Goal: Task Accomplishment & Management: Manage account settings

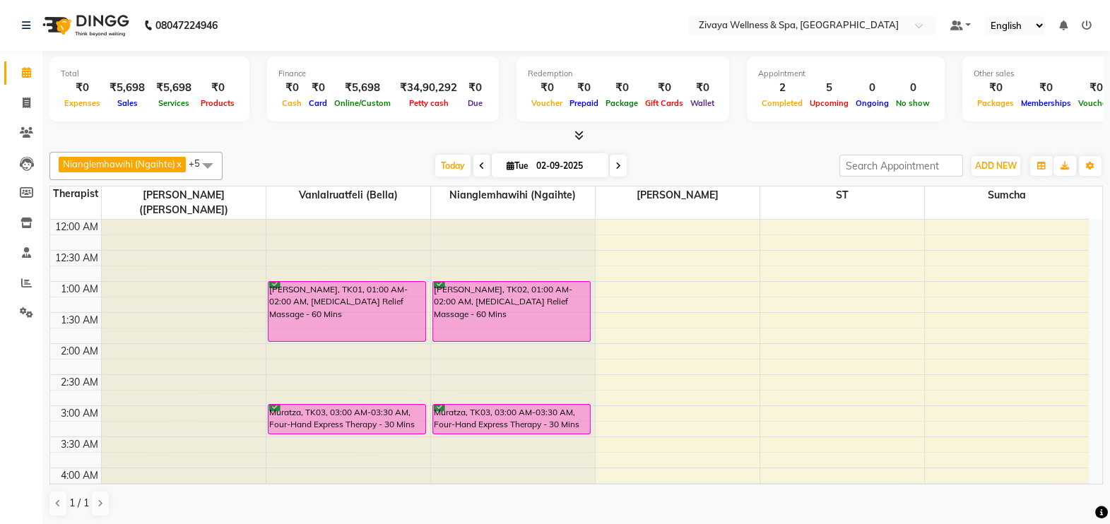
scroll to position [777, 0]
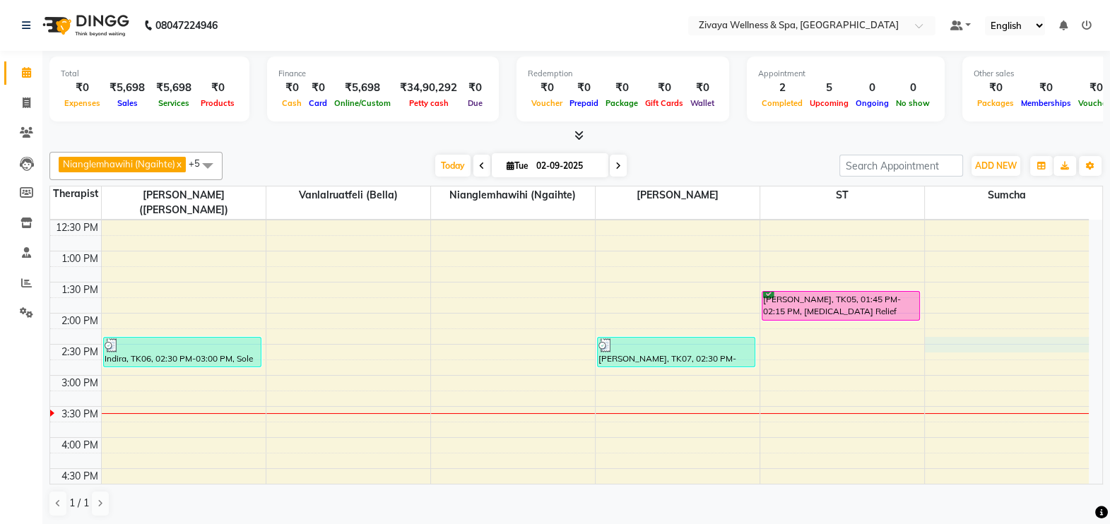
click at [926, 360] on td at bounding box center [595, 368] width 988 height 16
select select "63085"
select select "tentative"
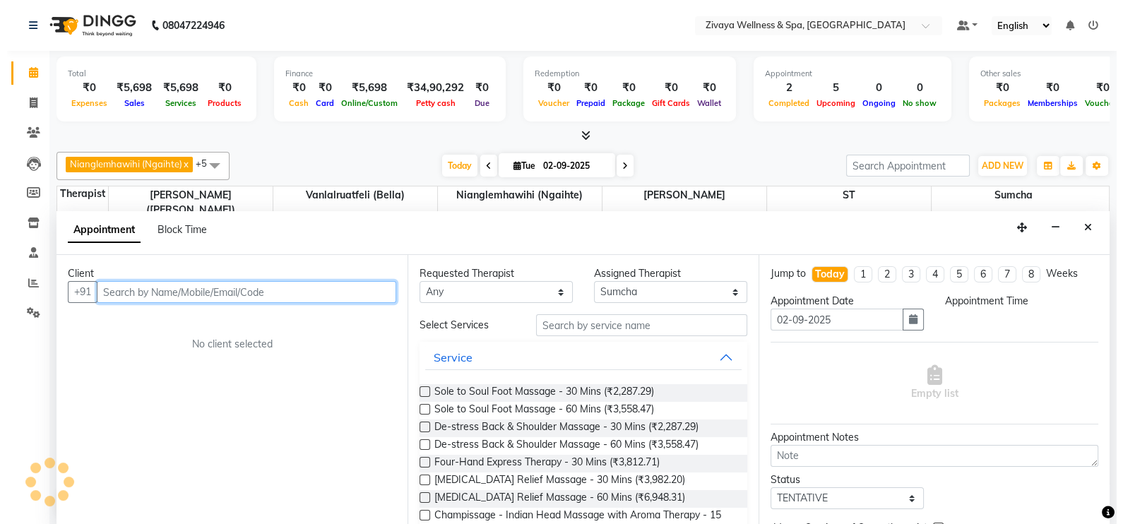
scroll to position [0, 0]
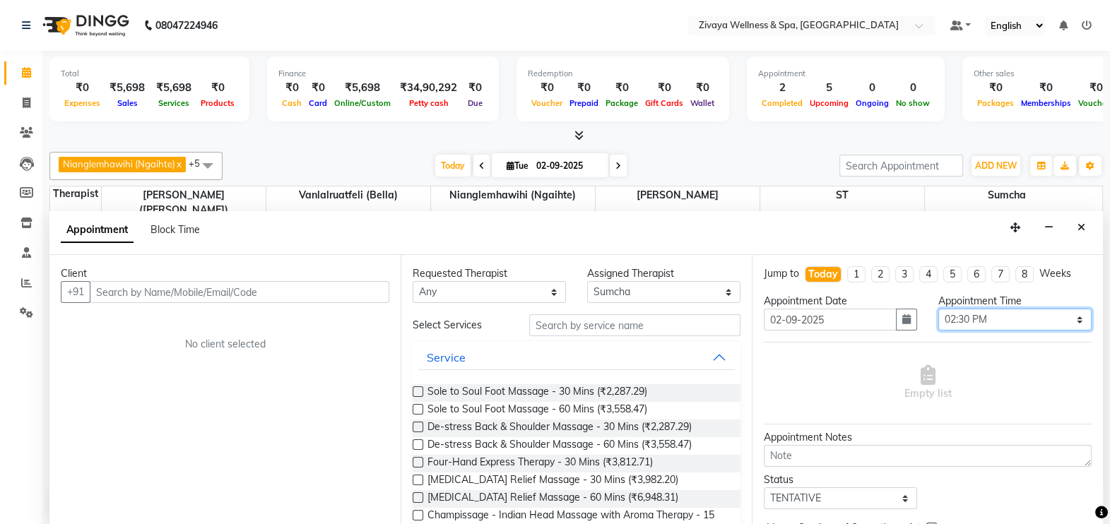
click at [961, 321] on select "Select 12:00 AM 12:15 AM 12:30 AM 12:45 AM 01:00 AM 01:15 AM 01:30 AM 01:45 AM …" at bounding box center [1014, 320] width 153 height 22
select select "915"
click at [938, 309] on select "Select 12:00 AM 12:15 AM 12:30 AM 12:45 AM 01:00 AM 01:15 AM 01:30 AM 01:45 AM …" at bounding box center [1014, 320] width 153 height 22
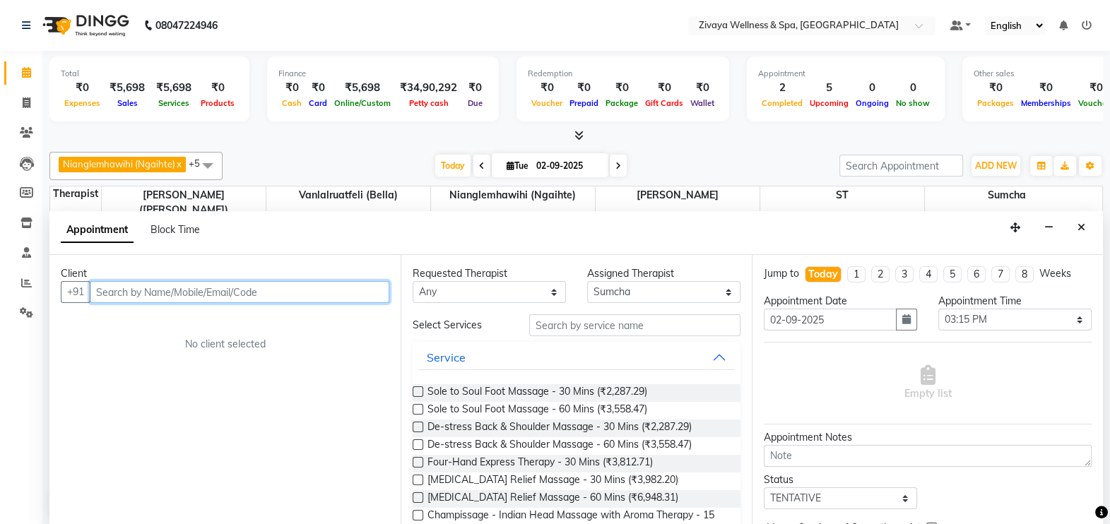
click at [359, 289] on input "text" at bounding box center [240, 292] width 300 height 22
type input "[PERSON_NAME]"
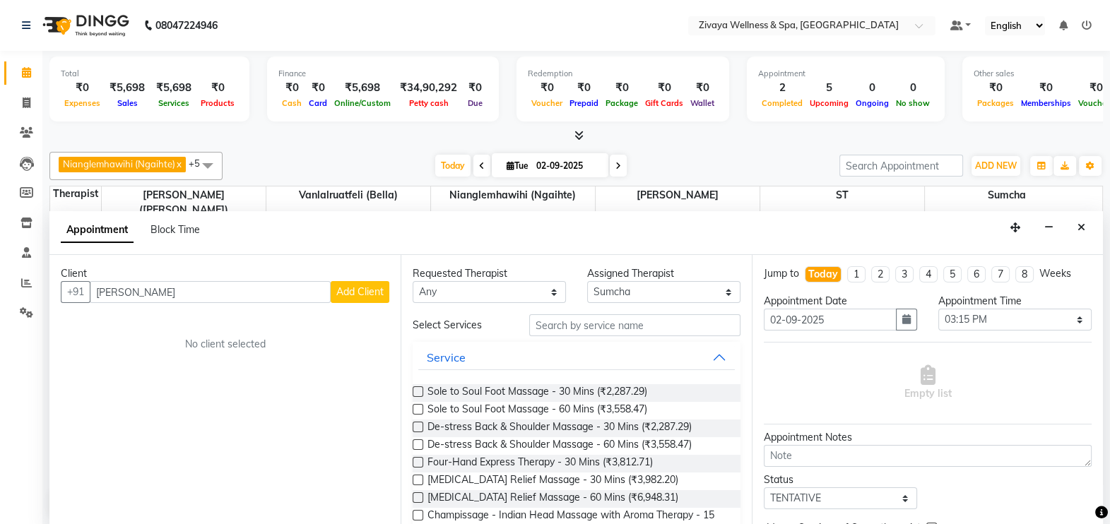
click at [359, 289] on span "Add Client" at bounding box center [359, 291] width 47 height 13
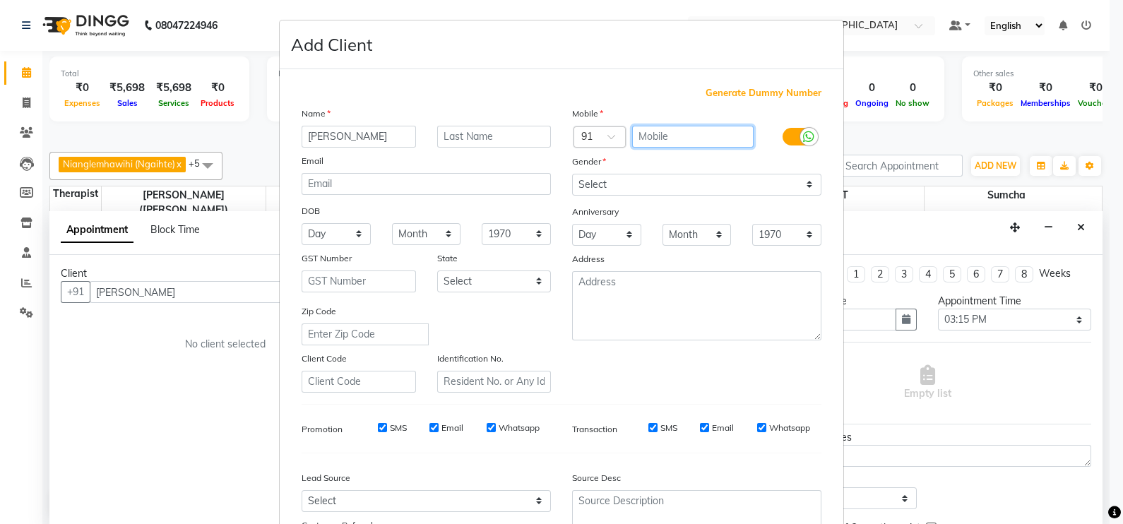
click at [664, 138] on input "text" at bounding box center [693, 137] width 122 height 22
type input "7045053591"
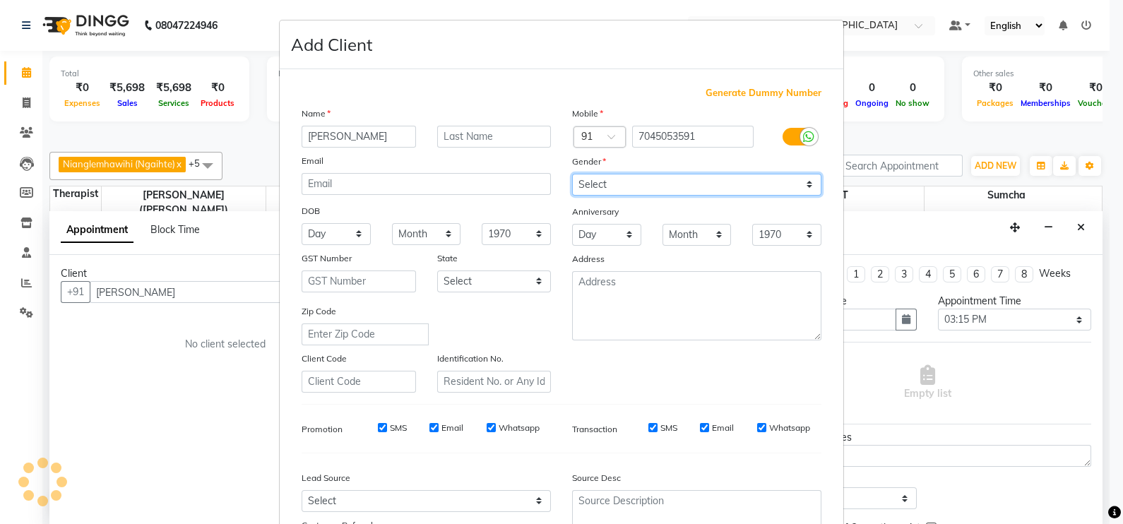
click at [714, 189] on select "Select [DEMOGRAPHIC_DATA] [DEMOGRAPHIC_DATA] Other Prefer Not To Say" at bounding box center [696, 185] width 249 height 22
select select "[DEMOGRAPHIC_DATA]"
click at [572, 175] on select "Select [DEMOGRAPHIC_DATA] [DEMOGRAPHIC_DATA] Other Prefer Not To Say" at bounding box center [696, 185] width 249 height 22
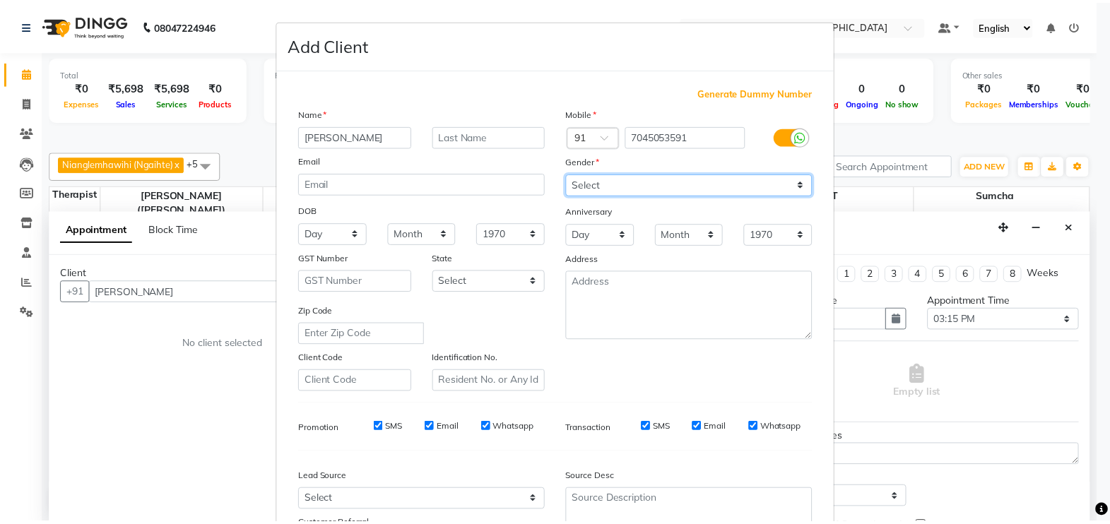
scroll to position [135, 0]
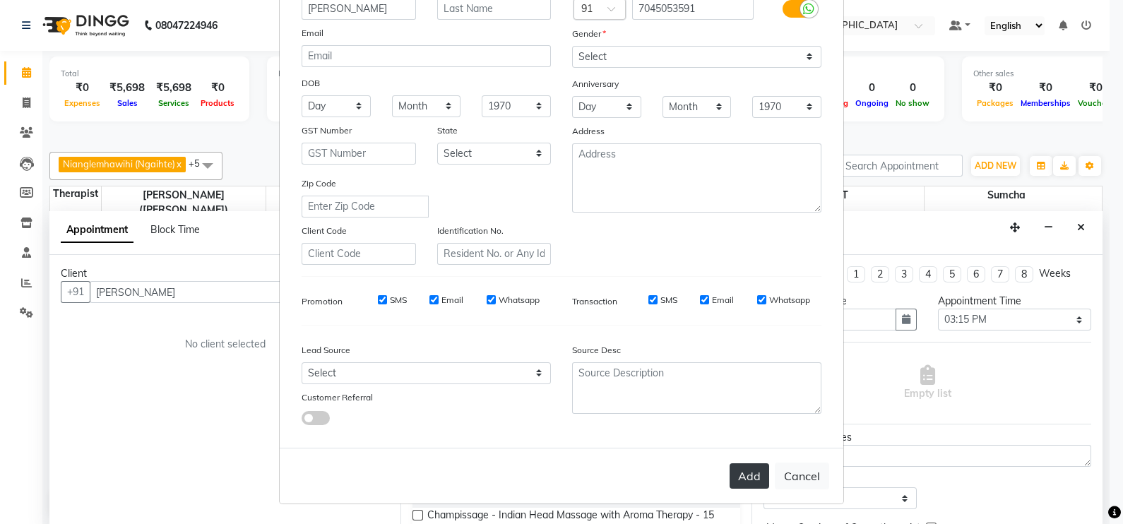
click at [745, 477] on button "Add" at bounding box center [750, 476] width 40 height 25
type input "7045053591"
select select
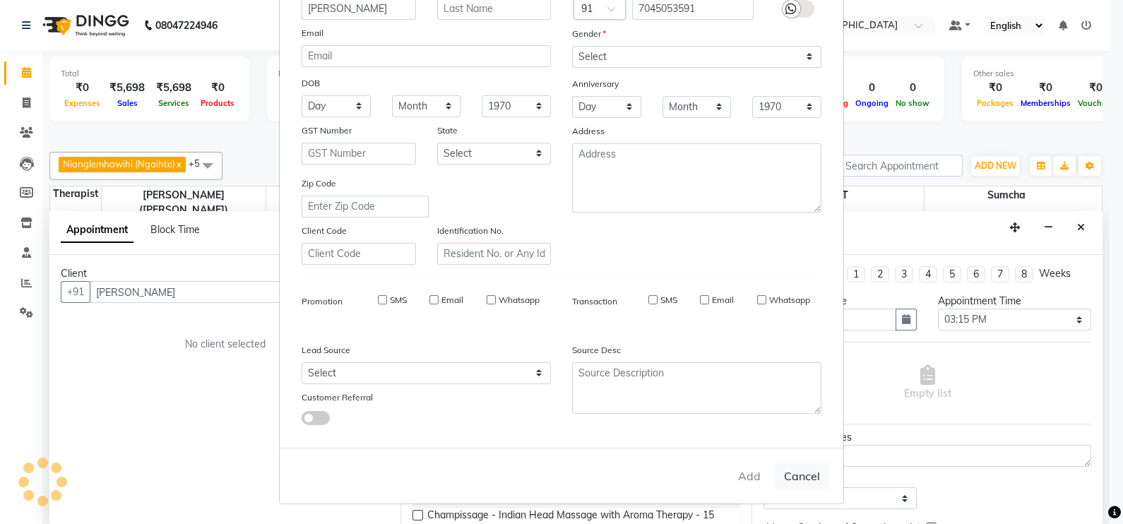
select select
checkbox input "false"
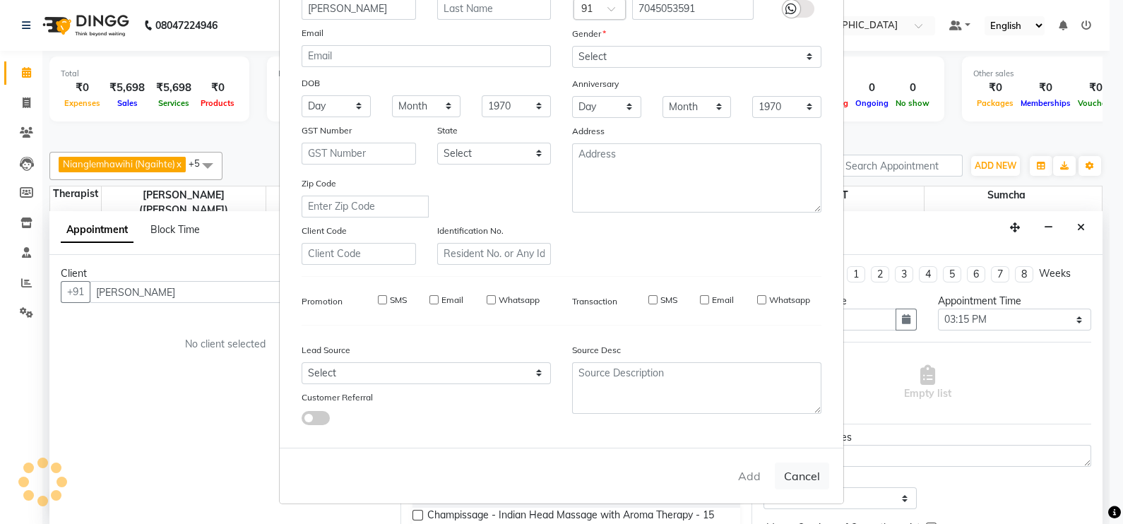
checkbox input "false"
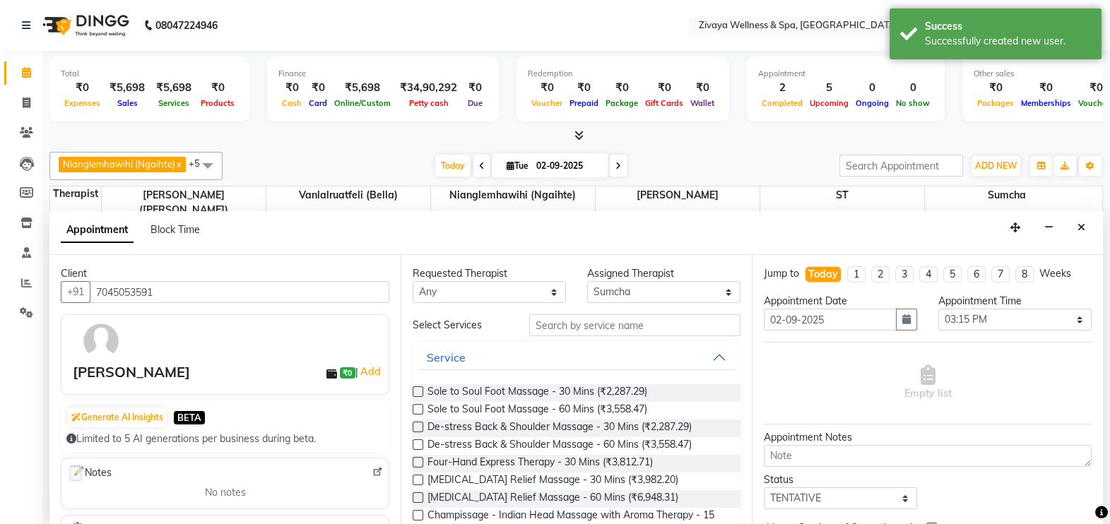
click at [418, 408] on label at bounding box center [418, 409] width 11 height 11
click at [418, 408] on input "checkbox" at bounding box center [417, 410] width 9 height 9
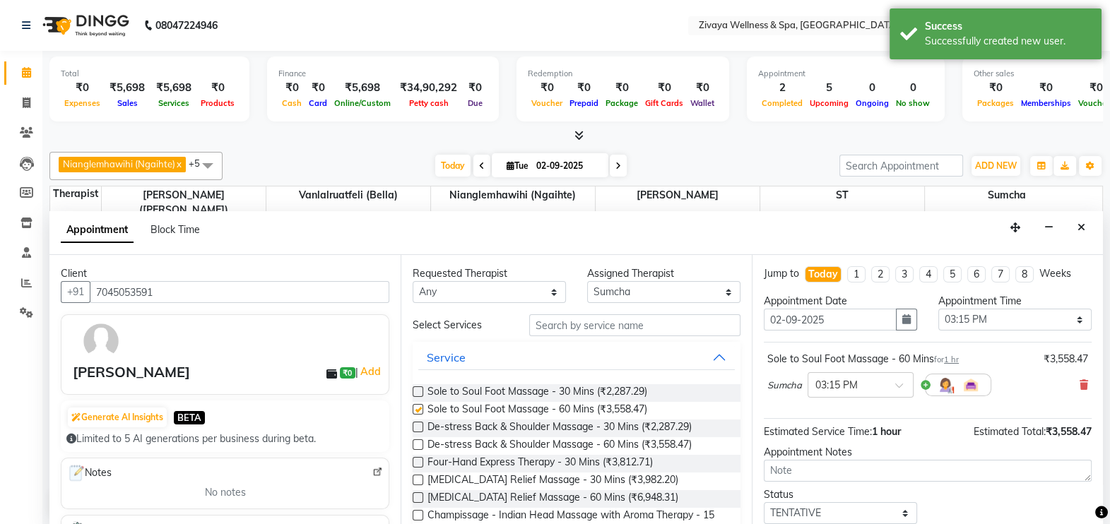
checkbox input "false"
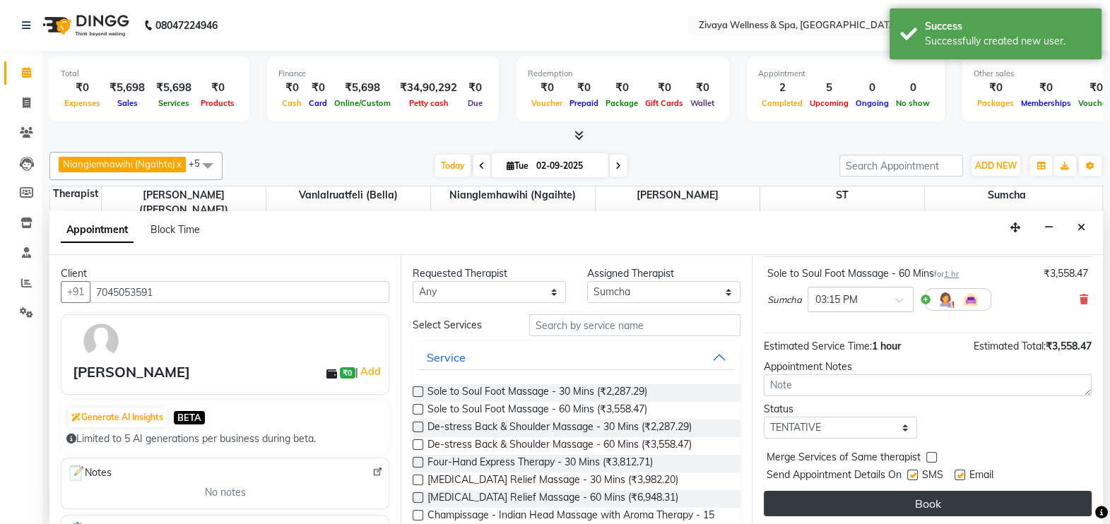
click at [898, 498] on button "Book" at bounding box center [928, 503] width 328 height 25
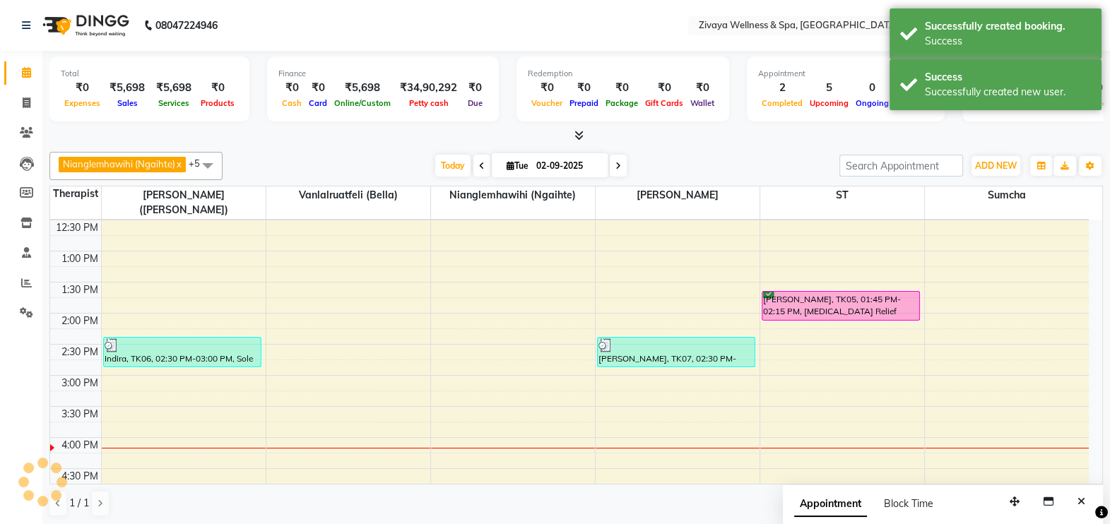
scroll to position [0, 0]
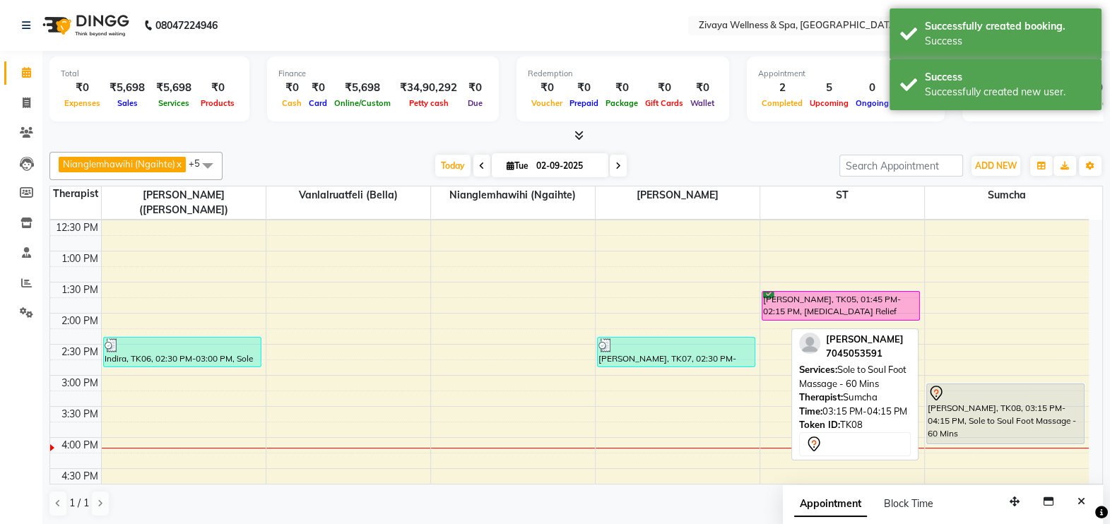
click at [963, 395] on div "[PERSON_NAME], TK08, 03:15 PM-04:15 PM, Sole to Soul Foot Massage - 60 Mins" at bounding box center [1006, 413] width 158 height 59
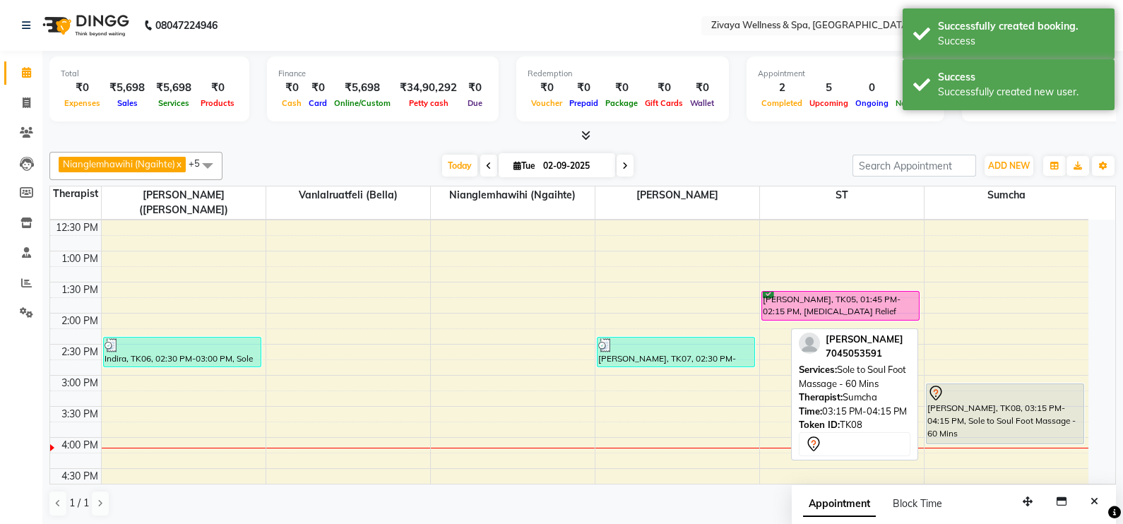
select select "7"
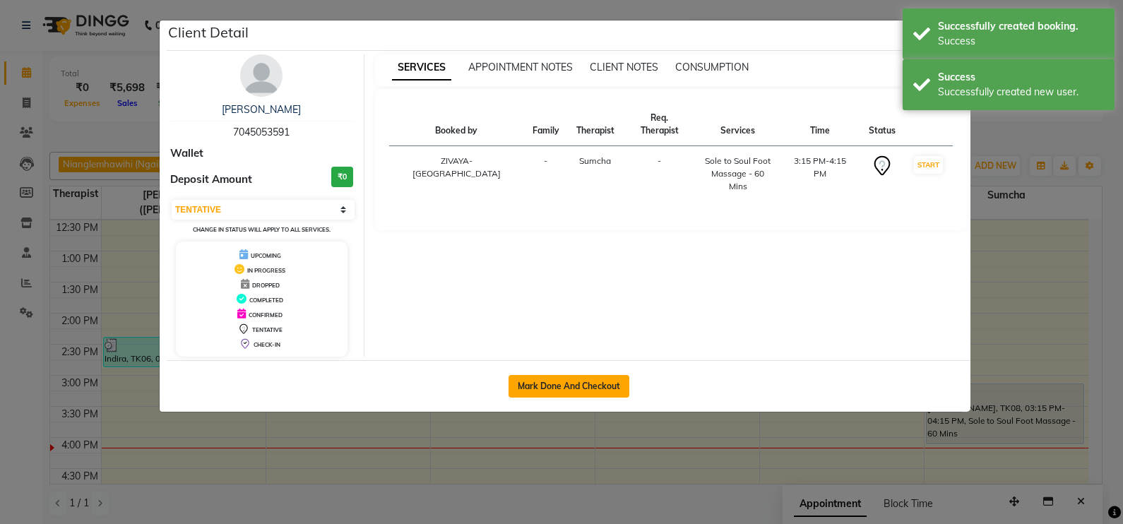
click at [581, 390] on button "Mark Done And Checkout" at bounding box center [569, 386] width 121 height 23
select select "service"
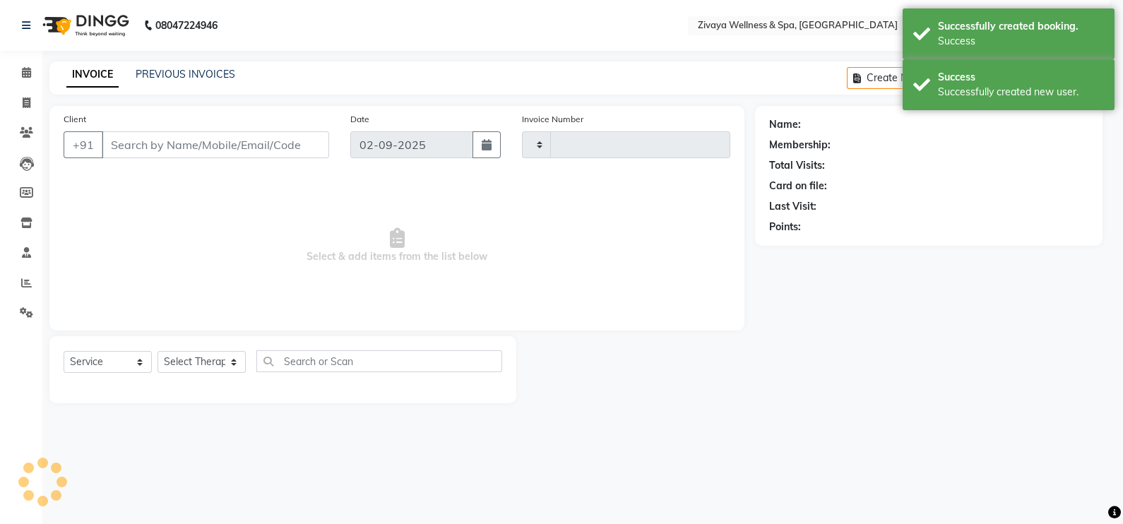
type input "1977"
select select "7072"
type input "7045053591"
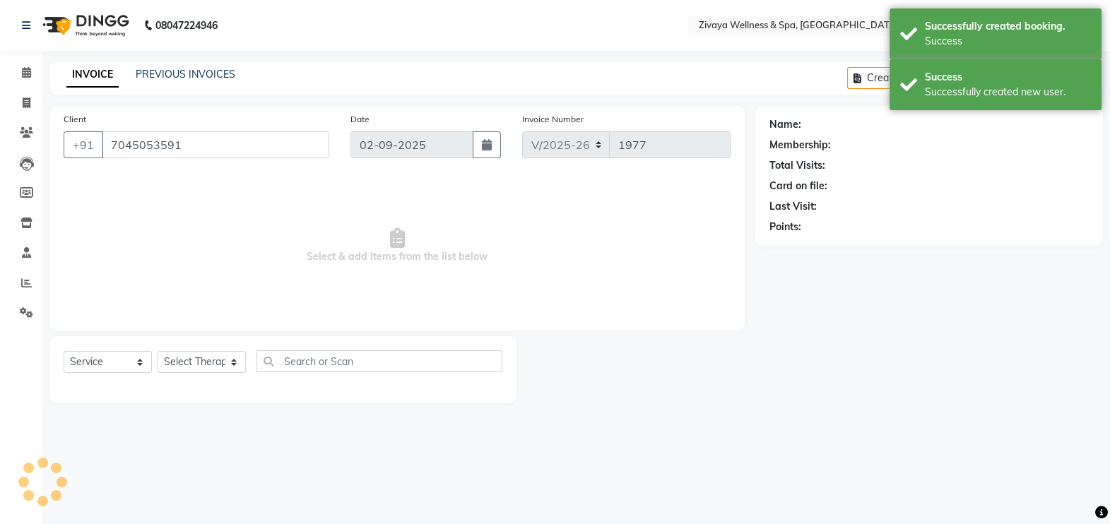
select select "63085"
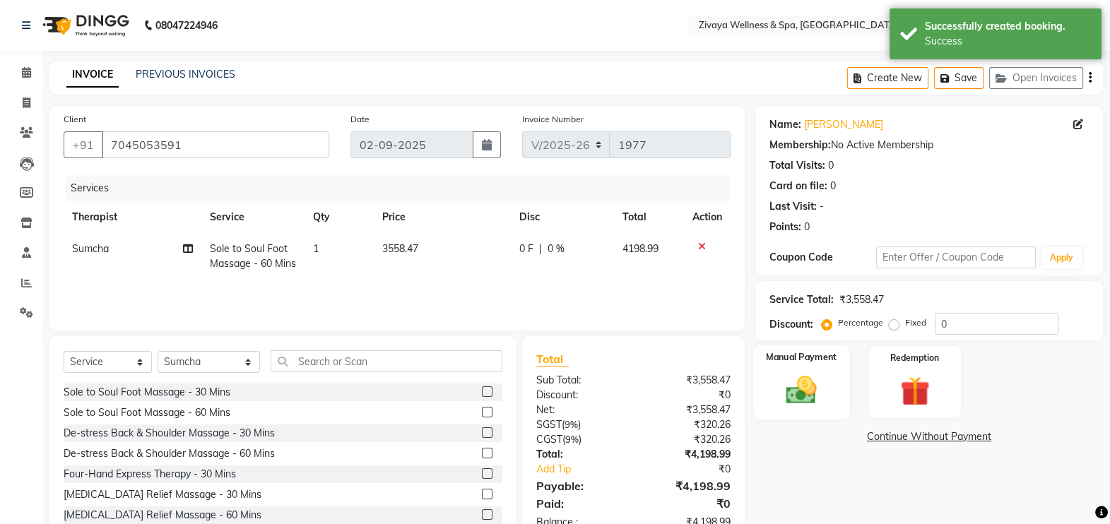
click at [836, 380] on div "Manual Payment" at bounding box center [801, 382] width 96 height 75
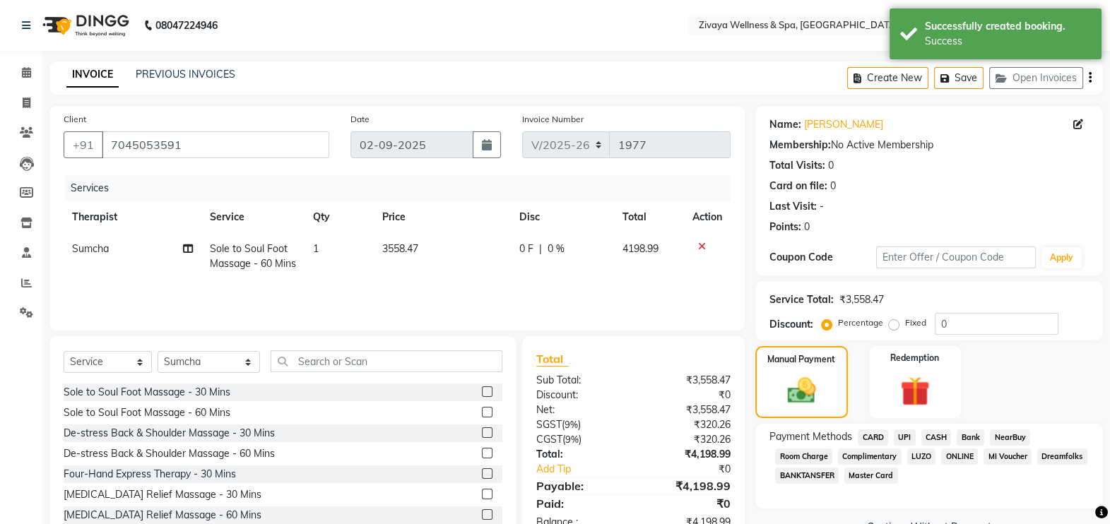
click at [878, 439] on span "CARD" at bounding box center [873, 438] width 30 height 16
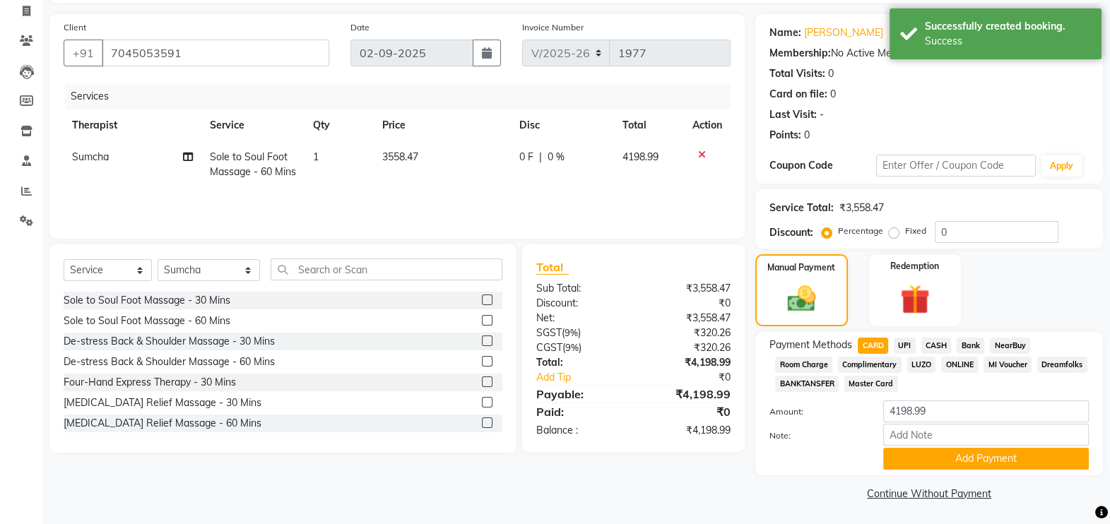
scroll to position [94, 0]
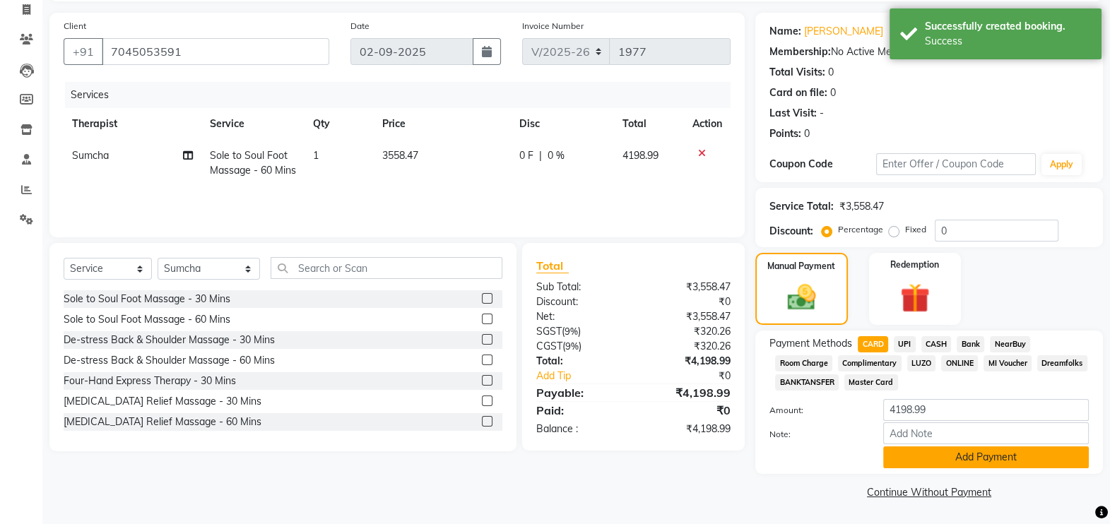
click at [943, 458] on button "Add Payment" at bounding box center [986, 458] width 206 height 22
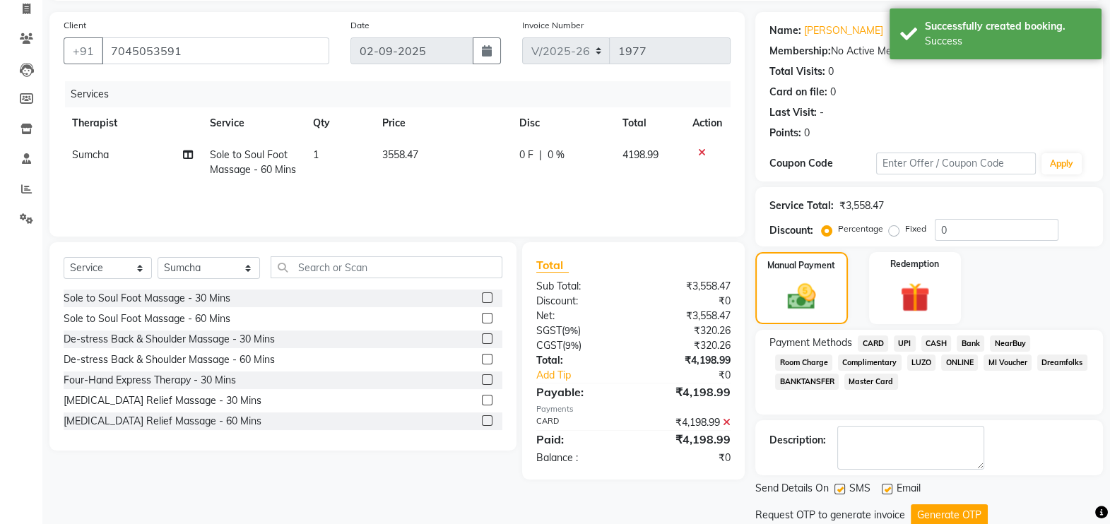
scroll to position [141, 0]
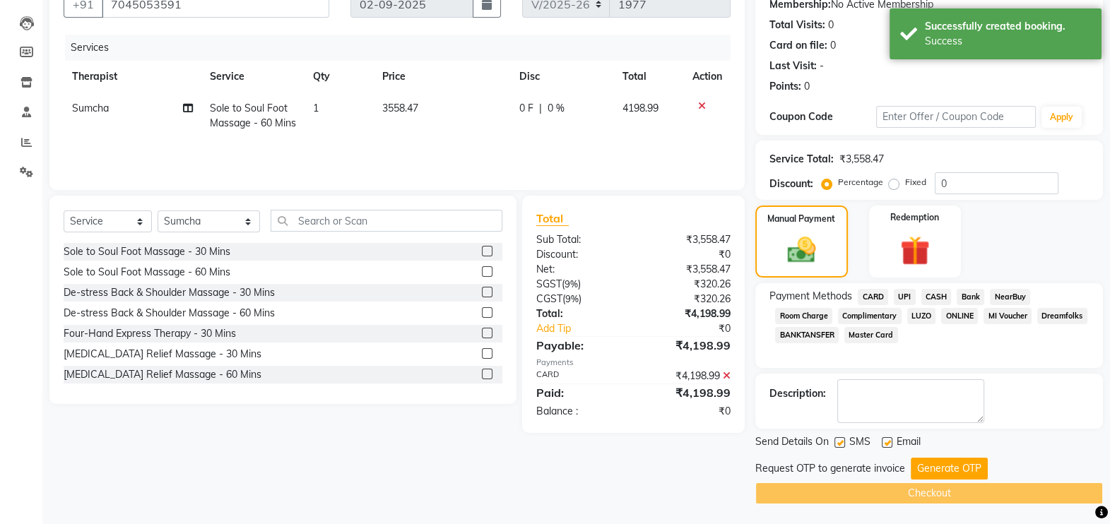
click at [943, 458] on button "Generate OTP" at bounding box center [949, 469] width 77 height 22
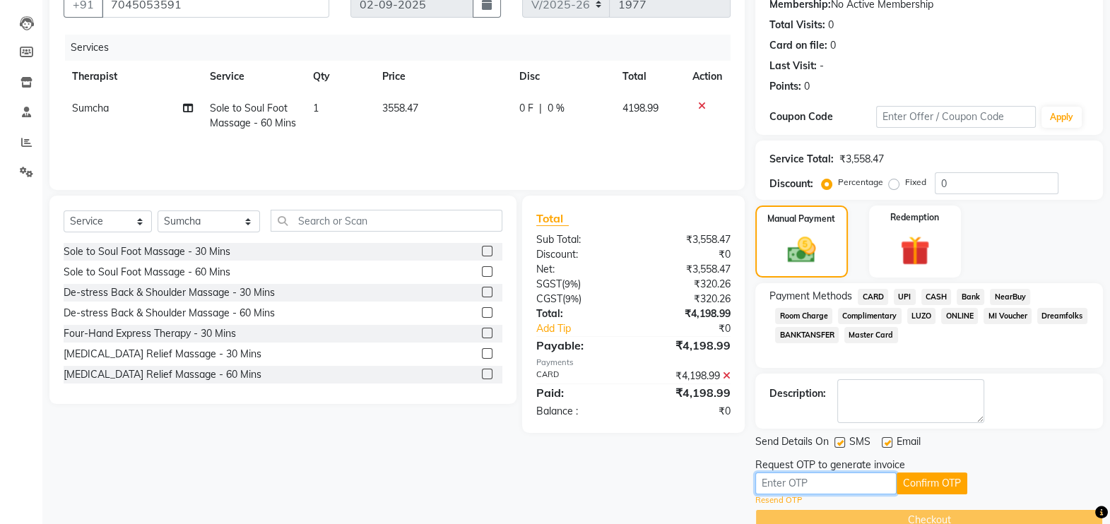
click at [875, 487] on input "text" at bounding box center [825, 484] width 141 height 22
type input "8902"
click at [936, 477] on button "Confirm OTP" at bounding box center [932, 484] width 71 height 22
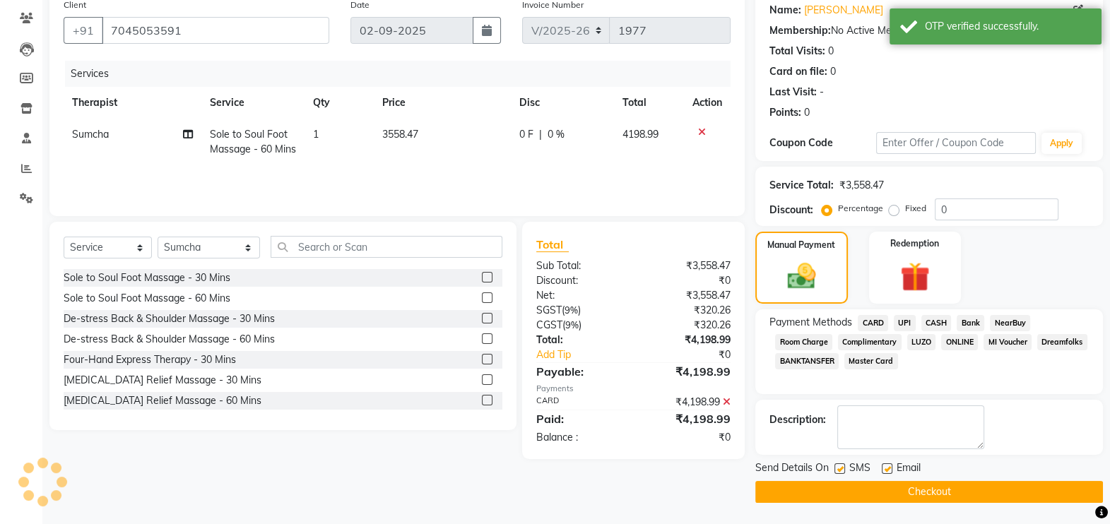
scroll to position [113, 0]
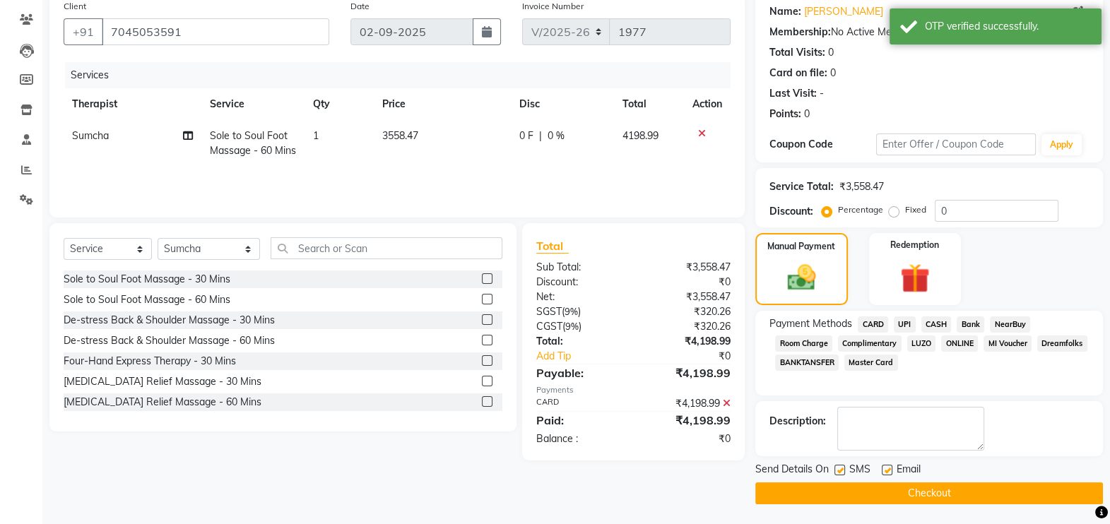
click at [936, 488] on button "Checkout" at bounding box center [929, 494] width 348 height 22
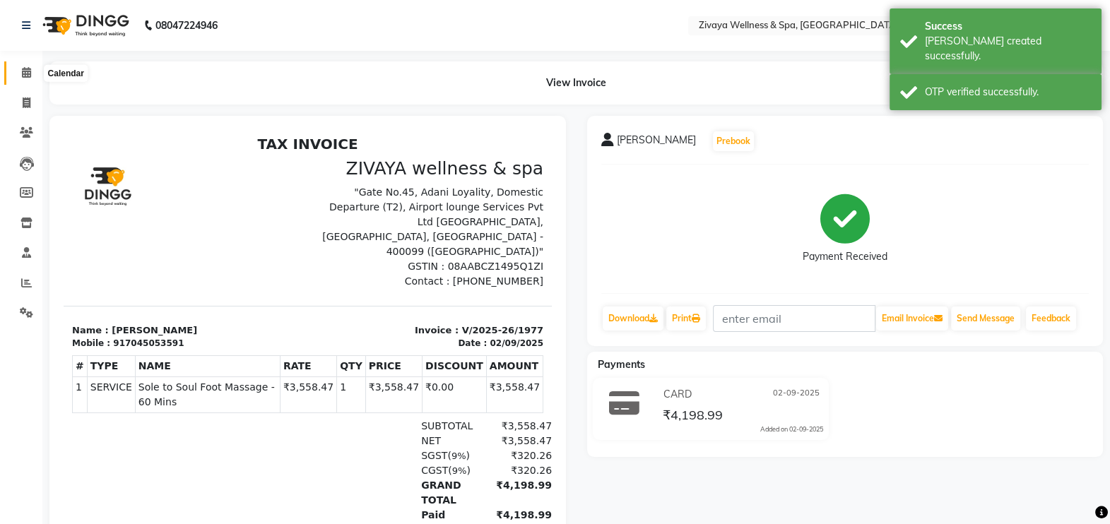
click at [23, 76] on icon at bounding box center [26, 72] width 9 height 11
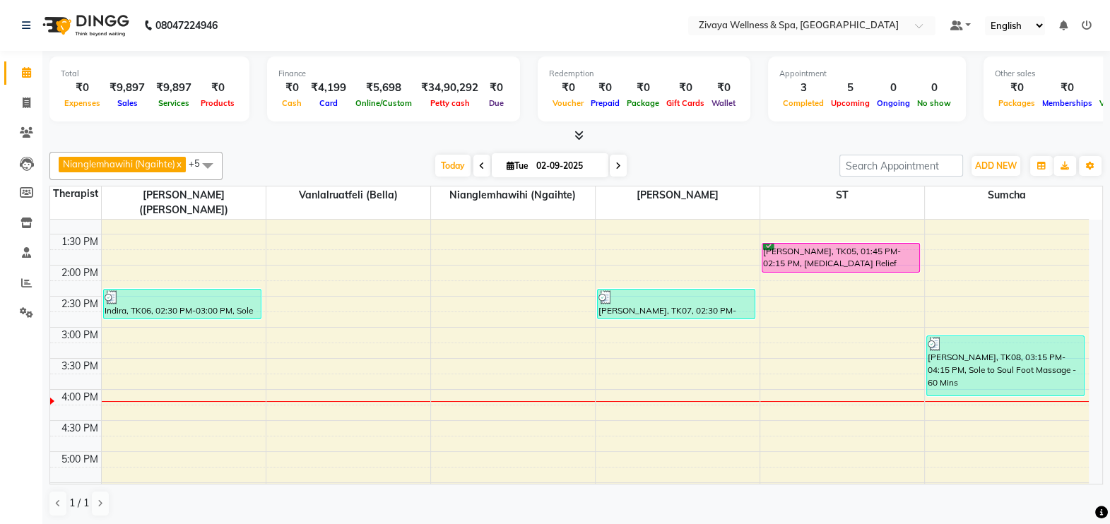
scroll to position [894, 0]
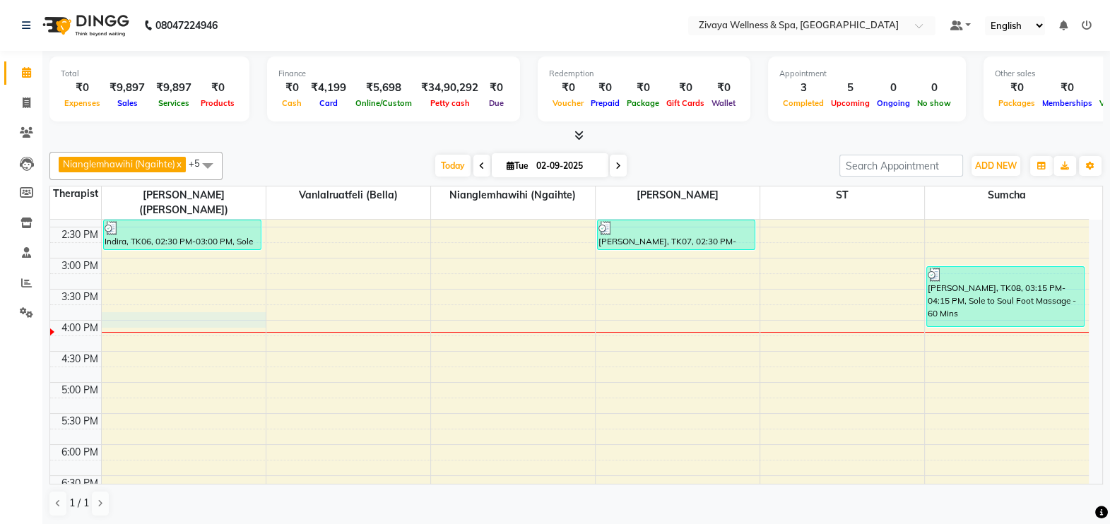
click at [105, 297] on div "12:00 AM 12:30 AM 1:00 AM 1:30 AM 2:00 AM 2:30 AM 3:00 AM 3:30 AM 4:00 AM 4:30 …" at bounding box center [569, 72] width 1039 height 1492
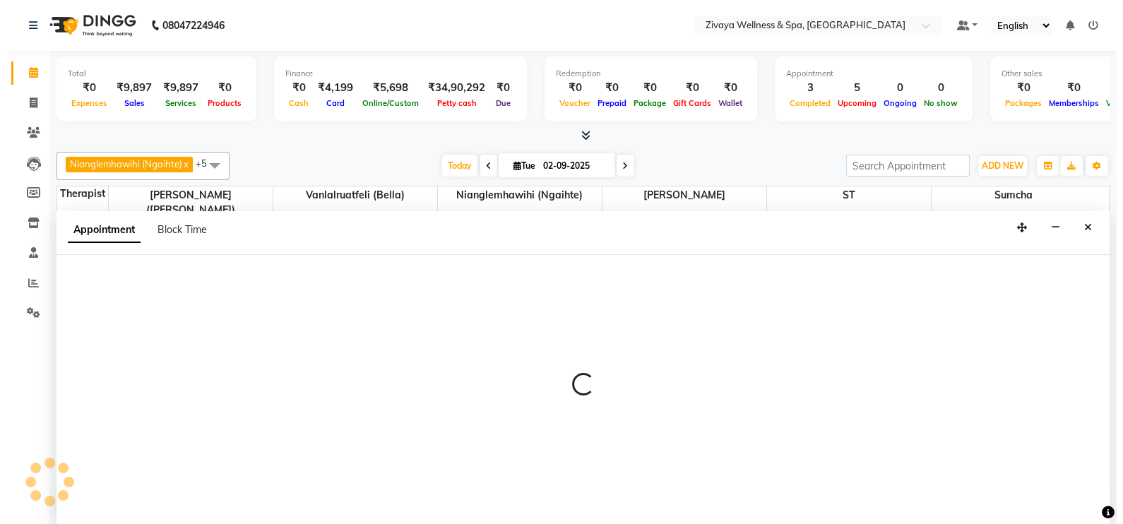
scroll to position [0, 0]
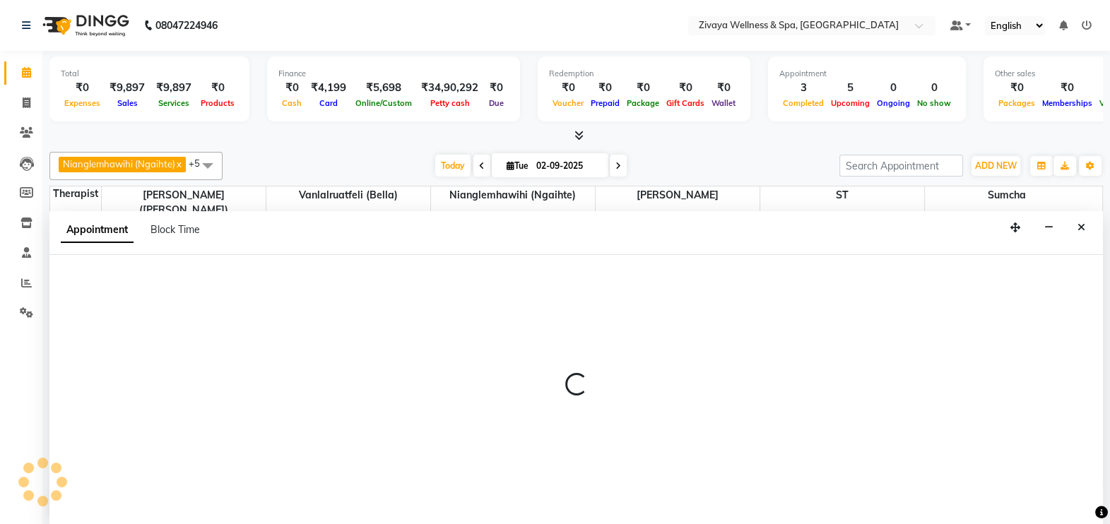
select select "58850"
select select "960"
select select "tentative"
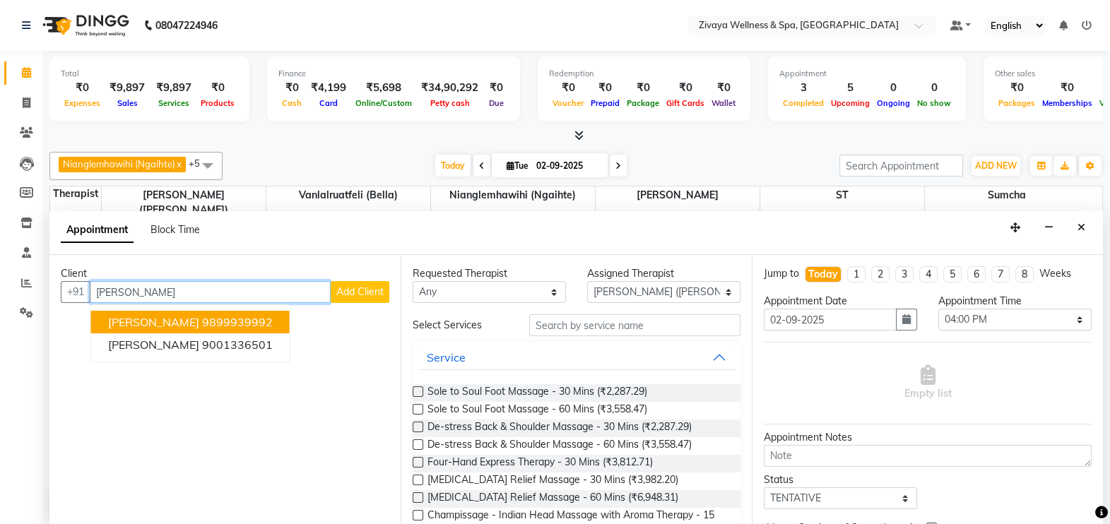
type input "[PERSON_NAME]"
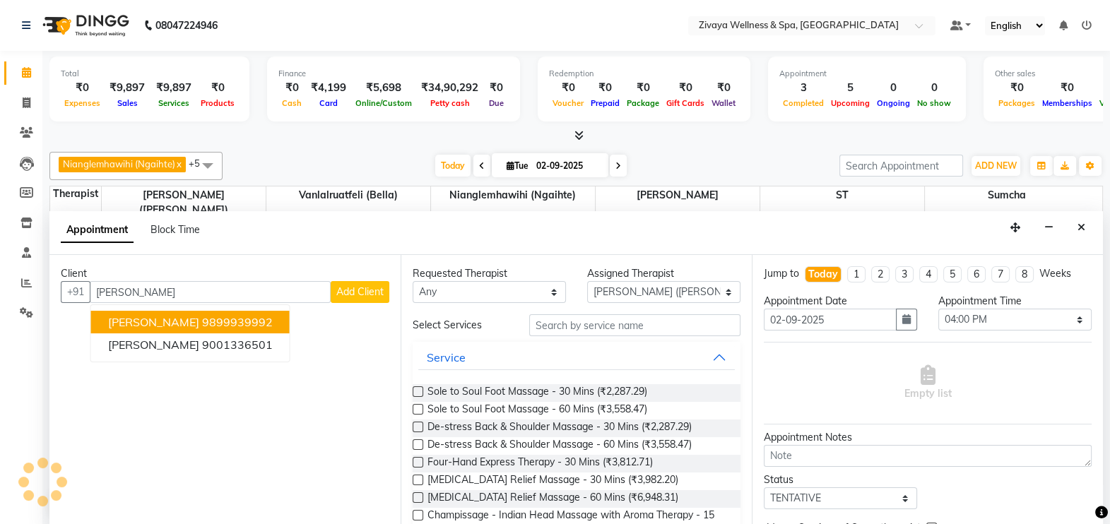
click at [356, 290] on span "Add Client" at bounding box center [359, 291] width 47 height 13
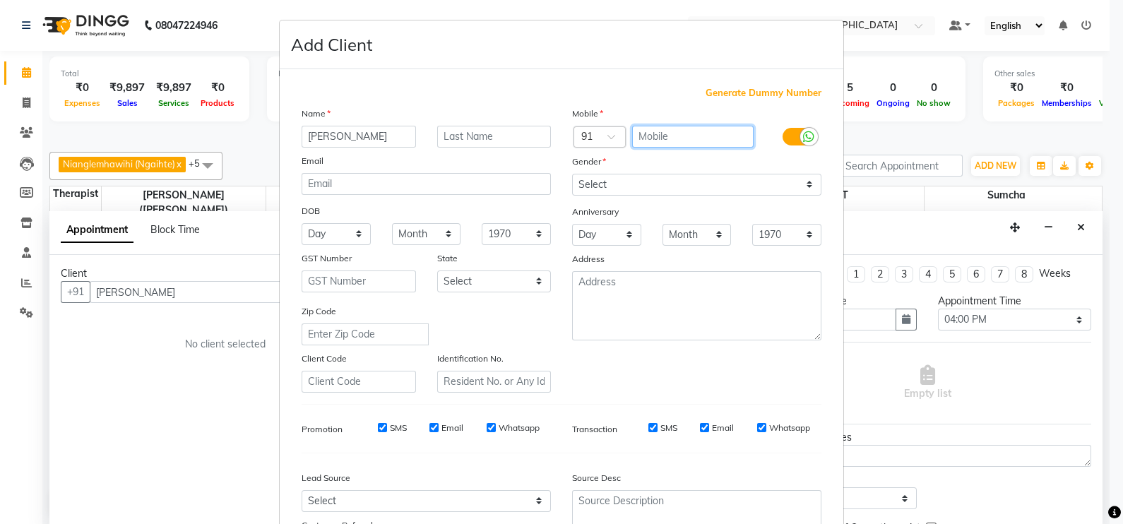
click at [668, 136] on input "text" at bounding box center [693, 137] width 122 height 22
type input "9910026660"
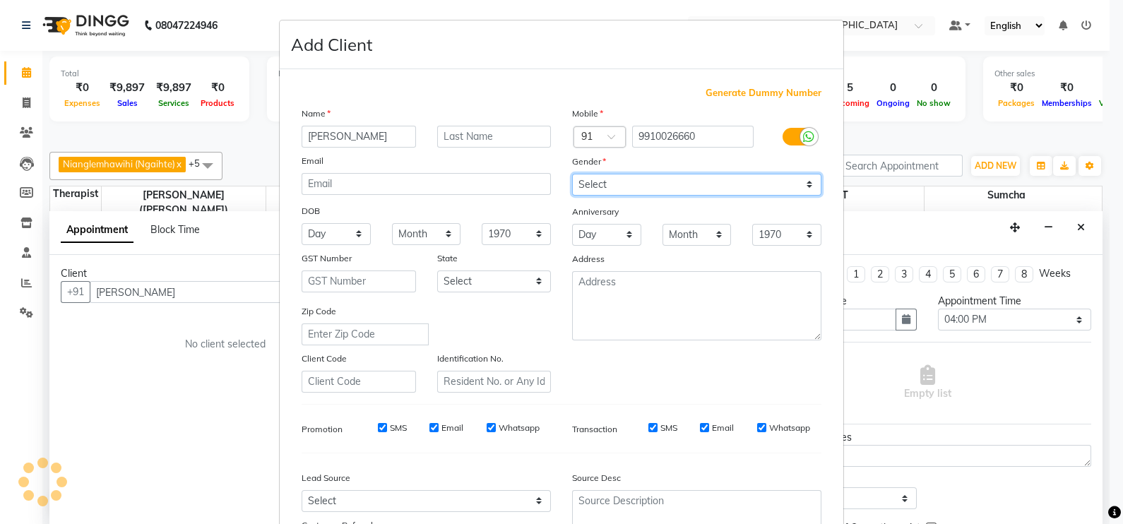
click at [671, 177] on select "Select [DEMOGRAPHIC_DATA] [DEMOGRAPHIC_DATA] Other Prefer Not To Say" at bounding box center [696, 185] width 249 height 22
select select "[DEMOGRAPHIC_DATA]"
click at [572, 175] on select "Select [DEMOGRAPHIC_DATA] [DEMOGRAPHIC_DATA] Other Prefer Not To Say" at bounding box center [696, 185] width 249 height 22
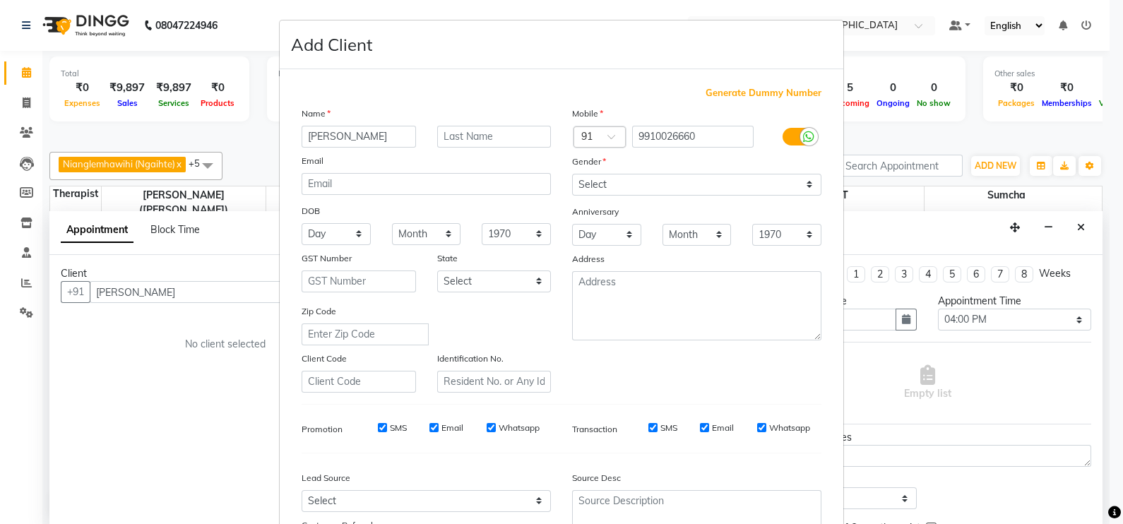
click at [757, 432] on input "Whatsapp" at bounding box center [761, 427] width 9 height 9
checkbox input "false"
click at [700, 432] on input "Email" at bounding box center [704, 427] width 9 height 9
checkbox input "false"
click at [487, 432] on input "Whatsapp" at bounding box center [491, 427] width 9 height 9
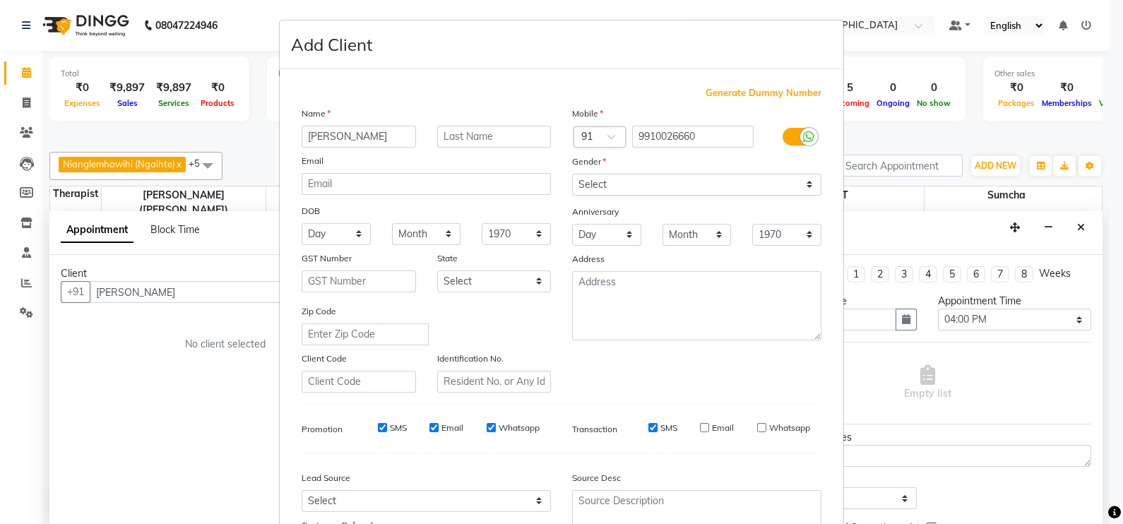
checkbox input "false"
click at [430, 432] on input "Email" at bounding box center [434, 427] width 9 height 9
checkbox input "false"
click at [378, 432] on input "SMS" at bounding box center [382, 427] width 9 height 9
checkbox input "false"
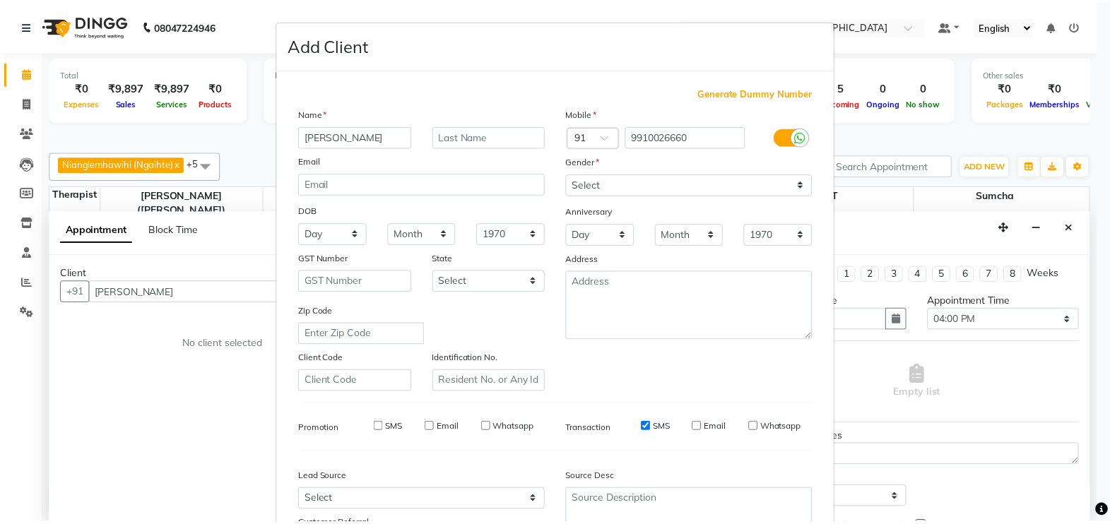
scroll to position [135, 0]
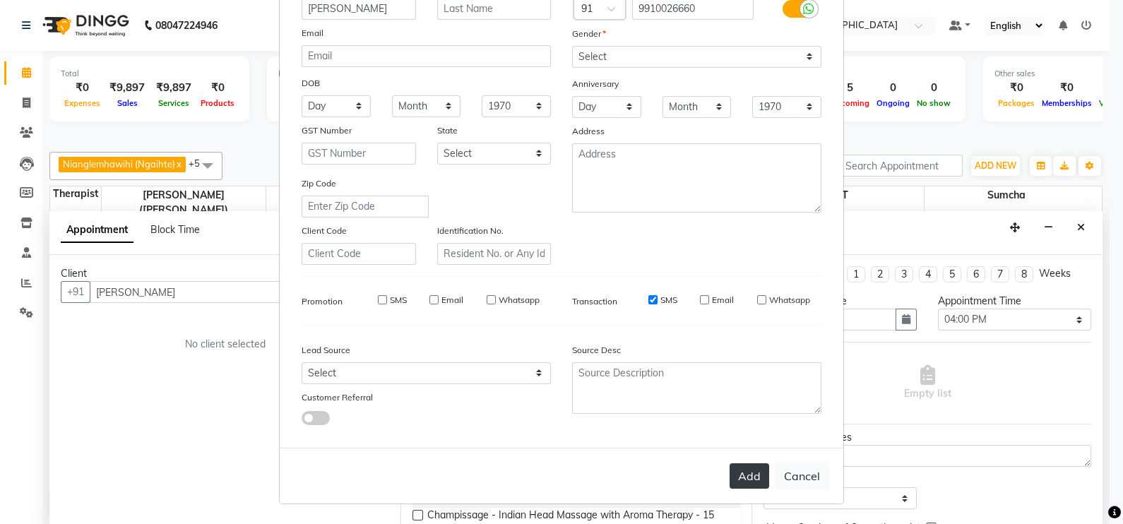
click at [736, 476] on button "Add" at bounding box center [750, 476] width 40 height 25
type input "9910026660"
select select
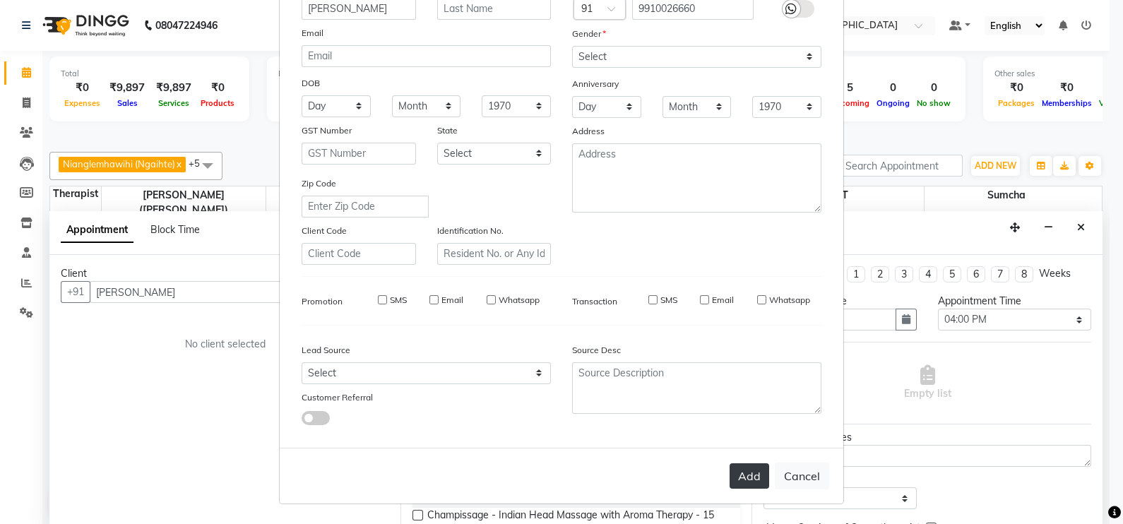
select select
checkbox input "false"
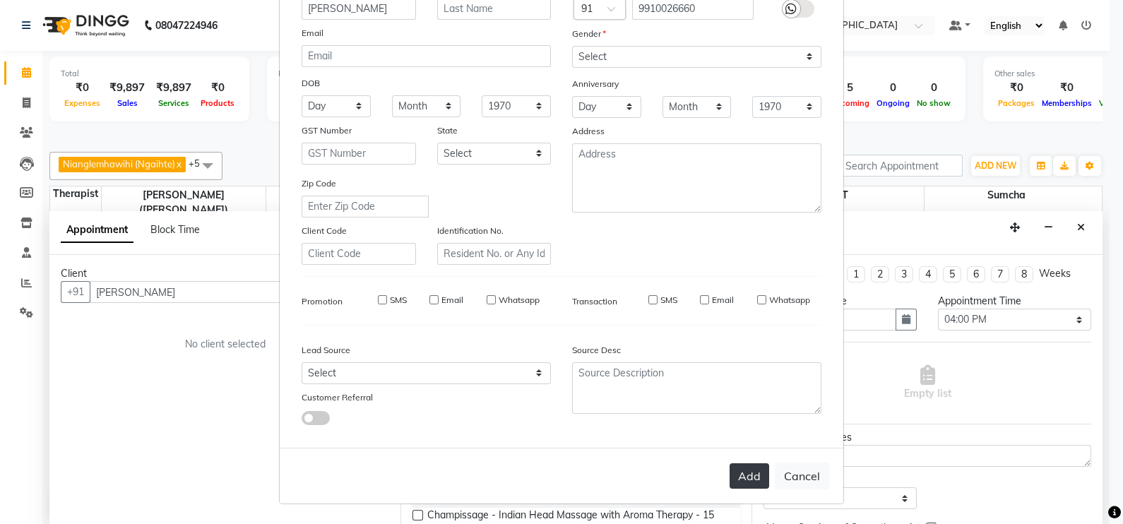
checkbox input "false"
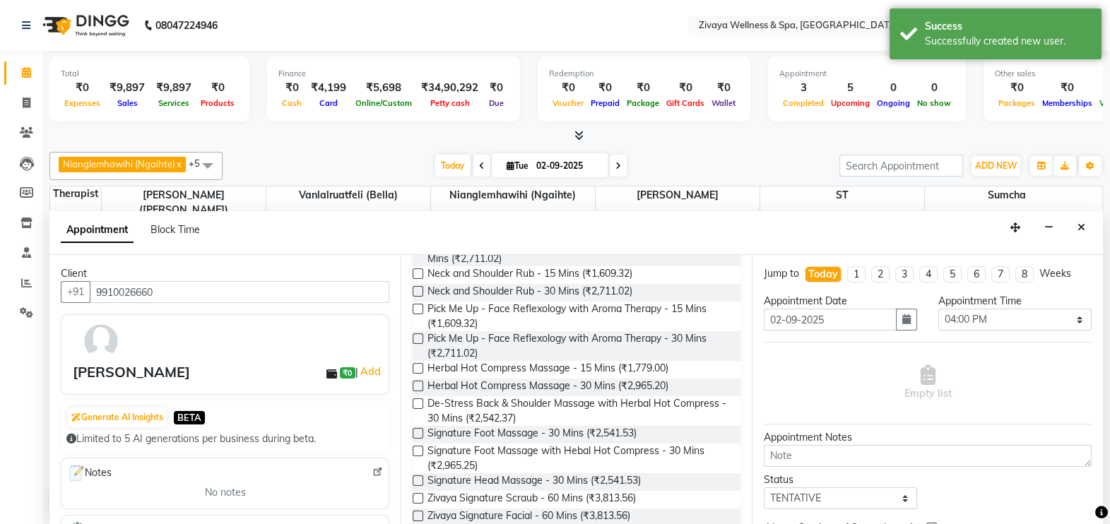
scroll to position [302, 0]
click at [417, 432] on label at bounding box center [418, 432] width 11 height 11
click at [417, 432] on input "checkbox" at bounding box center [417, 434] width 9 height 9
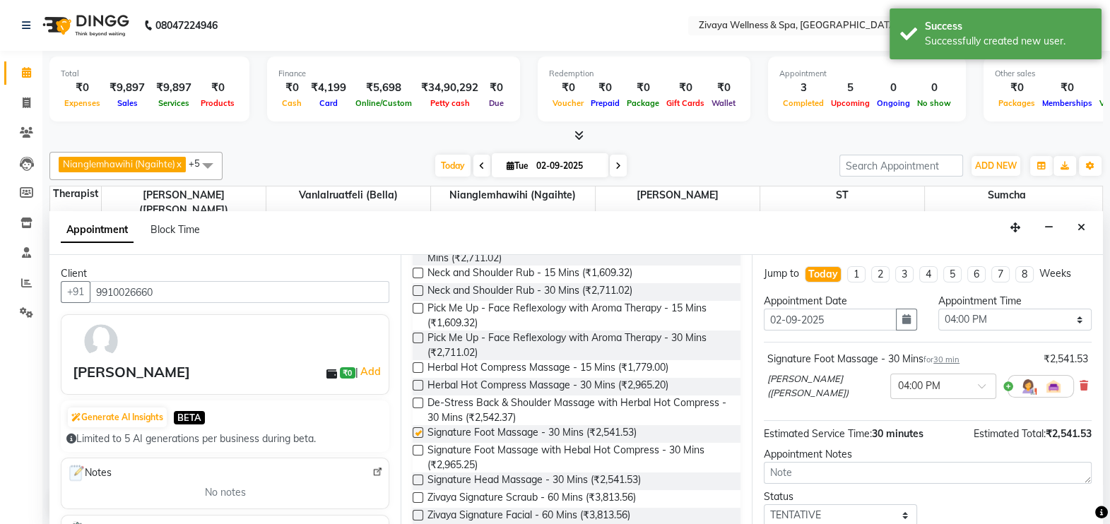
checkbox input "false"
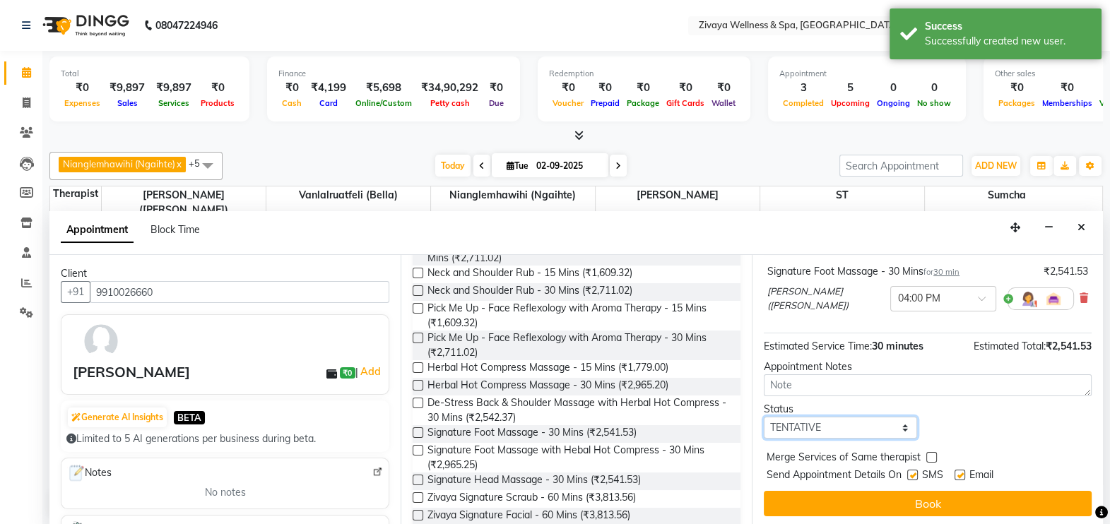
click at [900, 427] on select "Select TENTATIVE CONFIRM CHECK-IN UPCOMING" at bounding box center [840, 428] width 153 height 22
select select "confirm booking"
click at [764, 417] on select "Select TENTATIVE CONFIRM CHECK-IN UPCOMING" at bounding box center [840, 428] width 153 height 22
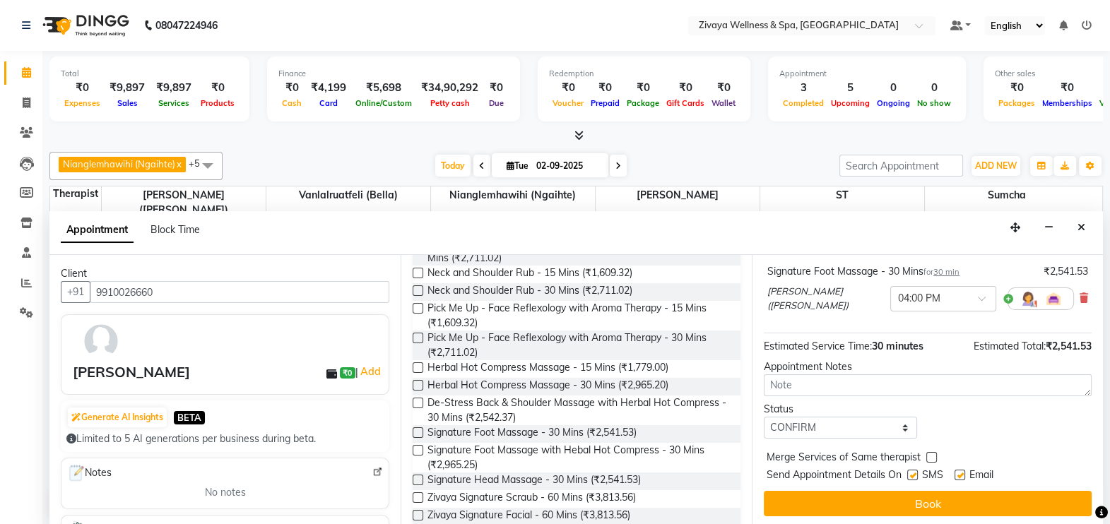
click at [961, 473] on label at bounding box center [960, 475] width 11 height 11
click at [961, 473] on input "checkbox" at bounding box center [959, 476] width 9 height 9
checkbox input "false"
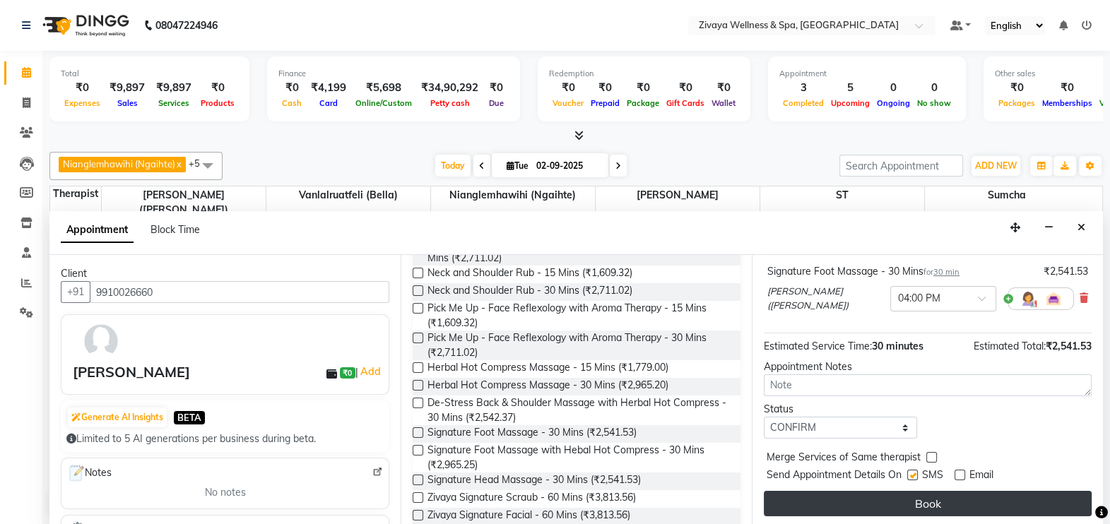
click at [948, 493] on button "Book" at bounding box center [928, 503] width 328 height 25
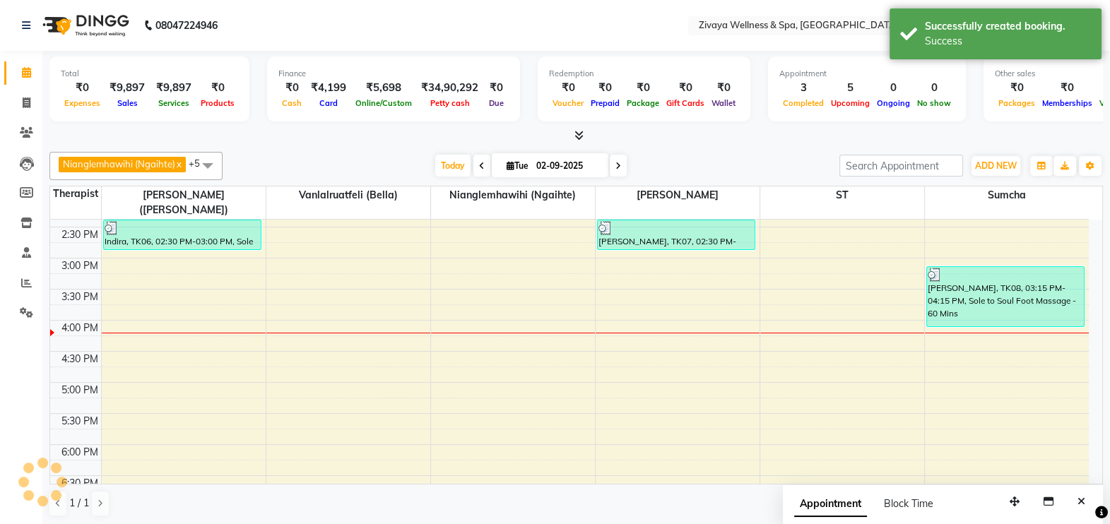
scroll to position [0, 0]
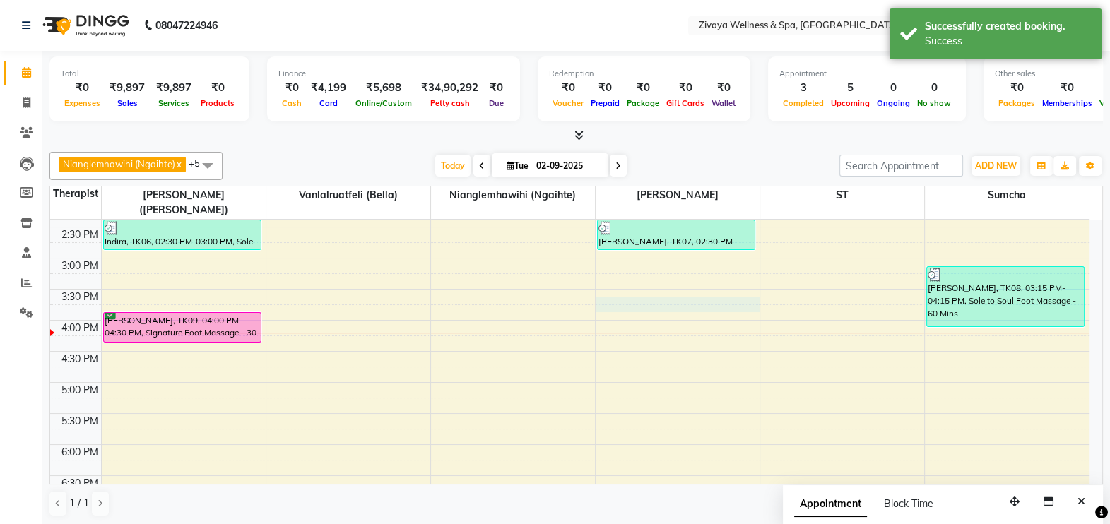
click at [599, 320] on td at bounding box center [595, 328] width 988 height 16
select select "61709"
select select "tentative"
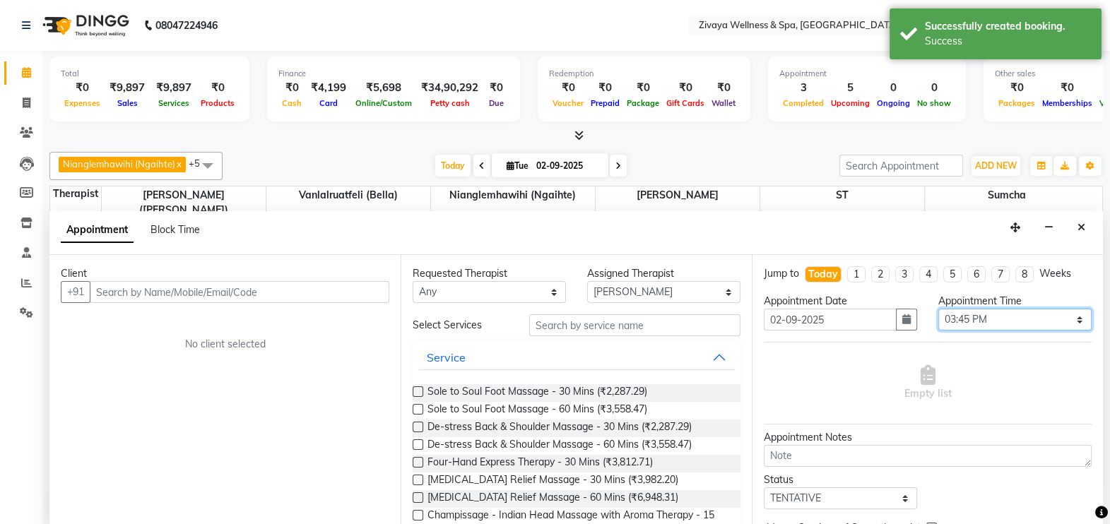
click at [966, 317] on select "Select 12:00 AM 12:15 AM 12:30 AM 12:45 AM 01:00 AM 01:15 AM 01:30 AM 01:45 AM …" at bounding box center [1014, 320] width 153 height 22
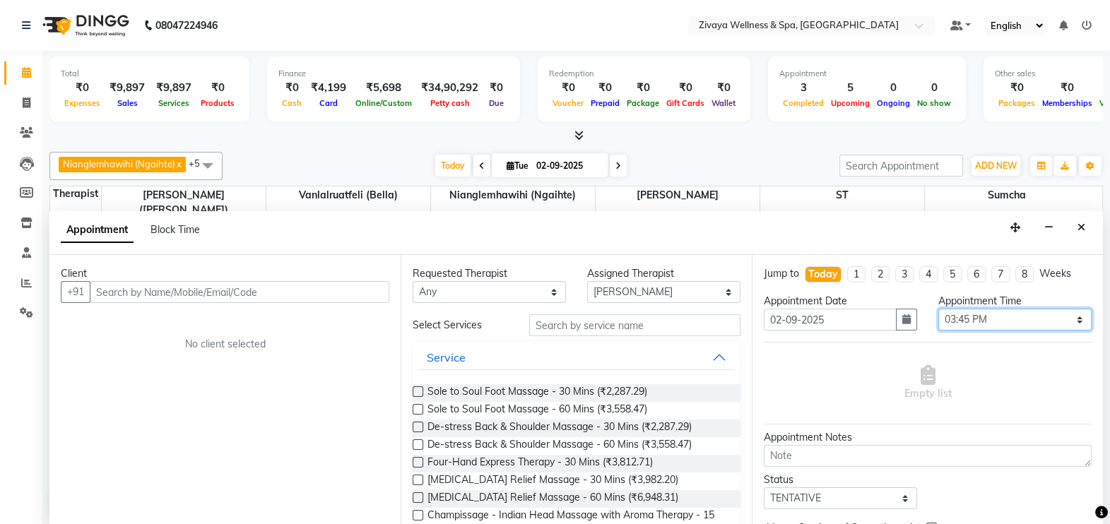
select select "960"
click at [938, 309] on select "Select 12:00 AM 12:15 AM 12:30 AM 12:45 AM 01:00 AM 01:15 AM 01:30 AM 01:45 AM …" at bounding box center [1014, 320] width 153 height 22
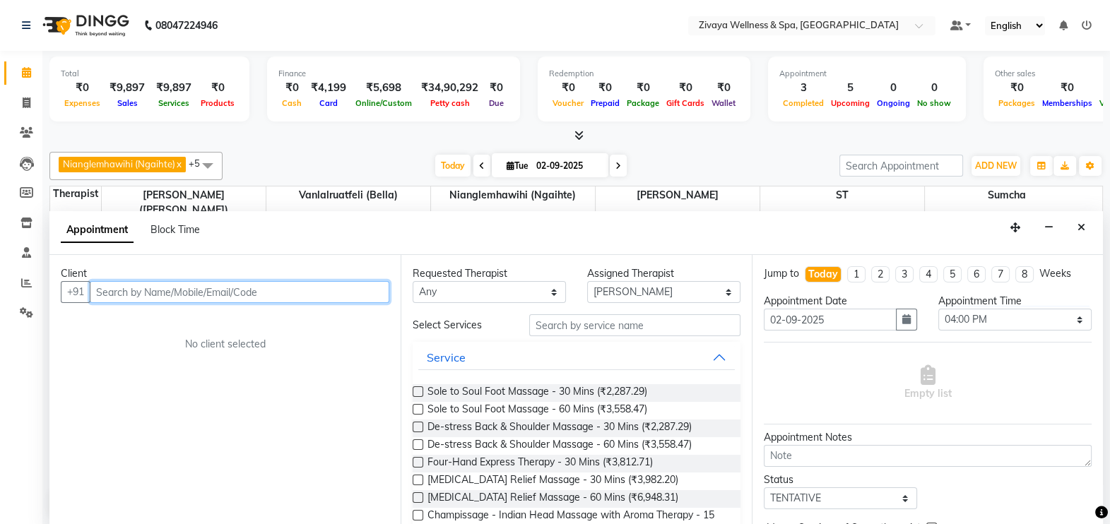
click at [293, 286] on input "text" at bounding box center [240, 292] width 300 height 22
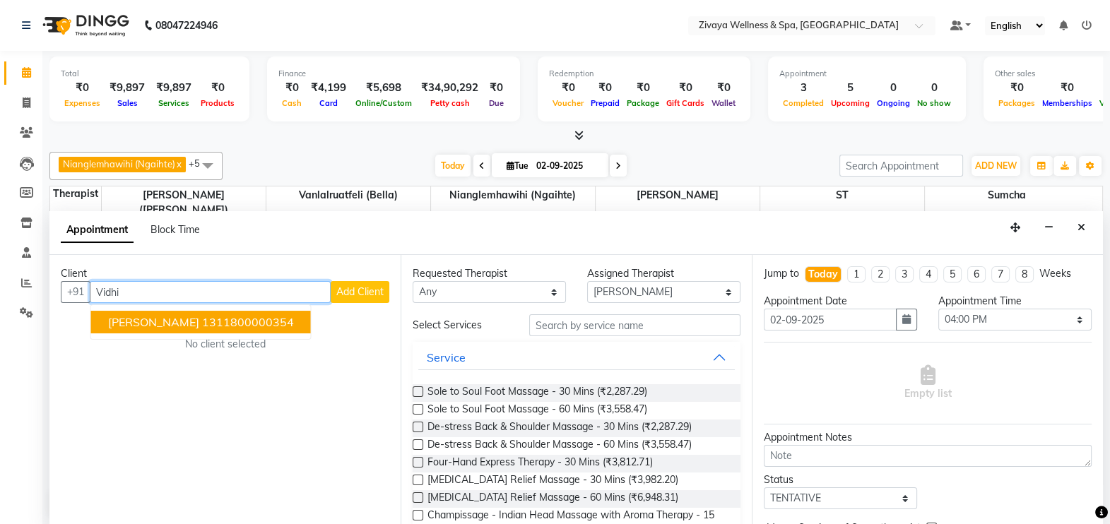
type input "Vidhi"
click at [347, 290] on span "Add Client" at bounding box center [359, 291] width 47 height 13
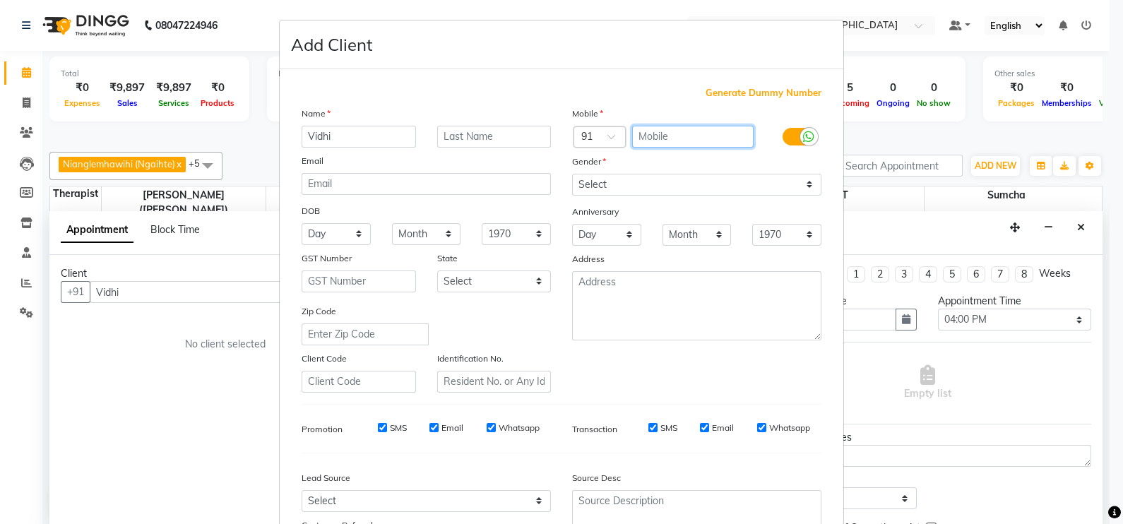
click at [678, 137] on input "text" at bounding box center [693, 137] width 122 height 22
type input "991026660"
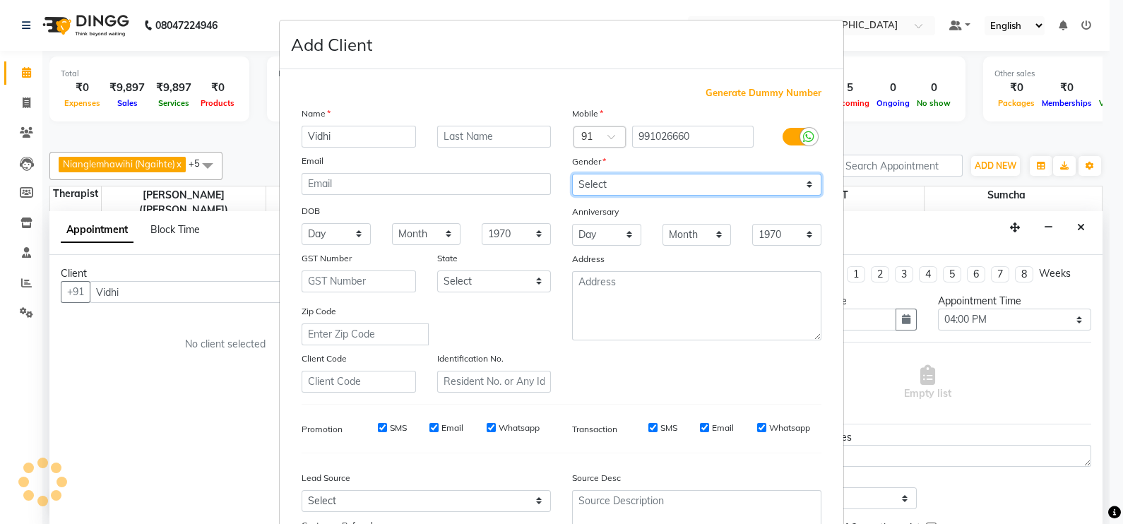
click at [665, 187] on select "Select [DEMOGRAPHIC_DATA] [DEMOGRAPHIC_DATA] Other Prefer Not To Say" at bounding box center [696, 185] width 249 height 22
select select "[DEMOGRAPHIC_DATA]"
click at [572, 175] on select "Select [DEMOGRAPHIC_DATA] [DEMOGRAPHIC_DATA] Other Prefer Not To Say" at bounding box center [696, 185] width 249 height 22
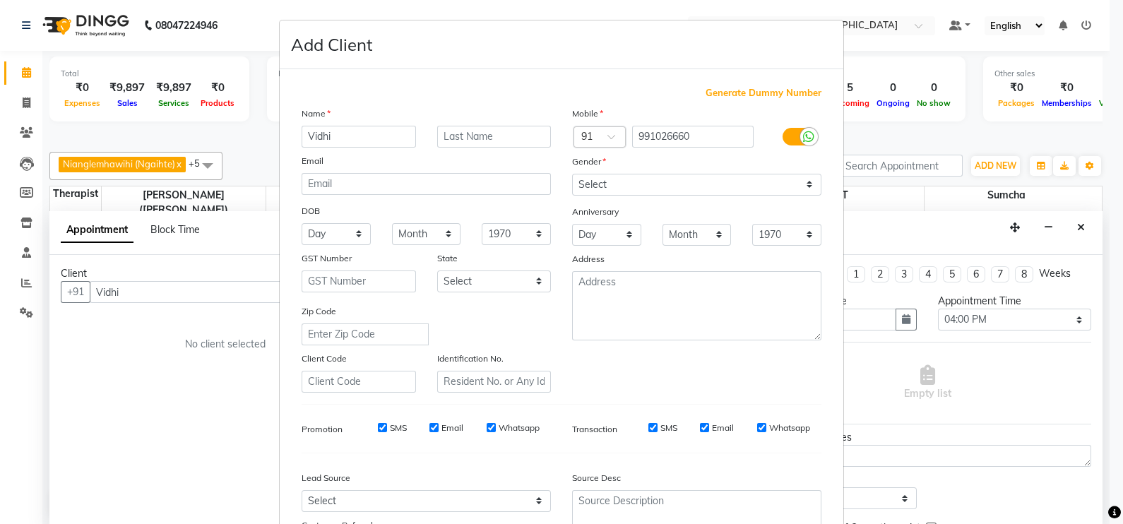
click at [757, 432] on input "Whatsapp" at bounding box center [761, 427] width 9 height 9
checkbox input "false"
click at [700, 432] on input "Email" at bounding box center [704, 427] width 9 height 9
checkbox input "false"
click at [487, 431] on input "Whatsapp" at bounding box center [491, 427] width 9 height 9
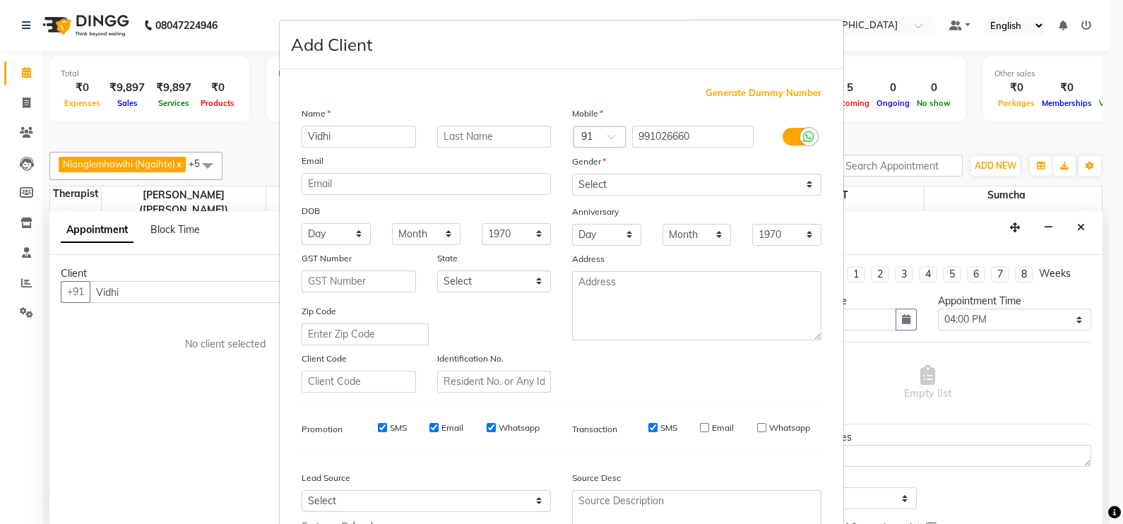
checkbox input "false"
click at [430, 432] on input "Email" at bounding box center [434, 427] width 9 height 9
checkbox input "false"
click at [378, 432] on input "SMS" at bounding box center [382, 427] width 9 height 9
checkbox input "false"
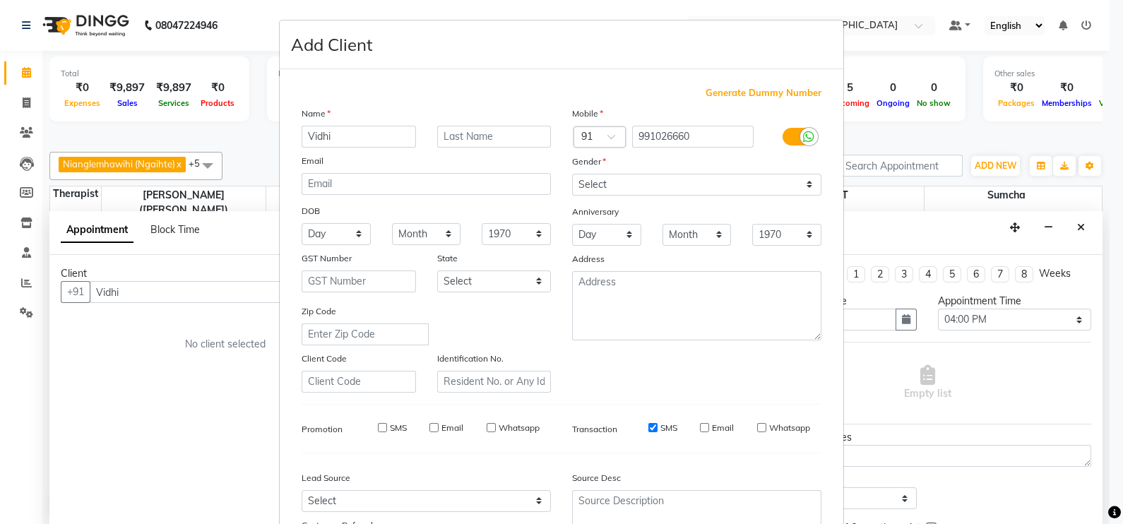
scroll to position [135, 0]
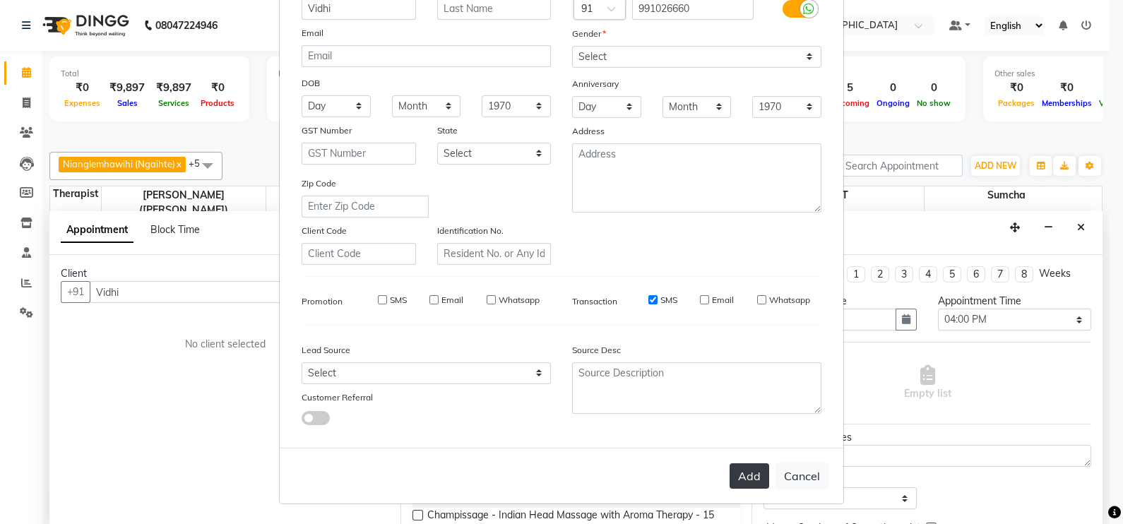
click at [747, 478] on button "Add" at bounding box center [750, 476] width 40 height 25
type input "991026660"
select select
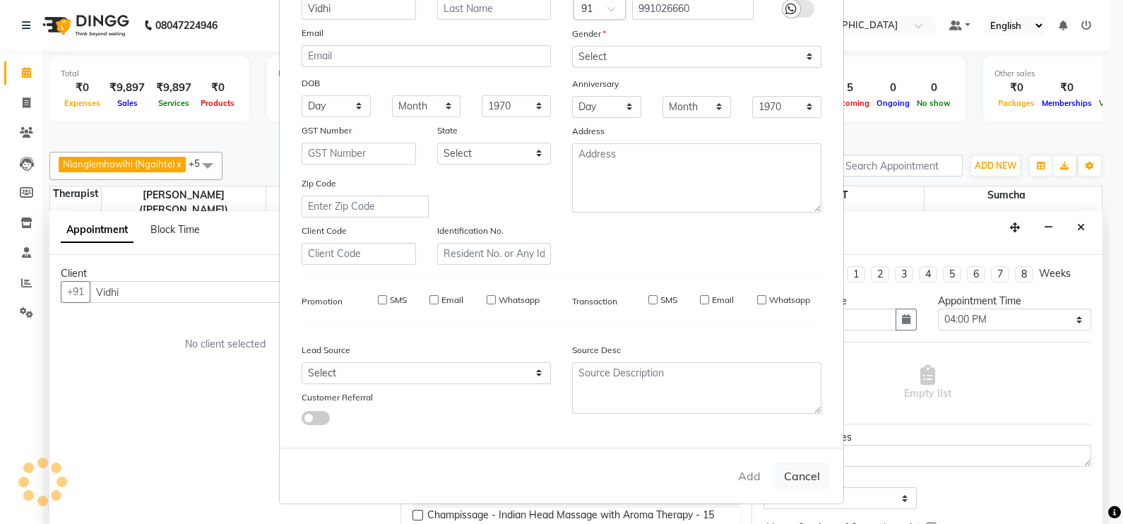
select select
checkbox input "false"
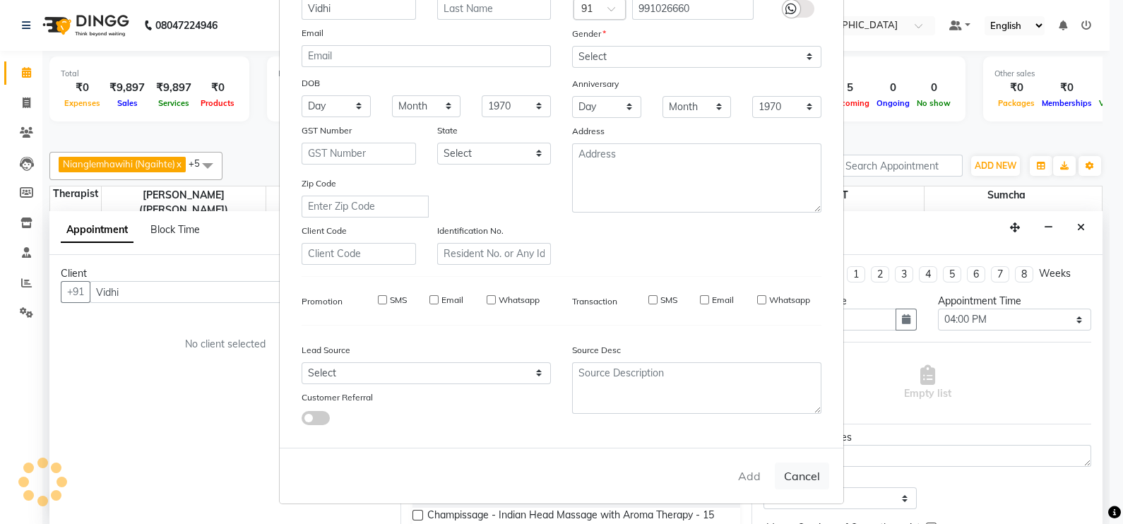
checkbox input "false"
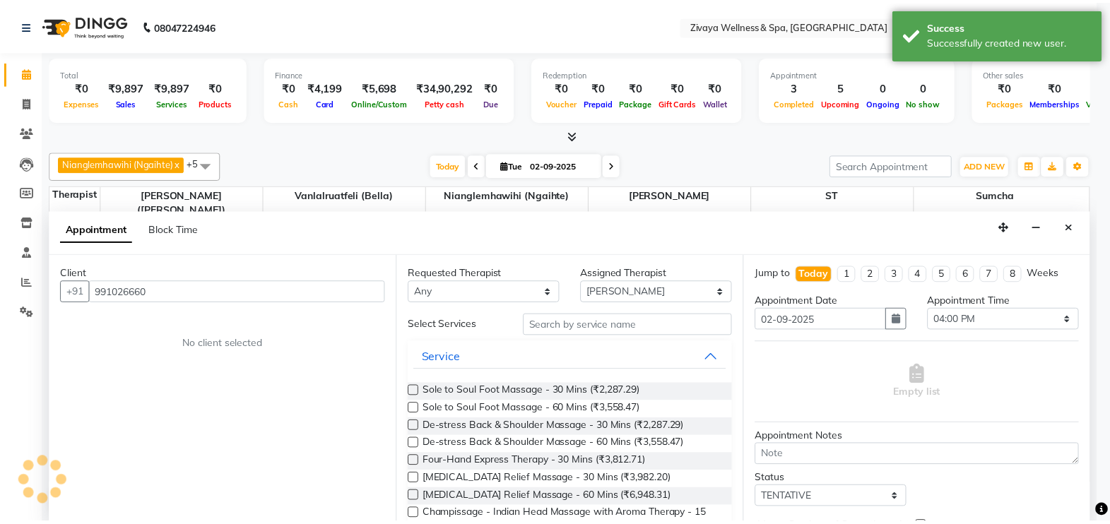
scroll to position [0, 0]
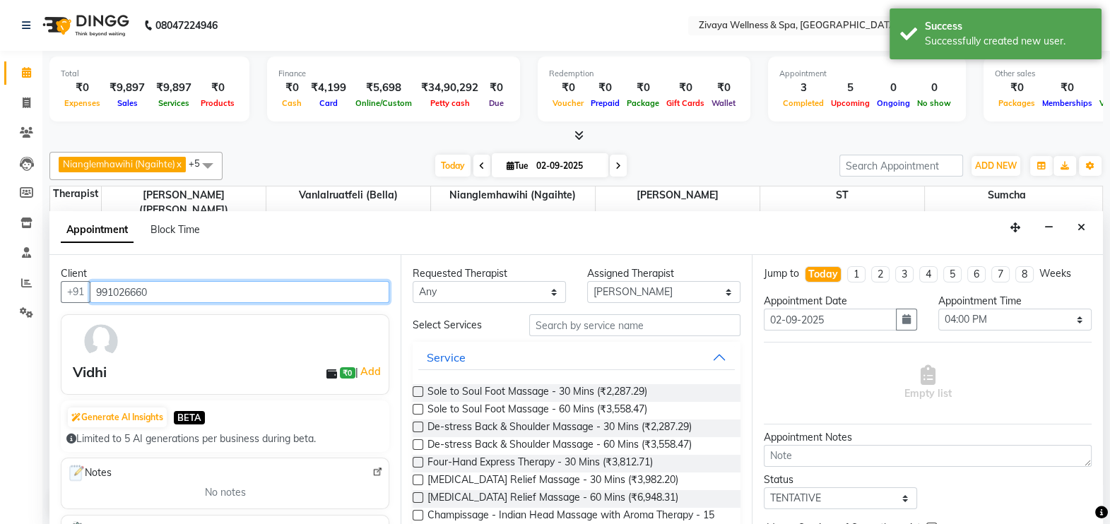
click at [117, 290] on input "991026660" at bounding box center [240, 292] width 300 height 22
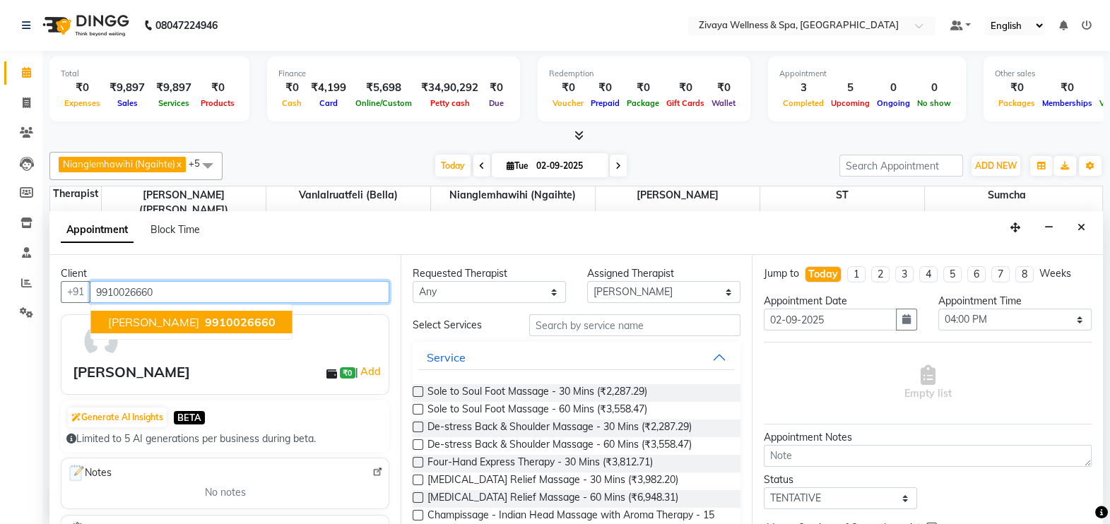
click at [226, 295] on input "9910026660" at bounding box center [240, 292] width 300 height 22
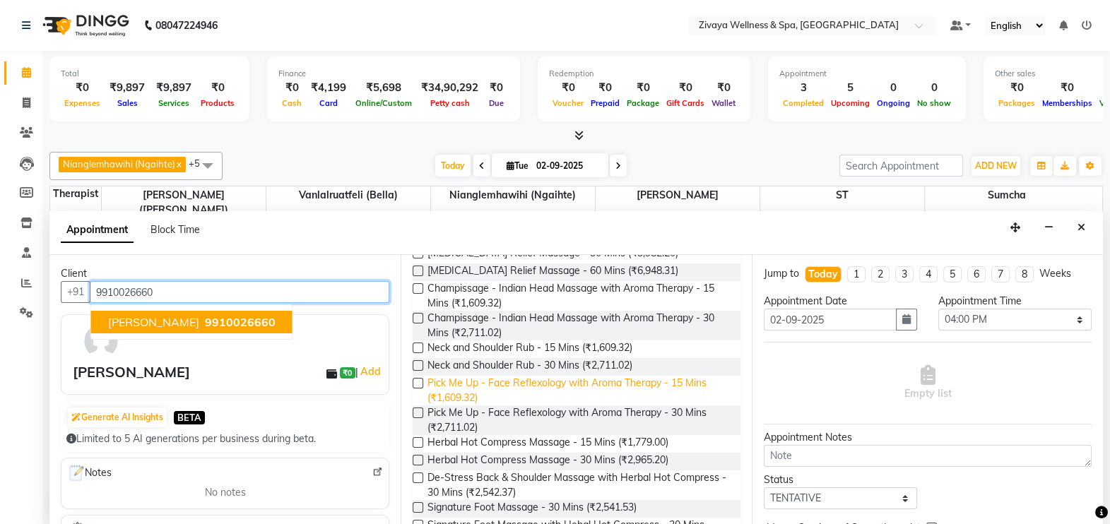
scroll to position [240, 0]
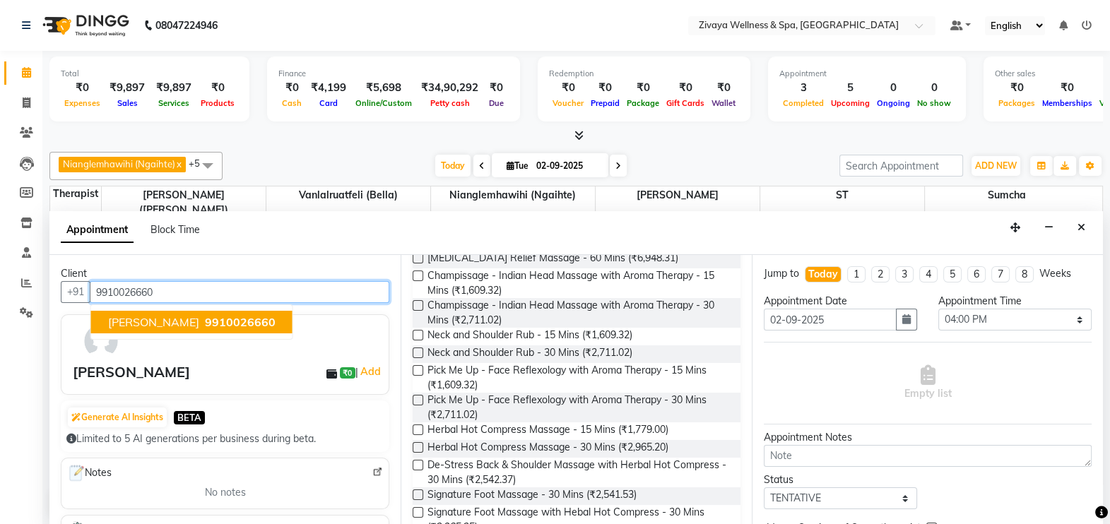
type input "9910026660"
click at [417, 491] on label at bounding box center [418, 495] width 11 height 11
click at [417, 492] on input "checkbox" at bounding box center [417, 496] width 9 height 9
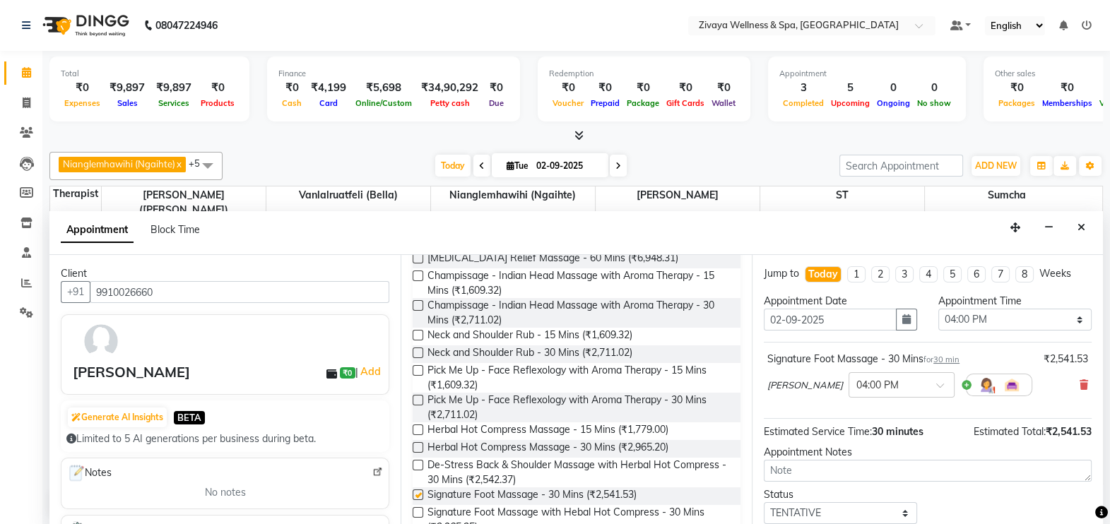
checkbox input "false"
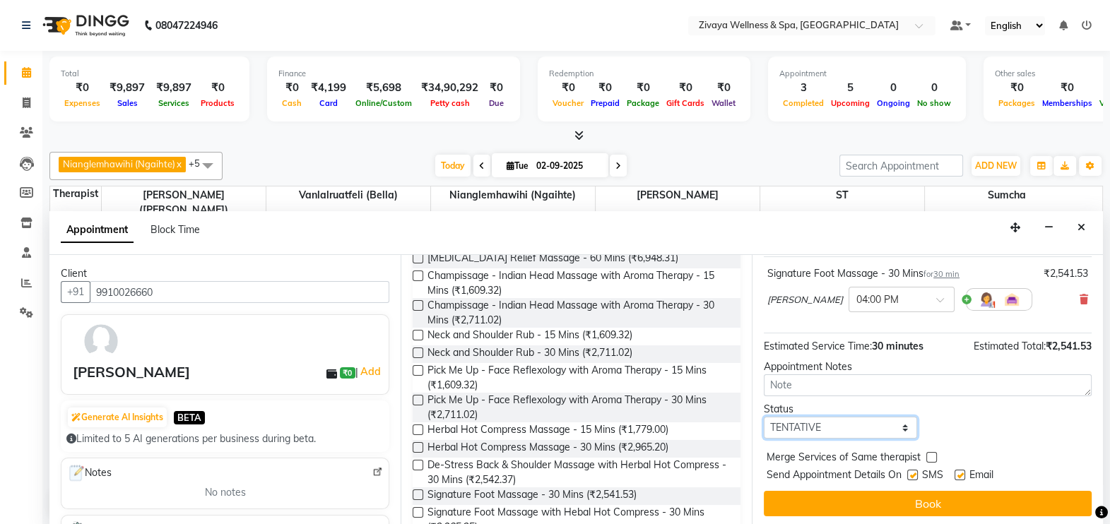
click at [901, 423] on select "Select TENTATIVE CONFIRM CHECK-IN UPCOMING" at bounding box center [840, 428] width 153 height 22
select select "confirm booking"
click at [764, 417] on select "Select TENTATIVE CONFIRM CHECK-IN UPCOMING" at bounding box center [840, 428] width 153 height 22
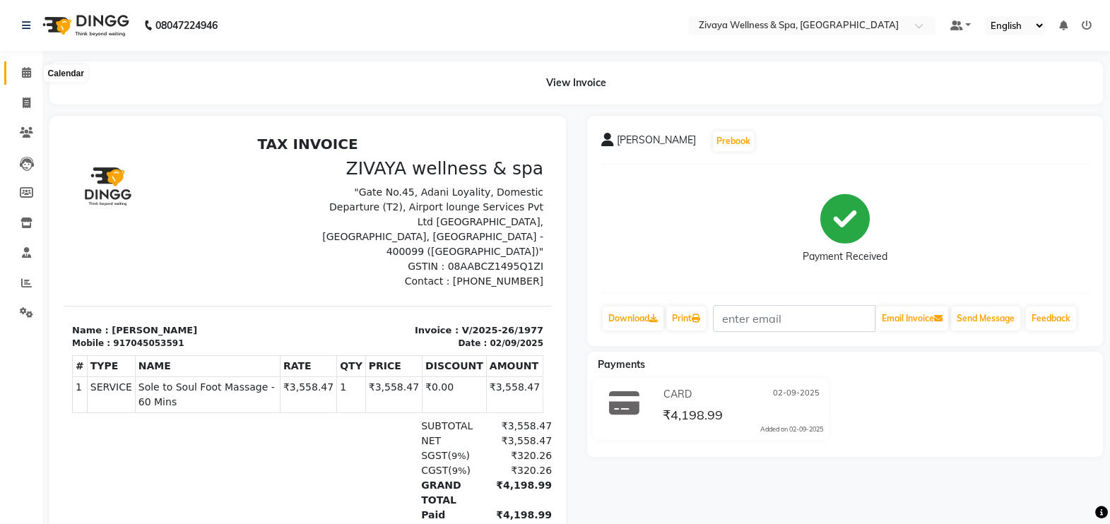
click at [22, 76] on icon at bounding box center [26, 72] width 9 height 11
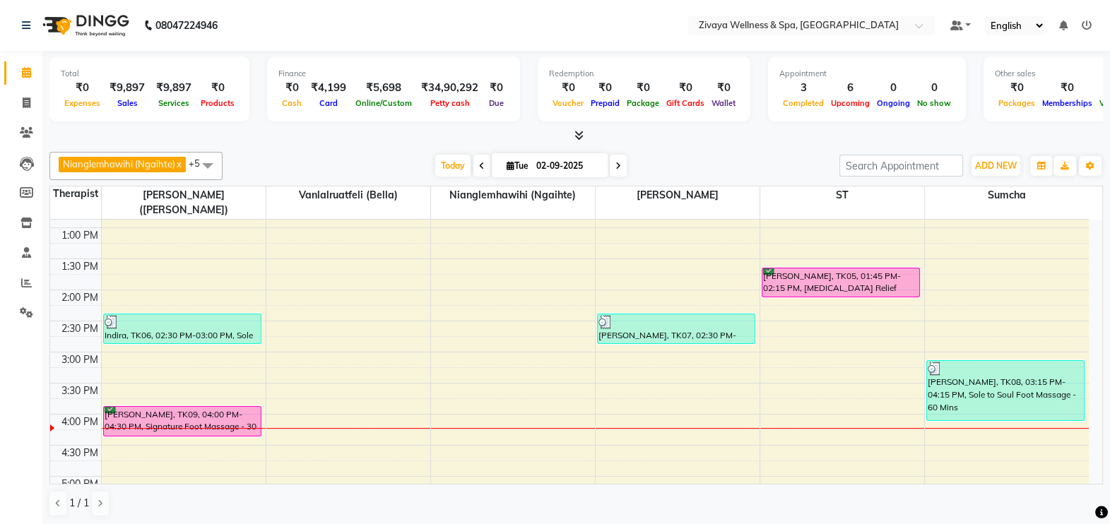
scroll to position [802, 0]
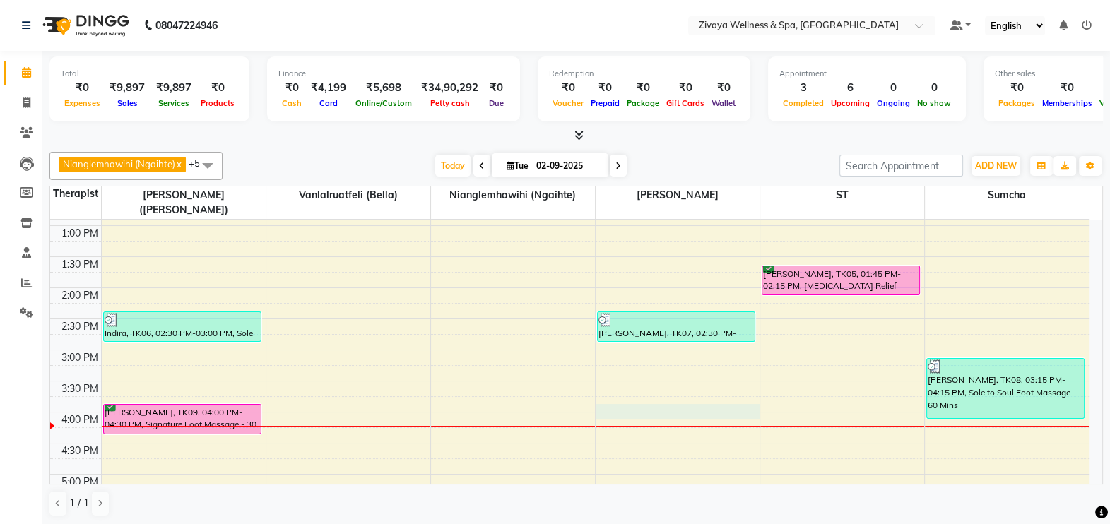
click at [606, 389] on div "12:00 AM 12:30 AM 1:00 AM 1:30 AM 2:00 AM 2:30 AM 3:00 AM 3:30 AM 4:00 AM 4:30 …" at bounding box center [569, 164] width 1039 height 1492
select select "61709"
select select "tentative"
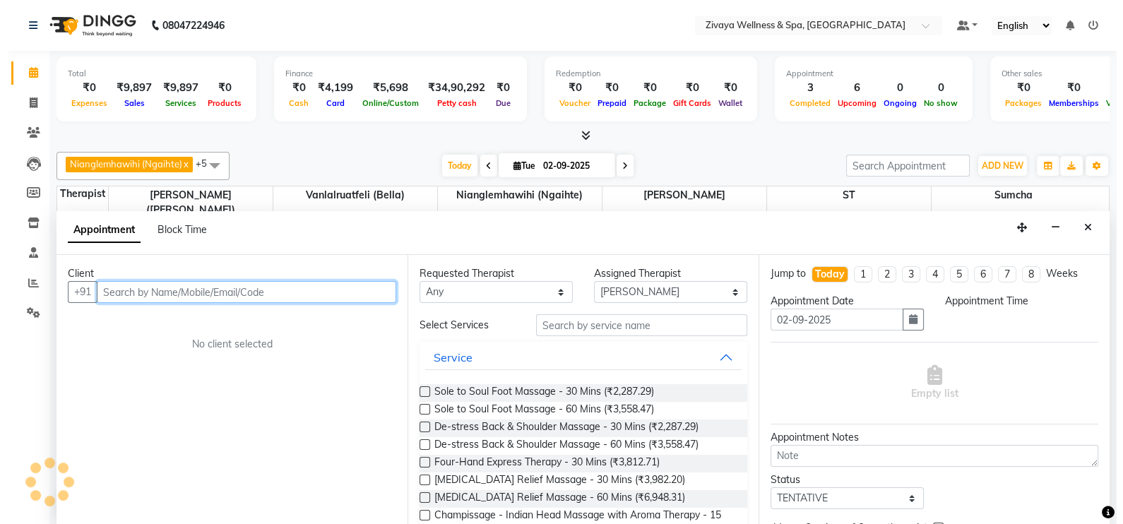
scroll to position [0, 0]
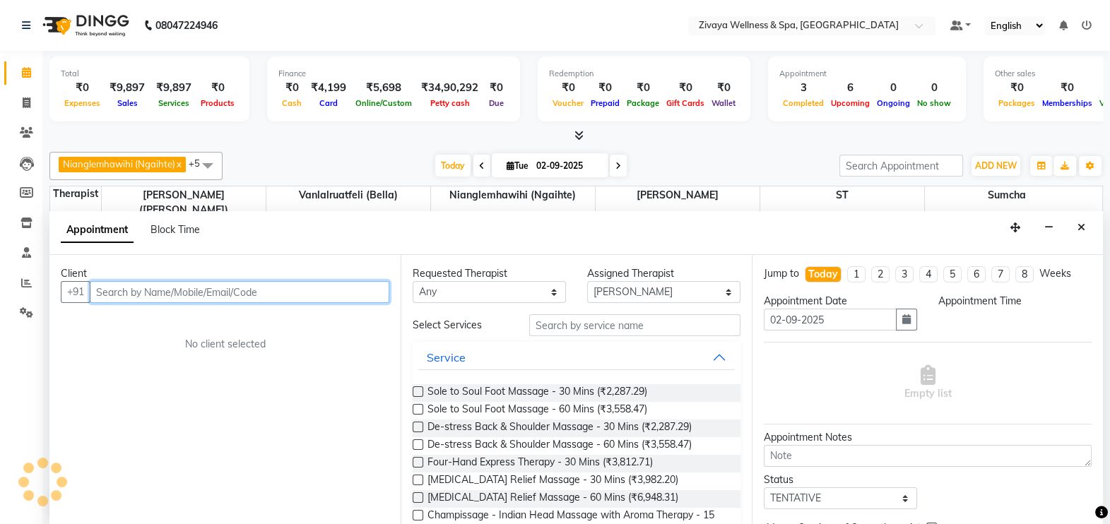
select select "960"
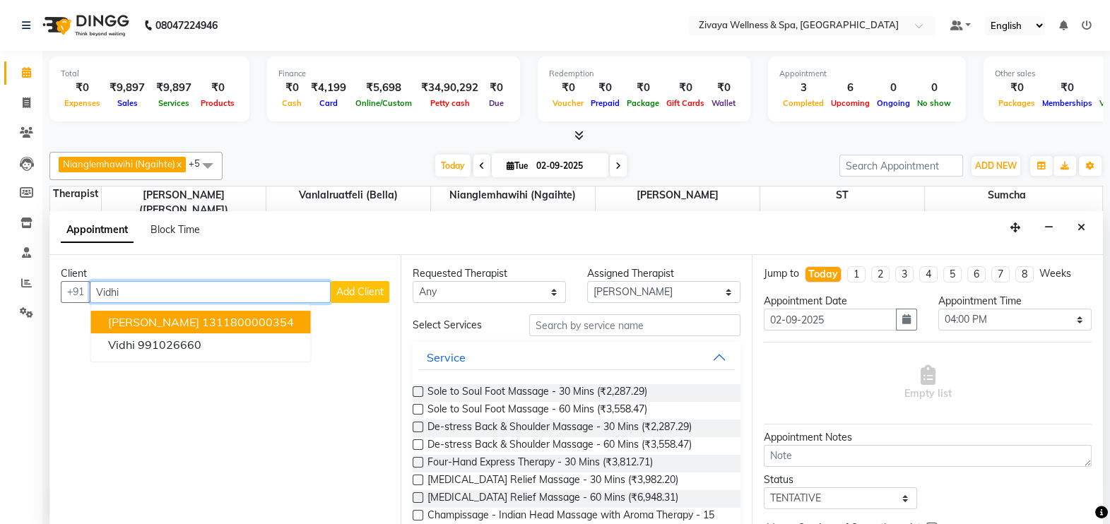
type input "Vidhi"
click at [365, 292] on span "Add Client" at bounding box center [359, 291] width 47 height 13
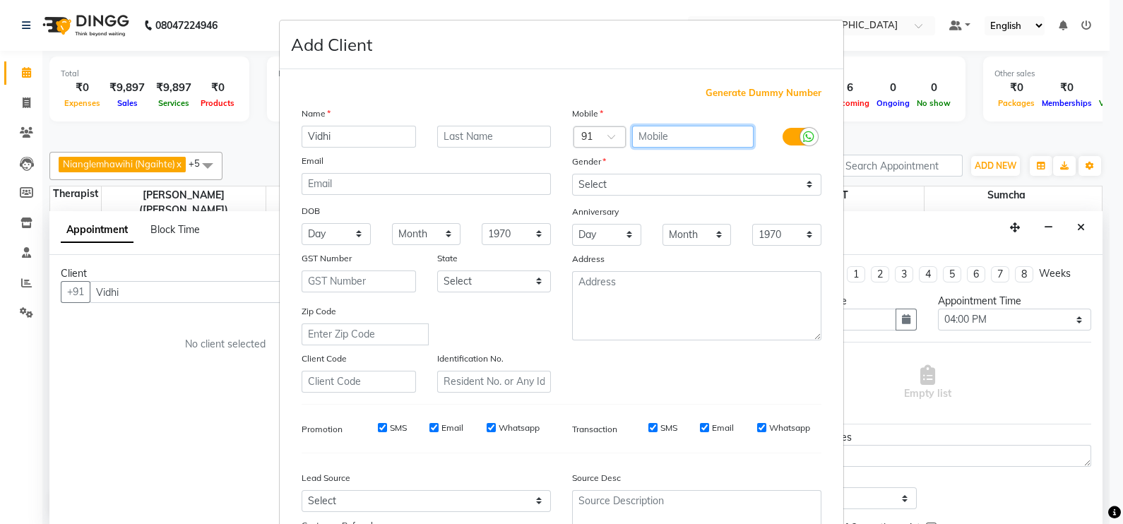
click at [670, 135] on input "text" at bounding box center [693, 137] width 122 height 22
type input "9910026660"
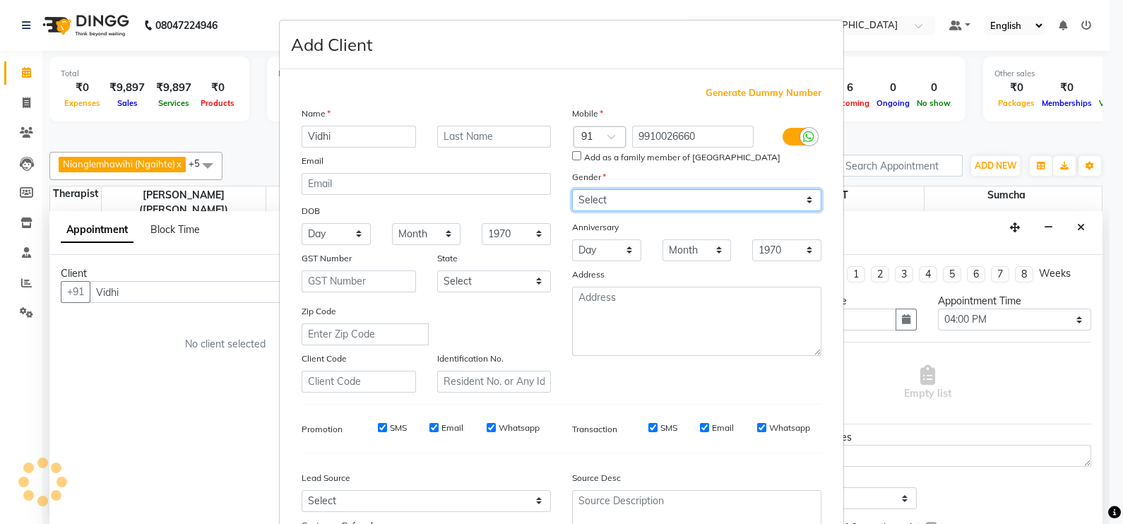
click at [698, 182] on div "Mobile Country Code × 91 9910026660 Add as a family member of [PERSON_NAME] Gen…" at bounding box center [697, 249] width 271 height 287
select select "[DEMOGRAPHIC_DATA]"
click at [572, 190] on select "Select [DEMOGRAPHIC_DATA] [DEMOGRAPHIC_DATA] Other Prefer Not To Say" at bounding box center [696, 200] width 249 height 22
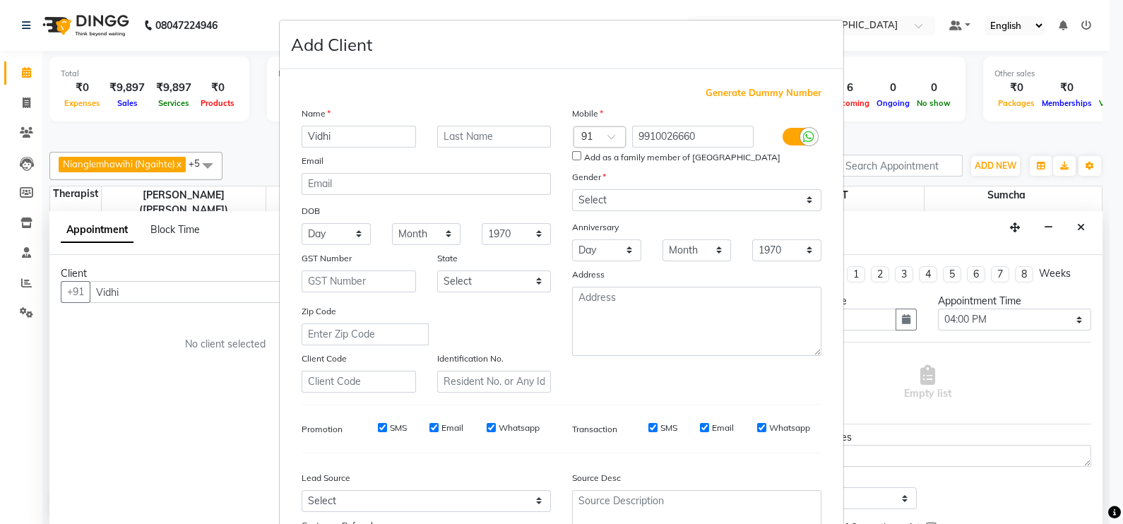
click at [701, 432] on input "Email" at bounding box center [704, 427] width 9 height 9
checkbox input "false"
click at [758, 431] on input "Whatsapp" at bounding box center [761, 427] width 9 height 9
checkbox input "false"
click at [487, 431] on input "Whatsapp" at bounding box center [491, 427] width 9 height 9
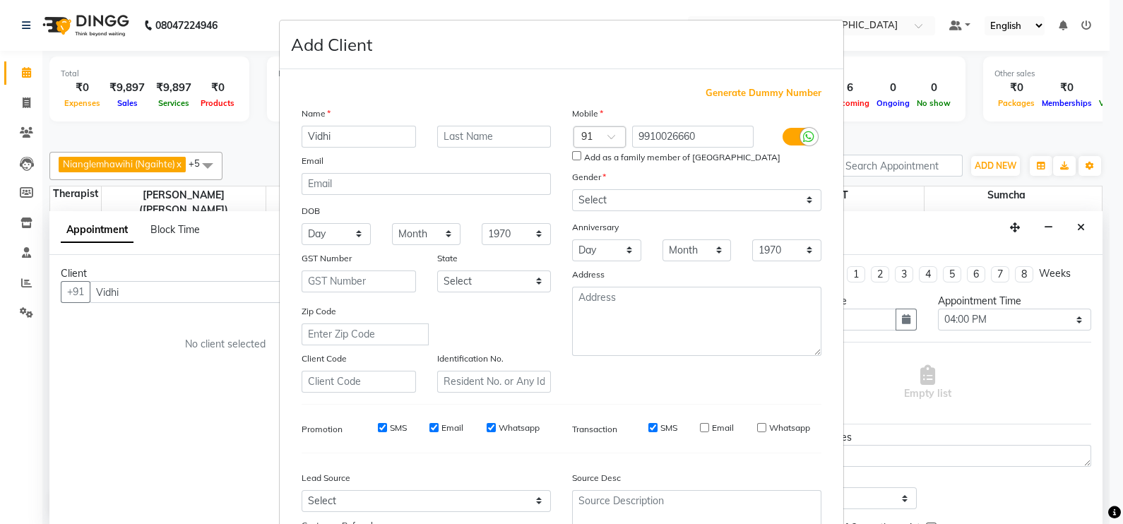
checkbox input "false"
click at [430, 432] on input "Email" at bounding box center [434, 427] width 9 height 9
checkbox input "false"
click at [378, 432] on input "SMS" at bounding box center [382, 427] width 9 height 9
checkbox input "false"
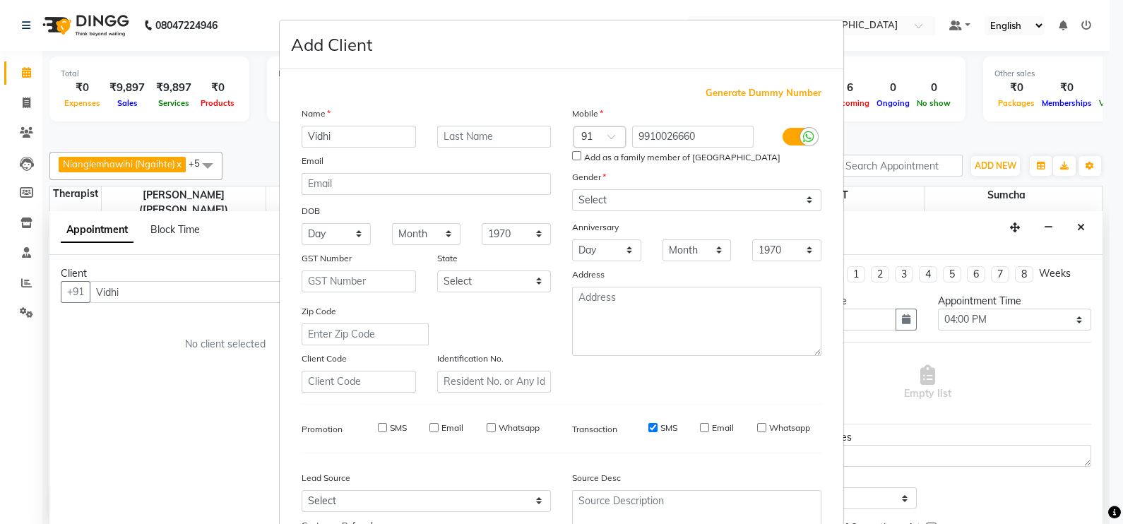
scroll to position [135, 0]
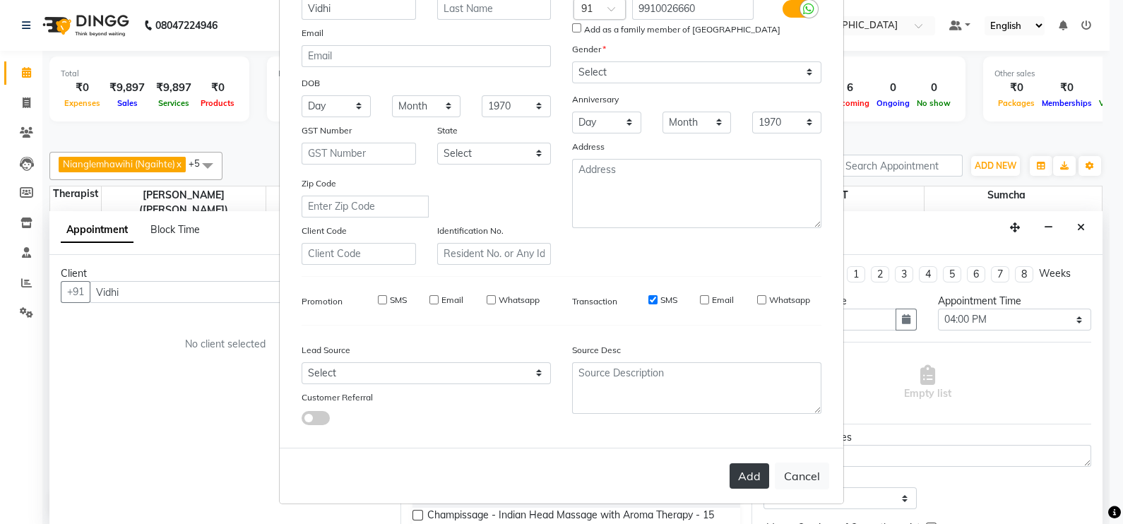
click at [741, 476] on button "Add" at bounding box center [750, 476] width 40 height 25
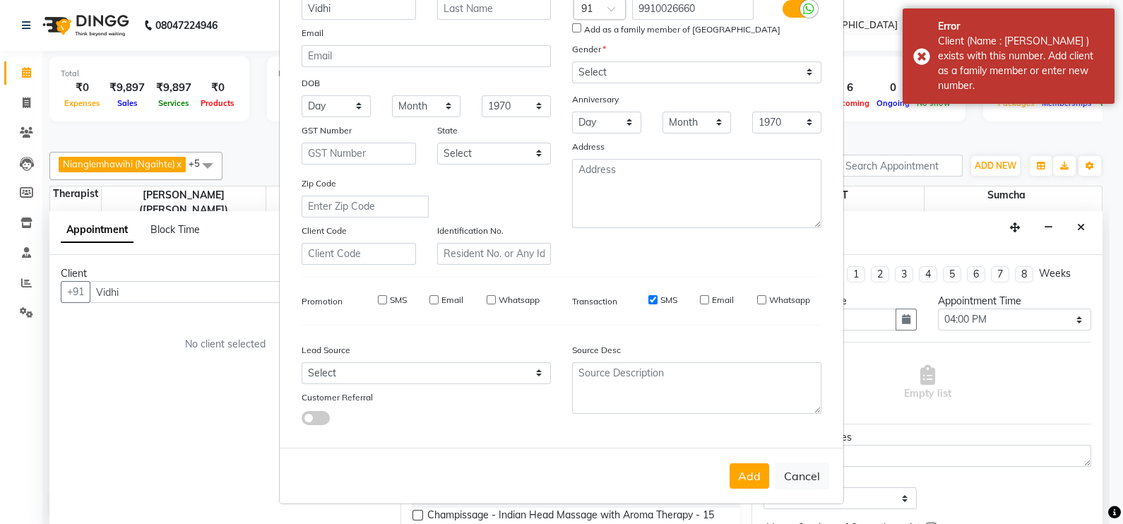
scroll to position [0, 0]
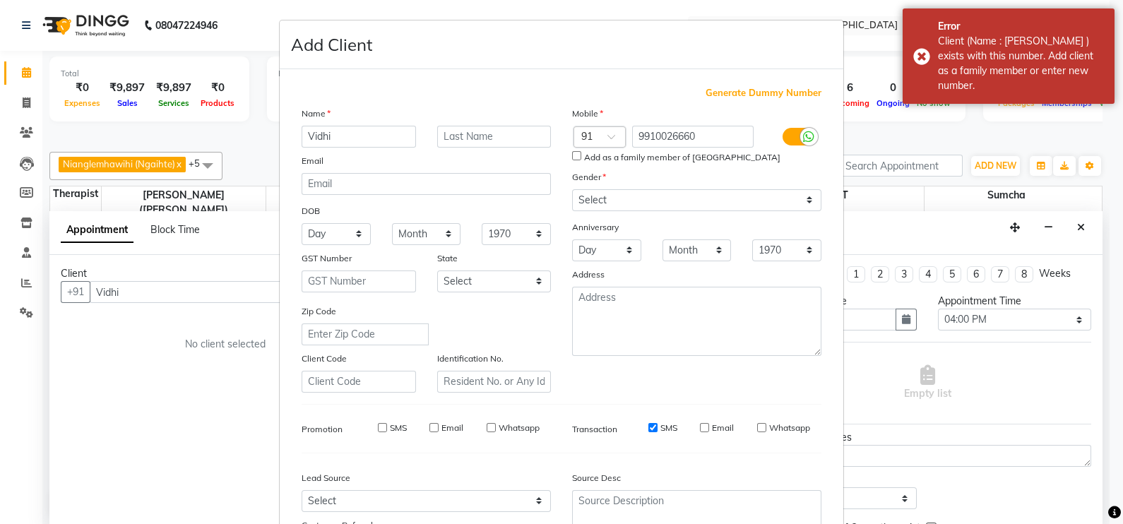
click at [572, 157] on input "Add as a family member of [GEOGRAPHIC_DATA]" at bounding box center [576, 155] width 9 height 9
checkbox input "true"
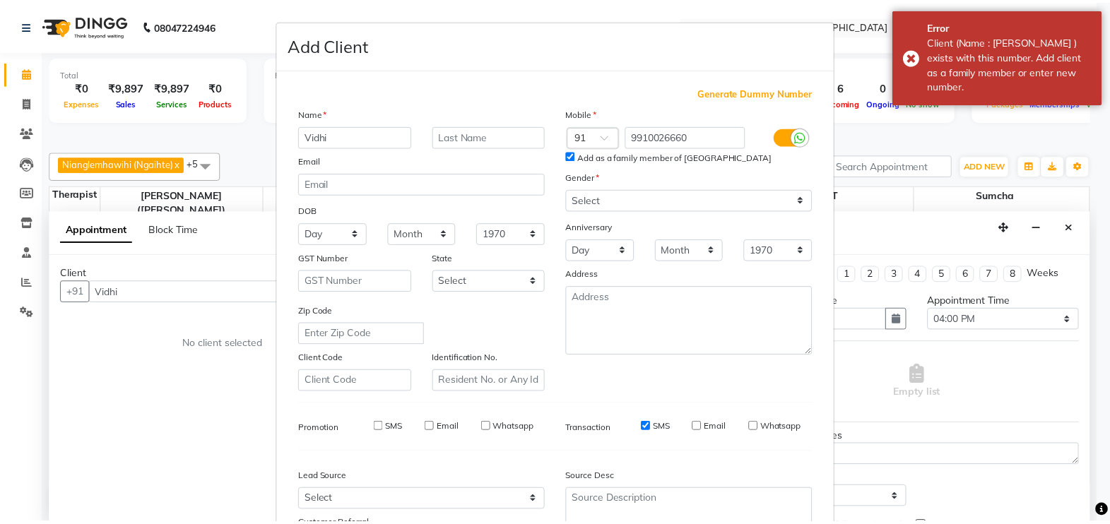
scroll to position [135, 0]
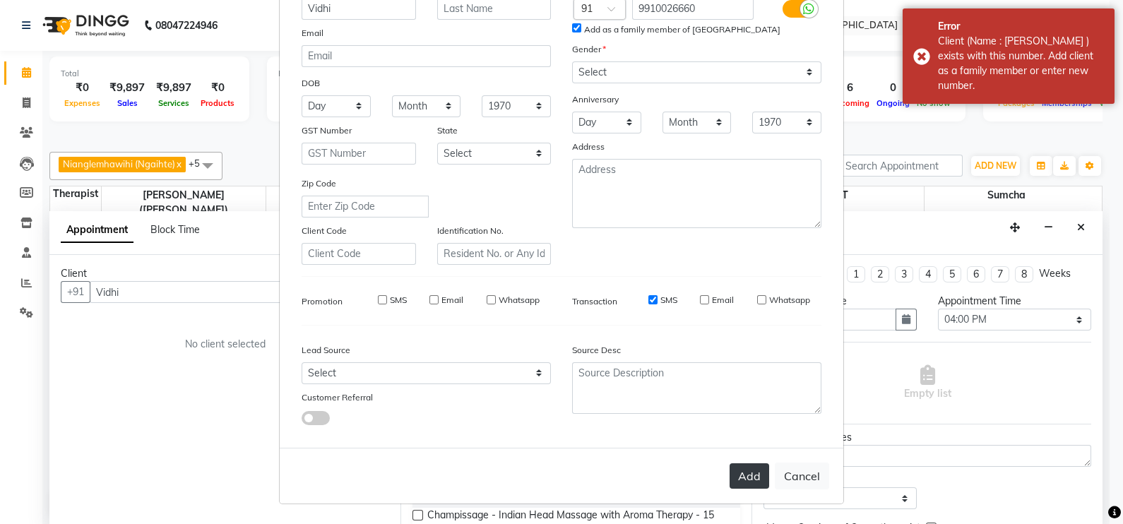
click at [734, 486] on button "Add" at bounding box center [750, 476] width 40 height 25
type input "9910026660"
select select
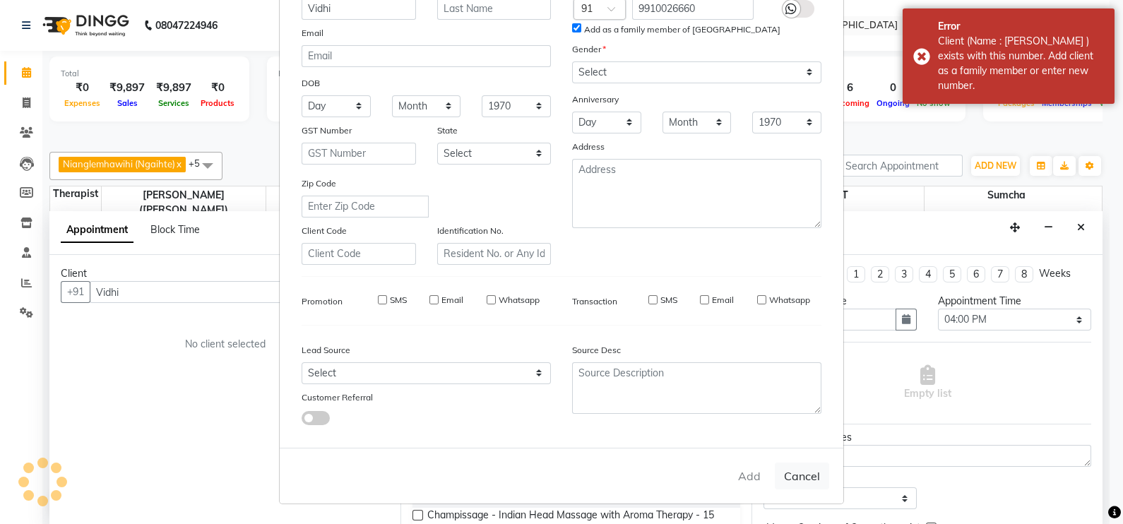
select select
checkbox input "false"
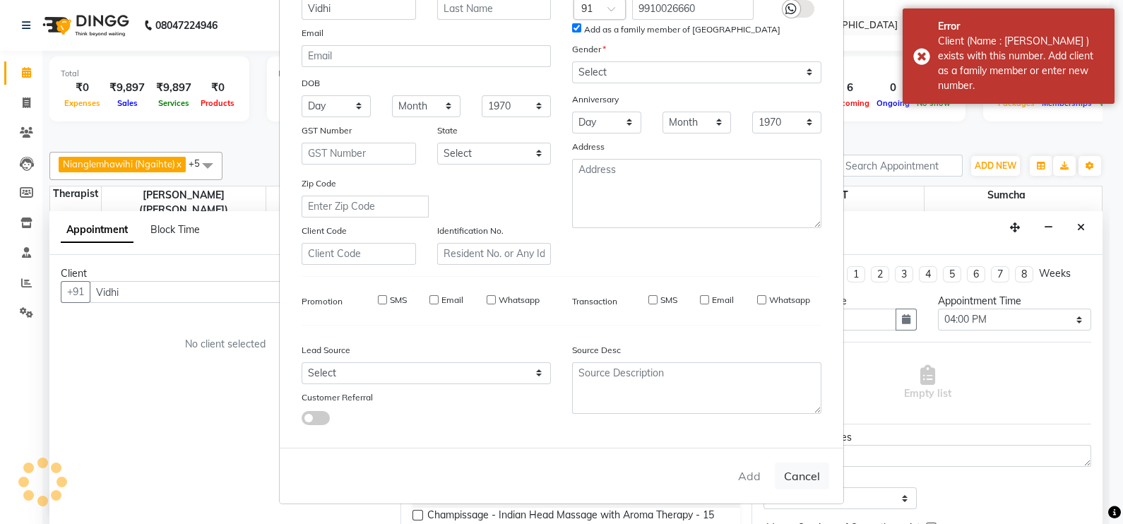
checkbox input "false"
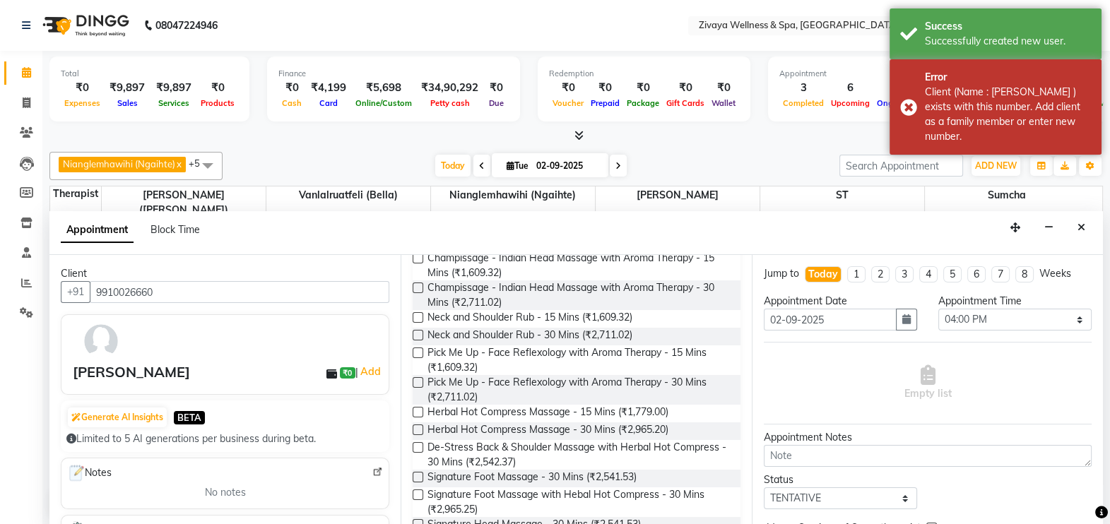
scroll to position [258, 0]
click at [420, 477] on label at bounding box center [418, 476] width 11 height 11
click at [420, 477] on input "checkbox" at bounding box center [417, 477] width 9 height 9
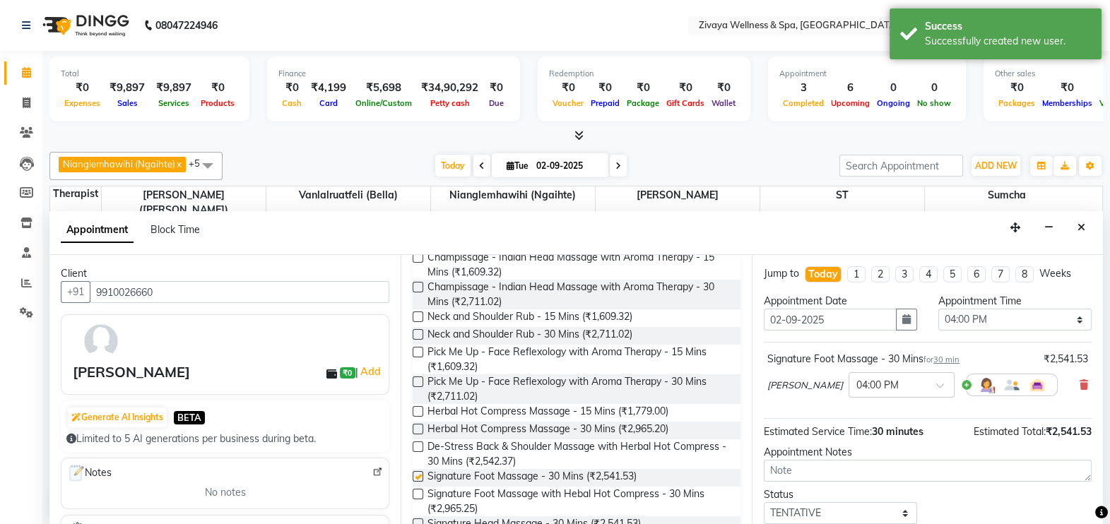
checkbox input "false"
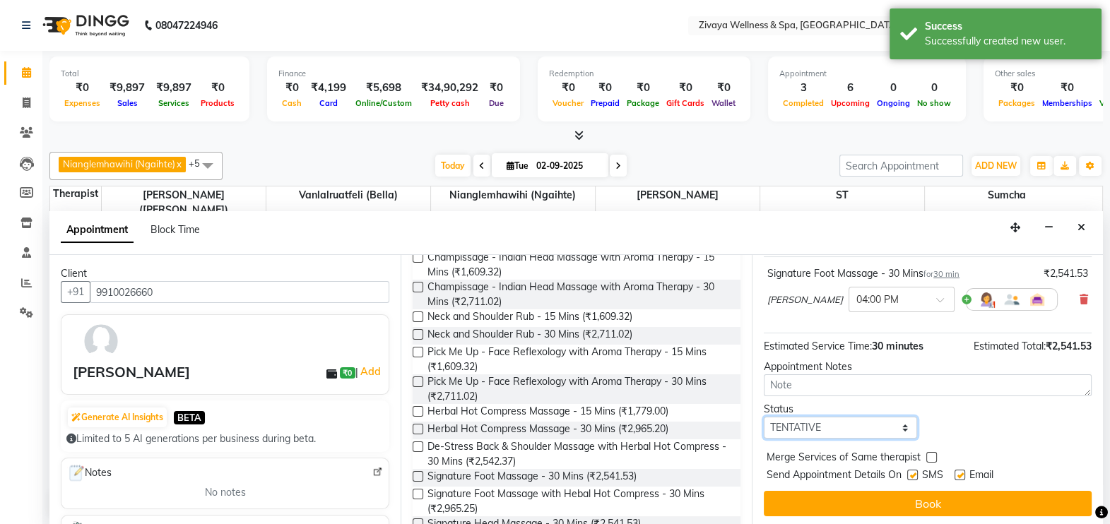
click at [899, 420] on select "Select TENTATIVE CONFIRM CHECK-IN UPCOMING" at bounding box center [840, 428] width 153 height 22
select select "confirm booking"
click at [764, 417] on select "Select TENTATIVE CONFIRM CHECK-IN UPCOMING" at bounding box center [840, 428] width 153 height 22
click at [961, 472] on label at bounding box center [960, 475] width 11 height 11
click at [961, 472] on input "checkbox" at bounding box center [959, 476] width 9 height 9
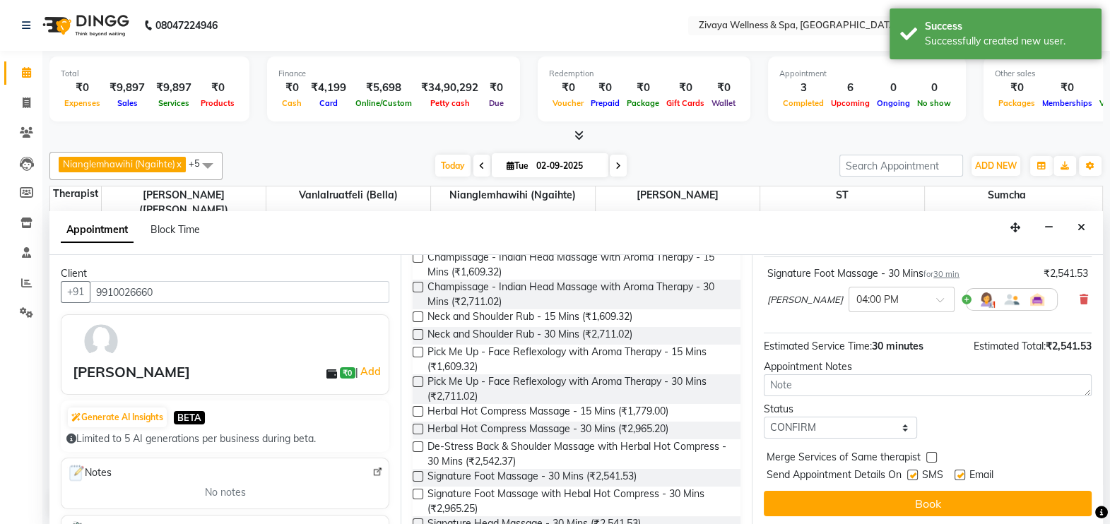
checkbox input "false"
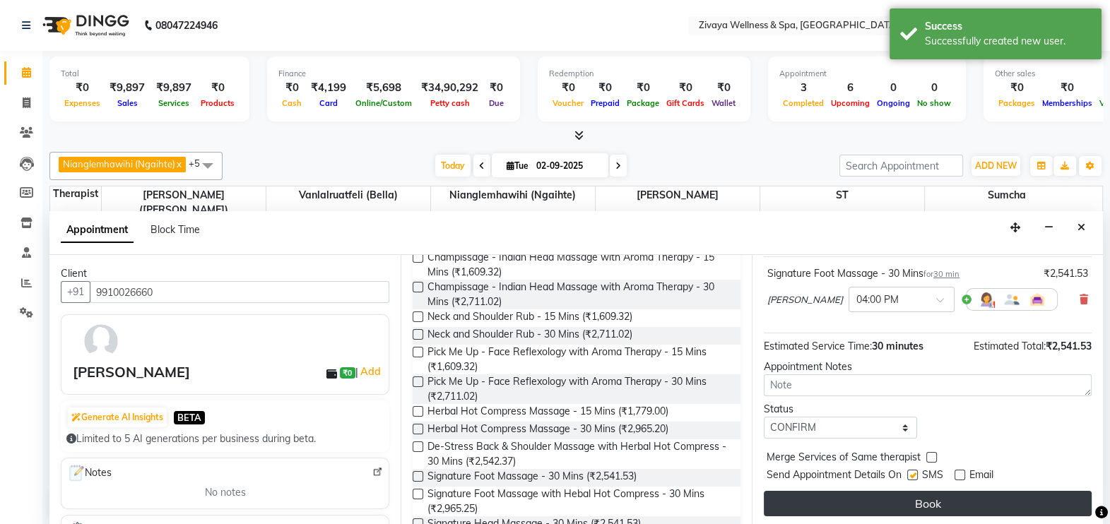
click at [945, 500] on button "Book" at bounding box center [928, 503] width 328 height 25
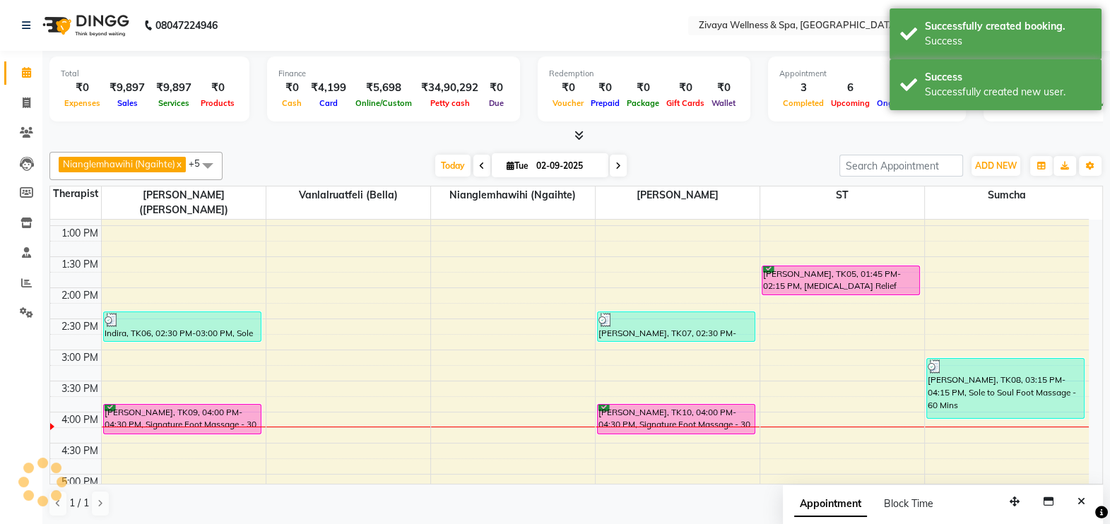
scroll to position [0, 0]
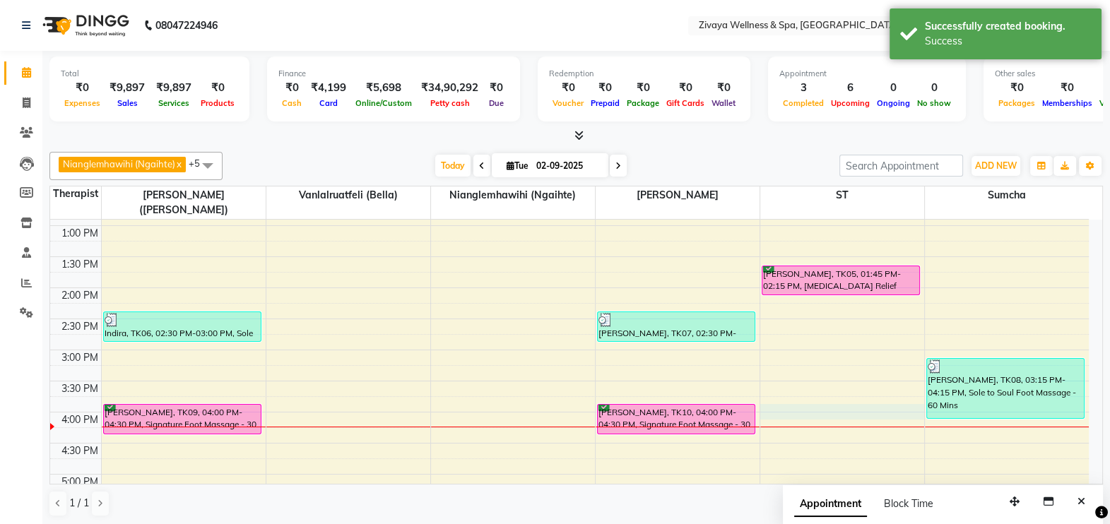
click at [767, 389] on div "12:00 AM 12:30 AM 1:00 AM 1:30 AM 2:00 AM 2:30 AM 3:00 AM 3:30 AM 4:00 AM 4:30 …" at bounding box center [569, 164] width 1039 height 1492
select select "62791"
select select "960"
select select "tentative"
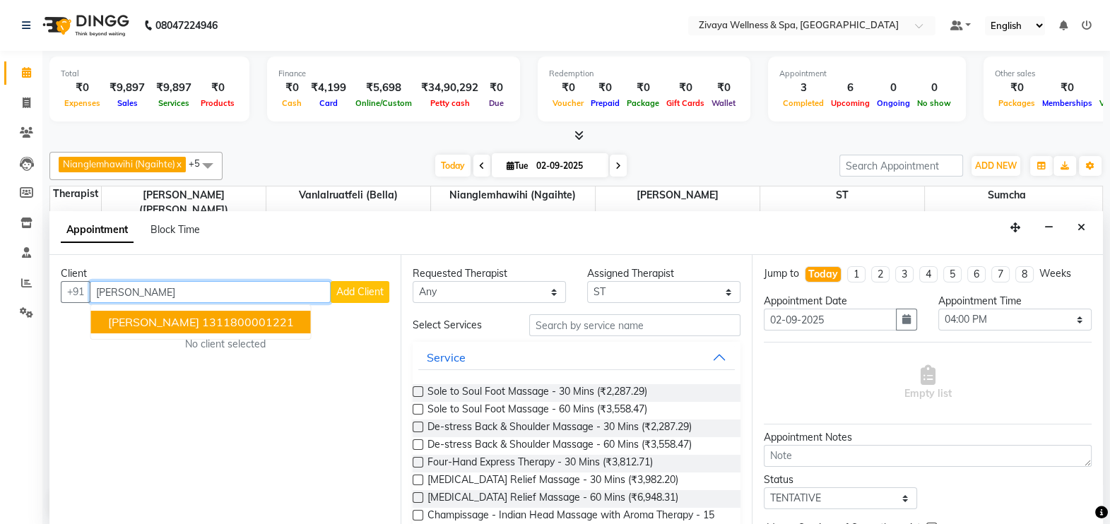
type input "[PERSON_NAME]"
click at [372, 289] on span "Add Client" at bounding box center [359, 291] width 47 height 13
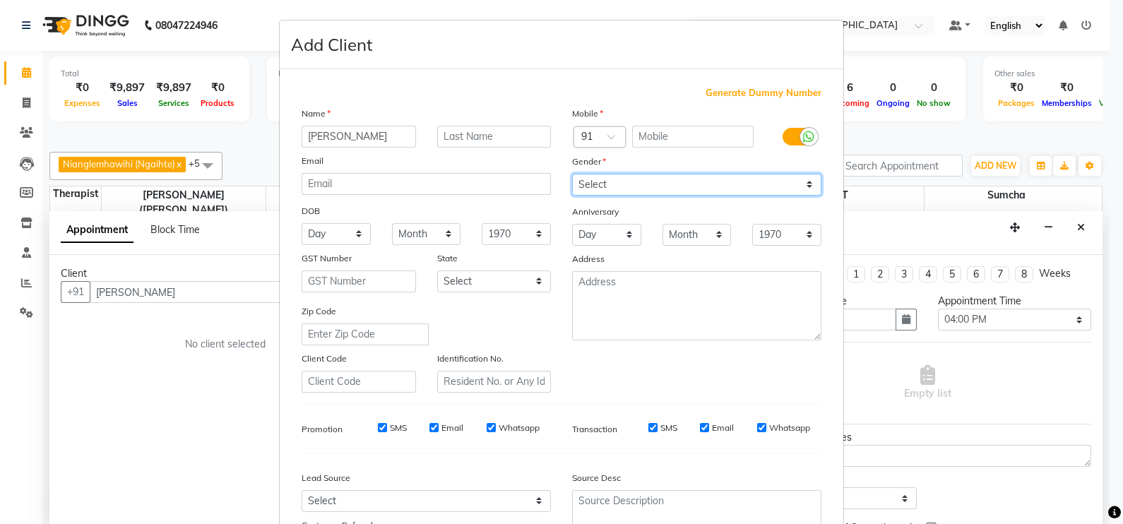
click at [618, 186] on select "Select [DEMOGRAPHIC_DATA] [DEMOGRAPHIC_DATA] Other Prefer Not To Say" at bounding box center [696, 185] width 249 height 22
select select "[DEMOGRAPHIC_DATA]"
click at [572, 175] on select "Select [DEMOGRAPHIC_DATA] [DEMOGRAPHIC_DATA] Other Prefer Not To Say" at bounding box center [696, 185] width 249 height 22
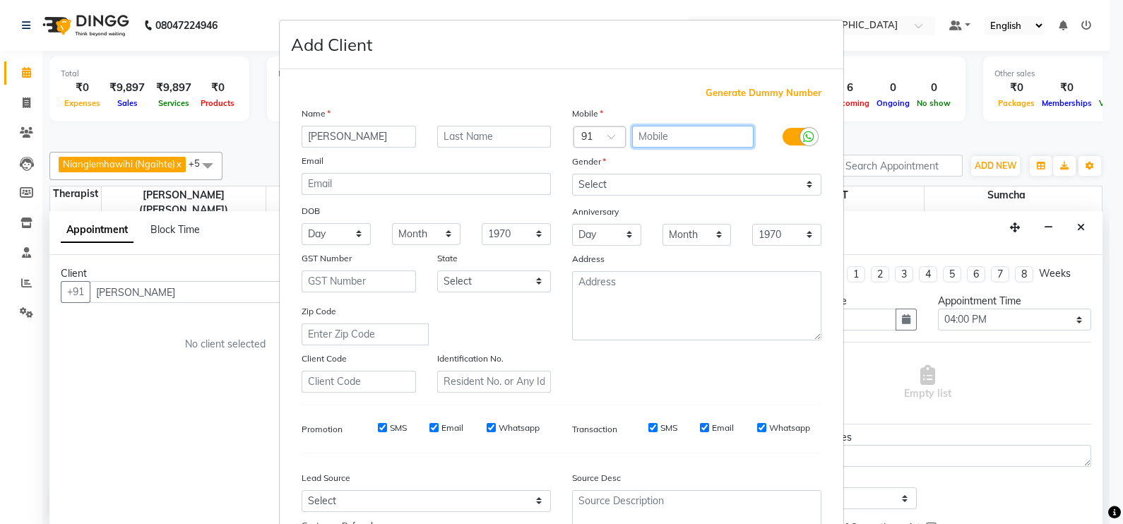
click at [669, 141] on input "text" at bounding box center [693, 137] width 122 height 22
type input "9910026660"
click at [700, 432] on input "Email" at bounding box center [704, 427] width 9 height 9
checkbox input "false"
click at [757, 432] on input "Whatsapp" at bounding box center [761, 427] width 9 height 9
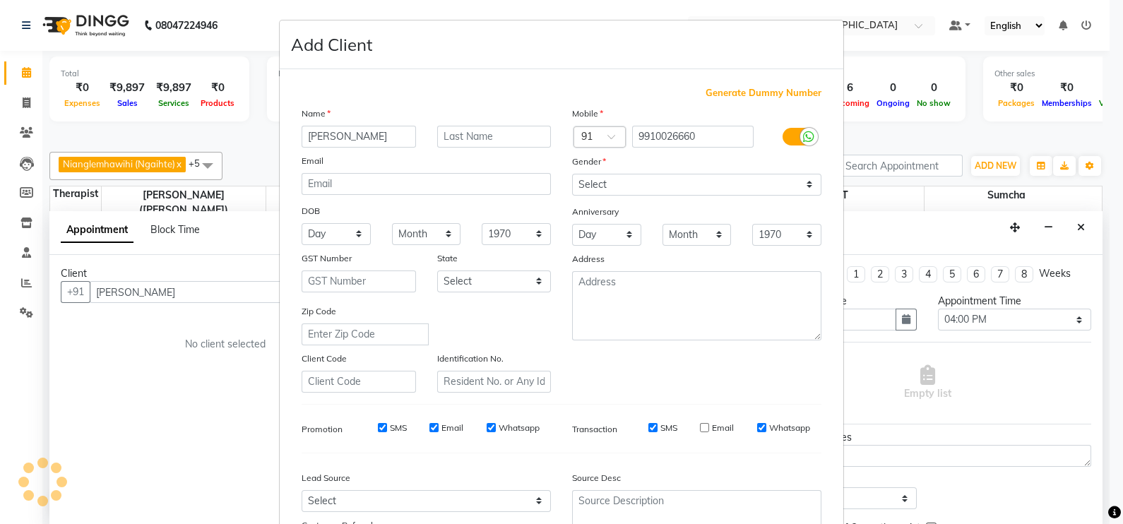
checkbox input "false"
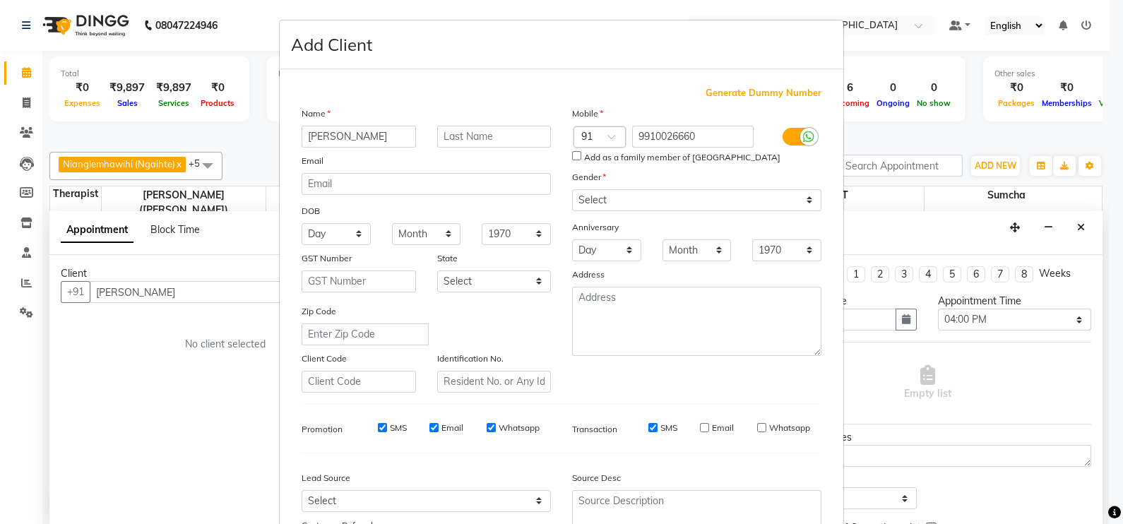
click at [487, 432] on input "Whatsapp" at bounding box center [491, 427] width 9 height 9
checkbox input "false"
click at [430, 432] on input "Email" at bounding box center [434, 427] width 9 height 9
checkbox input "false"
click at [378, 432] on input "SMS" at bounding box center [382, 427] width 9 height 9
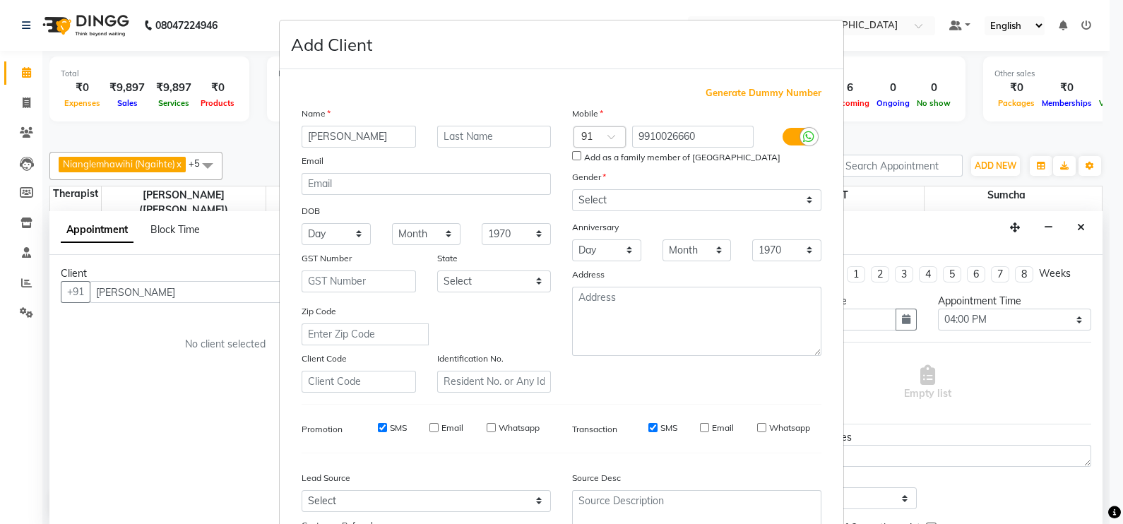
checkbox input "false"
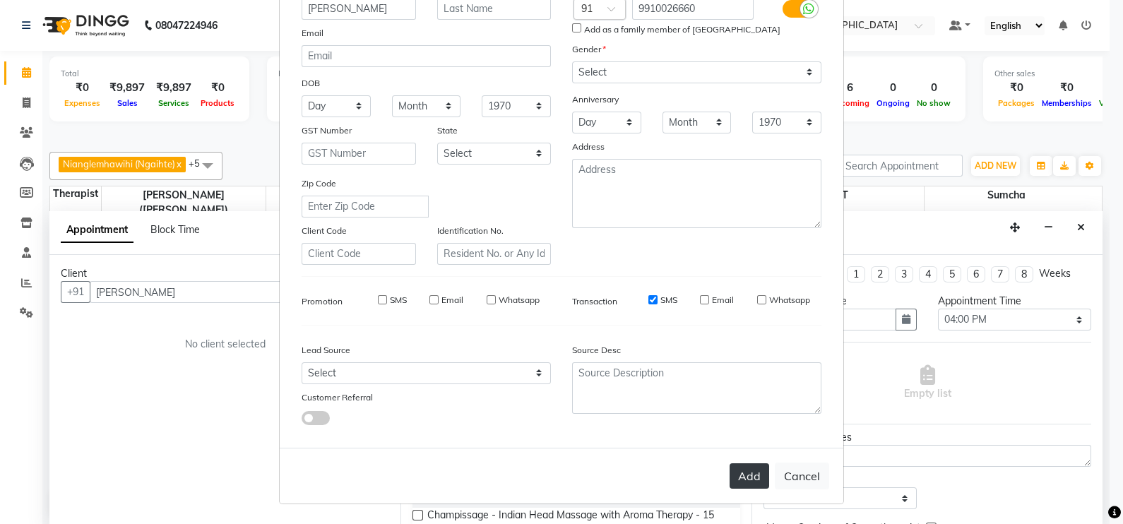
click at [743, 479] on button "Add" at bounding box center [750, 476] width 40 height 25
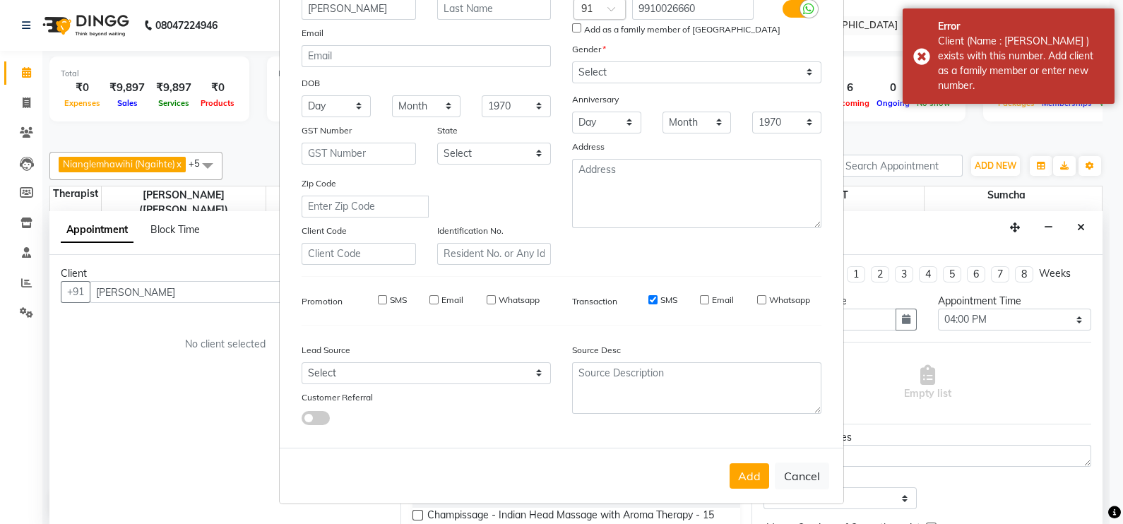
scroll to position [0, 0]
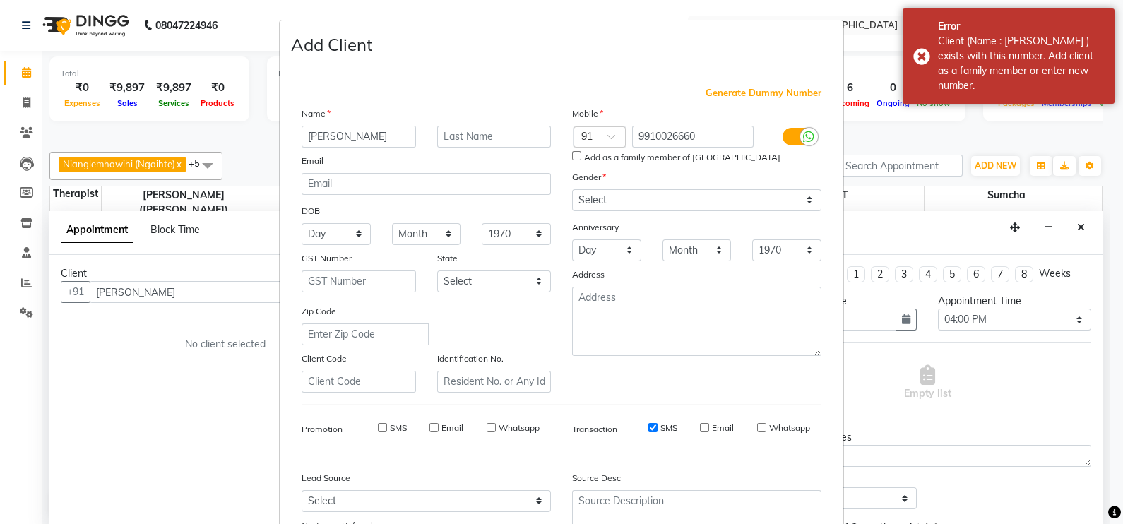
click at [572, 157] on input "Add as a family member of [GEOGRAPHIC_DATA]" at bounding box center [576, 155] width 9 height 9
checkbox input "true"
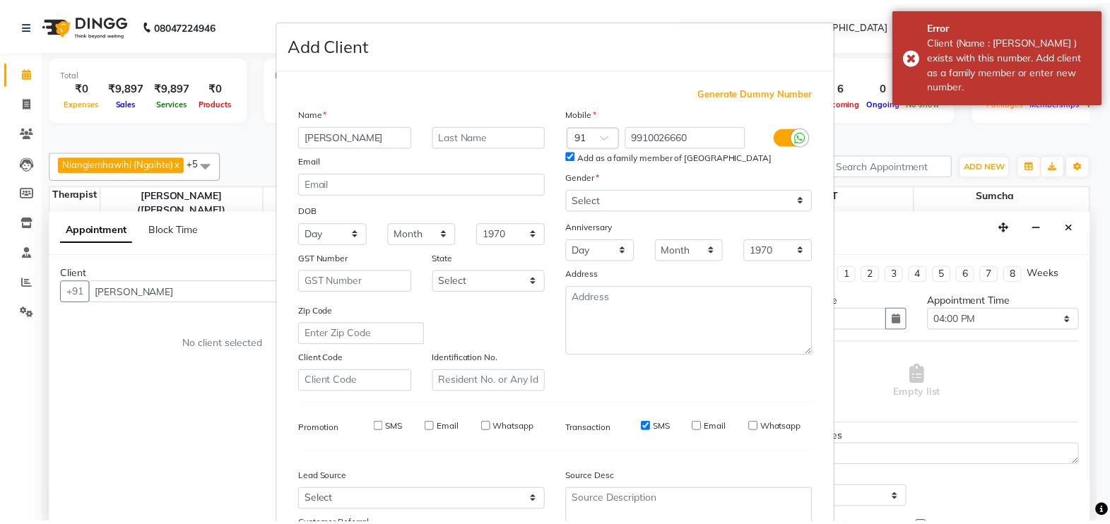
scroll to position [135, 0]
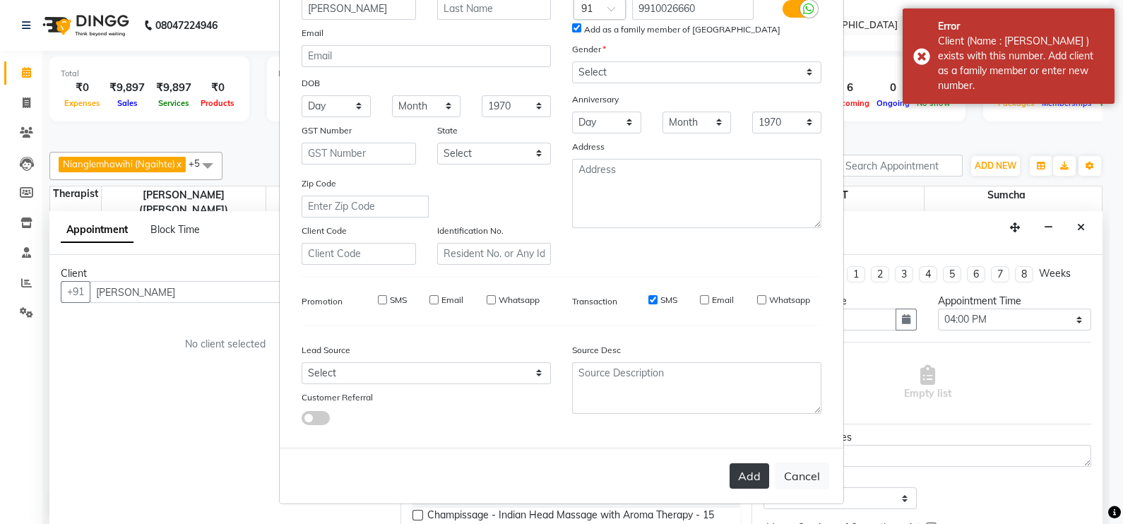
click at [745, 467] on button "Add" at bounding box center [750, 476] width 40 height 25
type input "9910026660"
select select
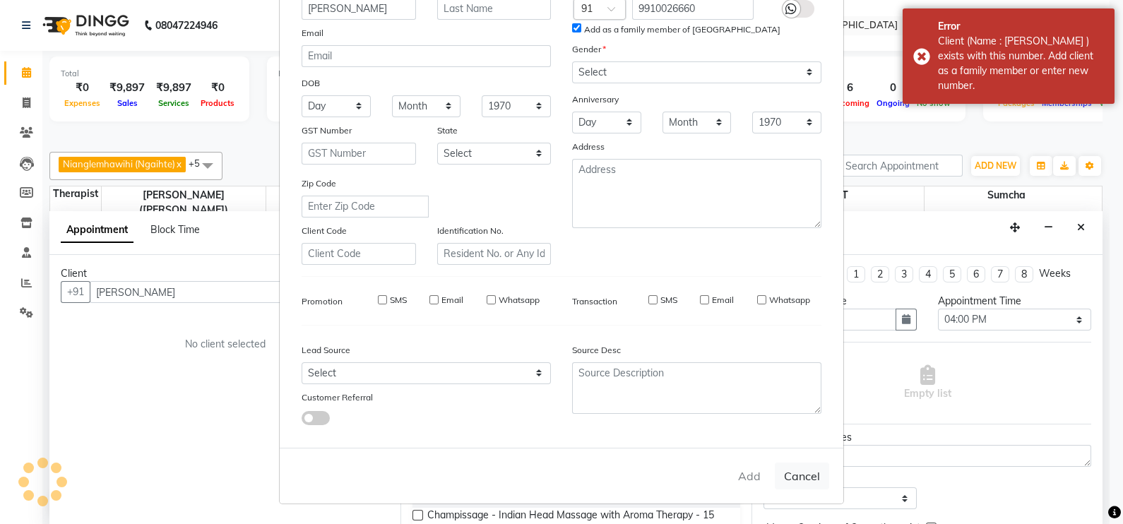
select select
checkbox input "false"
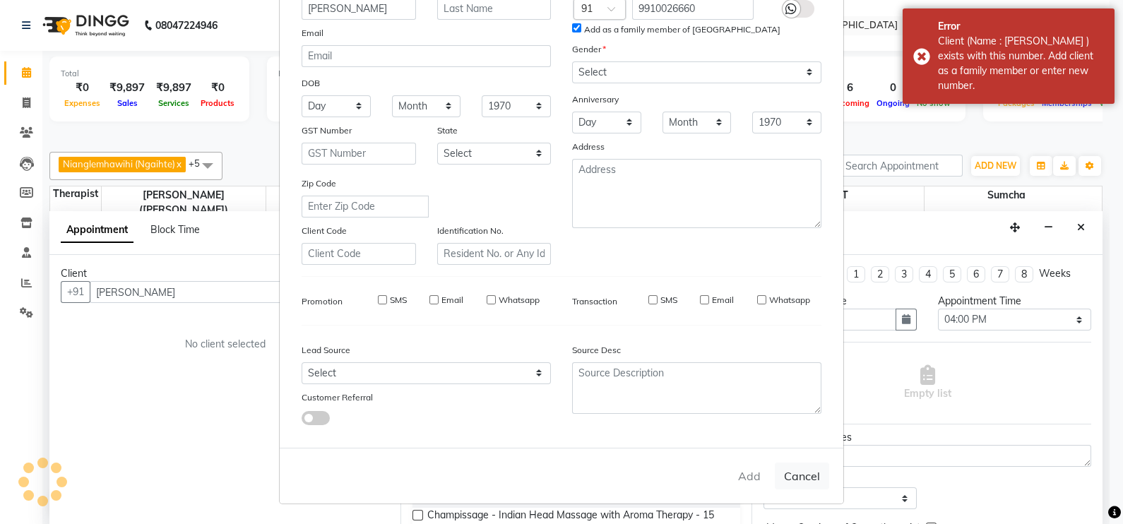
checkbox input "false"
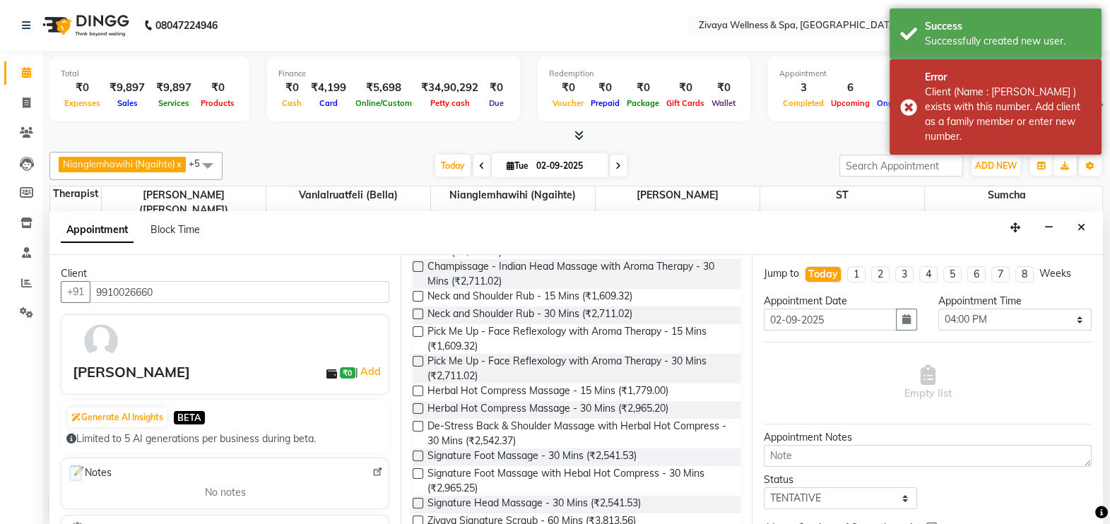
scroll to position [278, 0]
click at [418, 452] on label at bounding box center [418, 456] width 11 height 11
click at [418, 453] on input "checkbox" at bounding box center [417, 457] width 9 height 9
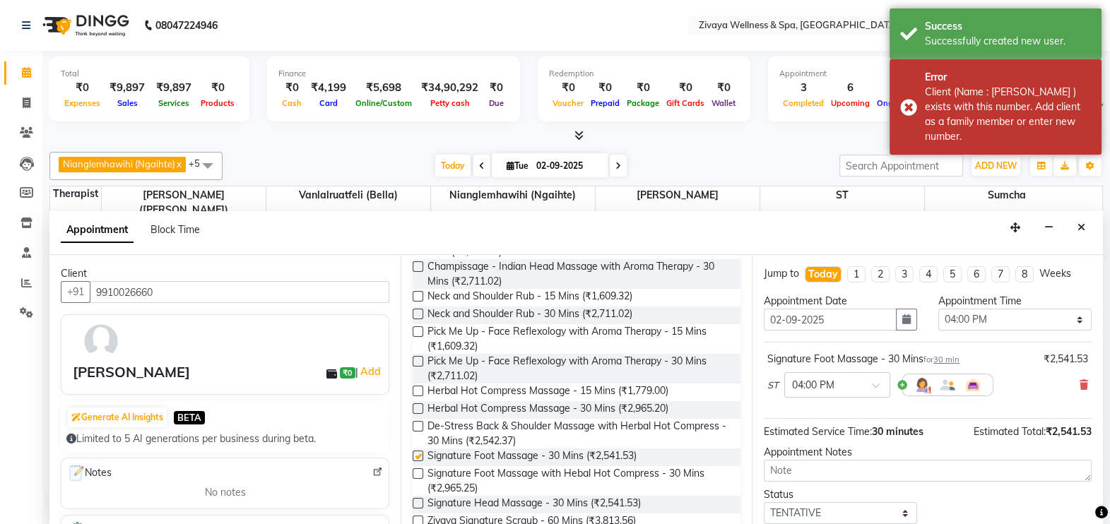
checkbox input "false"
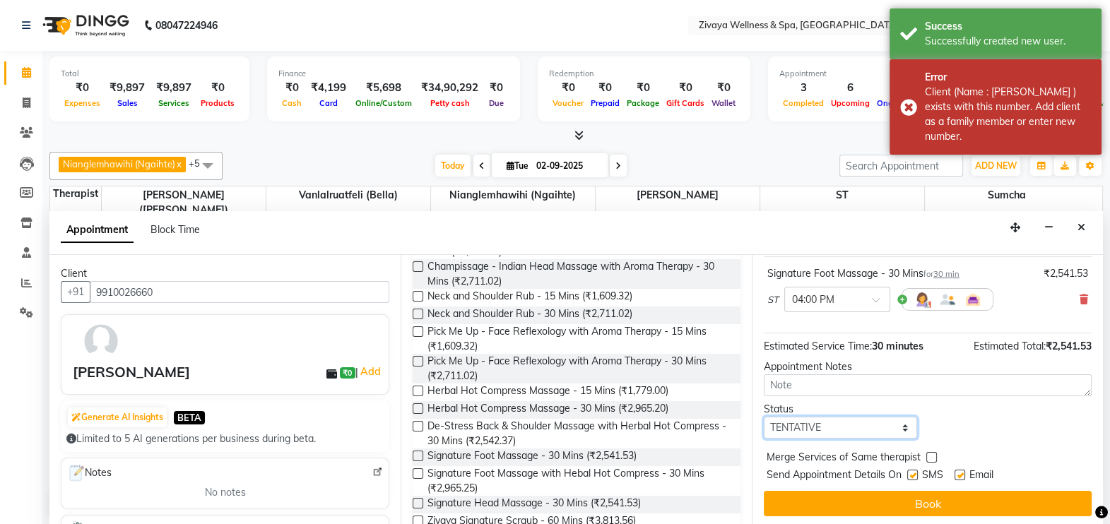
click at [898, 423] on select "Select TENTATIVE CONFIRM CHECK-IN UPCOMING" at bounding box center [840, 428] width 153 height 22
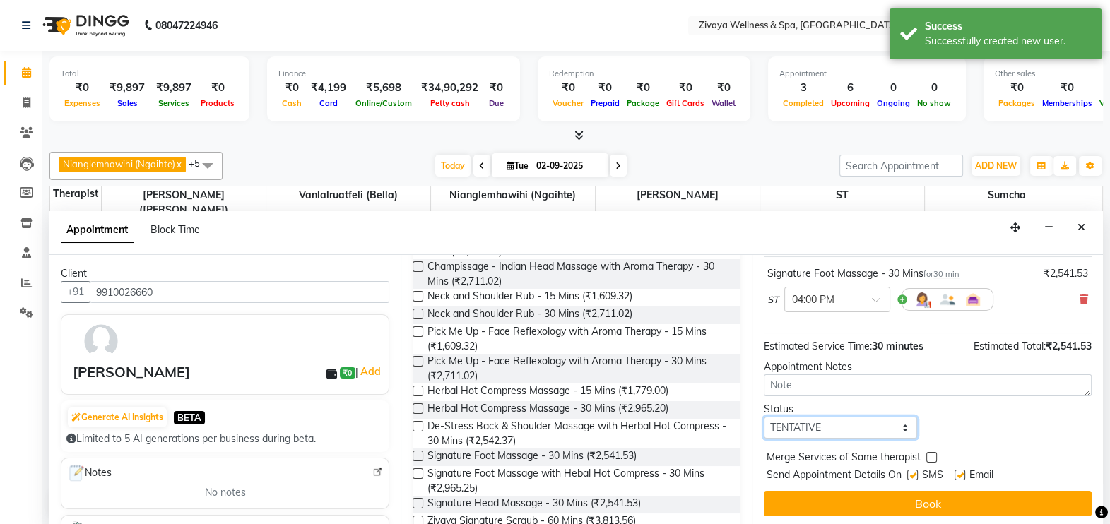
select select "confirm booking"
click at [764, 417] on select "Select TENTATIVE CONFIRM CHECK-IN UPCOMING" at bounding box center [840, 428] width 153 height 22
click at [962, 477] on label at bounding box center [960, 475] width 11 height 11
click at [962, 477] on input "checkbox" at bounding box center [959, 476] width 9 height 9
checkbox input "false"
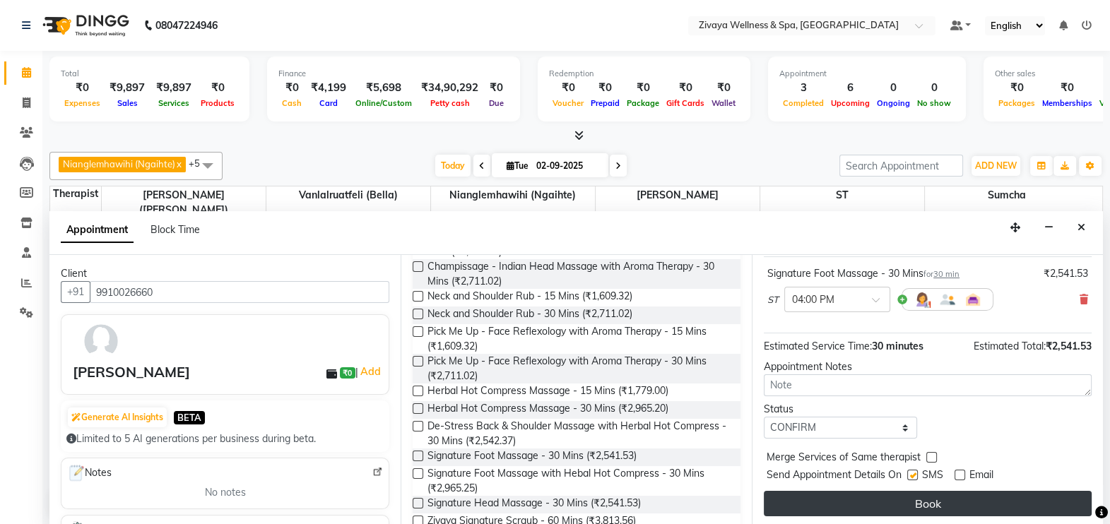
click at [955, 500] on button "Book" at bounding box center [928, 503] width 328 height 25
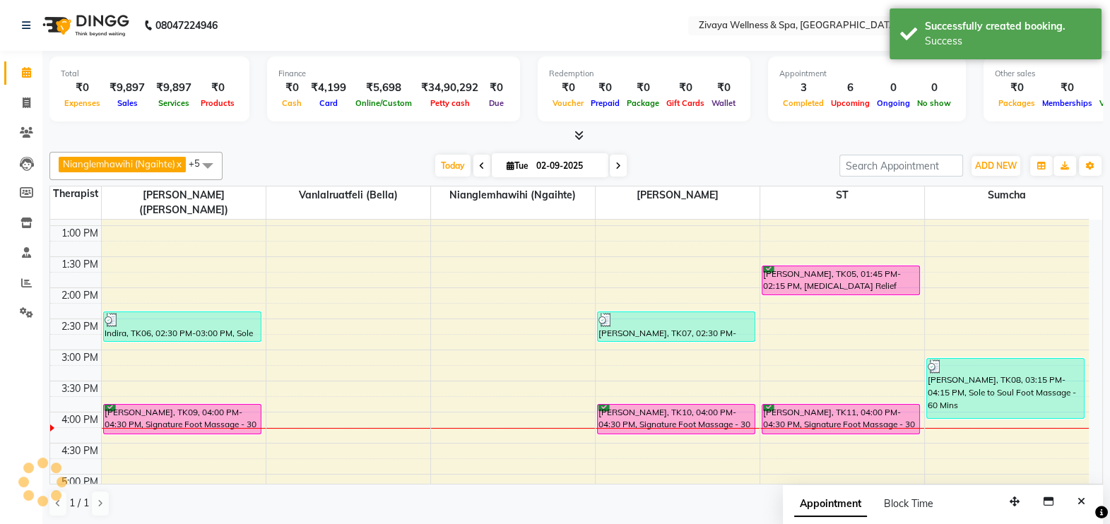
scroll to position [0, 0]
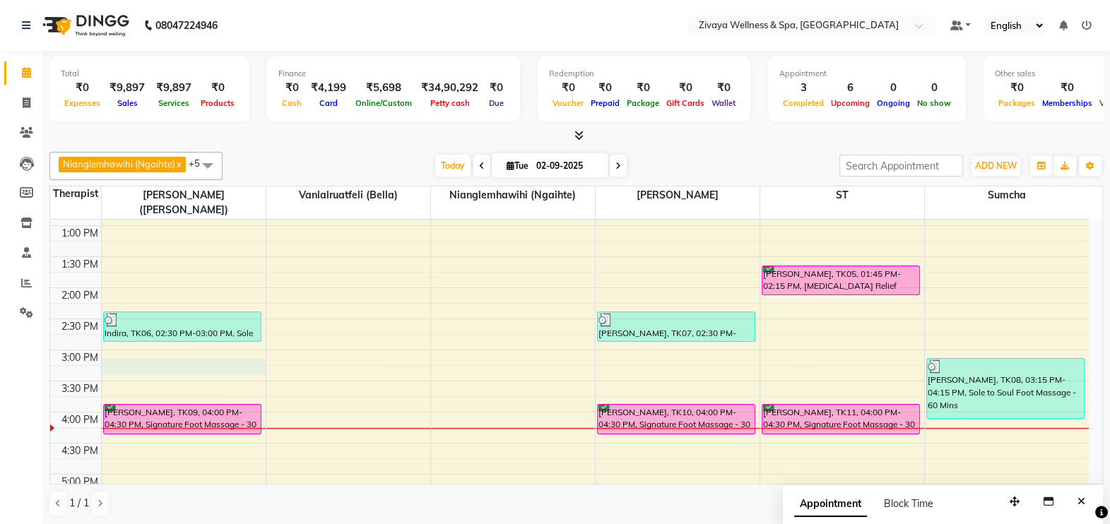
click at [105, 357] on div "12:00 AM 12:30 AM 1:00 AM 1:30 AM 2:00 AM 2:30 AM 3:00 AM 3:30 AM 4:00 AM 4:30 …" at bounding box center [569, 164] width 1039 height 1492
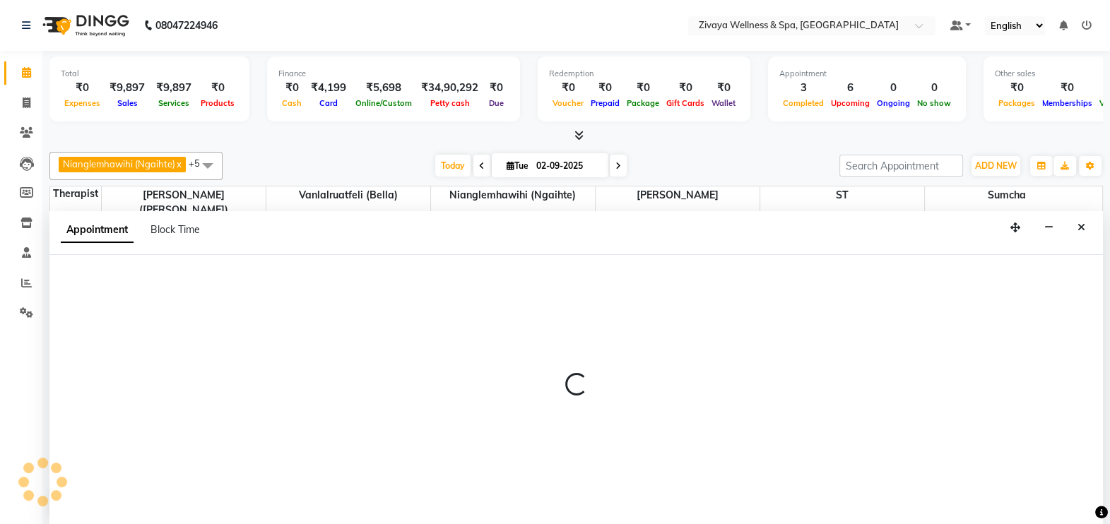
select select "58850"
select select "915"
select select "tentative"
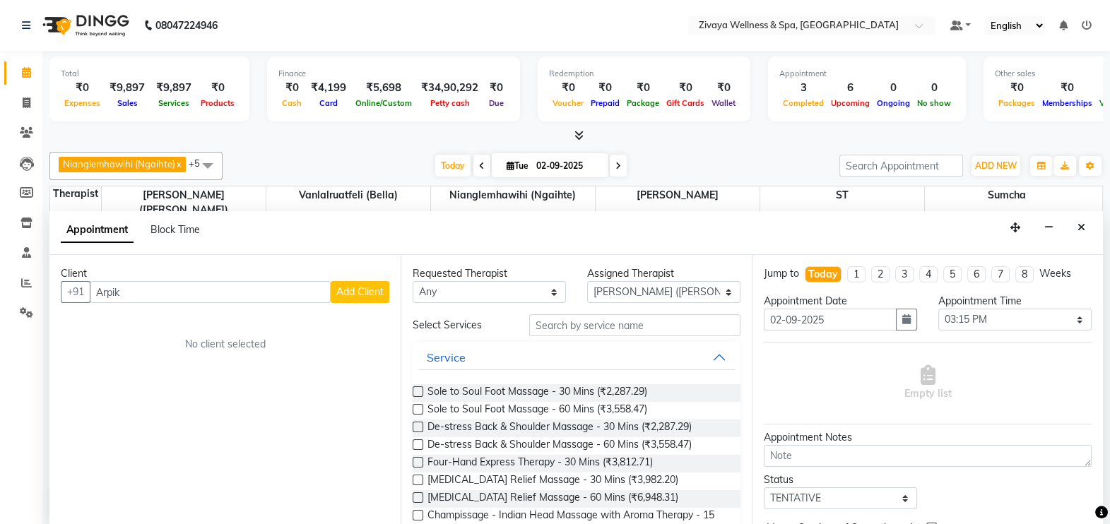
type input "Arpik"
click at [367, 293] on span "Add Client" at bounding box center [359, 291] width 47 height 13
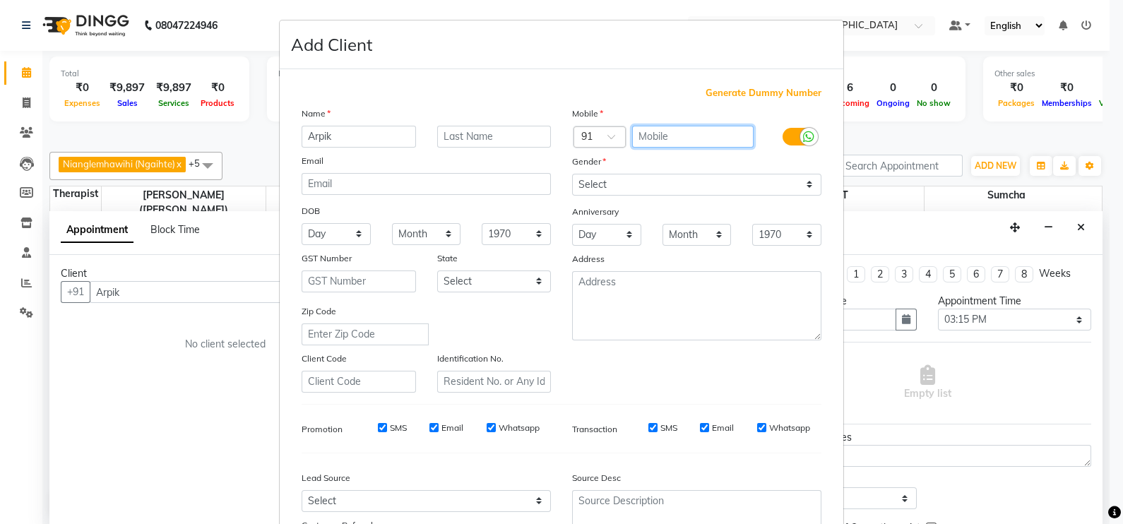
click at [651, 141] on input "text" at bounding box center [693, 137] width 122 height 22
type input "9755753353"
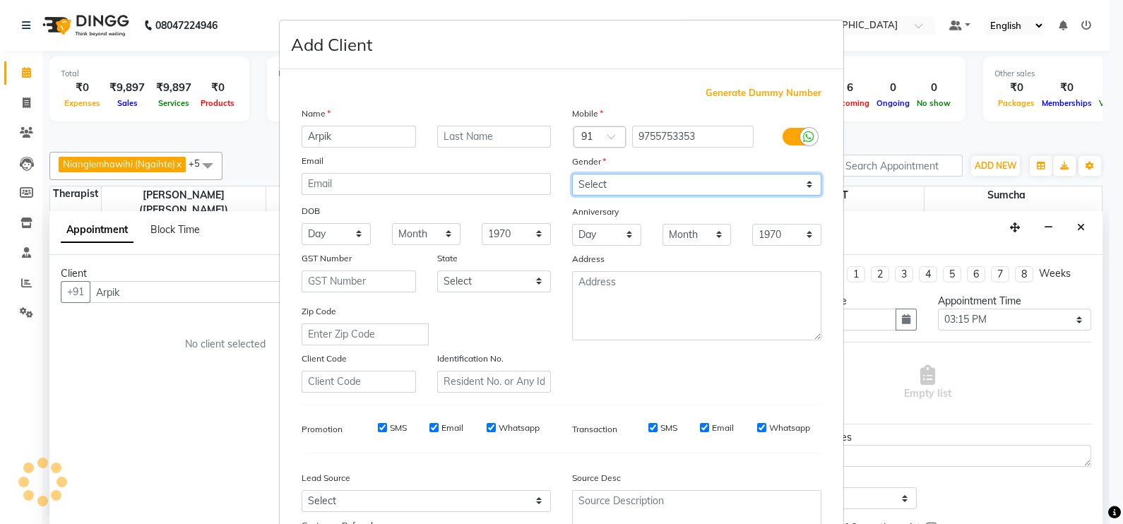
click at [634, 180] on select "Select [DEMOGRAPHIC_DATA] [DEMOGRAPHIC_DATA] Other Prefer Not To Say" at bounding box center [696, 185] width 249 height 22
select select "[DEMOGRAPHIC_DATA]"
click at [572, 175] on select "Select [DEMOGRAPHIC_DATA] [DEMOGRAPHIC_DATA] Other Prefer Not To Say" at bounding box center [696, 185] width 249 height 22
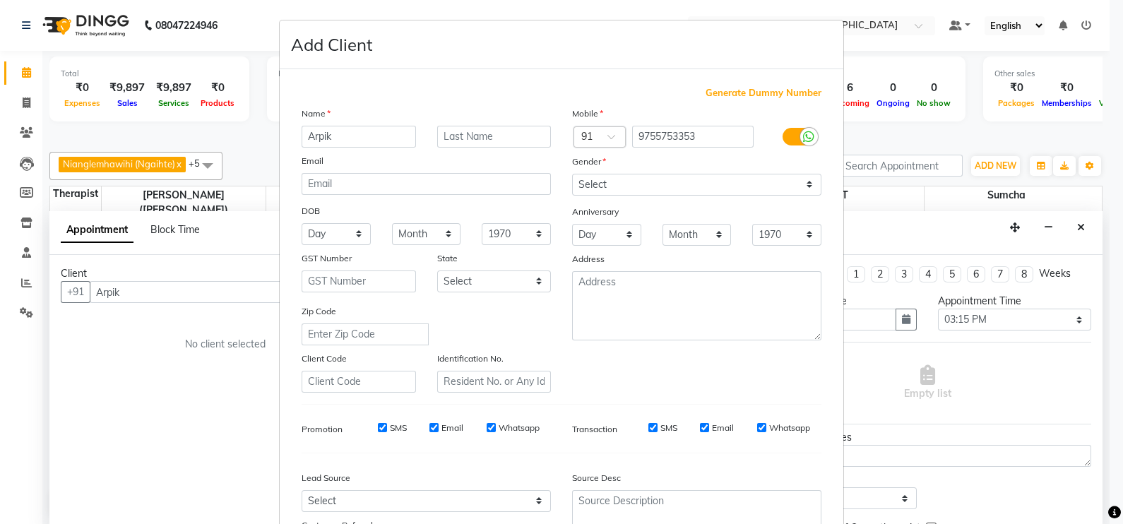
click at [757, 432] on input "Whatsapp" at bounding box center [761, 427] width 9 height 9
checkbox input "false"
click at [700, 432] on input "Email" at bounding box center [704, 427] width 9 height 9
checkbox input "false"
click at [430, 432] on input "Email" at bounding box center [434, 427] width 9 height 9
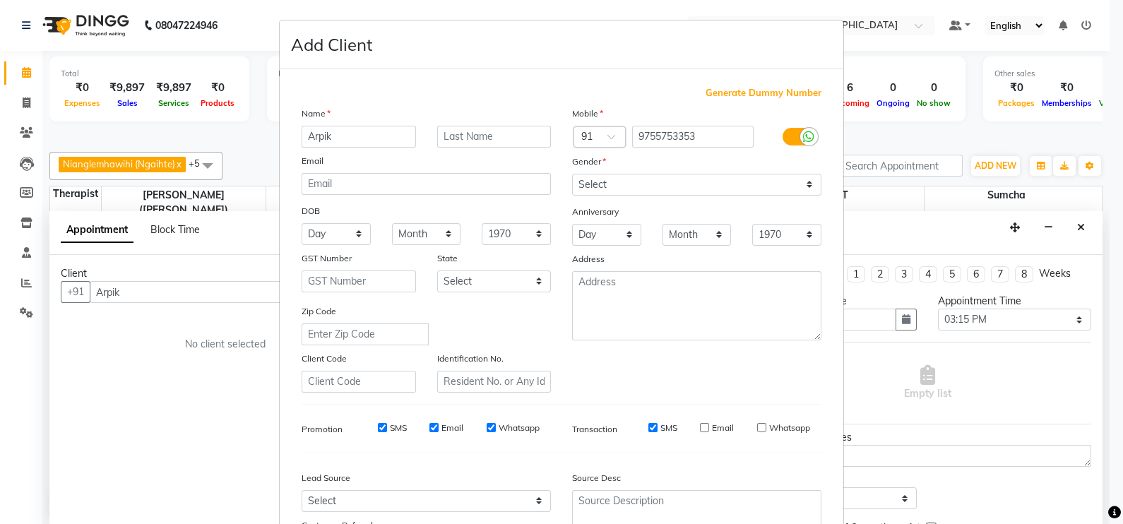
checkbox input "false"
click at [378, 432] on input "SMS" at bounding box center [382, 427] width 9 height 9
checkbox input "false"
click at [487, 432] on input "Whatsapp" at bounding box center [491, 427] width 9 height 9
checkbox input "false"
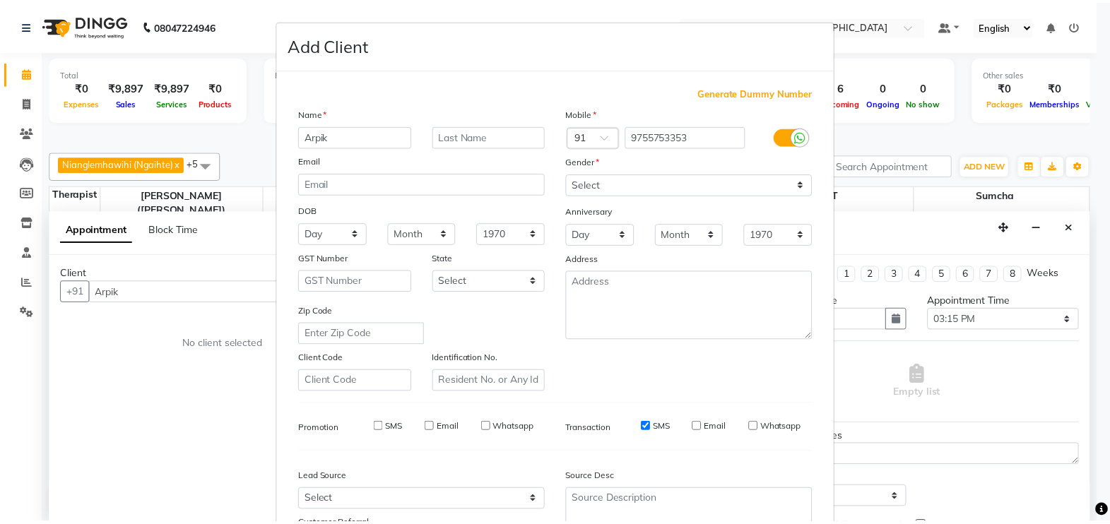
scroll to position [135, 0]
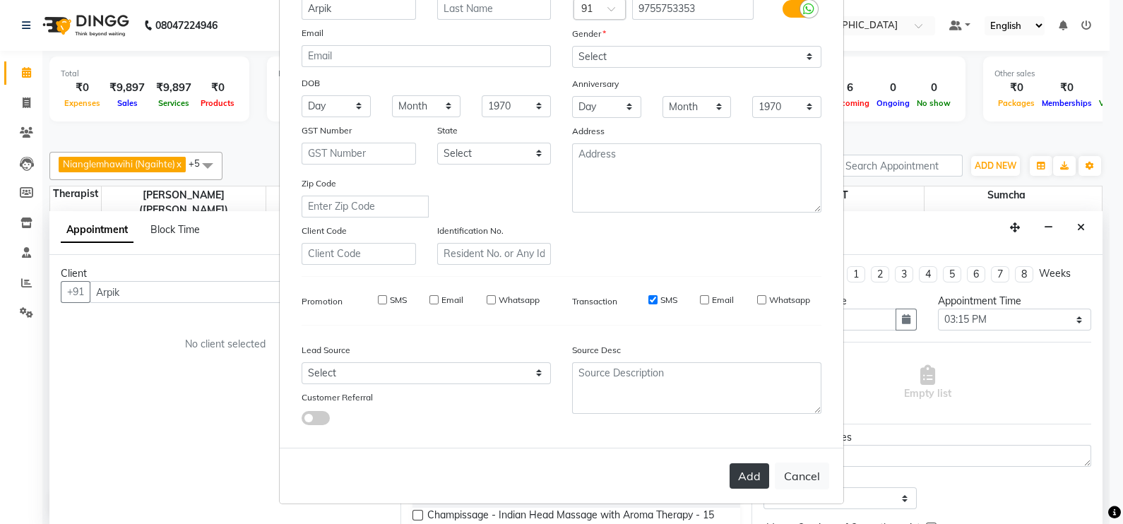
click at [736, 473] on button "Add" at bounding box center [750, 476] width 40 height 25
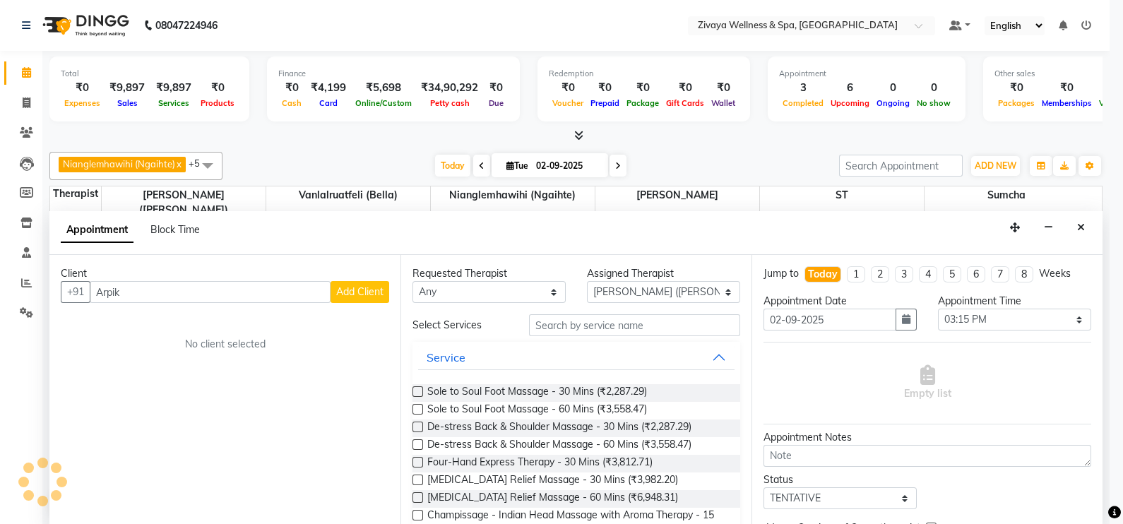
type input "9755753353"
select select
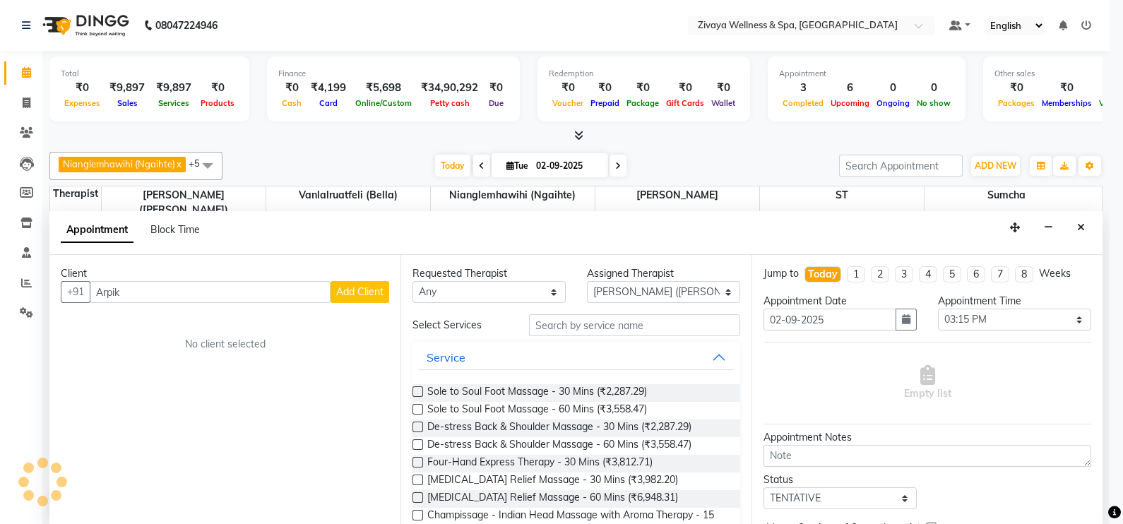
select select
checkbox input "false"
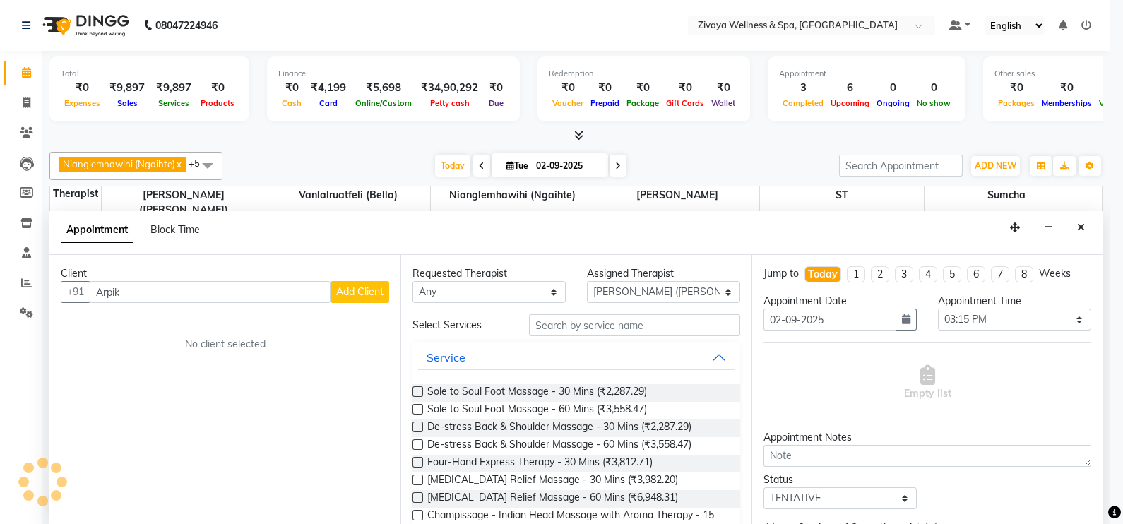
checkbox input "false"
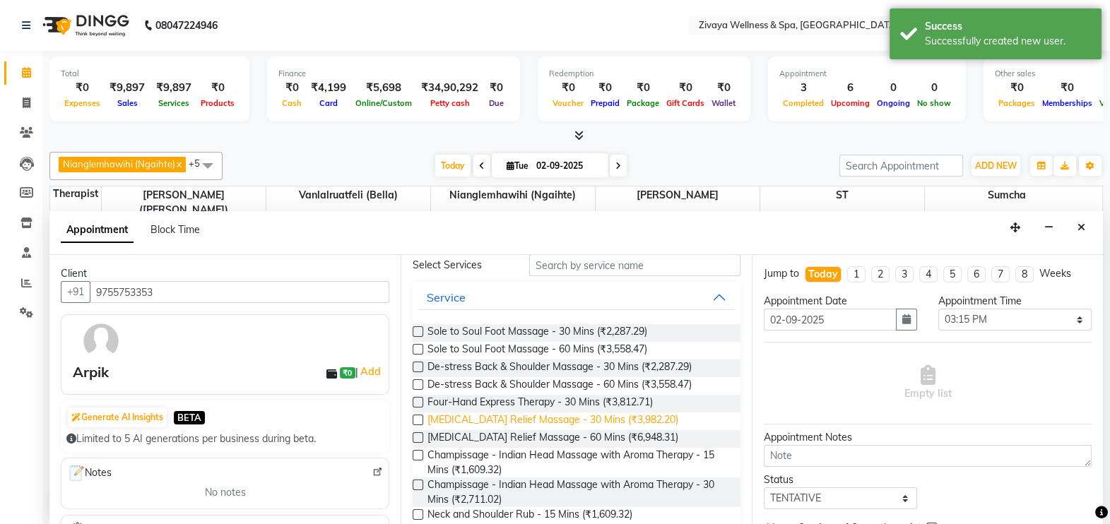
scroll to position [31, 0]
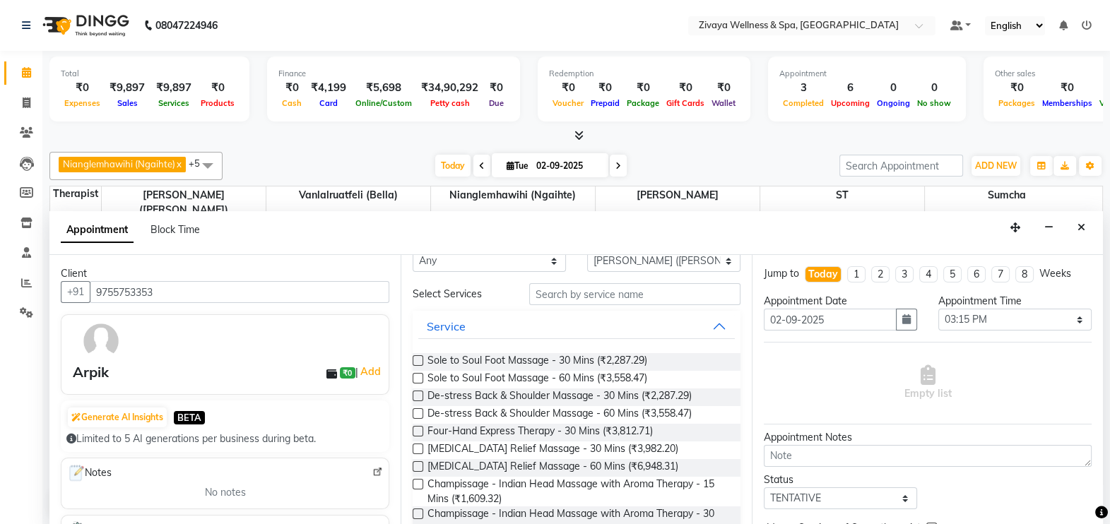
click at [417, 483] on label at bounding box center [418, 484] width 11 height 11
click at [417, 483] on input "checkbox" at bounding box center [417, 485] width 9 height 9
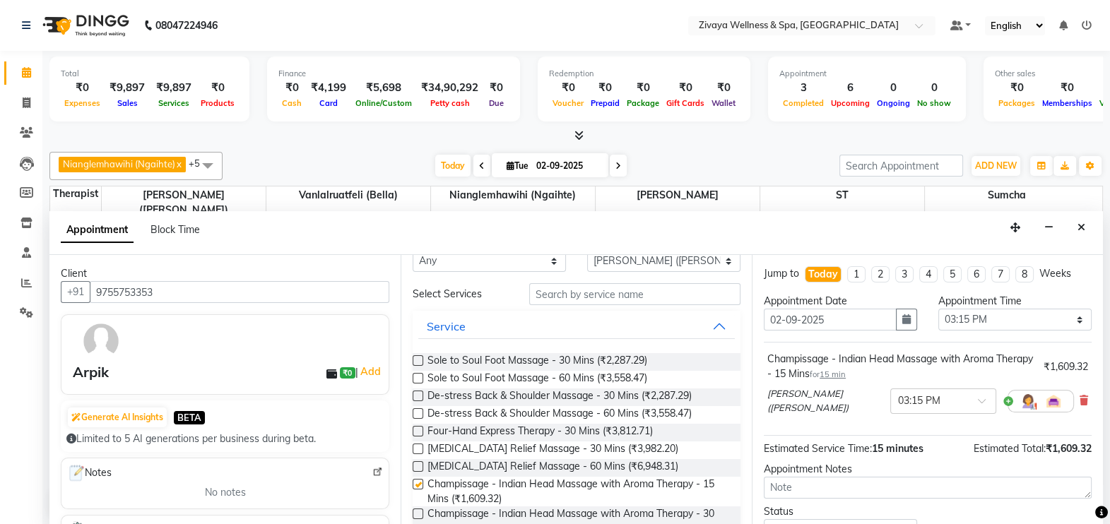
checkbox input "false"
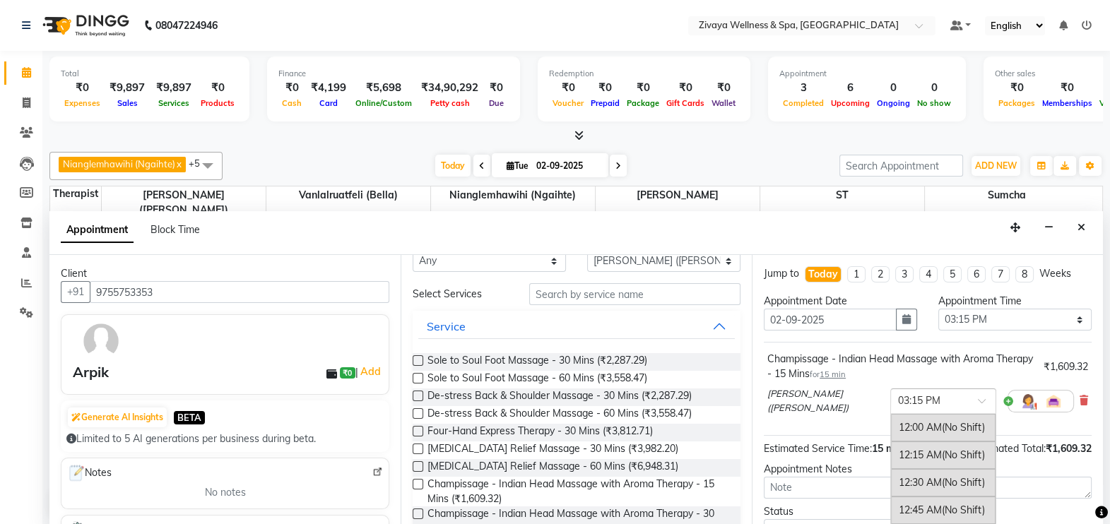
click at [978, 398] on span at bounding box center [987, 405] width 18 height 15
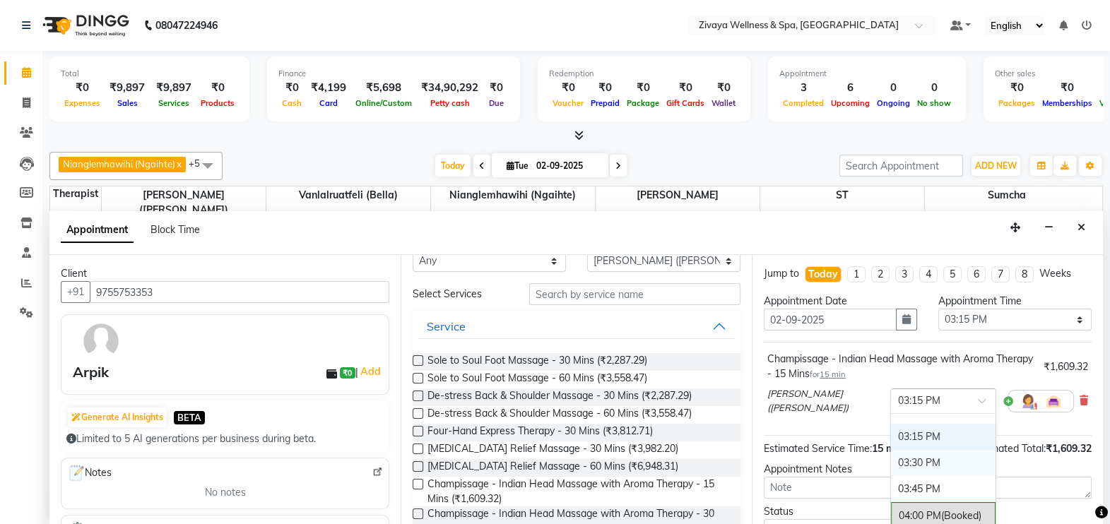
scroll to position [1720, 0]
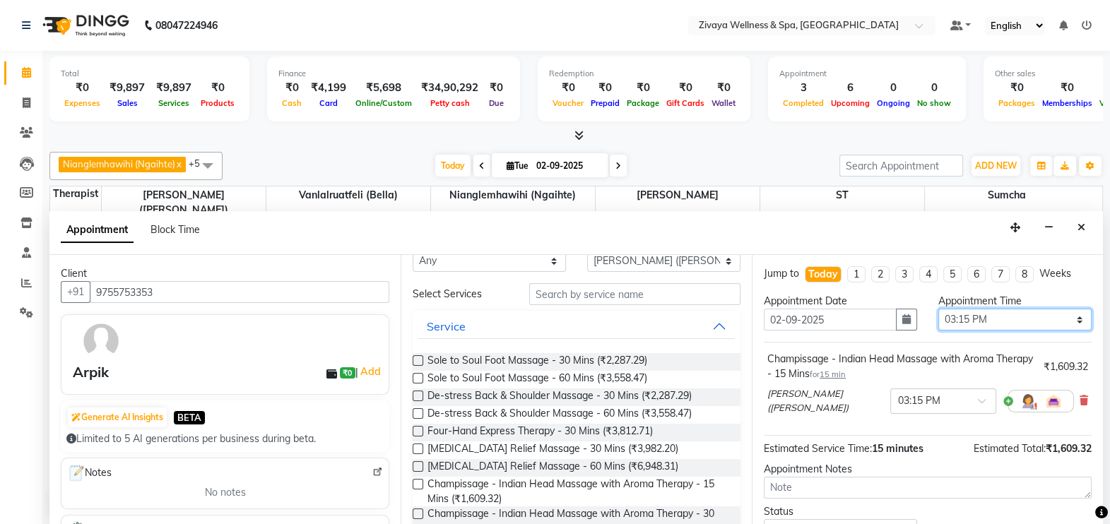
click at [1047, 321] on select "Select 12:00 AM 12:15 AM 12:30 AM 12:45 AM 01:00 AM 01:15 AM 01:30 AM 01:45 AM …" at bounding box center [1014, 320] width 153 height 22
select select "930"
click at [938, 309] on select "Select 12:00 AM 12:15 AM 12:30 AM 12:45 AM 01:00 AM 01:15 AM 01:30 AM 01:45 AM …" at bounding box center [1014, 320] width 153 height 22
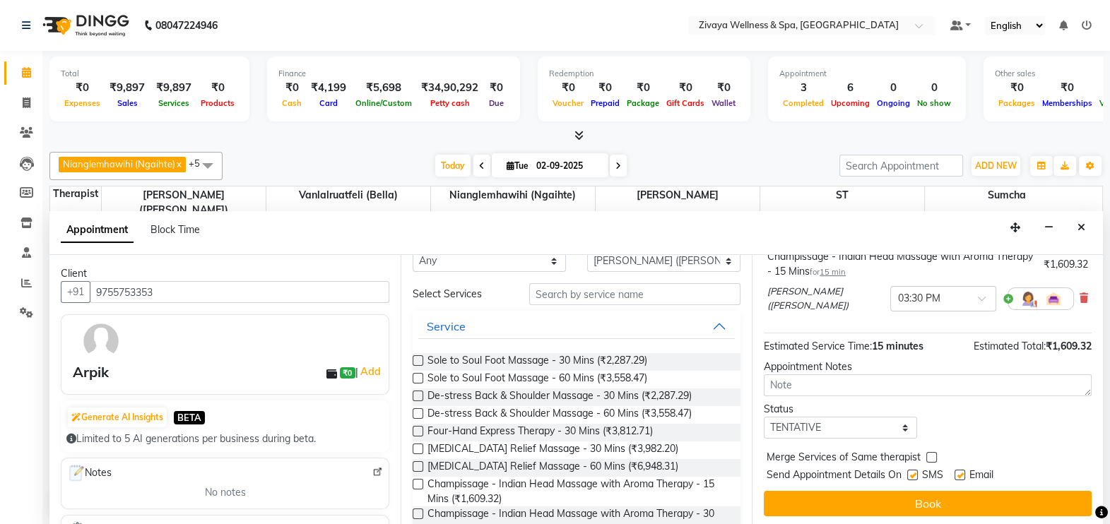
click at [960, 471] on label at bounding box center [960, 475] width 11 height 11
click at [960, 472] on input "checkbox" at bounding box center [959, 476] width 9 height 9
checkbox input "false"
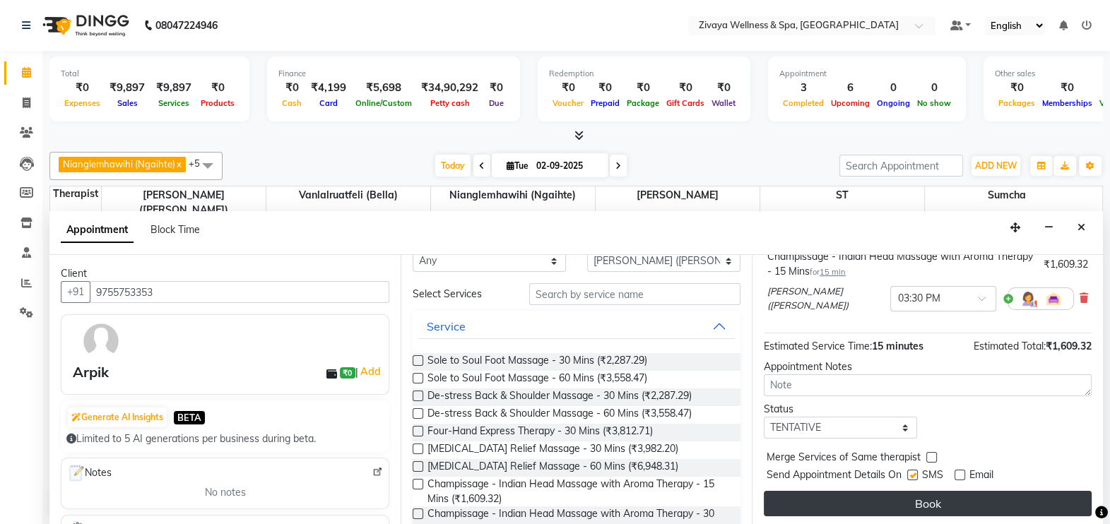
click at [950, 497] on button "Book" at bounding box center [928, 503] width 328 height 25
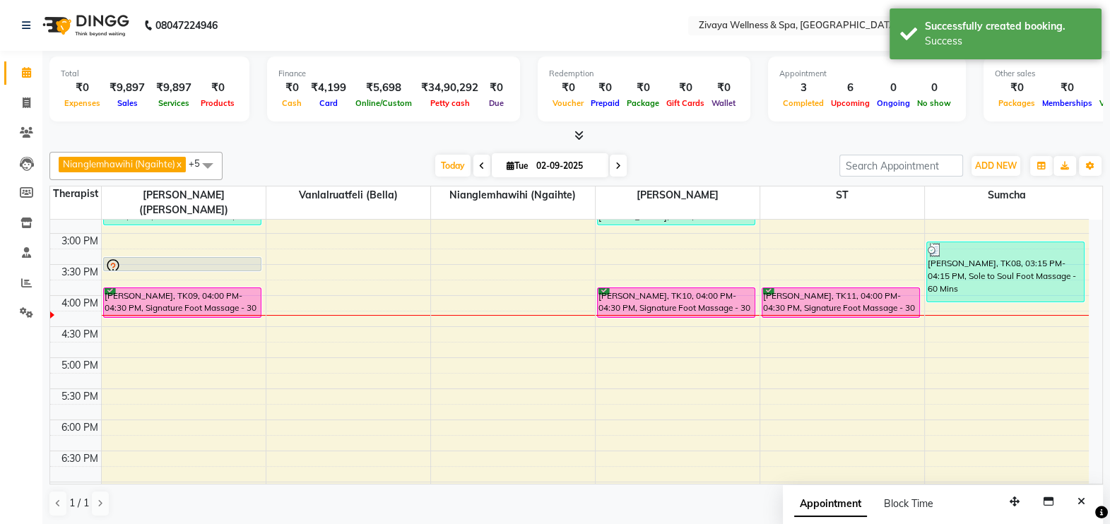
scroll to position [920, 0]
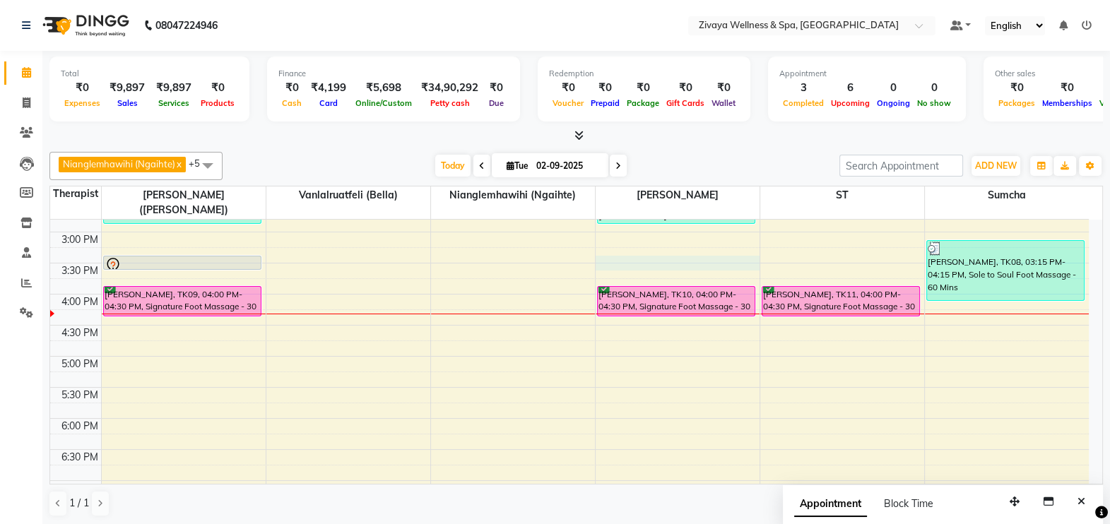
click at [601, 240] on div "12:00 AM 12:30 AM 1:00 AM 1:30 AM 2:00 AM 2:30 AM 3:00 AM 3:30 AM 4:00 AM 4:30 …" at bounding box center [569, 46] width 1039 height 1492
select select "61709"
select select "930"
select select "tentative"
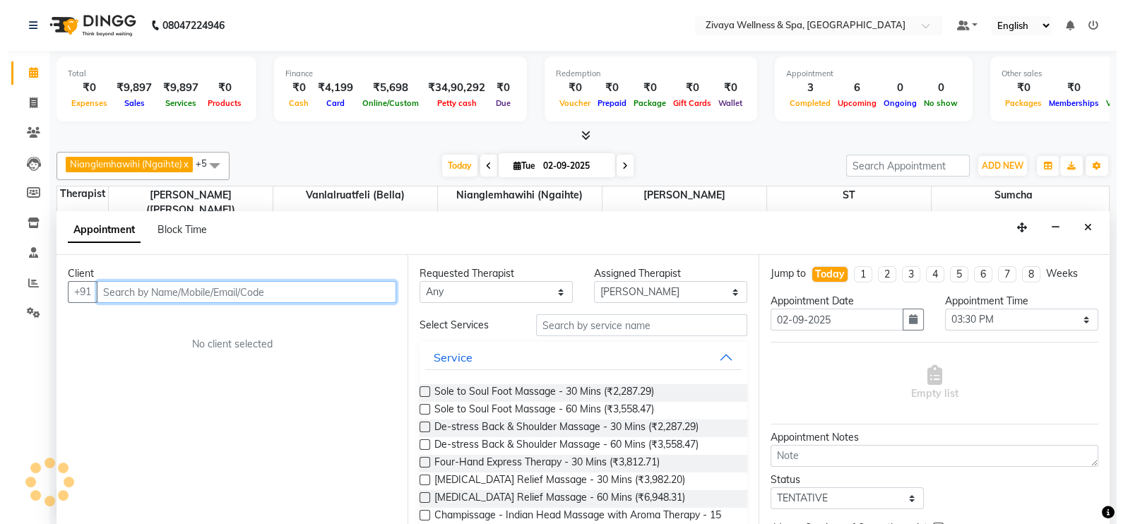
scroll to position [0, 0]
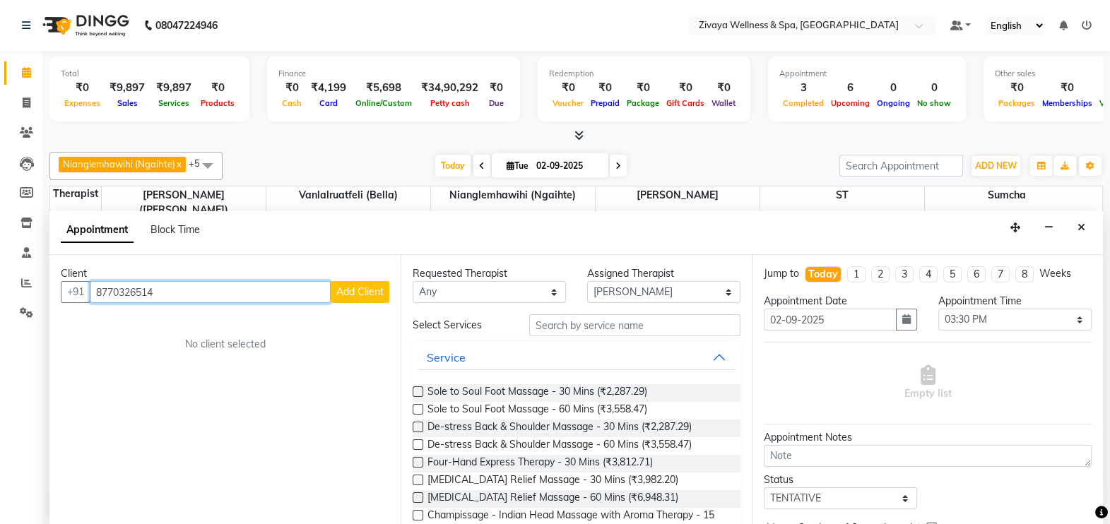
type input "8770326514"
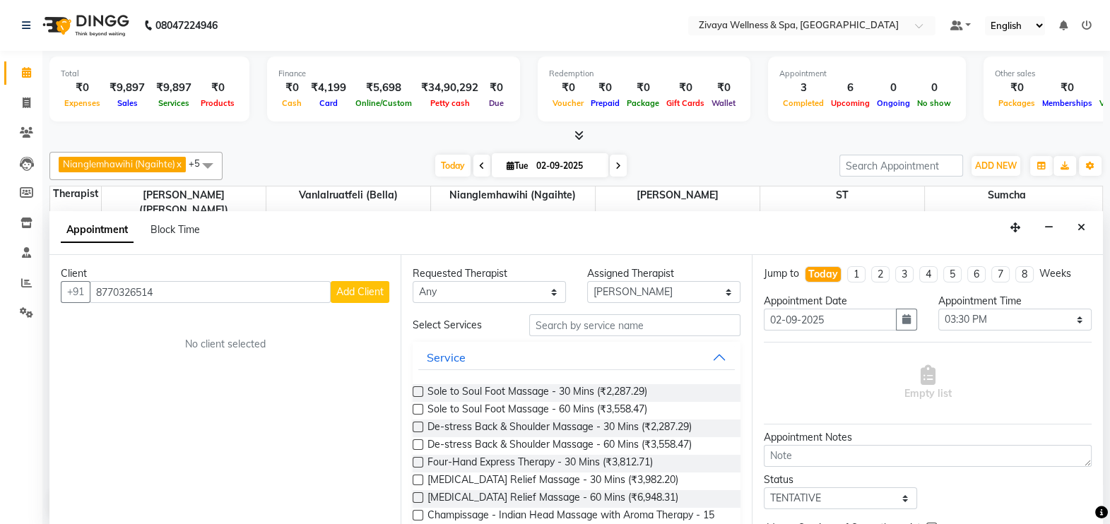
click at [365, 285] on span "Add Client" at bounding box center [359, 291] width 47 height 13
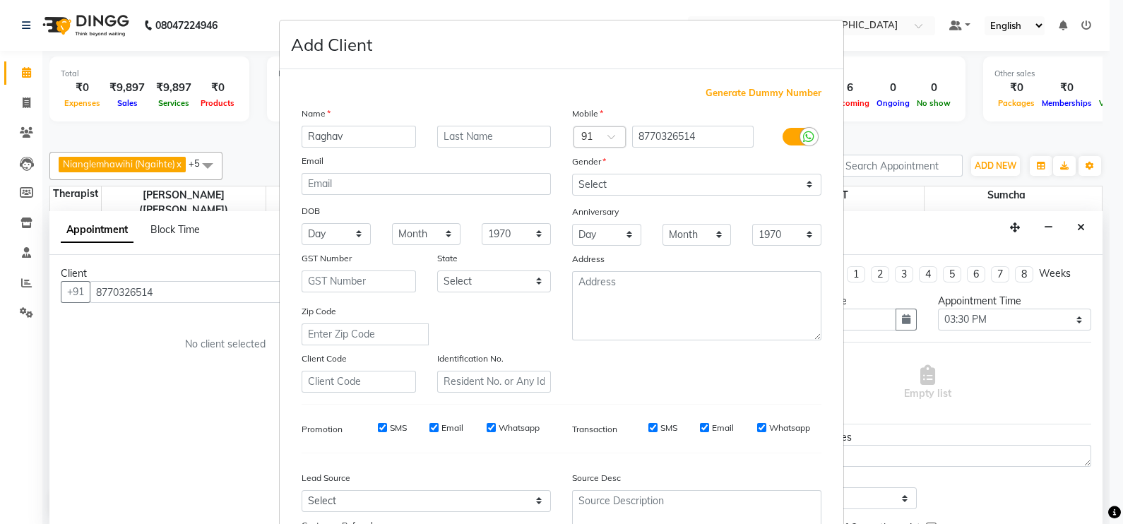
type input "Raghav"
click at [624, 187] on select "Select [DEMOGRAPHIC_DATA] [DEMOGRAPHIC_DATA] Other Prefer Not To Say" at bounding box center [696, 185] width 249 height 22
select select "[DEMOGRAPHIC_DATA]"
click at [572, 175] on select "Select [DEMOGRAPHIC_DATA] [DEMOGRAPHIC_DATA] Other Prefer Not To Say" at bounding box center [696, 185] width 249 height 22
click at [700, 432] on input "Email" at bounding box center [704, 427] width 9 height 9
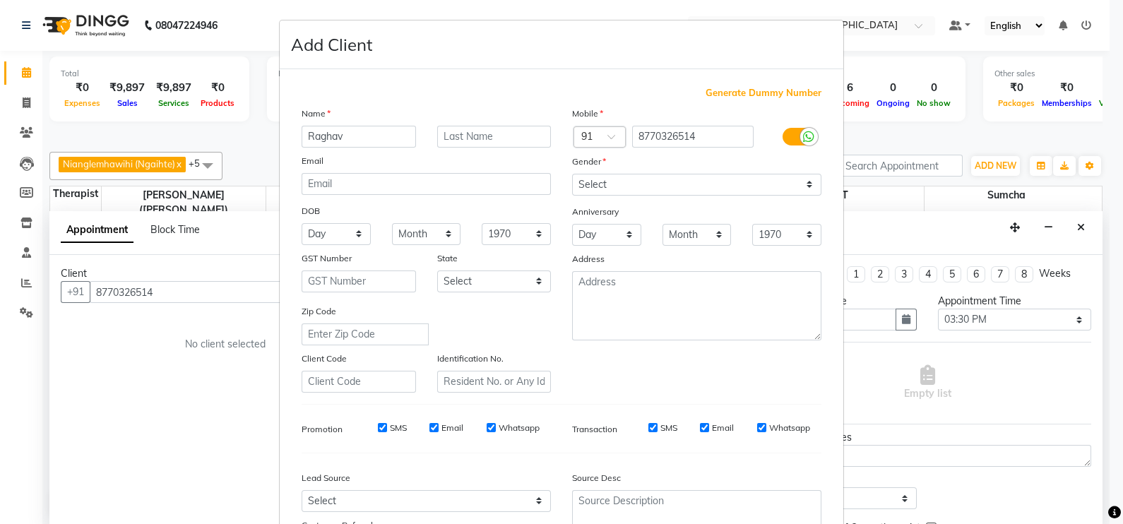
checkbox input "false"
click at [757, 432] on input "Whatsapp" at bounding box center [761, 427] width 9 height 9
checkbox input "false"
click at [487, 432] on input "Whatsapp" at bounding box center [491, 427] width 9 height 9
checkbox input "false"
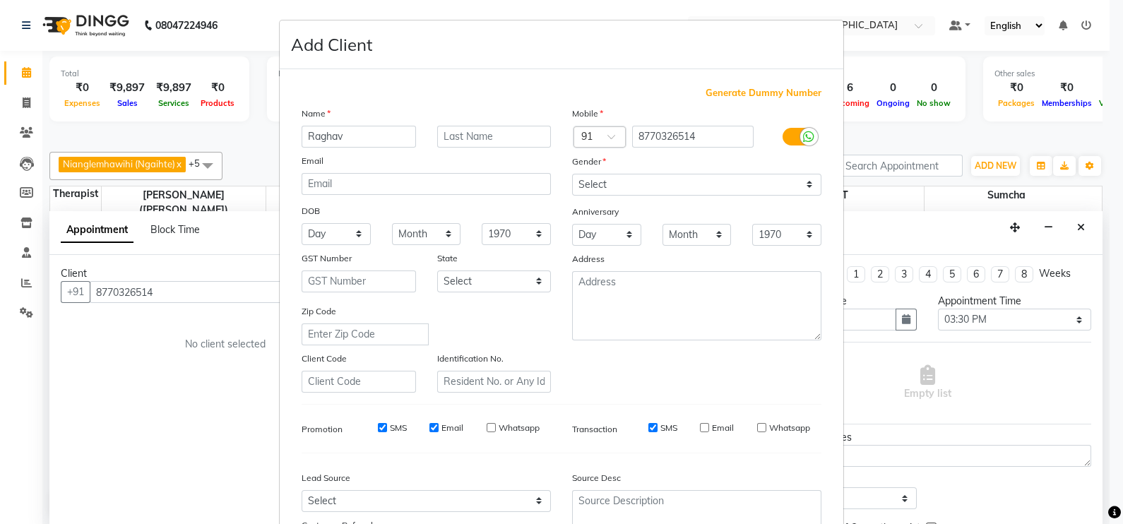
click at [430, 432] on input "Email" at bounding box center [434, 427] width 9 height 9
checkbox input "false"
click at [378, 432] on input "SMS" at bounding box center [382, 427] width 9 height 9
checkbox input "false"
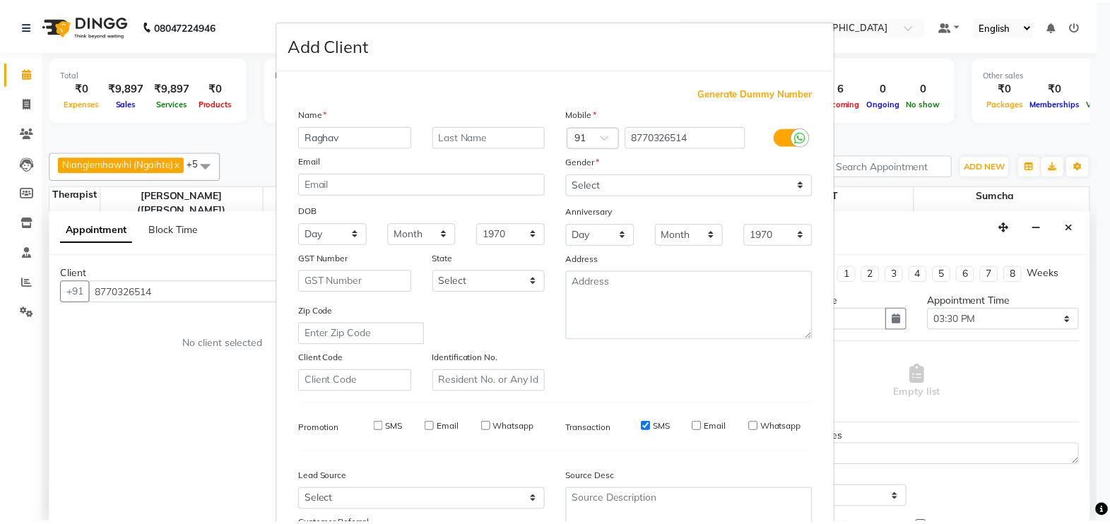
scroll to position [135, 0]
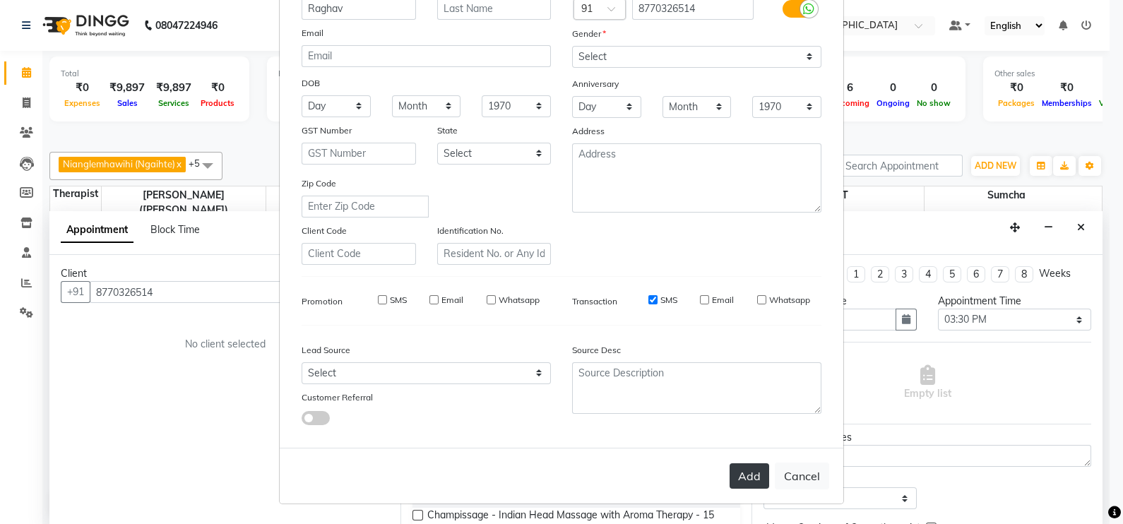
click at [738, 476] on button "Add" at bounding box center [750, 476] width 40 height 25
select select
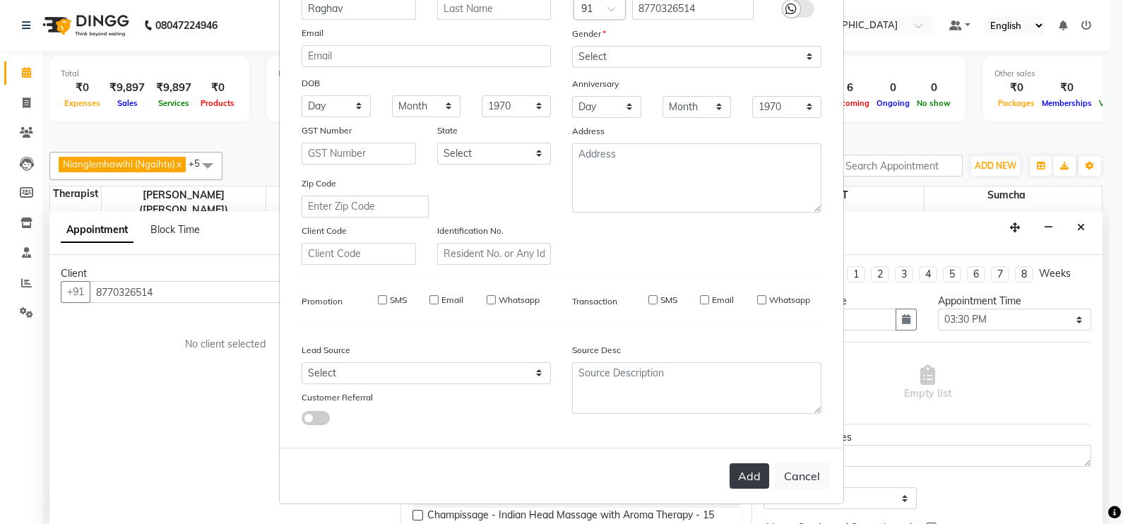
select select
checkbox input "false"
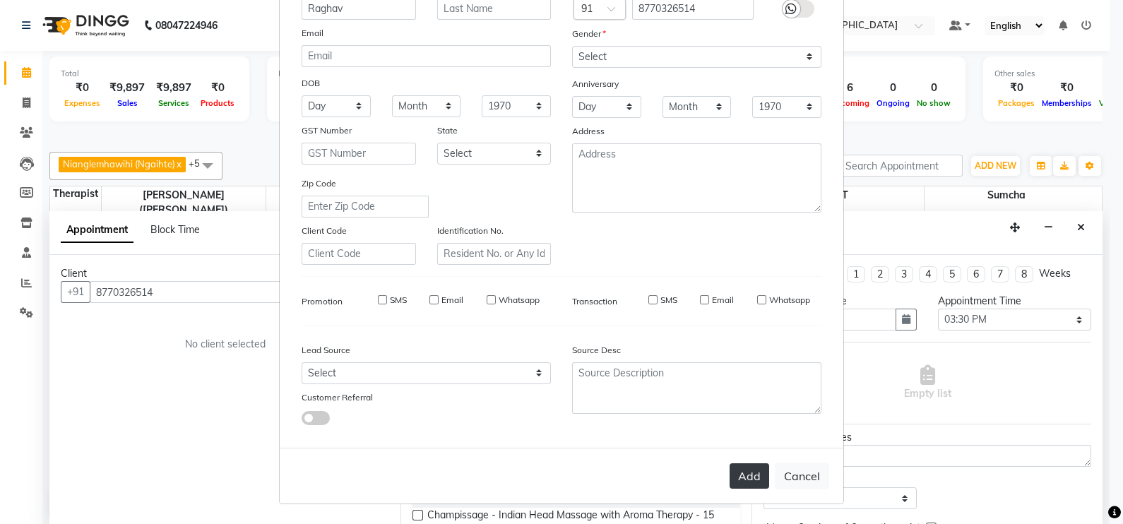
checkbox input "false"
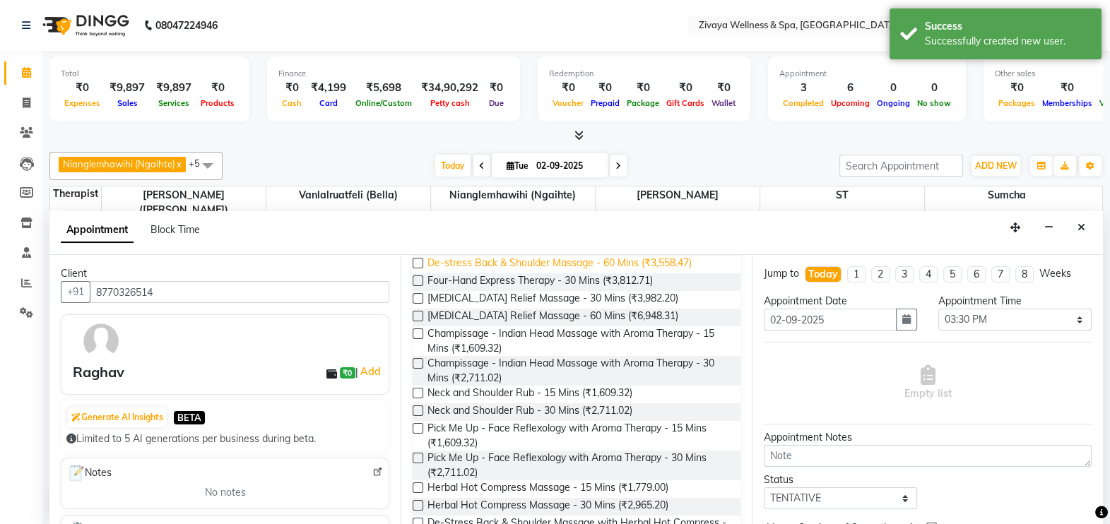
scroll to position [184, 0]
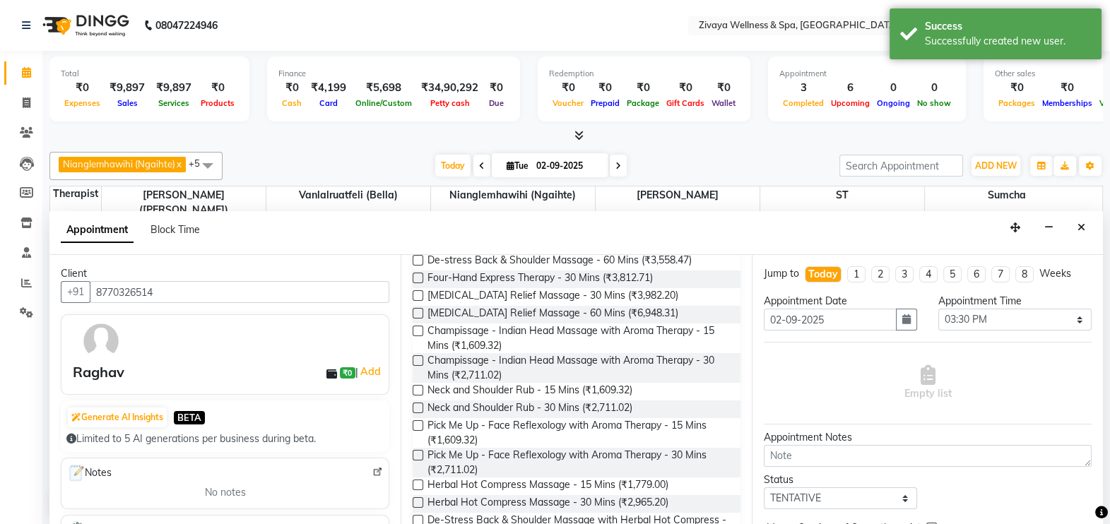
click at [417, 389] on label at bounding box center [418, 390] width 11 height 11
click at [417, 389] on input "checkbox" at bounding box center [417, 391] width 9 height 9
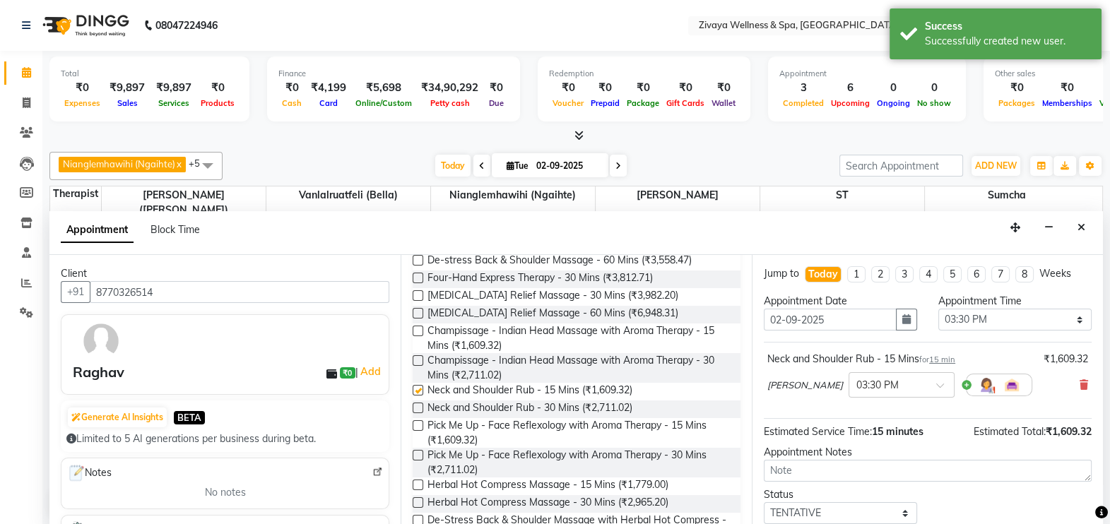
checkbox input "false"
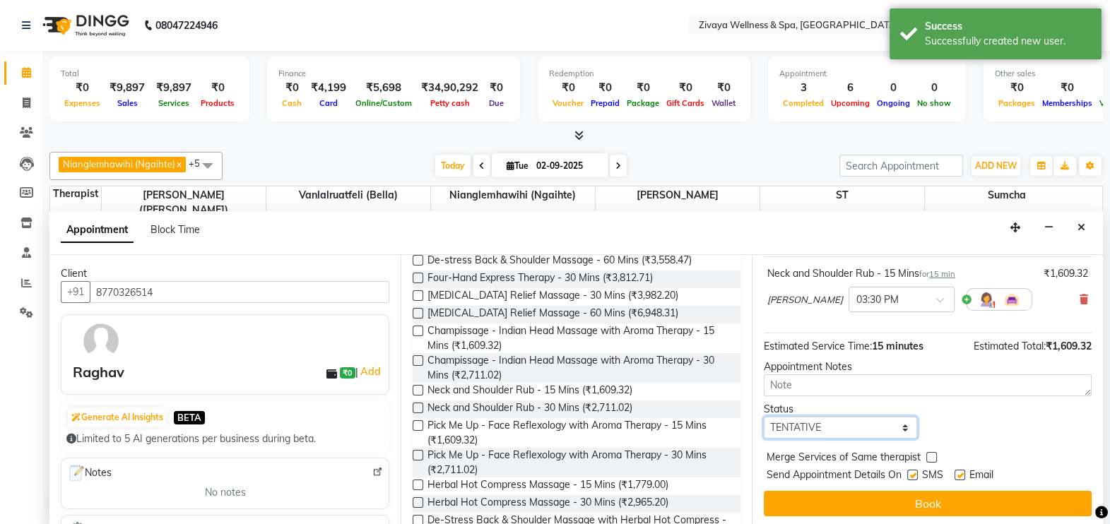
click at [894, 424] on select "Select TENTATIVE CONFIRM CHECK-IN UPCOMING" at bounding box center [840, 428] width 153 height 22
select select "confirm booking"
click at [764, 417] on select "Select TENTATIVE CONFIRM CHECK-IN UPCOMING" at bounding box center [840, 428] width 153 height 22
click at [959, 473] on label at bounding box center [960, 475] width 11 height 11
click at [959, 473] on input "checkbox" at bounding box center [959, 476] width 9 height 9
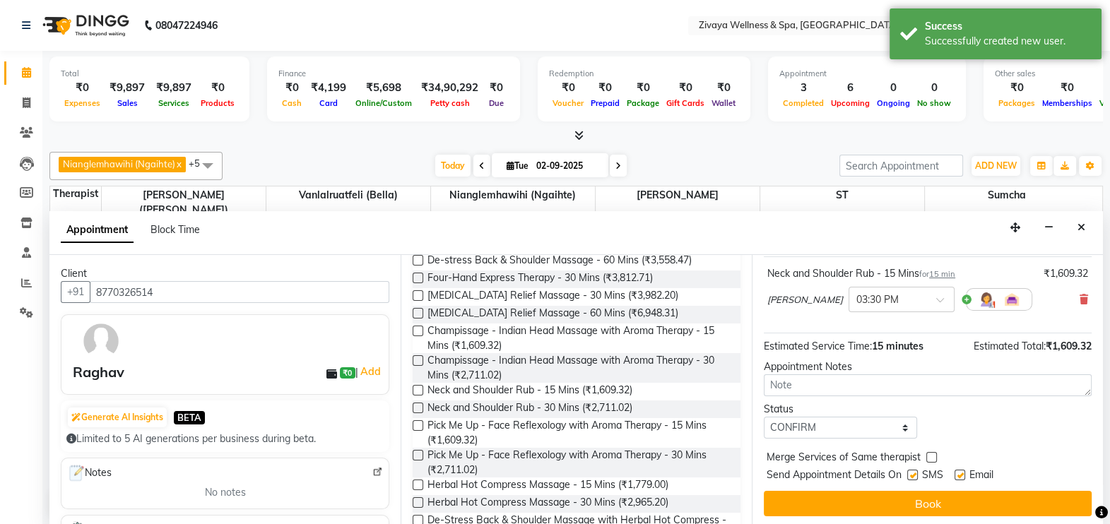
checkbox input "false"
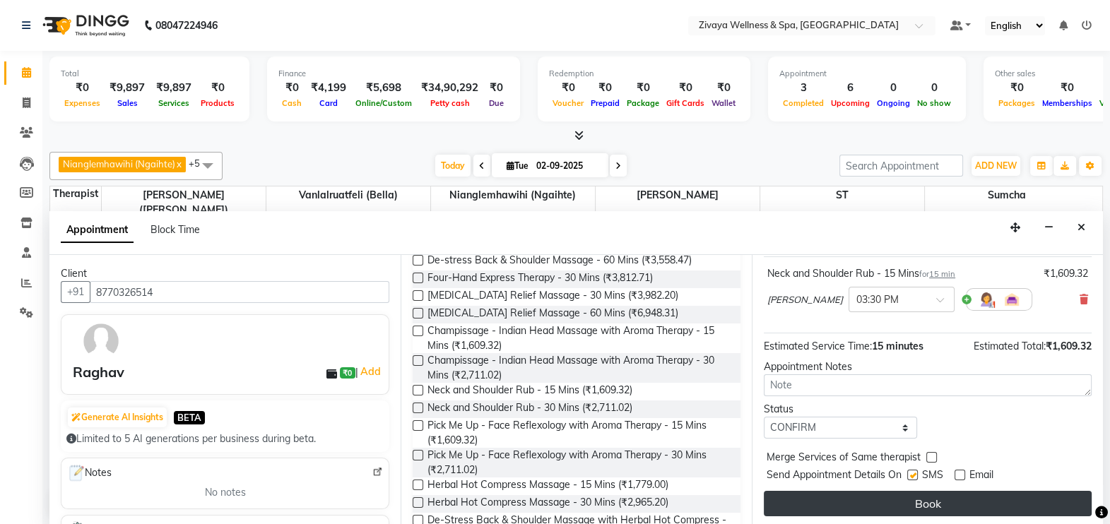
click at [953, 497] on button "Book" at bounding box center [928, 503] width 328 height 25
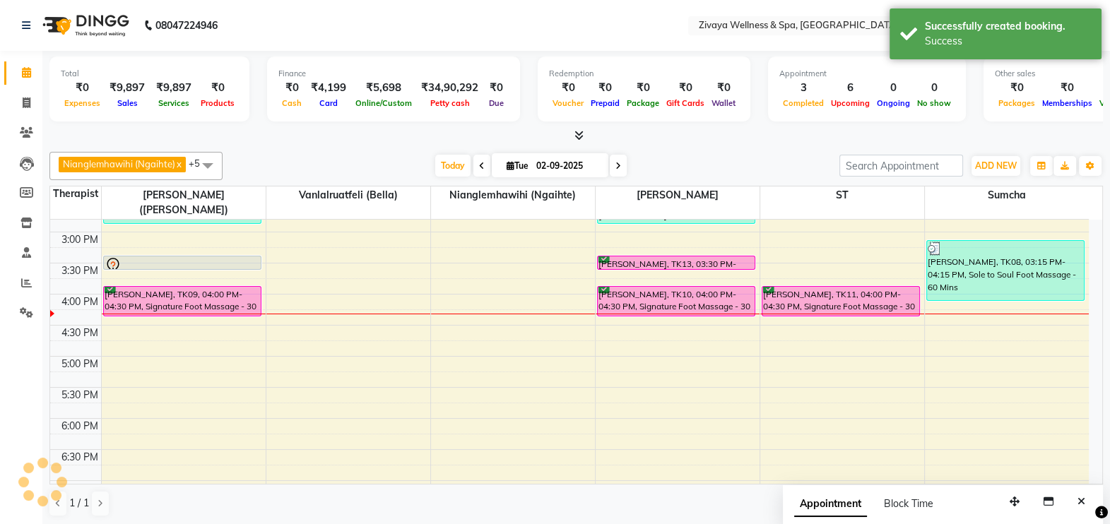
scroll to position [0, 0]
click at [768, 240] on div "12:00 AM 12:30 AM 1:00 AM 1:30 AM 2:00 AM 2:30 AM 3:00 AM 3:30 AM 4:00 AM 4:30 …" at bounding box center [569, 46] width 1039 height 1492
select select "62791"
select select "tentative"
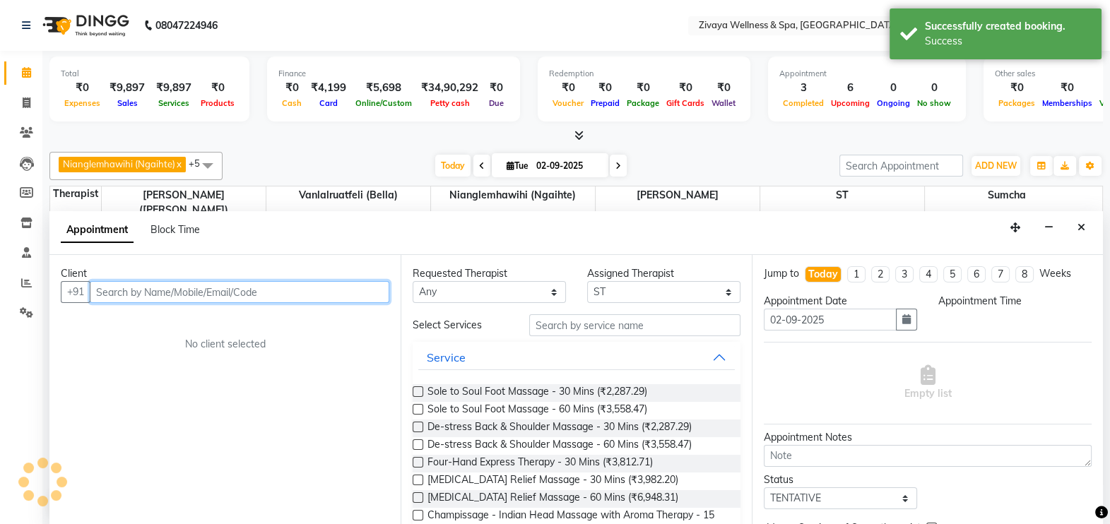
select select "930"
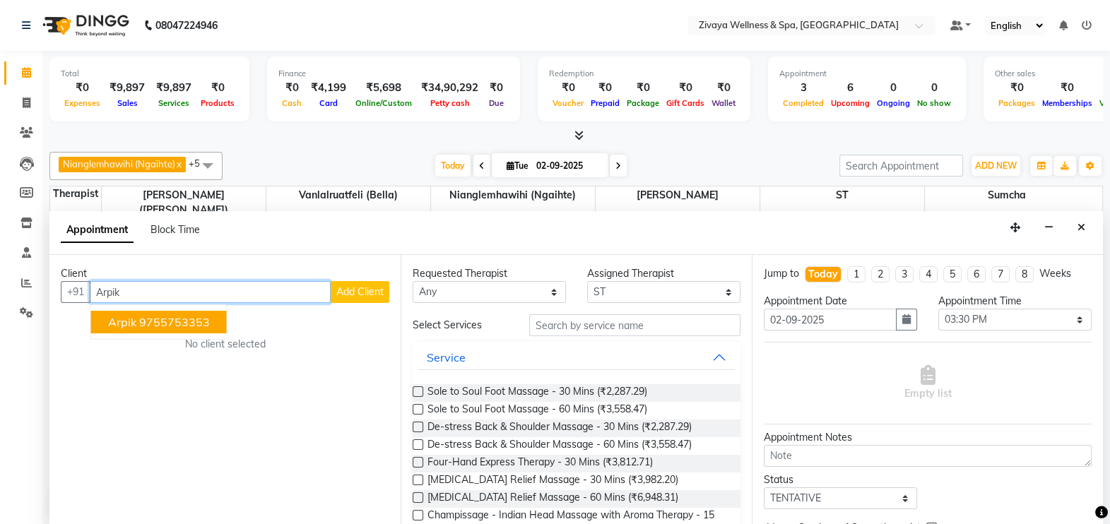
click at [201, 317] on ngb-highlight "9755753353" at bounding box center [174, 322] width 71 height 14
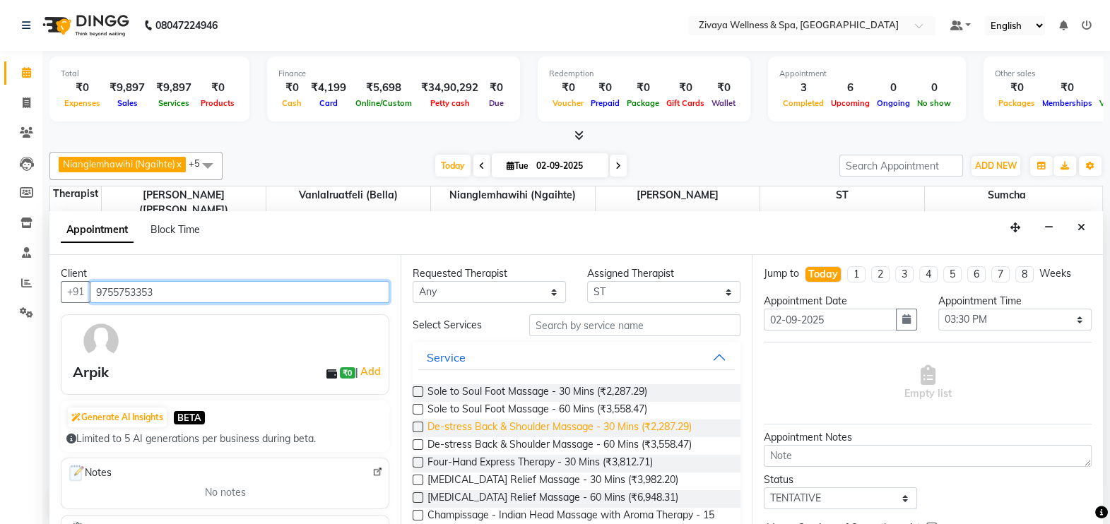
scroll to position [79, 0]
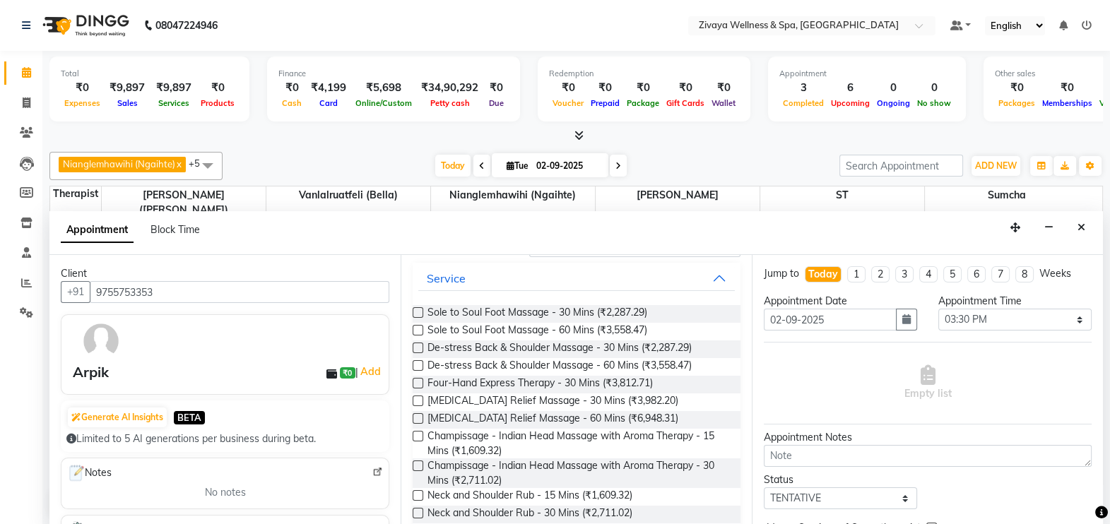
click at [415, 493] on label at bounding box center [418, 495] width 11 height 11
click at [415, 493] on input "checkbox" at bounding box center [417, 496] width 9 height 9
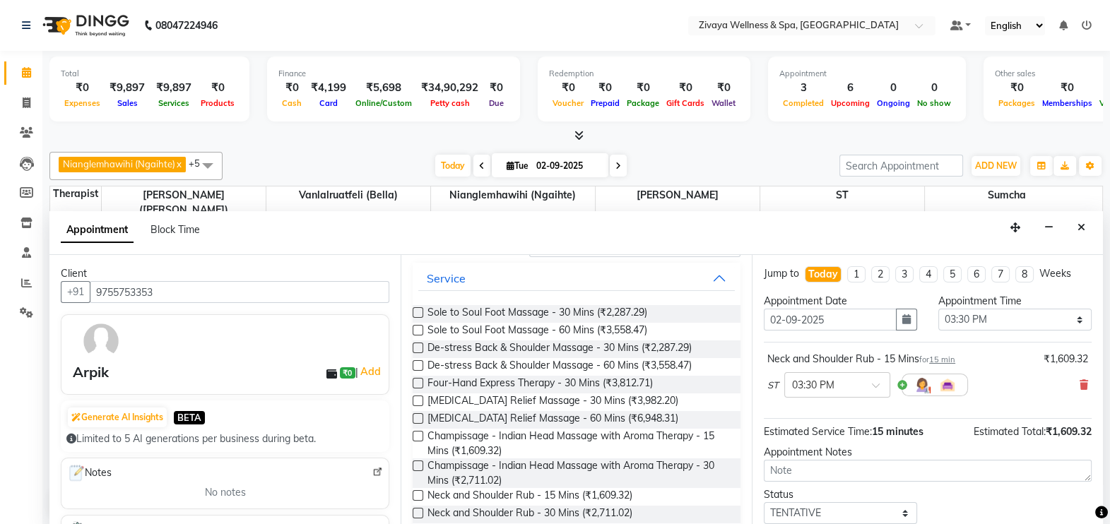
scroll to position [85, 0]
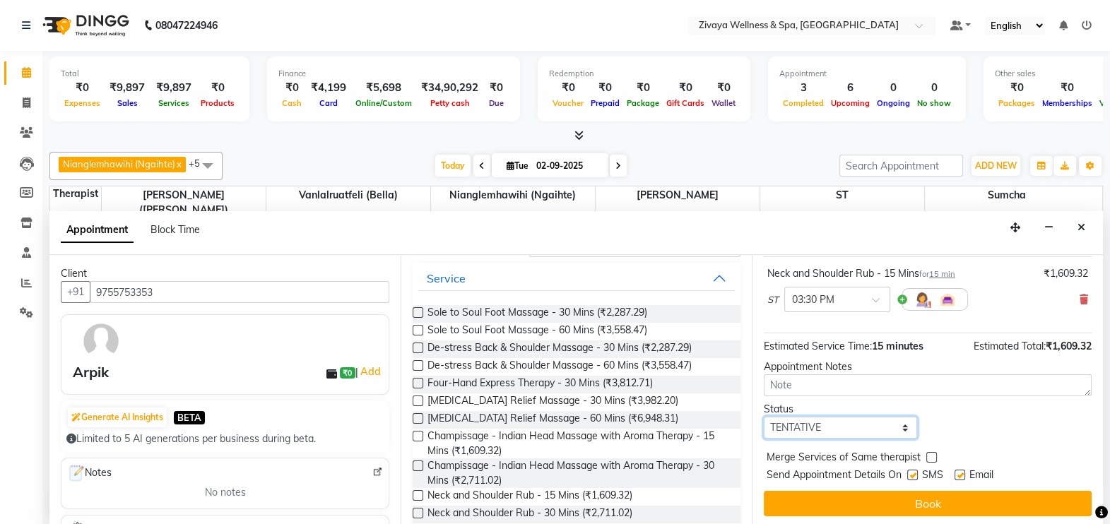
click at [873, 430] on select "Select TENTATIVE CONFIRM CHECK-IN UPCOMING" at bounding box center [840, 428] width 153 height 22
click at [764, 417] on select "Select TENTATIVE CONFIRM CHECK-IN UPCOMING" at bounding box center [840, 428] width 153 height 22
click at [959, 473] on label at bounding box center [960, 475] width 11 height 11
click at [959, 473] on input "checkbox" at bounding box center [959, 476] width 9 height 9
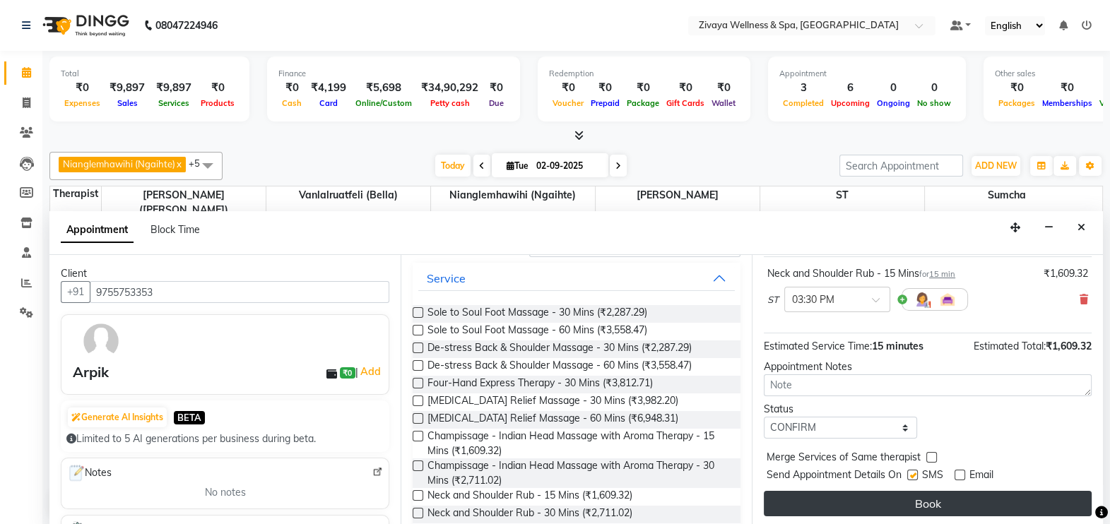
click at [947, 501] on button "Book" at bounding box center [928, 503] width 328 height 25
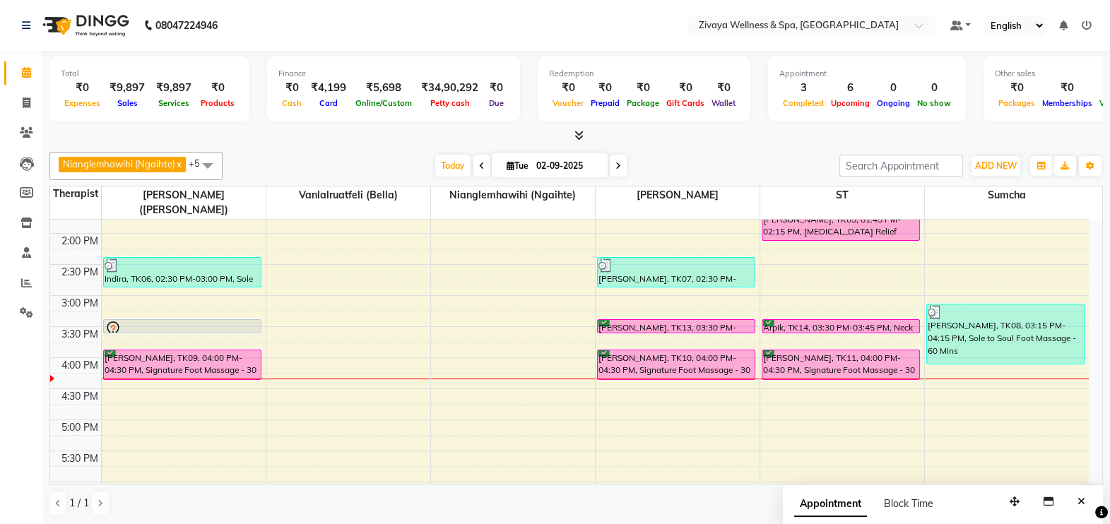
scroll to position [860, 0]
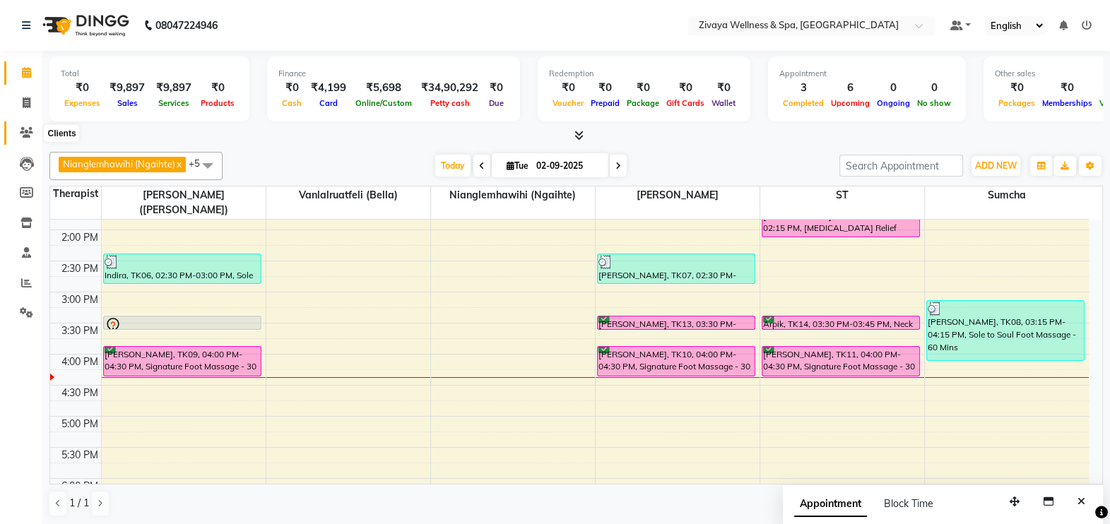
click at [21, 129] on icon at bounding box center [26, 132] width 13 height 11
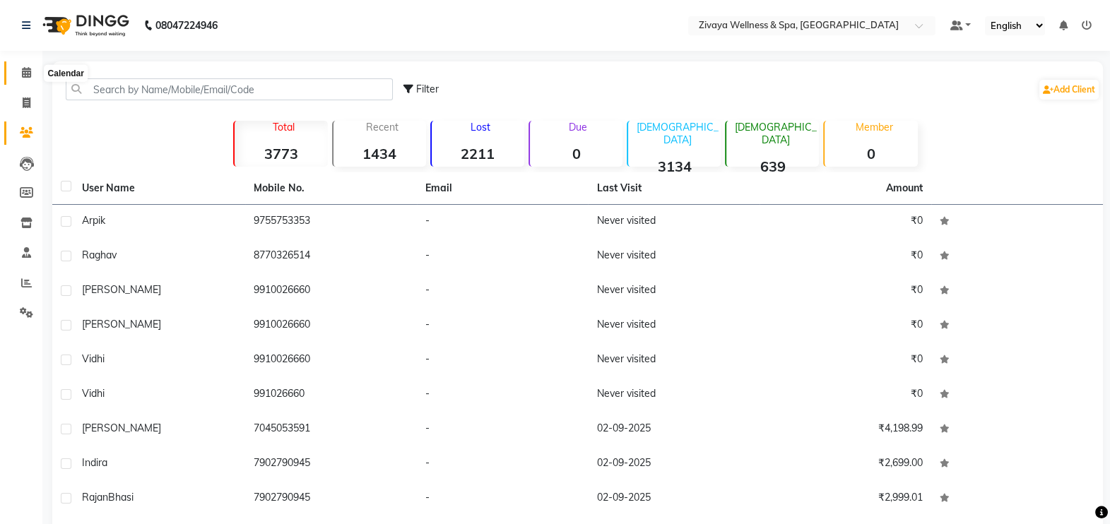
click at [25, 76] on icon at bounding box center [26, 72] width 9 height 11
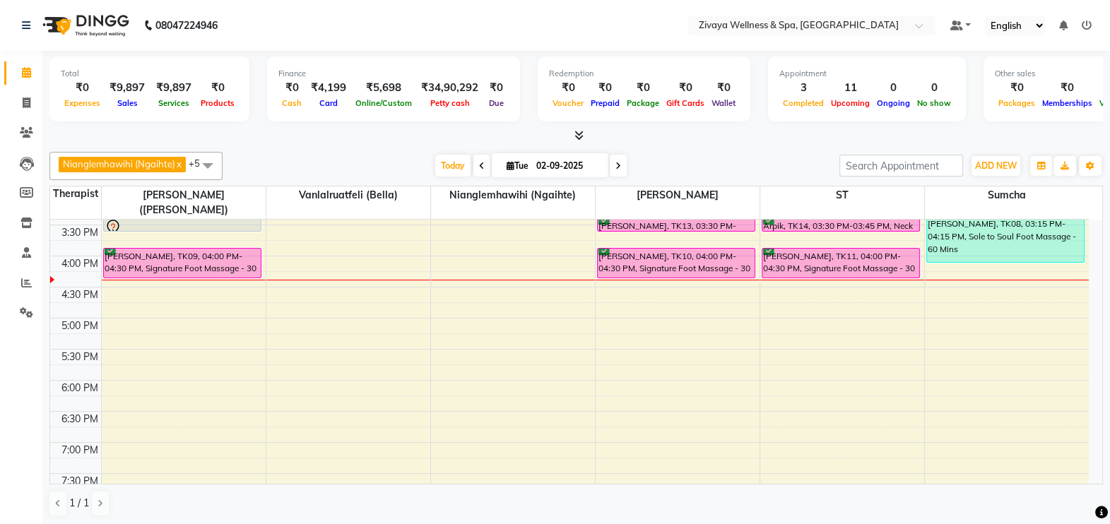
scroll to position [961, 0]
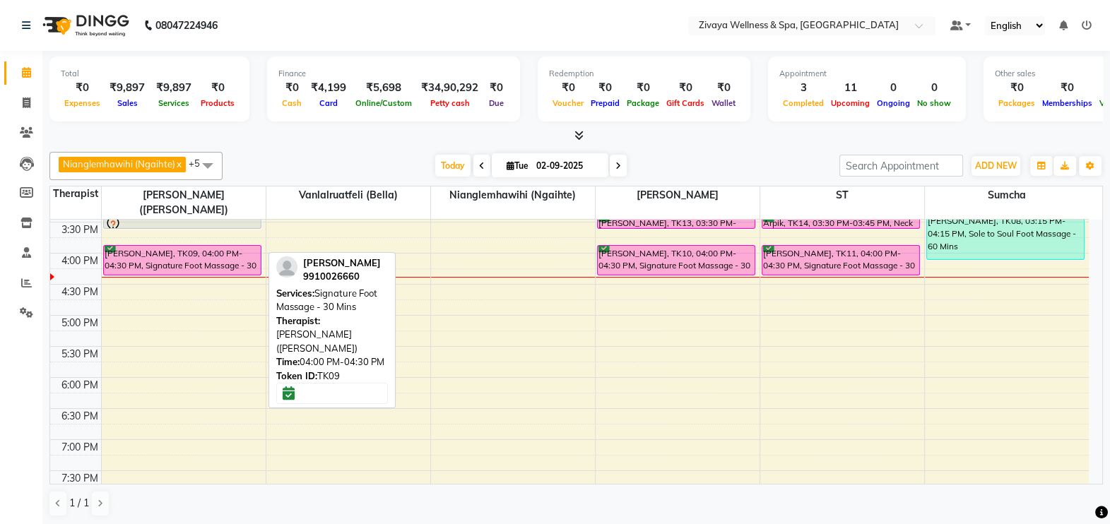
click at [247, 246] on div "[PERSON_NAME], TK09, 04:00 PM-04:30 PM, Signature Foot Massage - 30 Mins" at bounding box center [182, 260] width 157 height 29
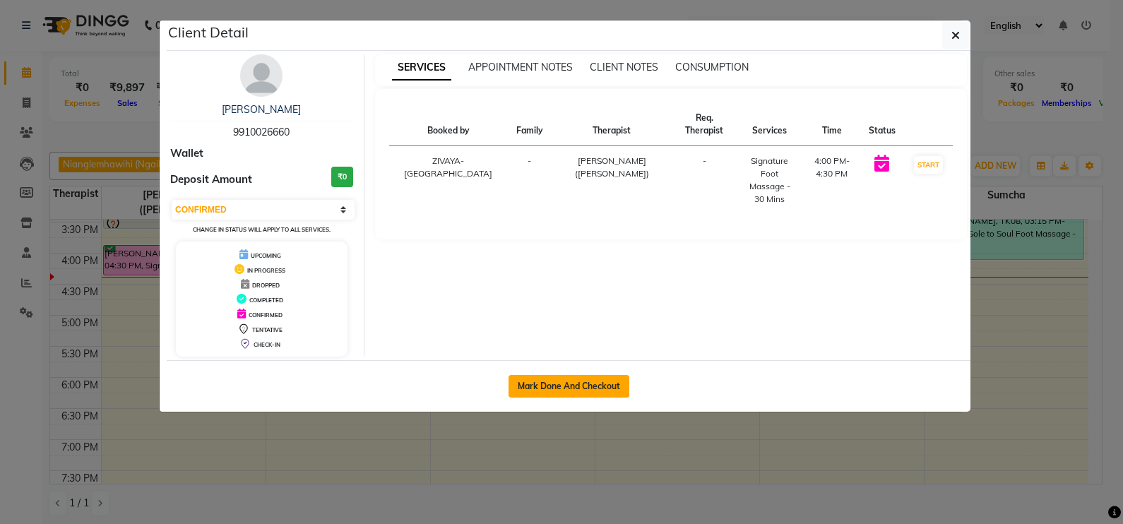
click at [597, 386] on button "Mark Done And Checkout" at bounding box center [569, 386] width 121 height 23
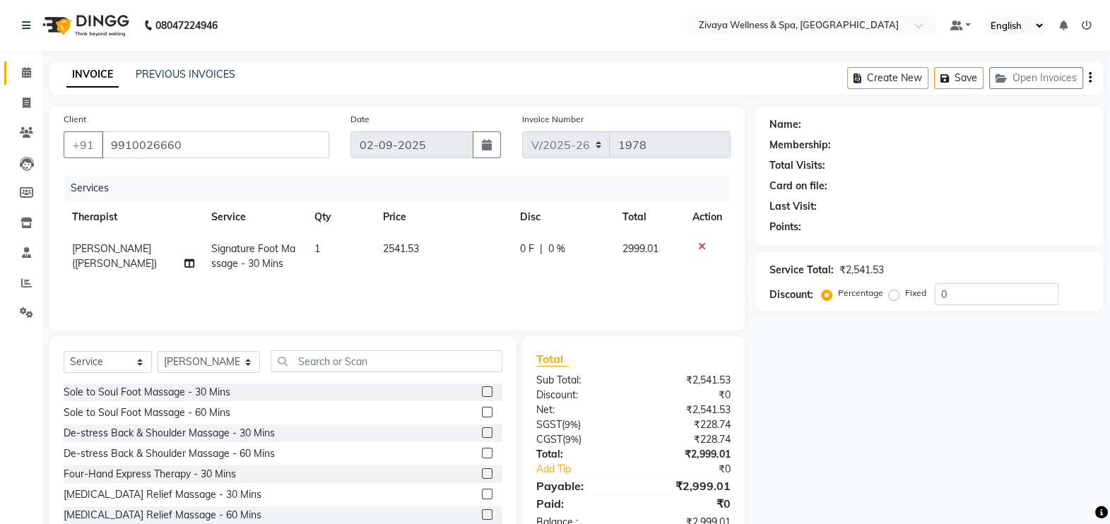
scroll to position [42, 0]
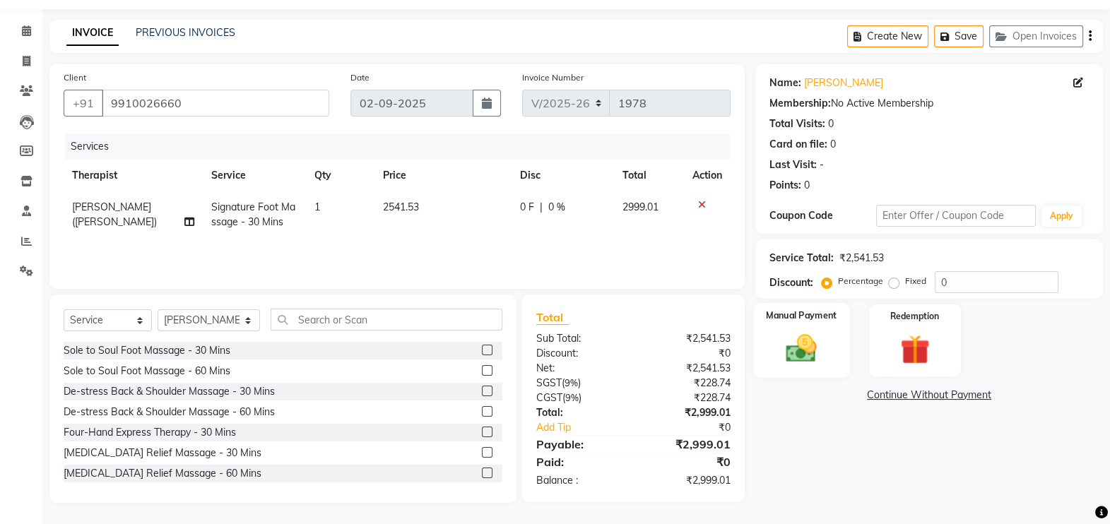
click at [813, 364] on img at bounding box center [802, 348] width 50 height 35
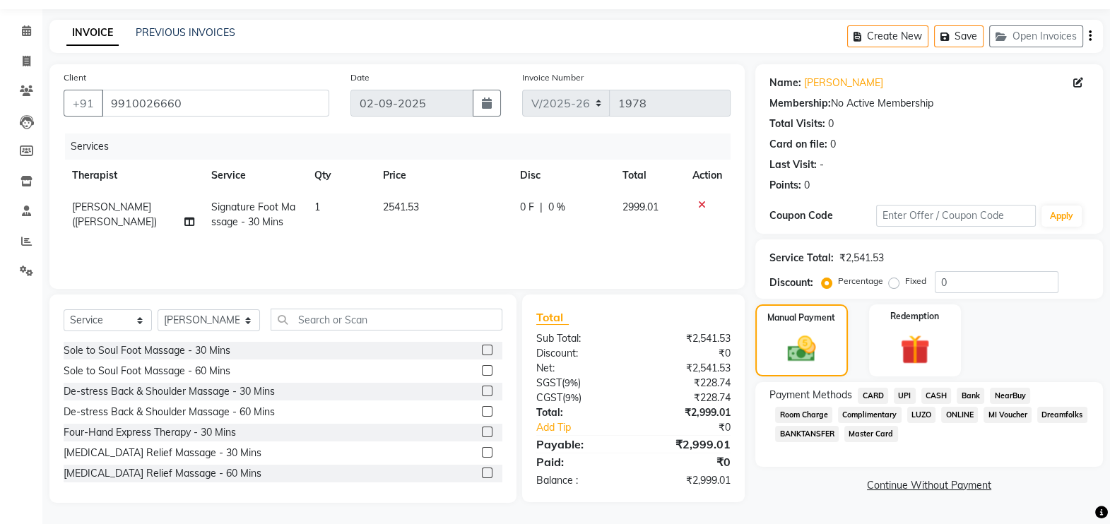
click at [933, 394] on span "CASH" at bounding box center [936, 396] width 30 height 16
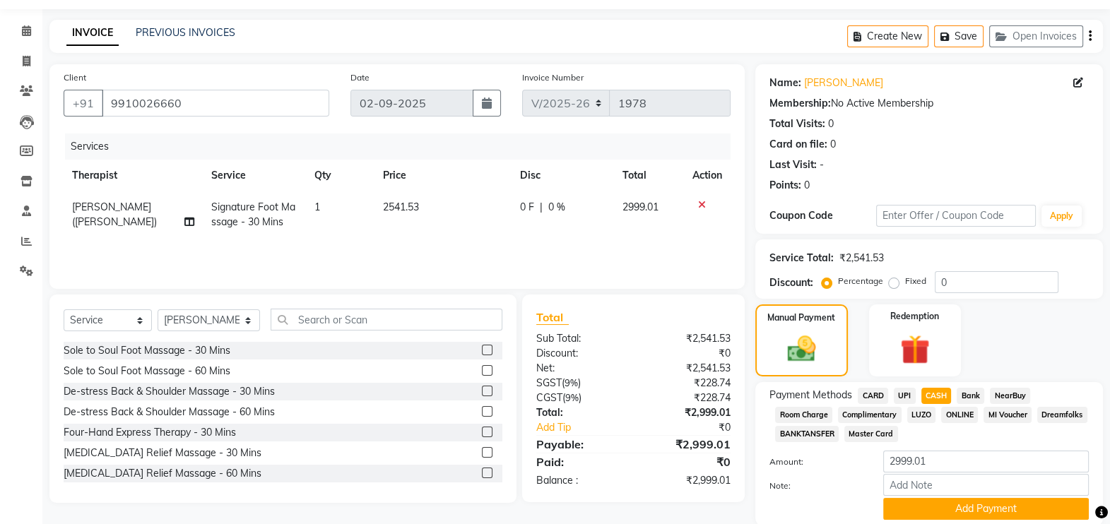
scroll to position [94, 0]
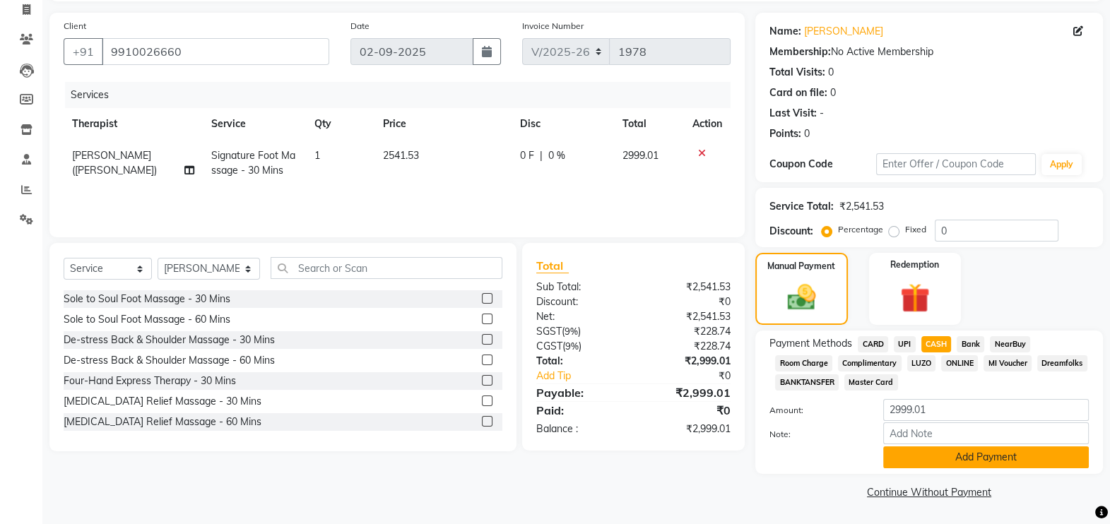
click at [951, 464] on button "Add Payment" at bounding box center [986, 458] width 206 height 22
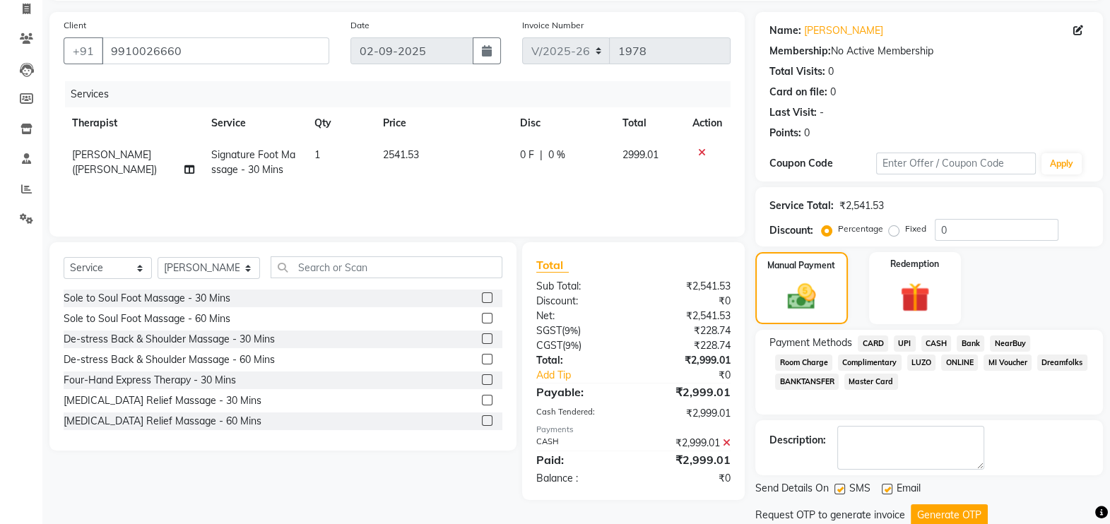
click at [889, 488] on label at bounding box center [887, 489] width 11 height 11
click at [889, 488] on input "checkbox" at bounding box center [886, 489] width 9 height 9
click at [943, 507] on button "Generate OTP" at bounding box center [949, 516] width 77 height 22
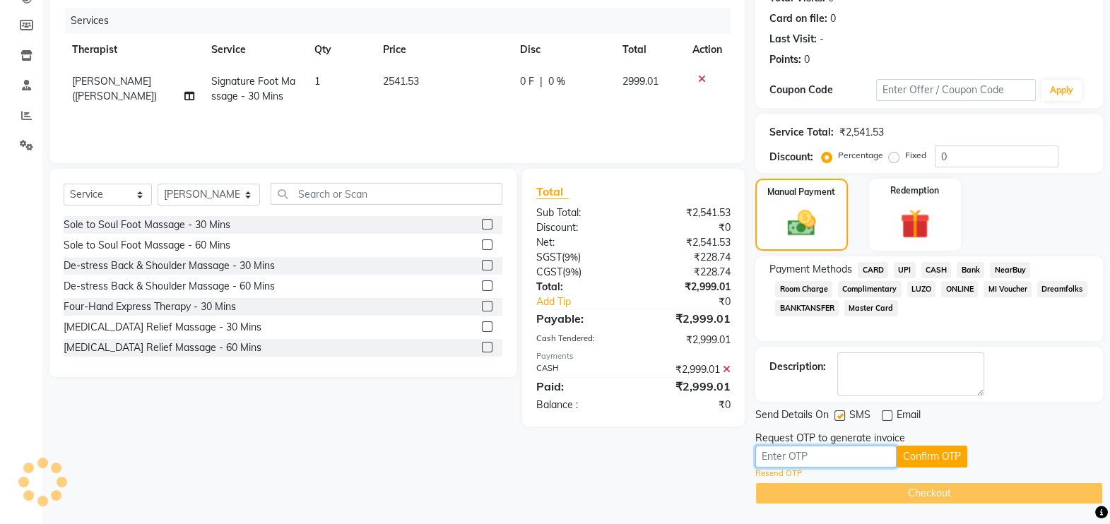
click at [848, 456] on input "text" at bounding box center [825, 457] width 141 height 22
click at [914, 458] on button "Confirm OTP" at bounding box center [932, 457] width 71 height 22
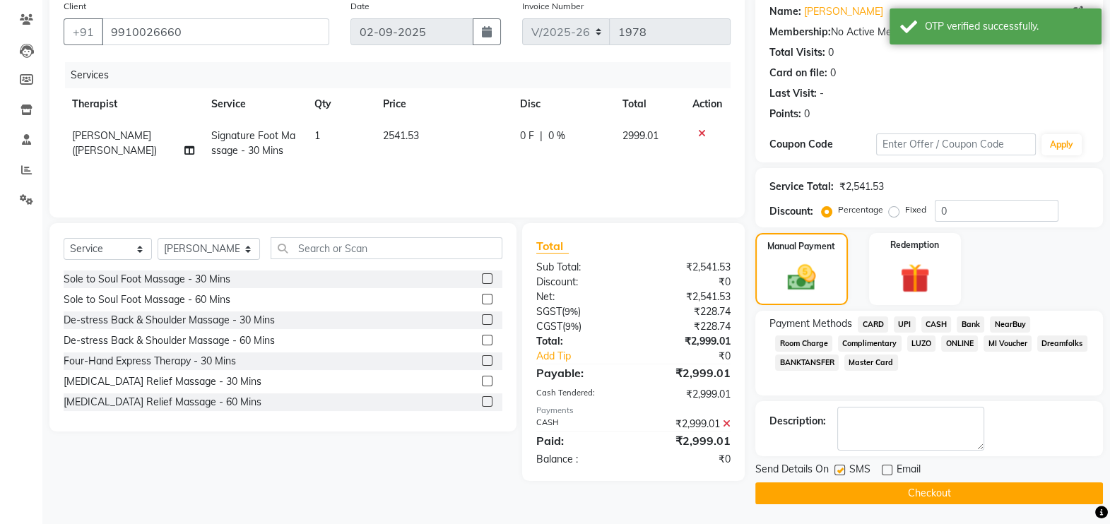
click at [917, 488] on button "Checkout" at bounding box center [929, 494] width 348 height 22
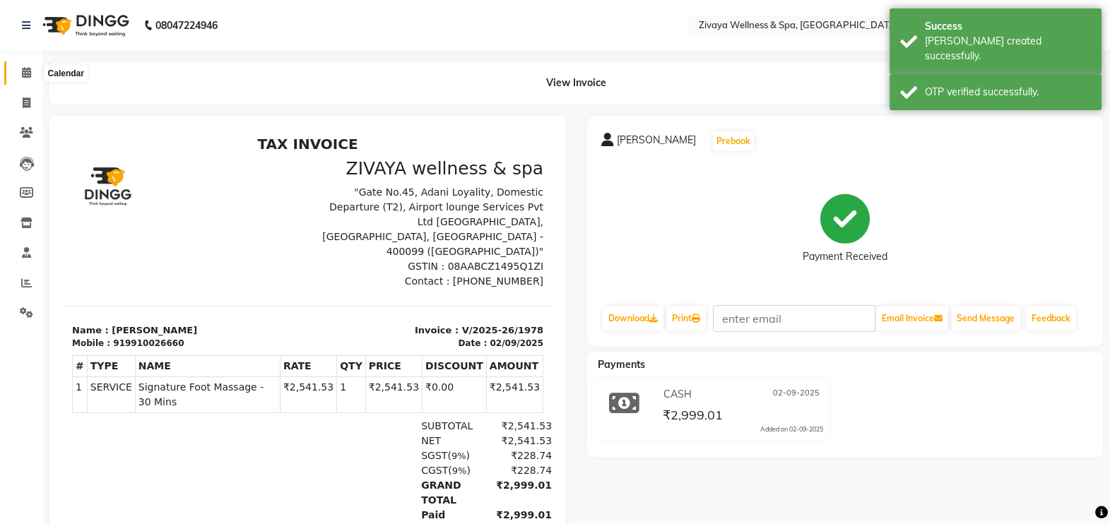
click at [29, 76] on icon at bounding box center [26, 72] width 9 height 11
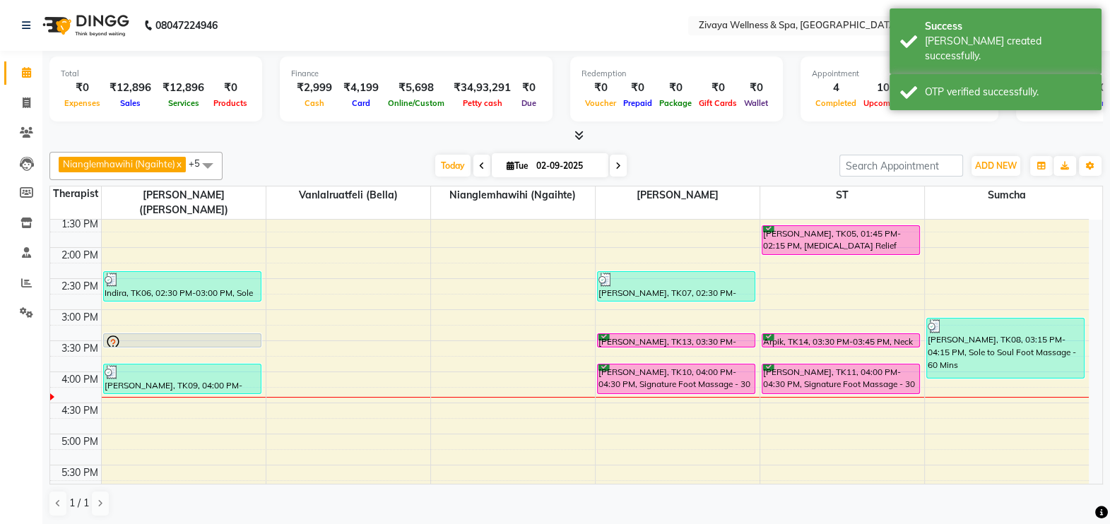
scroll to position [844, 0]
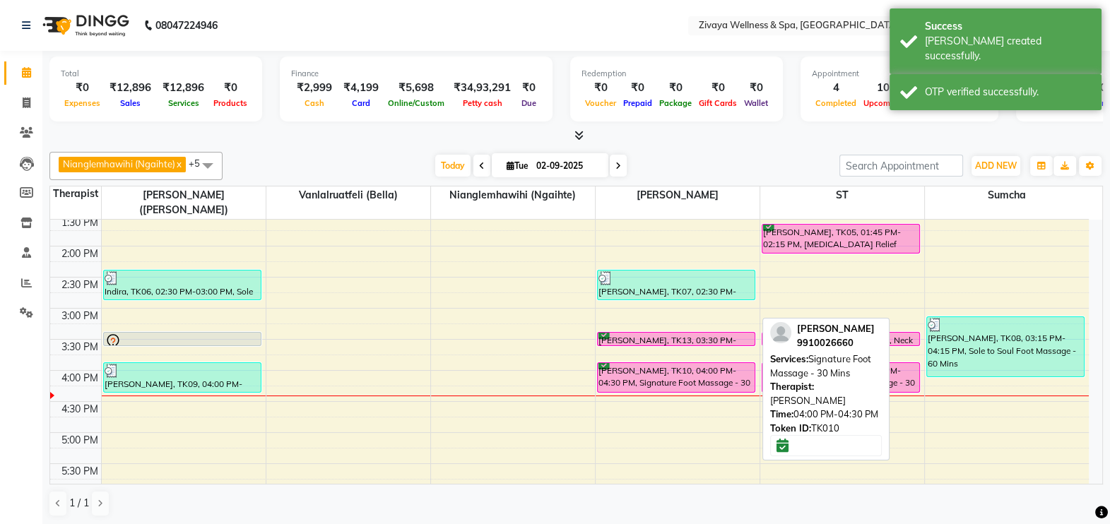
click at [629, 363] on div "[PERSON_NAME], TK10, 04:00 PM-04:30 PM, Signature Foot Massage - 30 Mins" at bounding box center [676, 377] width 157 height 29
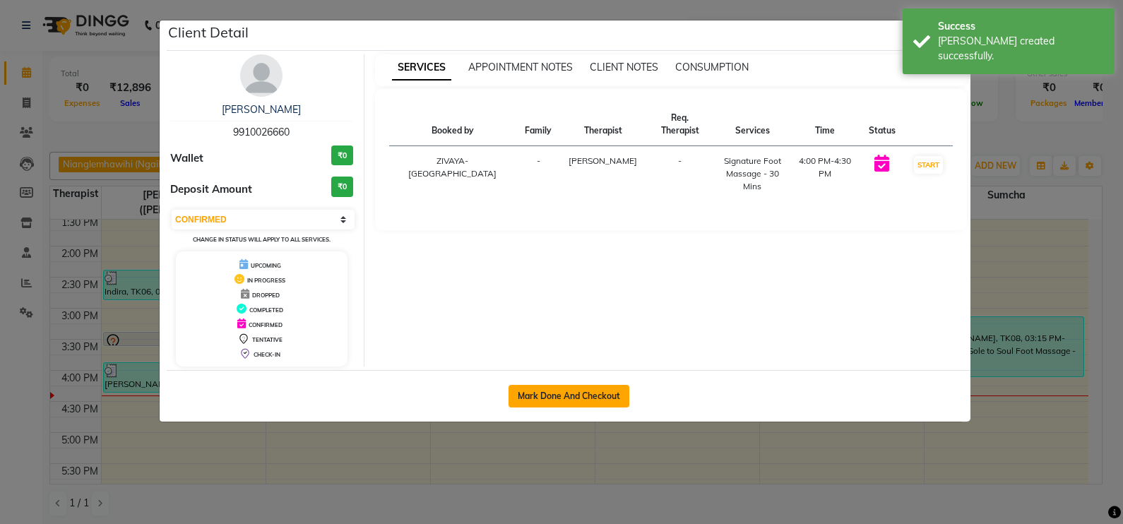
click at [595, 389] on button "Mark Done And Checkout" at bounding box center [569, 396] width 121 height 23
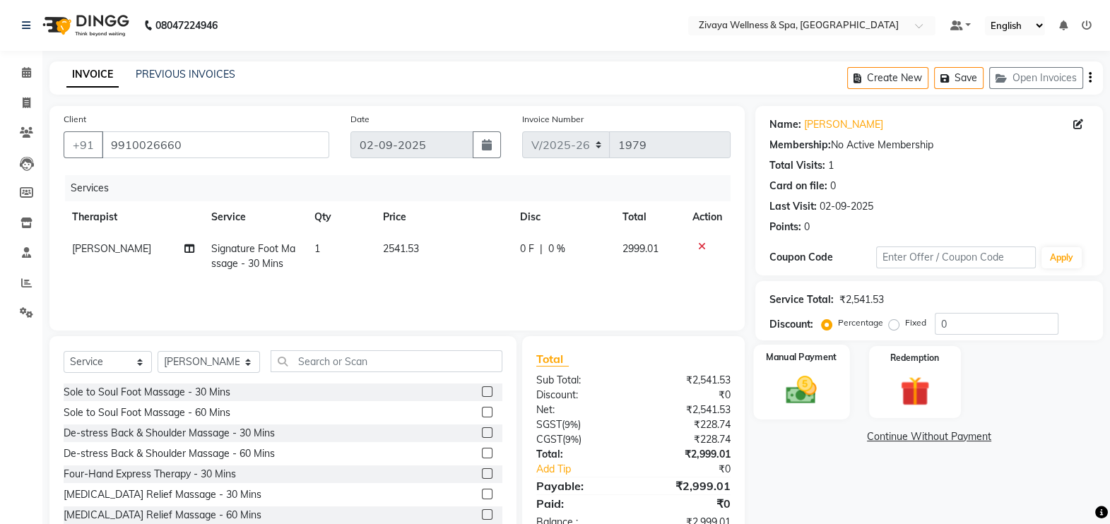
click at [808, 399] on img at bounding box center [802, 389] width 50 height 35
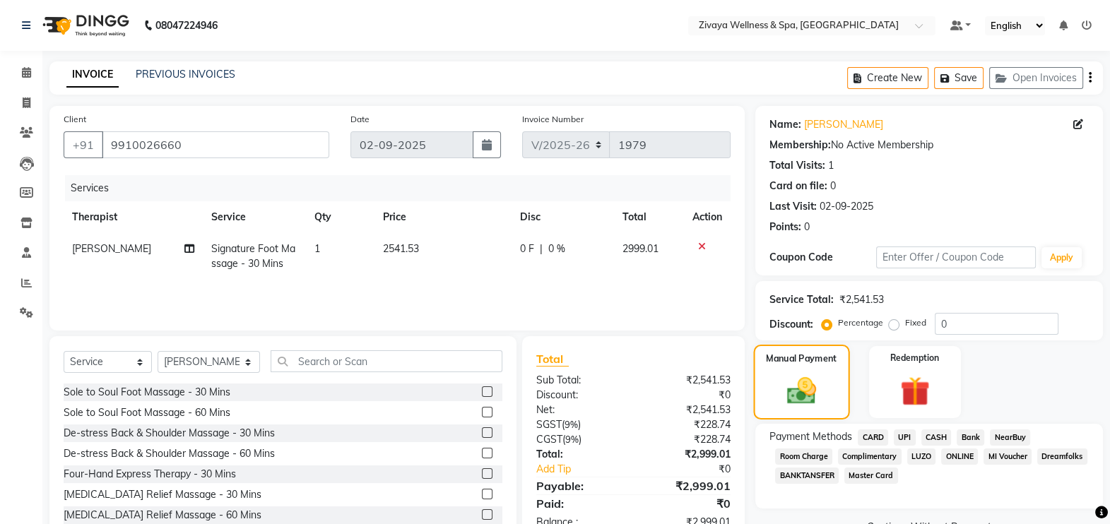
scroll to position [42, 0]
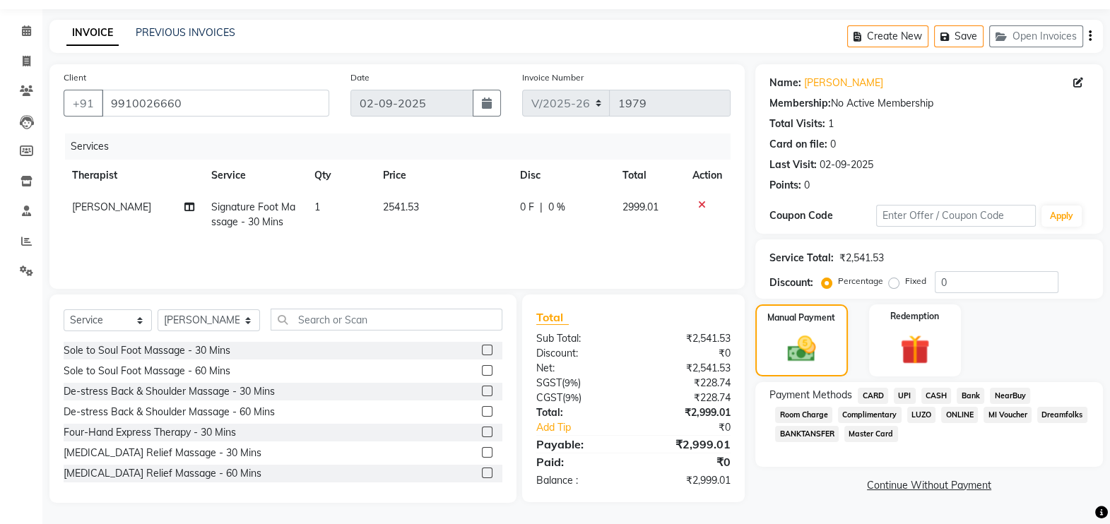
click at [928, 396] on span "CASH" at bounding box center [936, 396] width 30 height 16
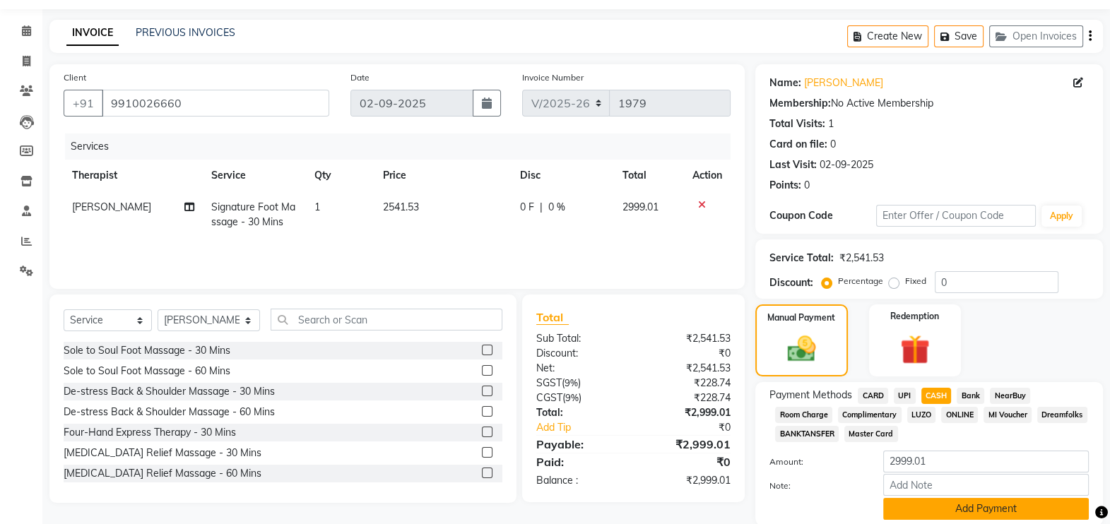
click at [922, 508] on button "Add Payment" at bounding box center [986, 509] width 206 height 22
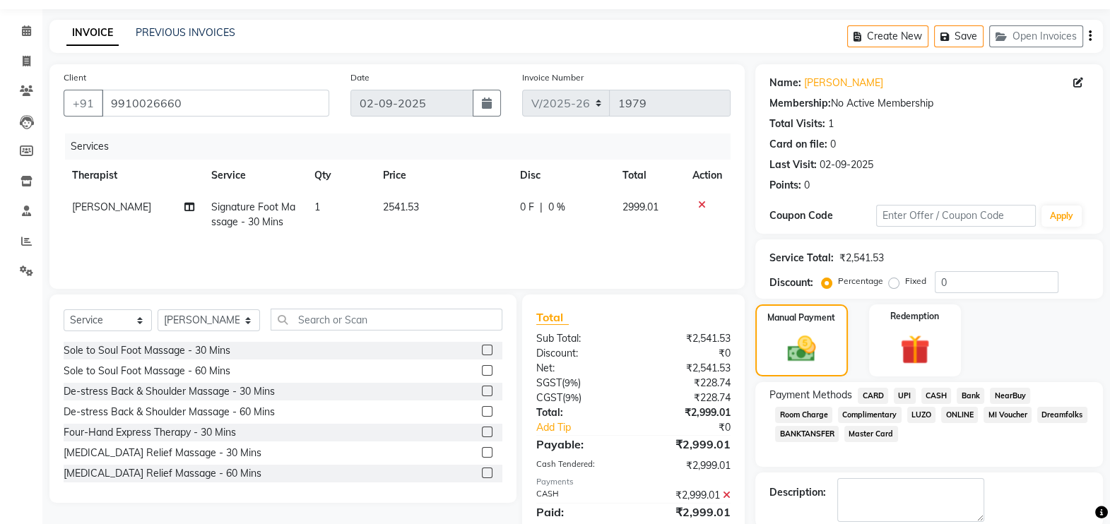
scroll to position [141, 0]
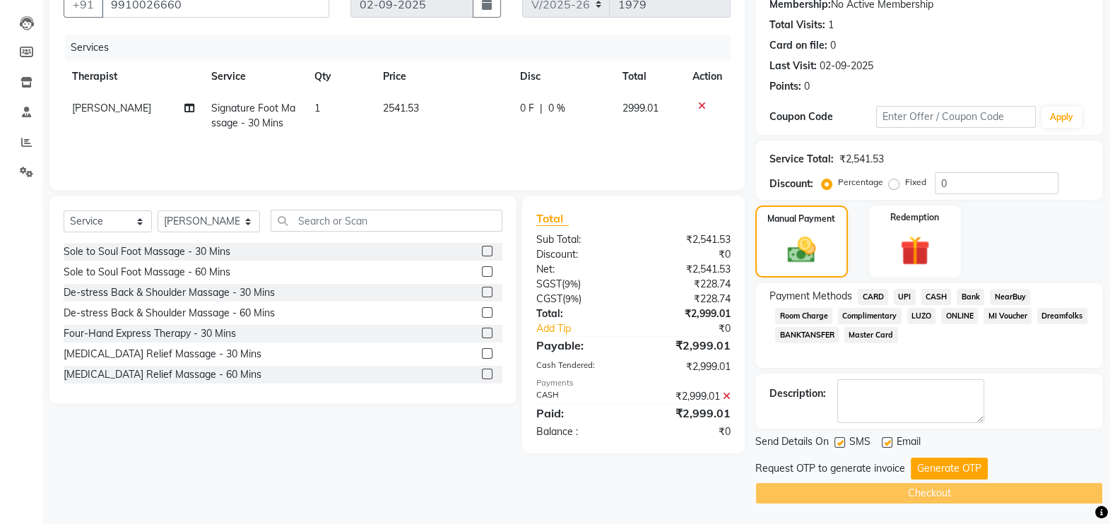
click at [886, 444] on label at bounding box center [887, 442] width 11 height 11
click at [886, 444] on input "checkbox" at bounding box center [886, 443] width 9 height 9
click at [948, 466] on button "Generate OTP" at bounding box center [949, 469] width 77 height 22
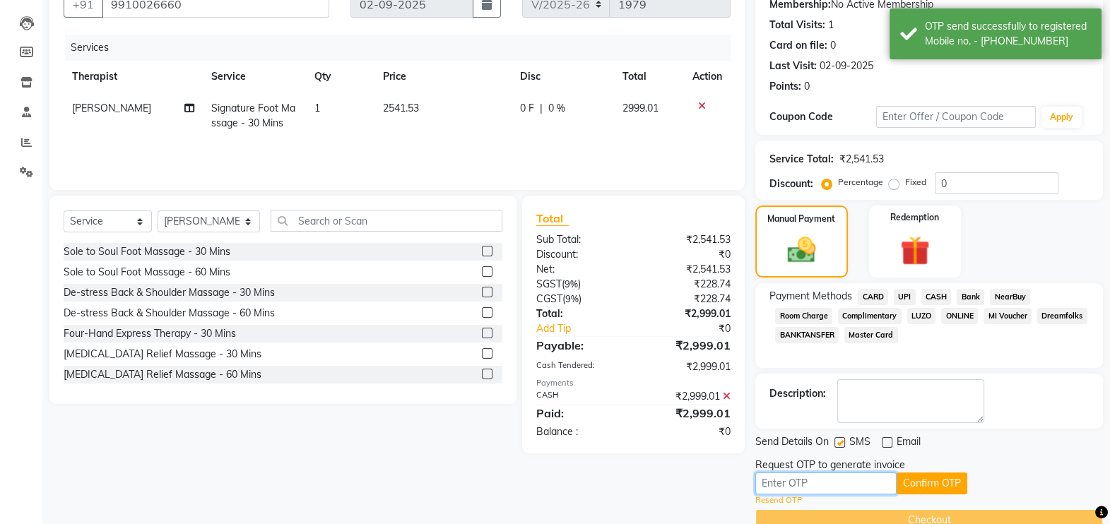
click at [846, 484] on input "text" at bounding box center [825, 484] width 141 height 22
click at [831, 482] on input "text" at bounding box center [825, 484] width 141 height 22
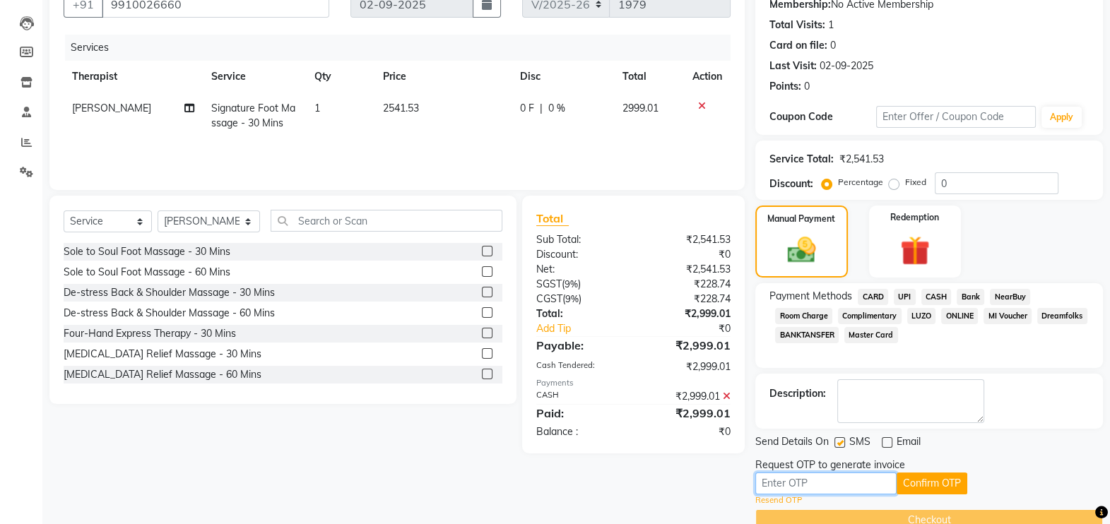
click at [831, 482] on input "text" at bounding box center [825, 484] width 141 height 22
click at [801, 481] on input "text" at bounding box center [825, 484] width 141 height 22
click at [923, 478] on button "Confirm OTP" at bounding box center [932, 484] width 71 height 22
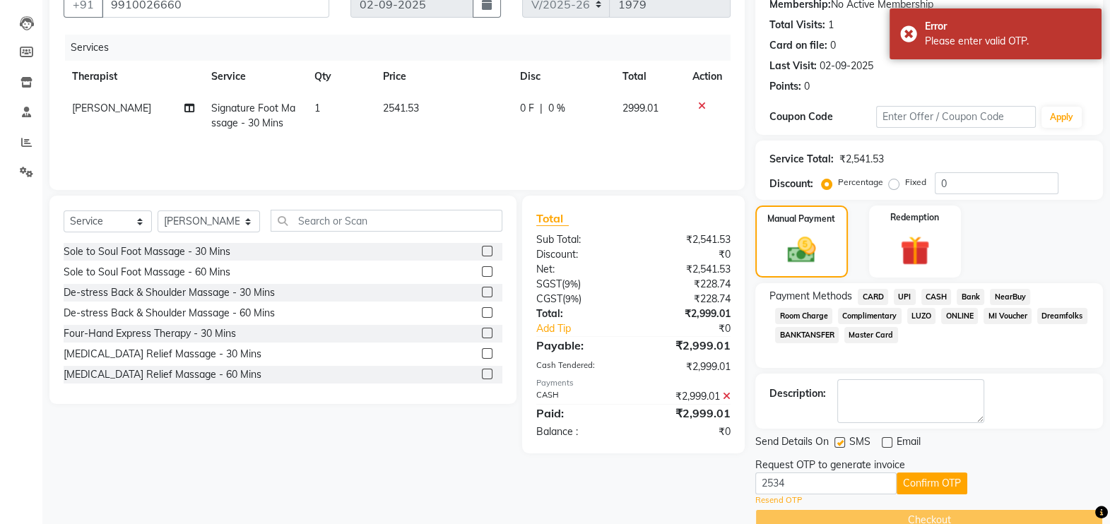
scroll to position [0, 0]
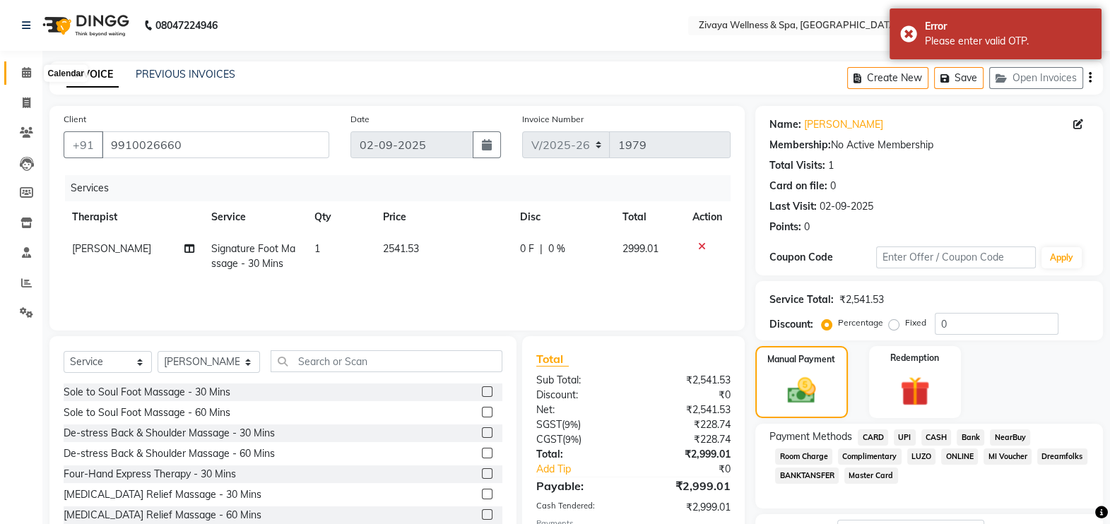
click at [26, 71] on icon at bounding box center [26, 72] width 9 height 11
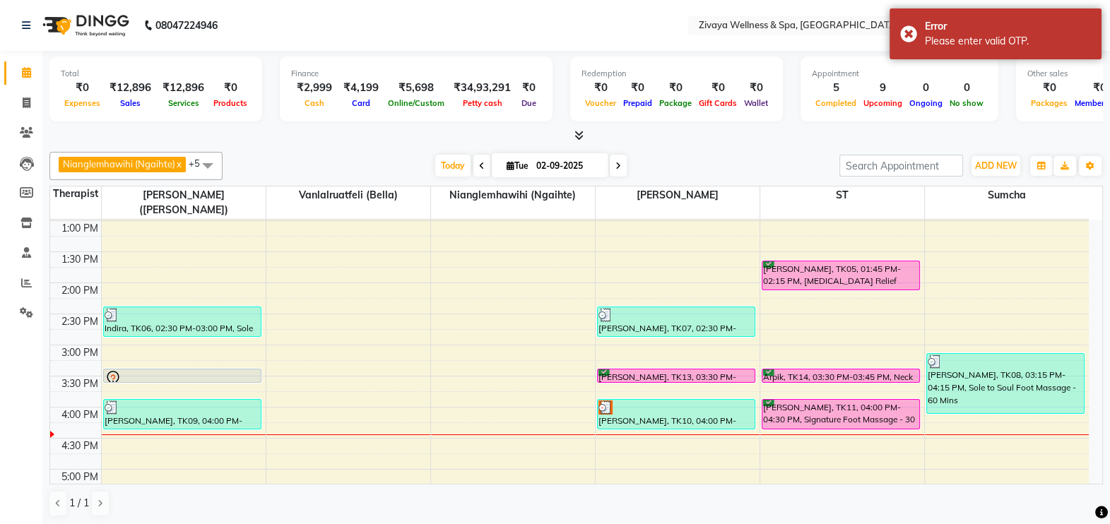
scroll to position [808, 0]
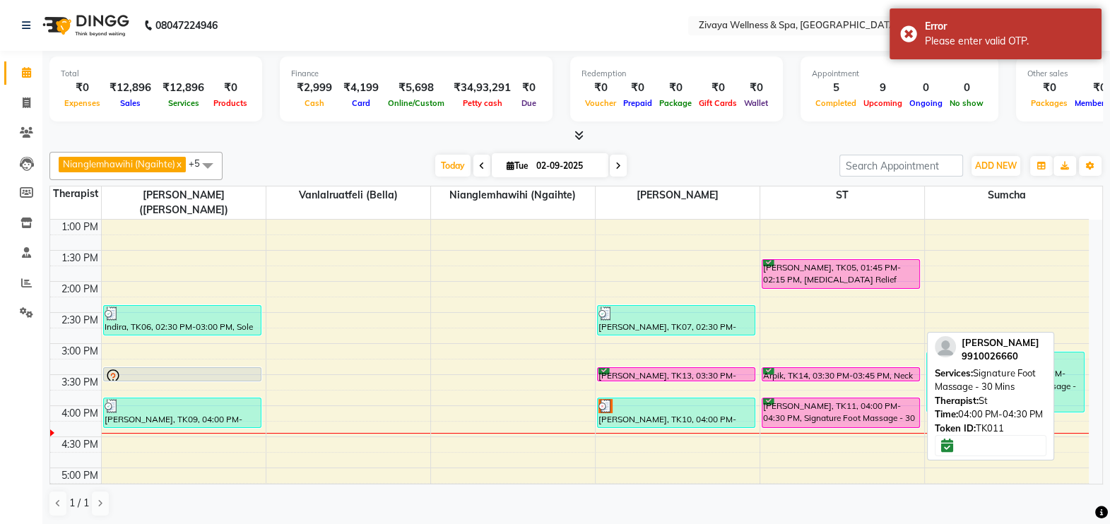
click at [779, 399] on div "[PERSON_NAME], TK11, 04:00 PM-04:30 PM, Signature Foot Massage - 30 Mins" at bounding box center [840, 413] width 157 height 29
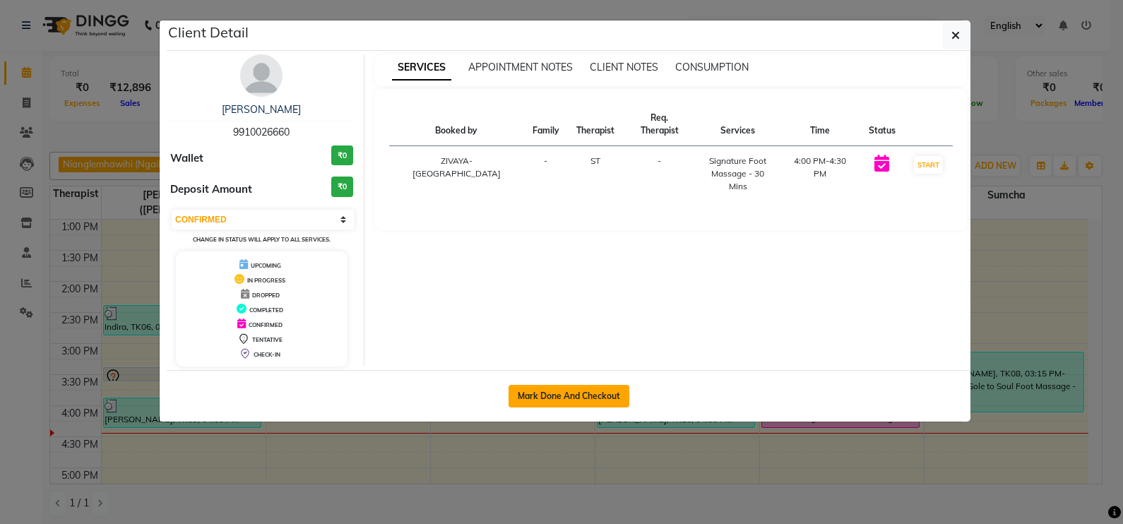
click at [581, 391] on button "Mark Done And Checkout" at bounding box center [569, 396] width 121 height 23
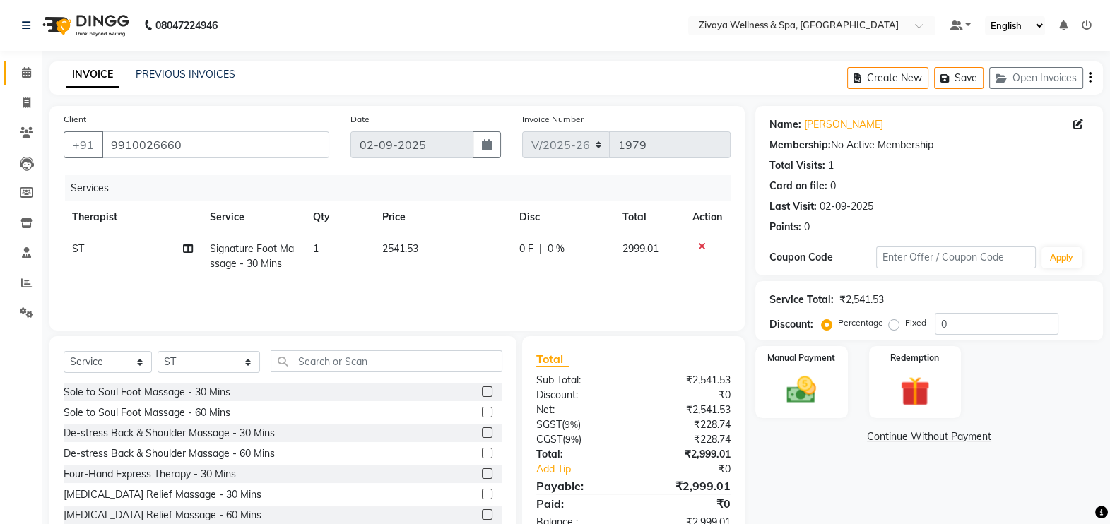
scroll to position [42, 0]
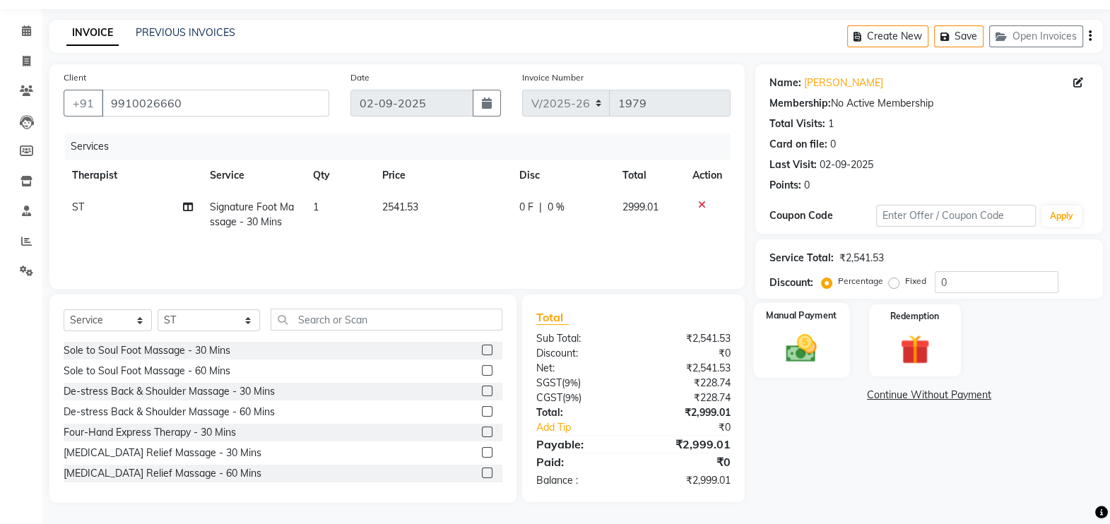
click at [813, 374] on div "Manual Payment" at bounding box center [801, 340] width 96 height 75
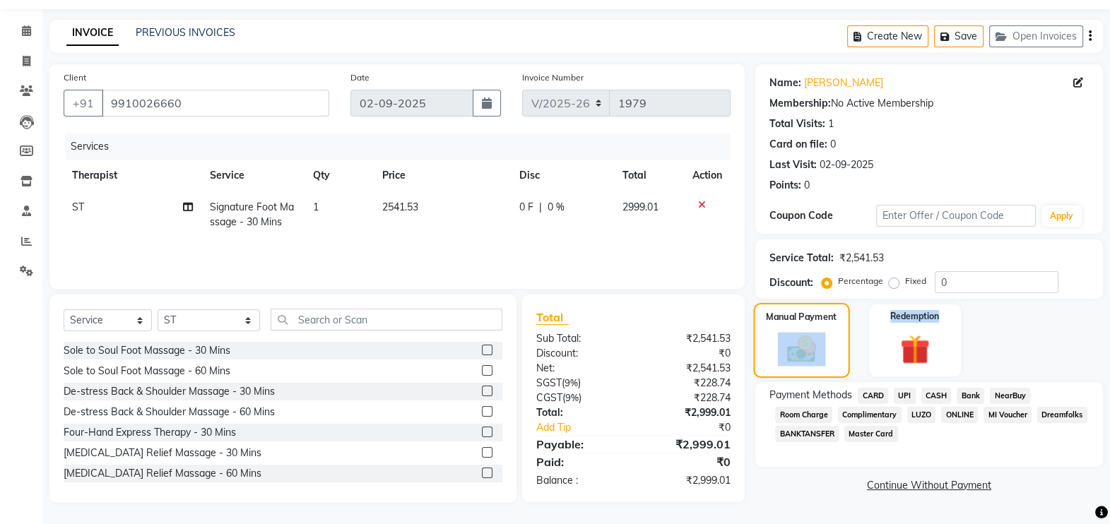
click at [813, 374] on div "Manual Payment" at bounding box center [801, 340] width 96 height 75
drag, startPoint x: 813, startPoint y: 374, endPoint x: 938, endPoint y: 392, distance: 127.0
click at [938, 392] on span "CASH" at bounding box center [936, 396] width 30 height 16
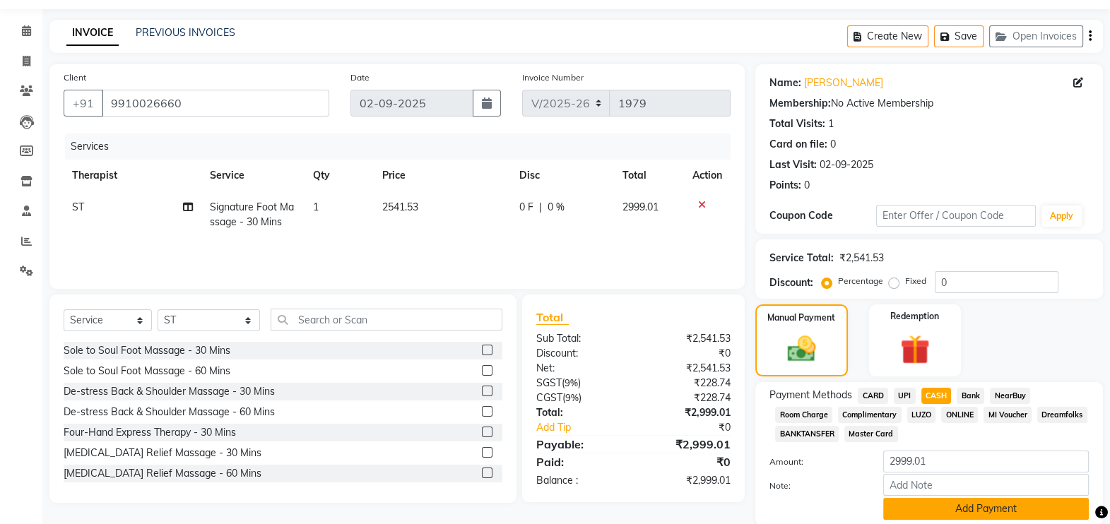
click at [957, 506] on button "Add Payment" at bounding box center [986, 509] width 206 height 22
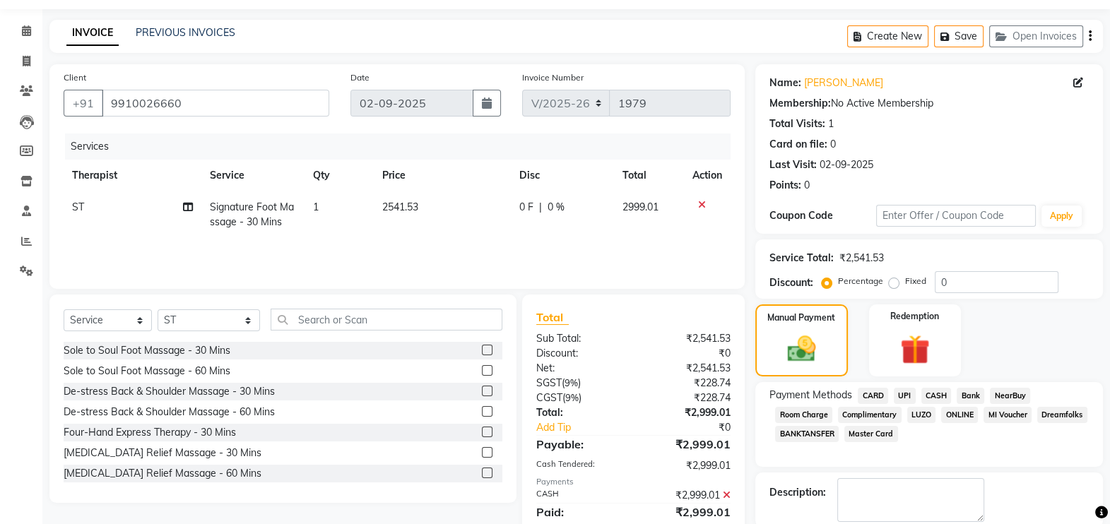
scroll to position [141, 0]
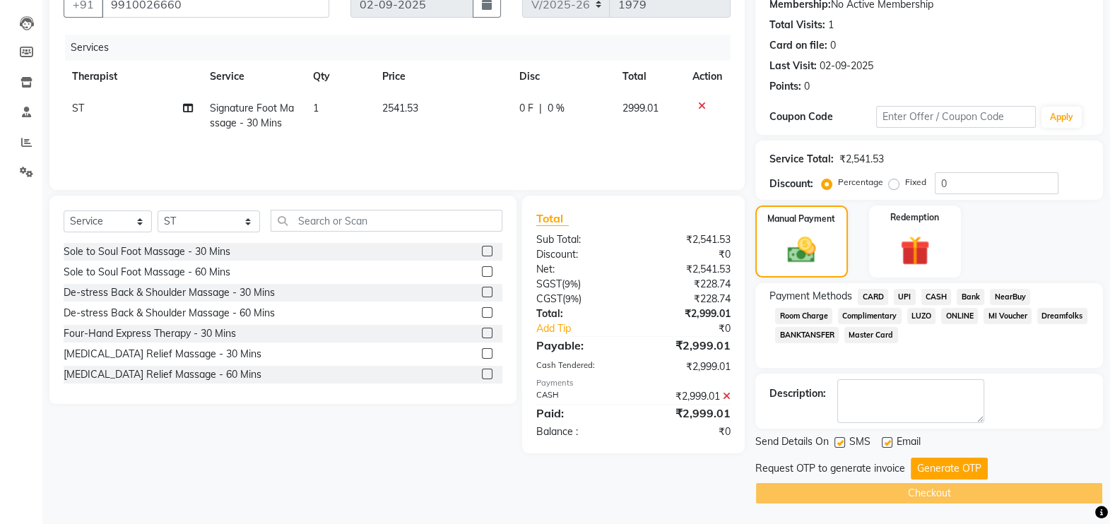
click at [887, 442] on label at bounding box center [887, 442] width 11 height 11
click at [887, 442] on input "checkbox" at bounding box center [886, 443] width 9 height 9
click at [937, 466] on button "Generate OTP" at bounding box center [949, 469] width 77 height 22
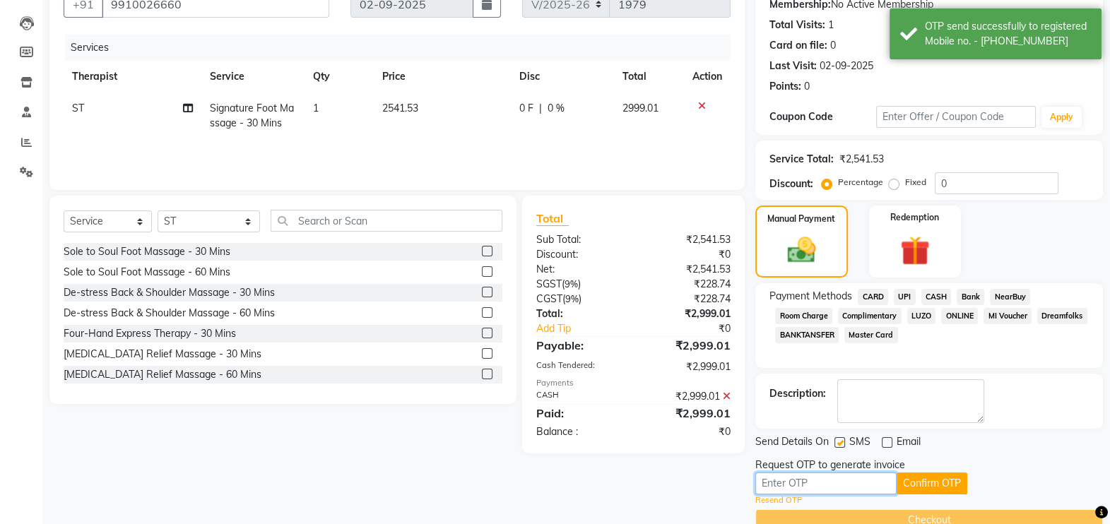
click at [849, 481] on input "text" at bounding box center [825, 484] width 141 height 22
click at [924, 478] on button "Confirm OTP" at bounding box center [932, 484] width 71 height 22
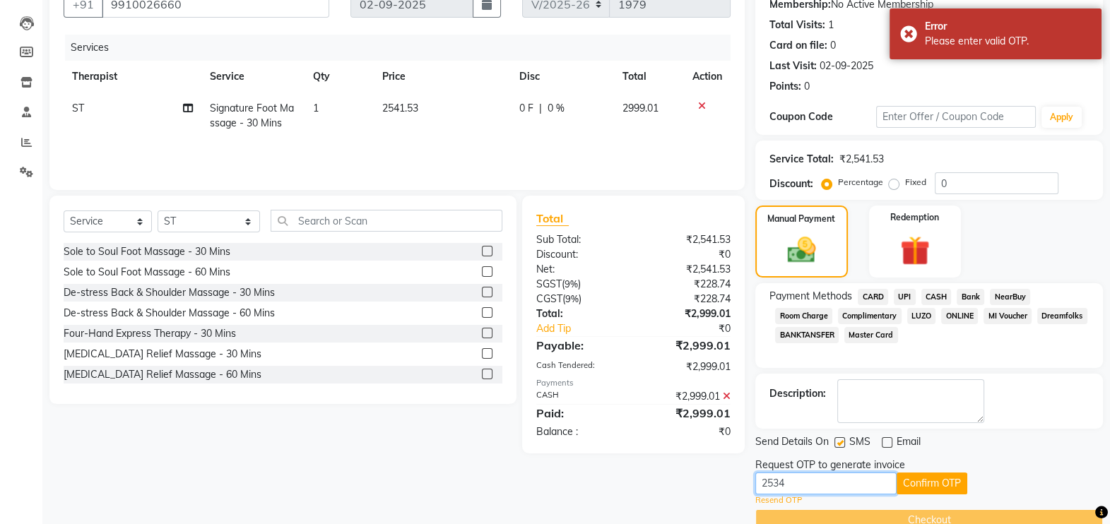
click at [842, 480] on input "2534" at bounding box center [825, 484] width 141 height 22
click at [914, 481] on button "Confirm OTP" at bounding box center [932, 484] width 71 height 22
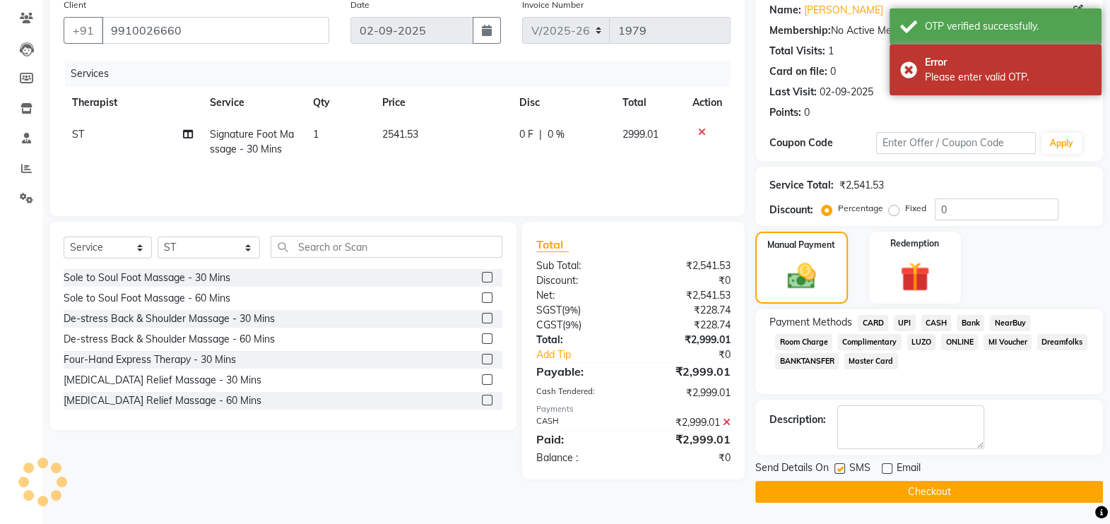
scroll to position [113, 0]
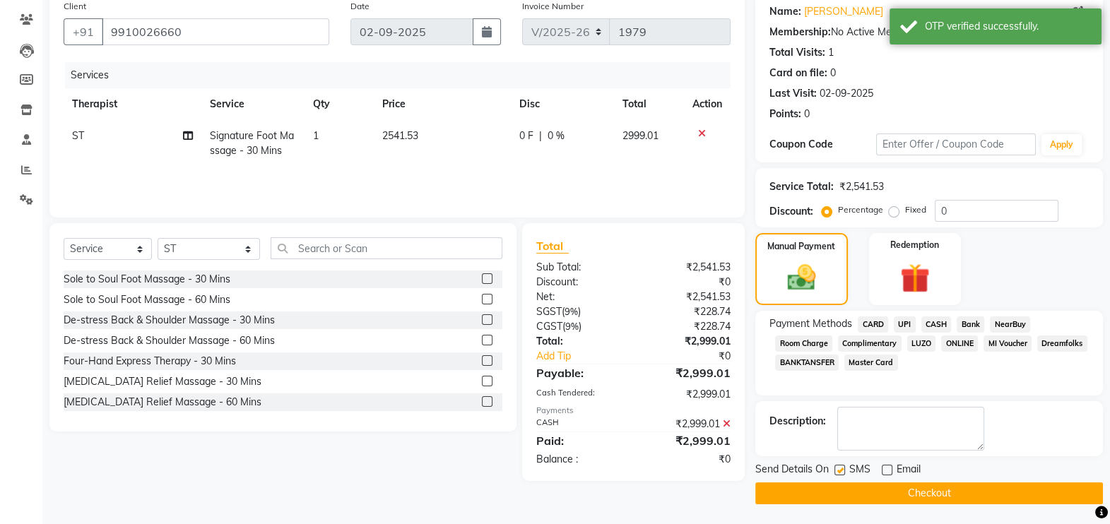
click at [914, 491] on button "Checkout" at bounding box center [929, 494] width 348 height 22
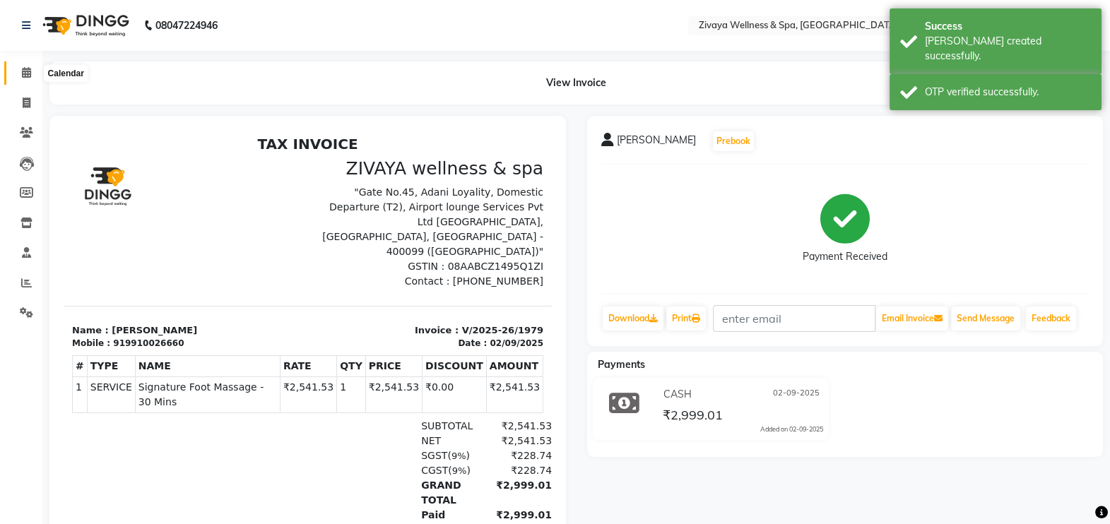
click at [22, 78] on icon at bounding box center [26, 72] width 9 height 11
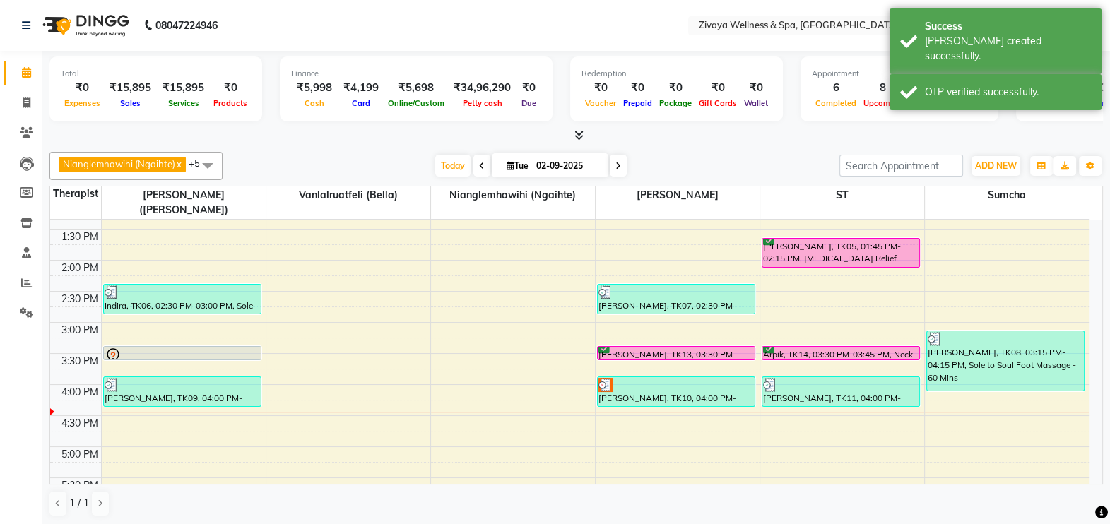
scroll to position [834, 0]
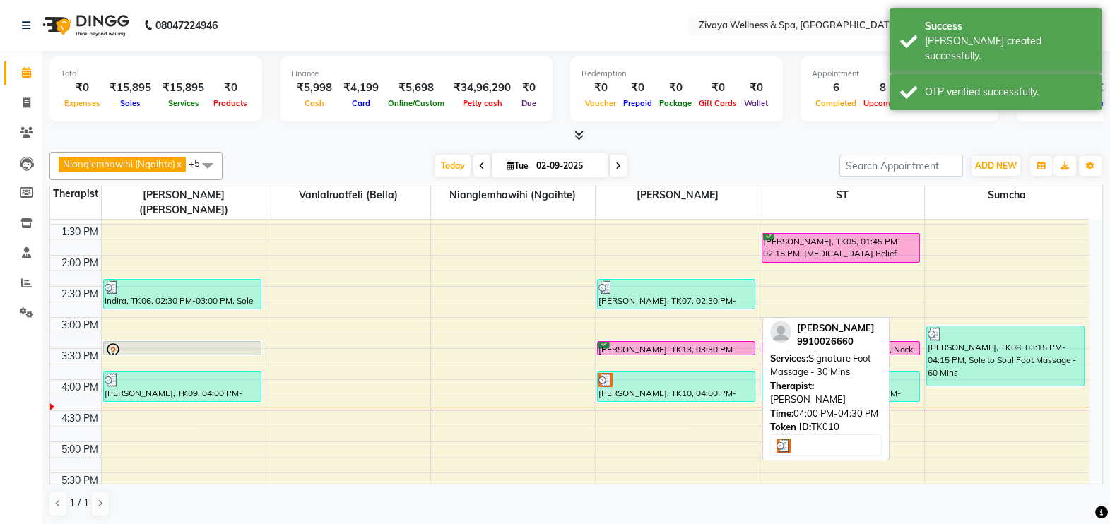
click at [640, 373] on div at bounding box center [675, 380] width 155 height 14
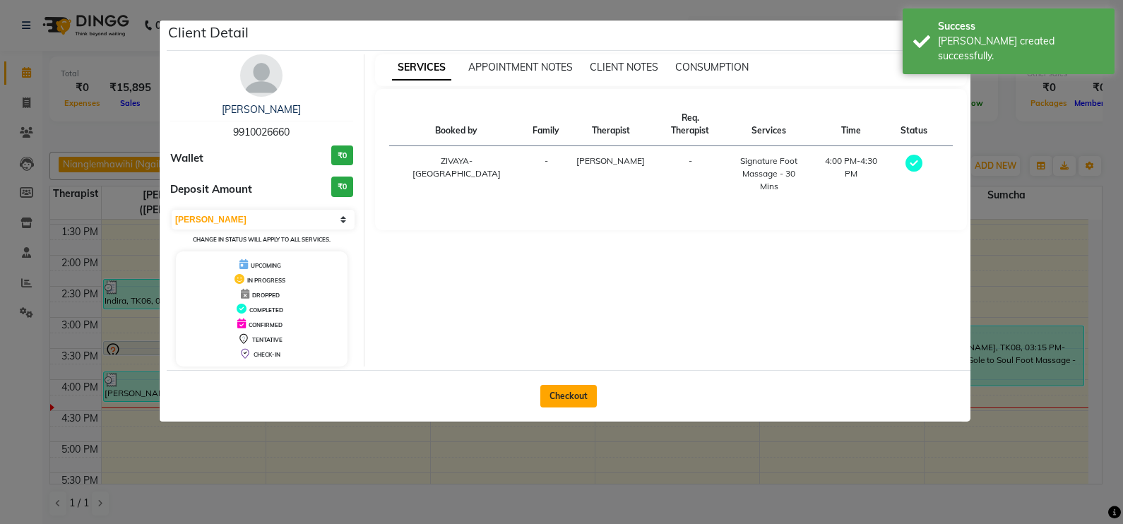
click at [579, 396] on button "Checkout" at bounding box center [569, 396] width 57 height 23
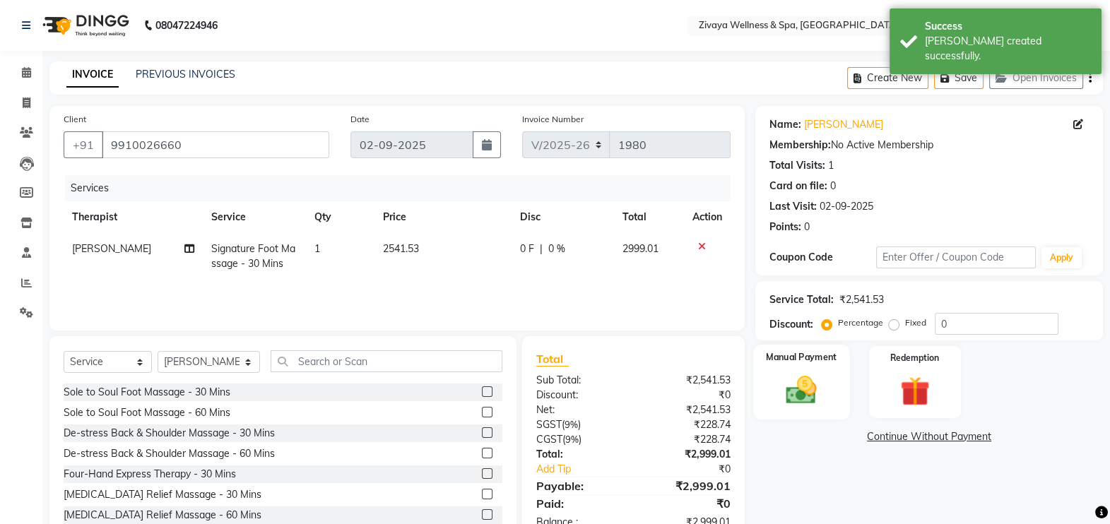
click at [802, 399] on img at bounding box center [802, 389] width 50 height 35
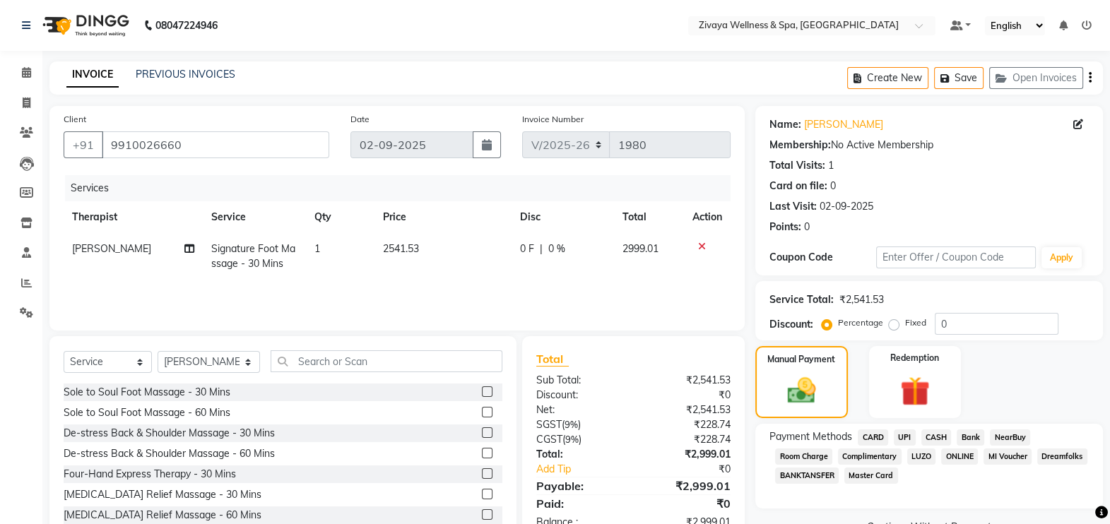
click at [936, 438] on span "CASH" at bounding box center [936, 438] width 30 height 16
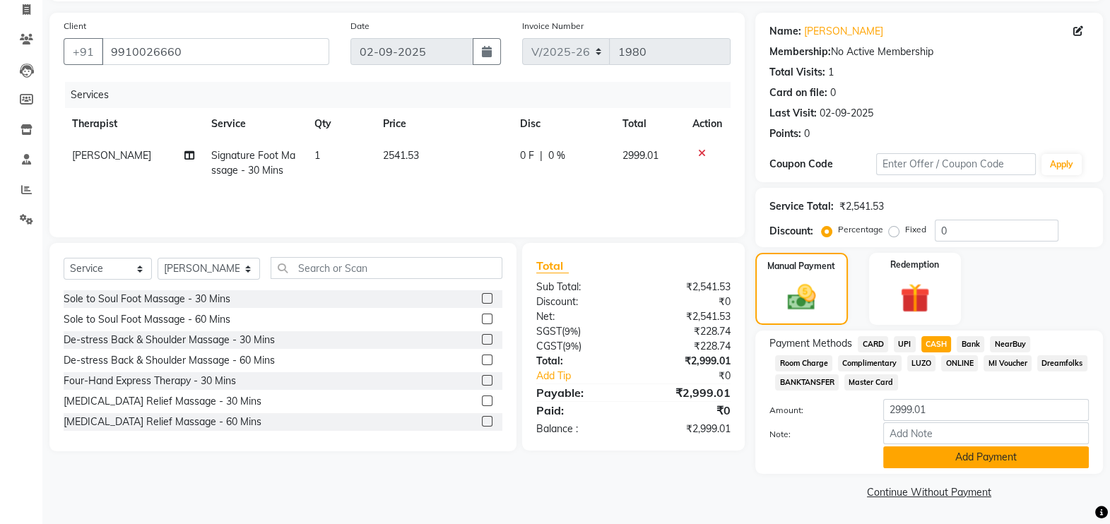
click at [954, 456] on button "Add Payment" at bounding box center [986, 458] width 206 height 22
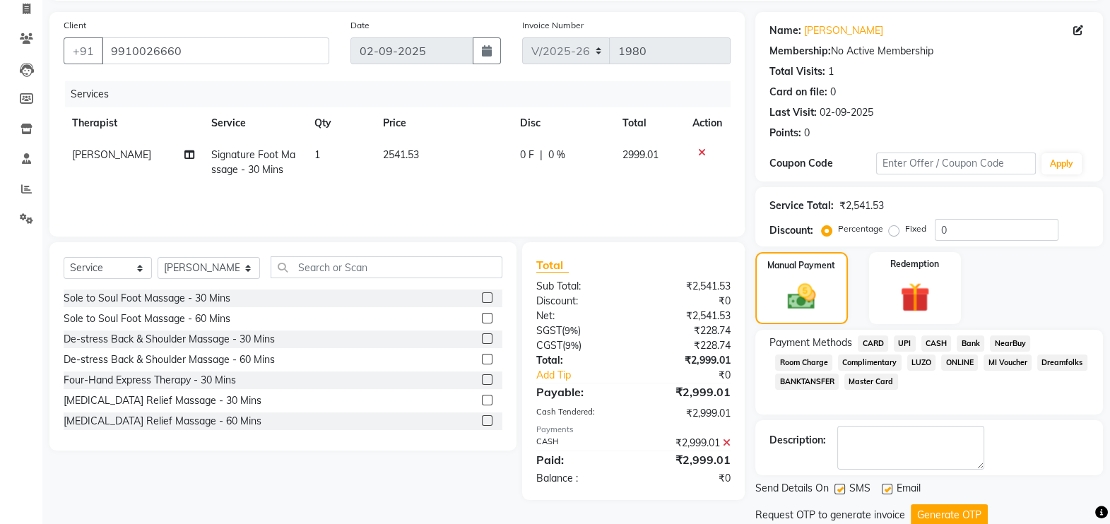
scroll to position [141, 0]
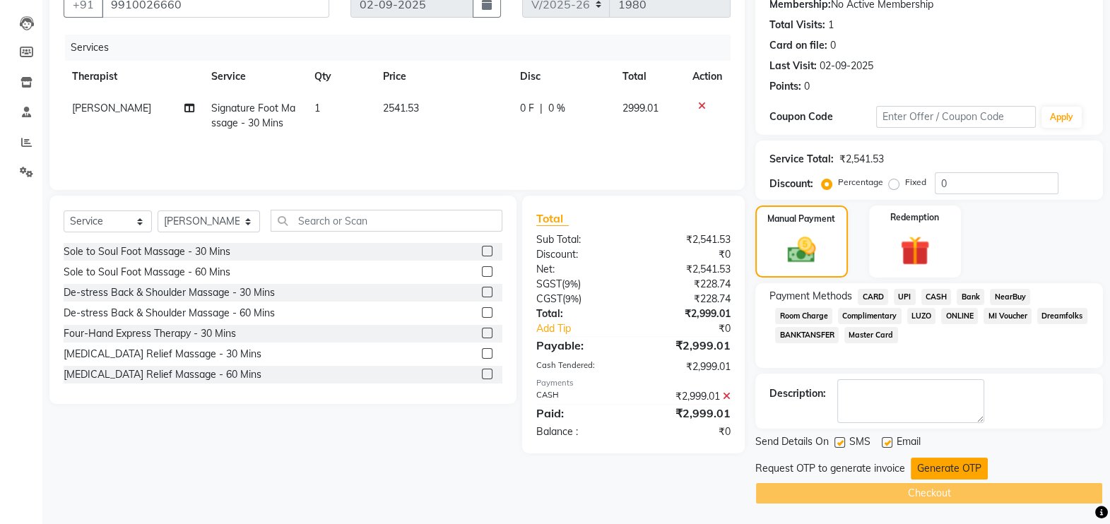
click at [946, 461] on button "Generate OTP" at bounding box center [949, 469] width 77 height 22
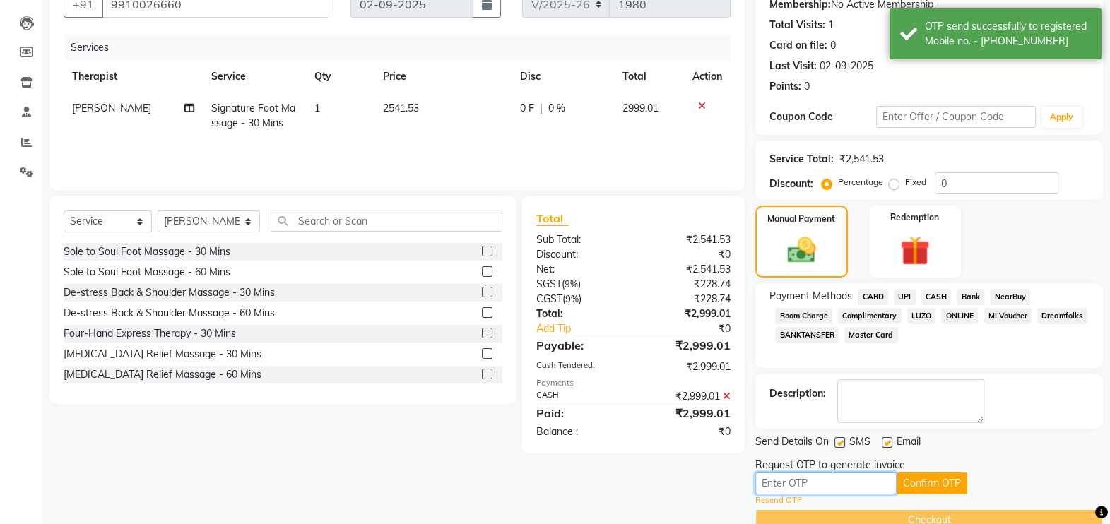
click at [863, 473] on input "text" at bounding box center [825, 484] width 141 height 22
click at [914, 480] on button "Confirm OTP" at bounding box center [932, 484] width 71 height 22
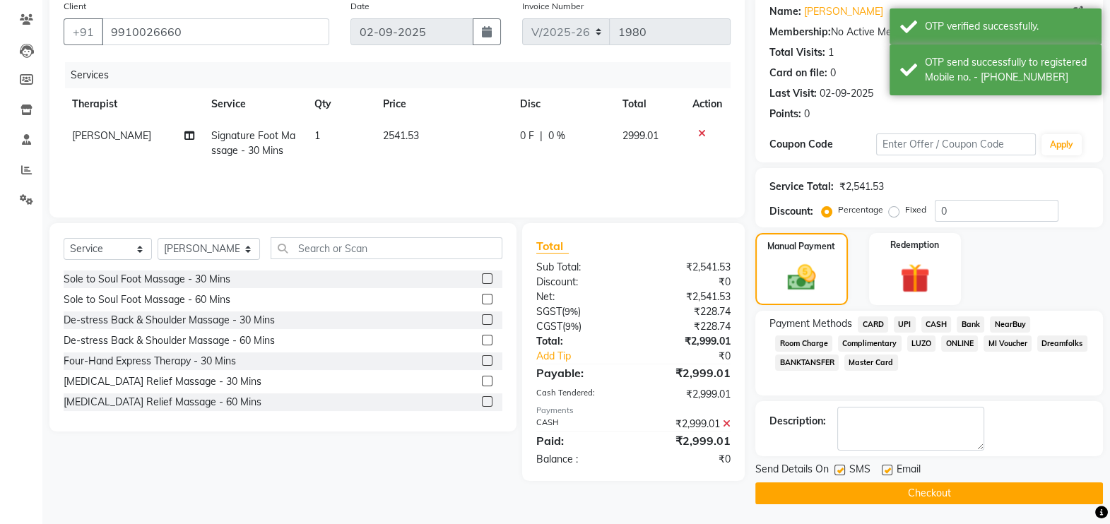
click at [913, 492] on button "Checkout" at bounding box center [929, 494] width 348 height 22
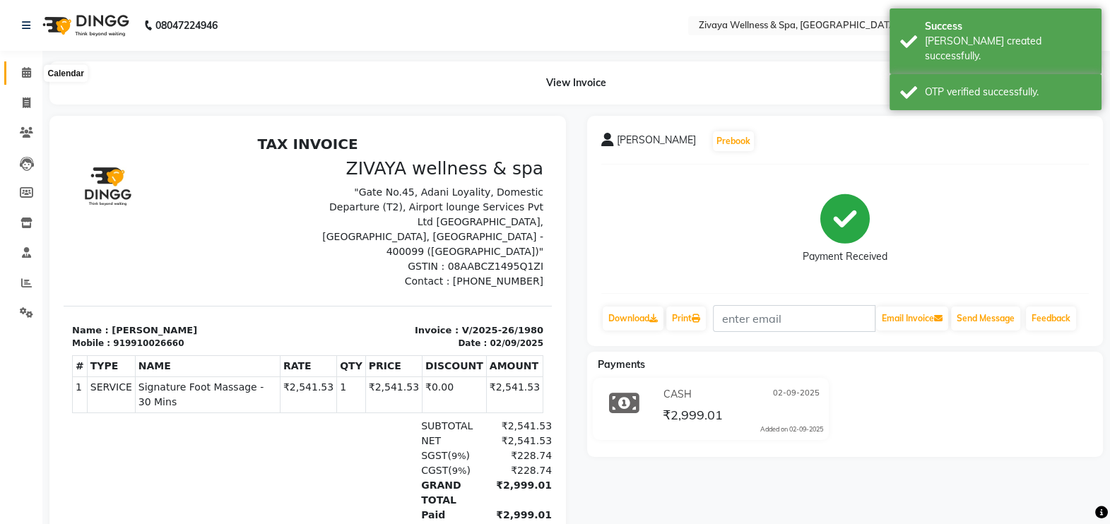
click at [27, 74] on icon at bounding box center [26, 72] width 9 height 11
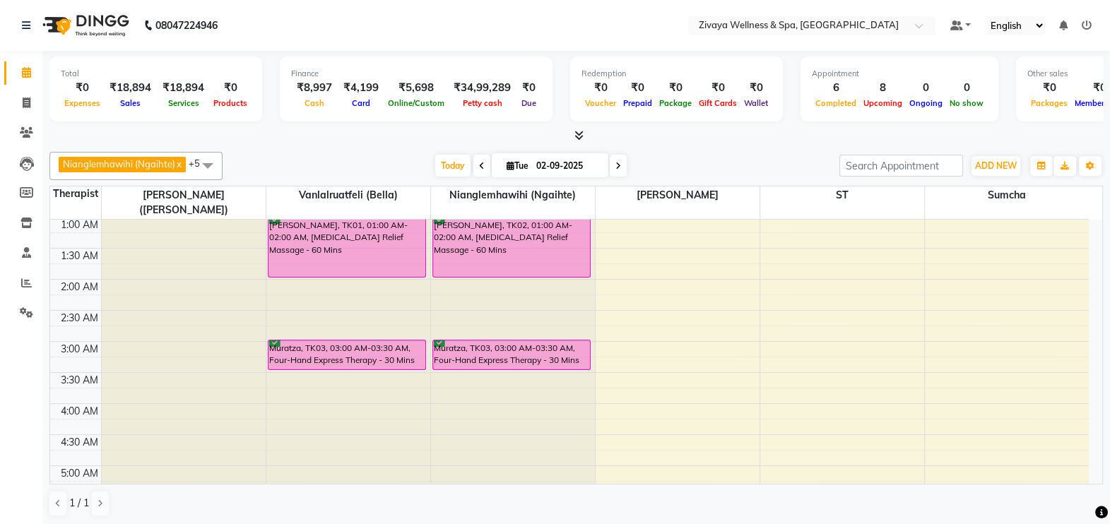
scroll to position [54, 0]
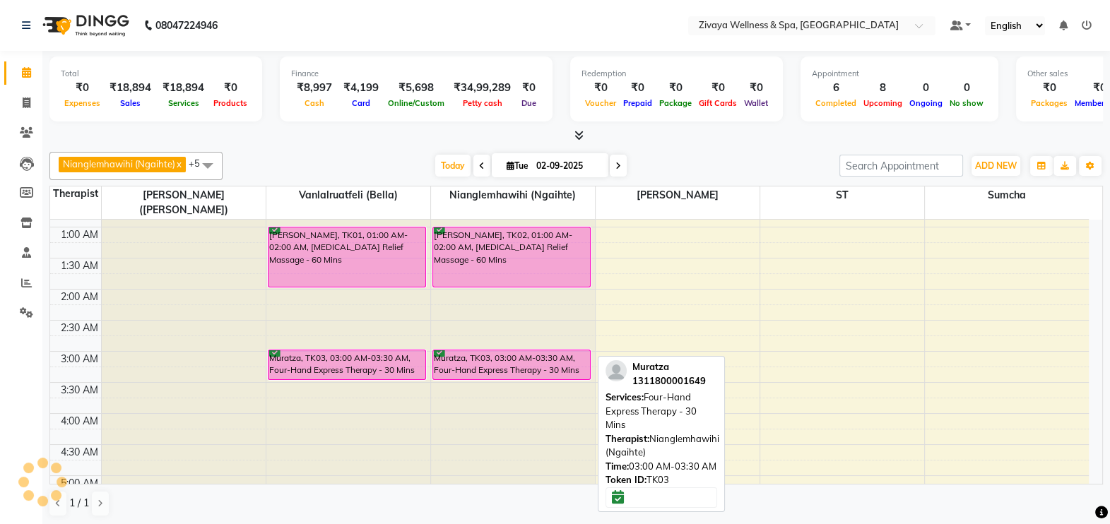
click at [478, 358] on div "Muratza, TK03, 03:00 AM-03:30 AM, Four-Hand Express Therapy - 30 Mins" at bounding box center [511, 364] width 157 height 29
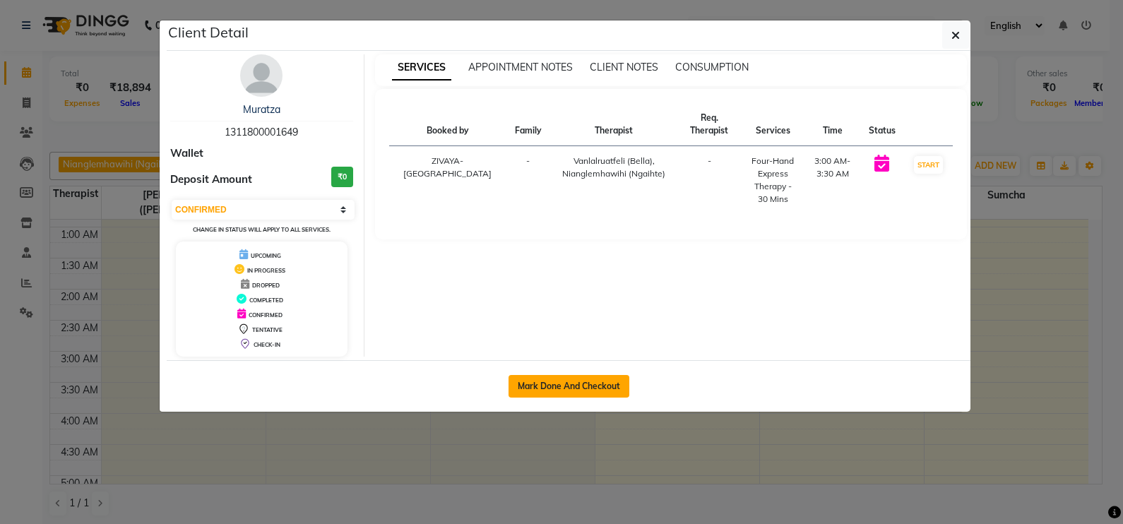
click at [570, 394] on button "Mark Done And Checkout" at bounding box center [569, 386] width 121 height 23
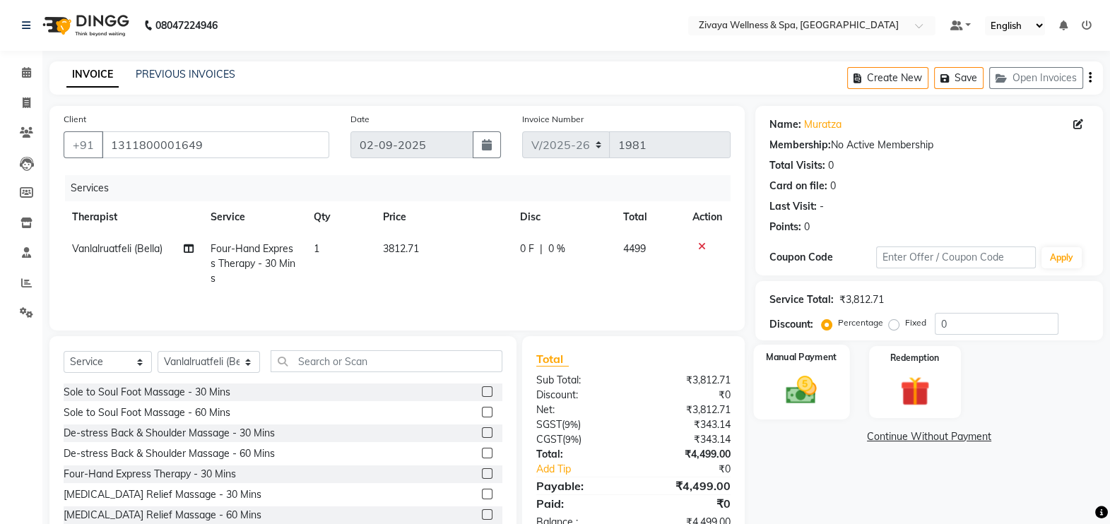
click at [769, 401] on div "Manual Payment" at bounding box center [801, 382] width 96 height 75
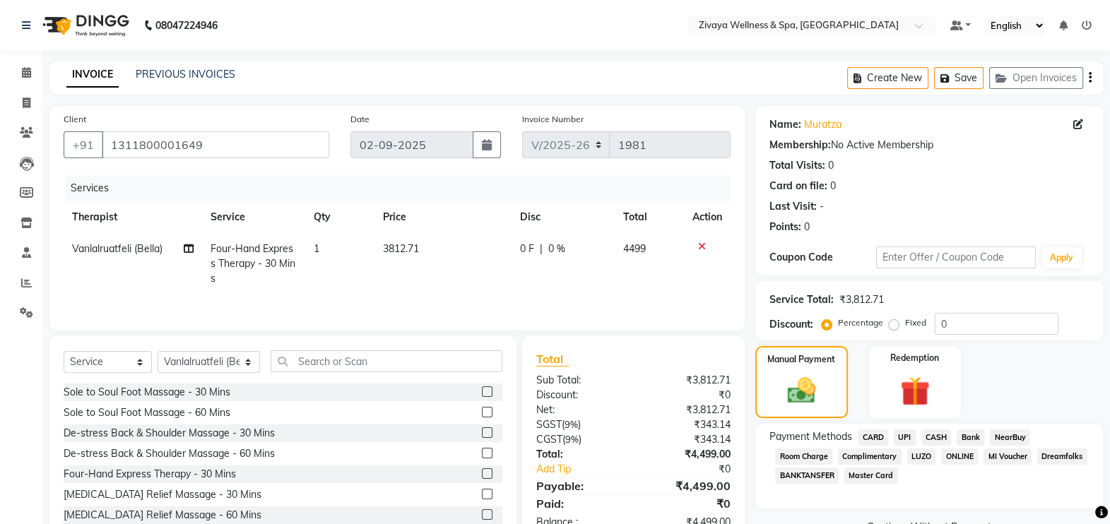
click at [934, 435] on span "CASH" at bounding box center [936, 438] width 30 height 16
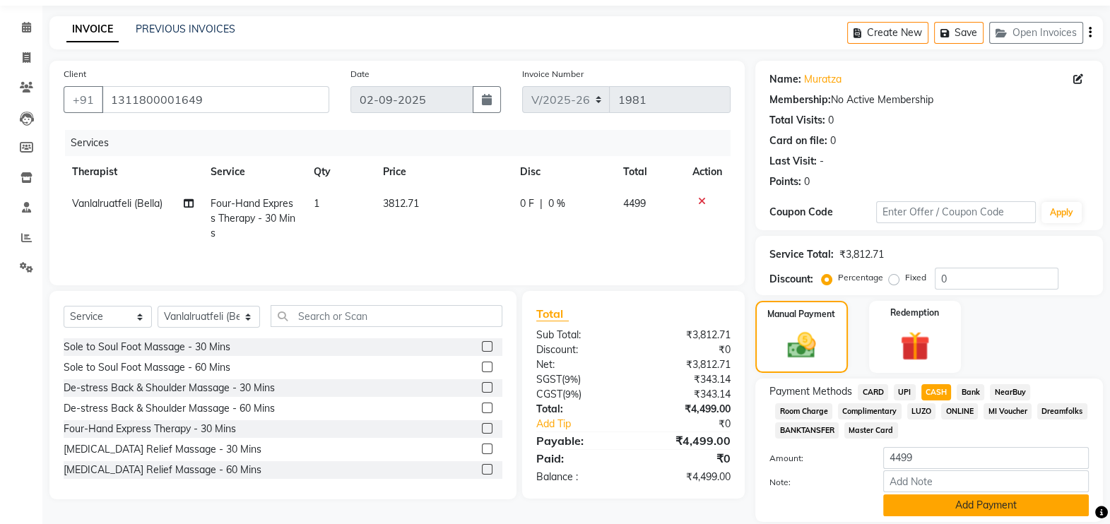
click at [937, 507] on button "Add Payment" at bounding box center [986, 506] width 206 height 22
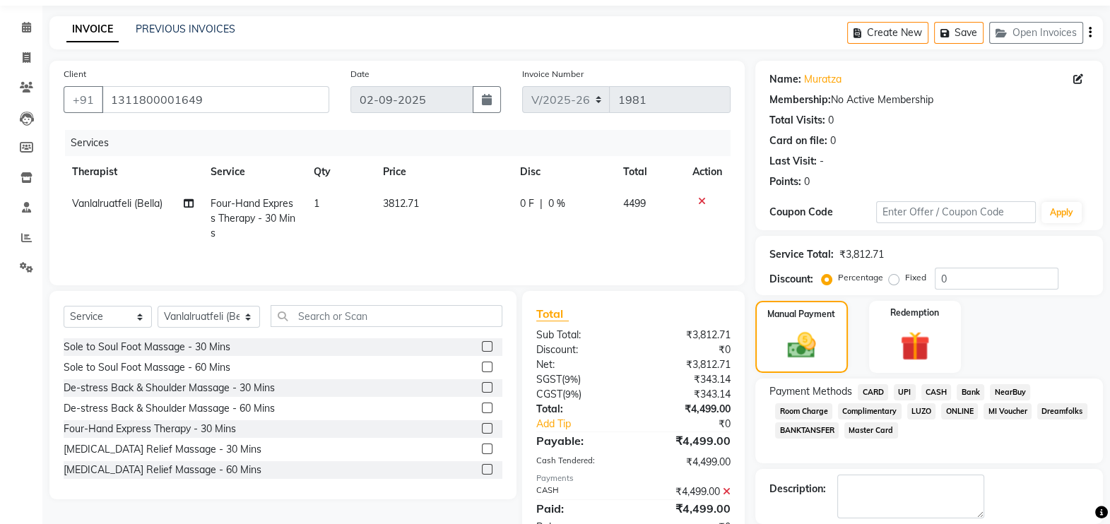
scroll to position [138, 0]
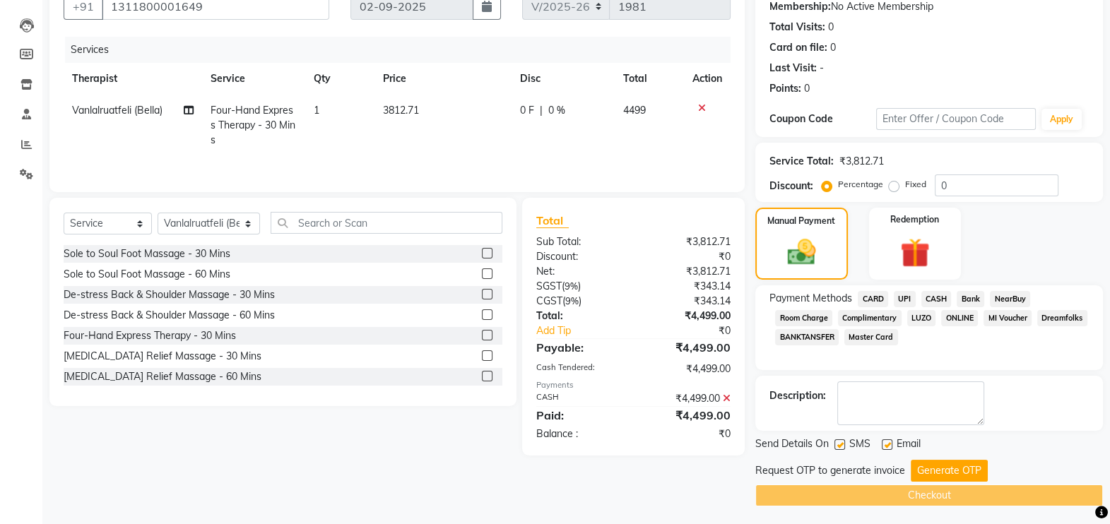
click at [885, 447] on label at bounding box center [887, 445] width 11 height 11
click at [885, 447] on input "checkbox" at bounding box center [886, 445] width 9 height 9
click at [924, 461] on button "Generate OTP" at bounding box center [949, 471] width 77 height 22
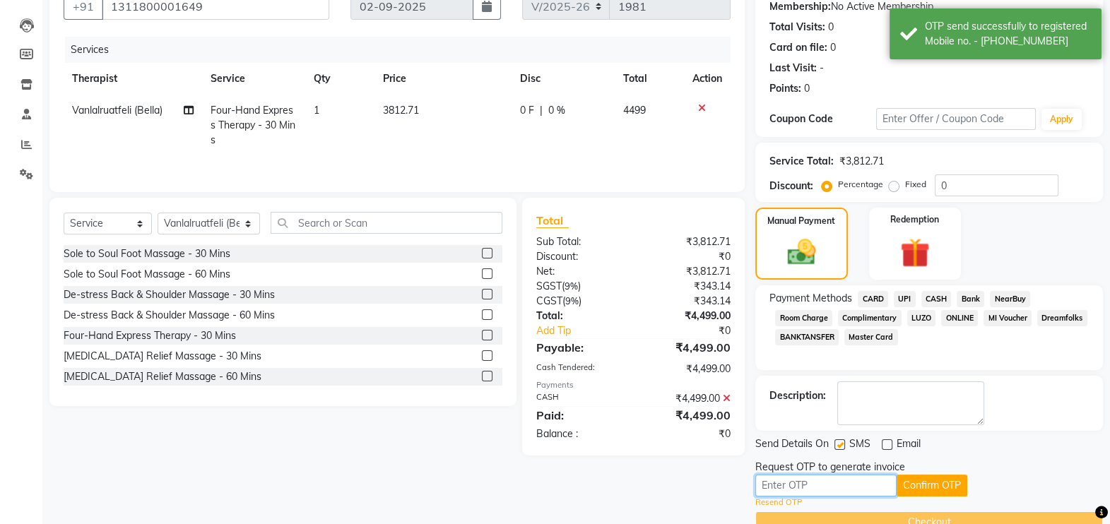
click at [833, 483] on input "text" at bounding box center [825, 486] width 141 height 22
click at [929, 490] on button "Confirm OTP" at bounding box center [932, 486] width 71 height 22
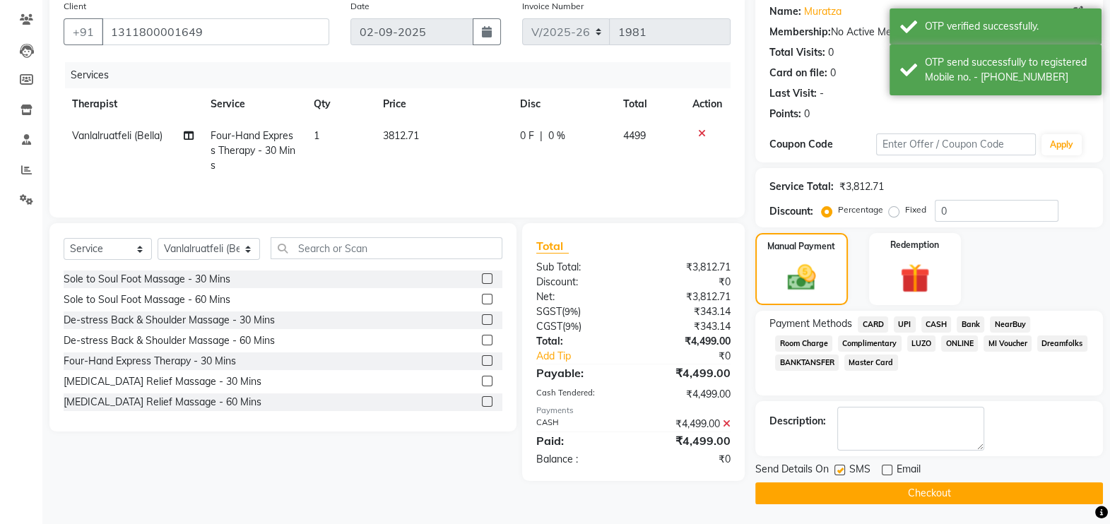
click at [930, 487] on button "Checkout" at bounding box center [929, 494] width 348 height 22
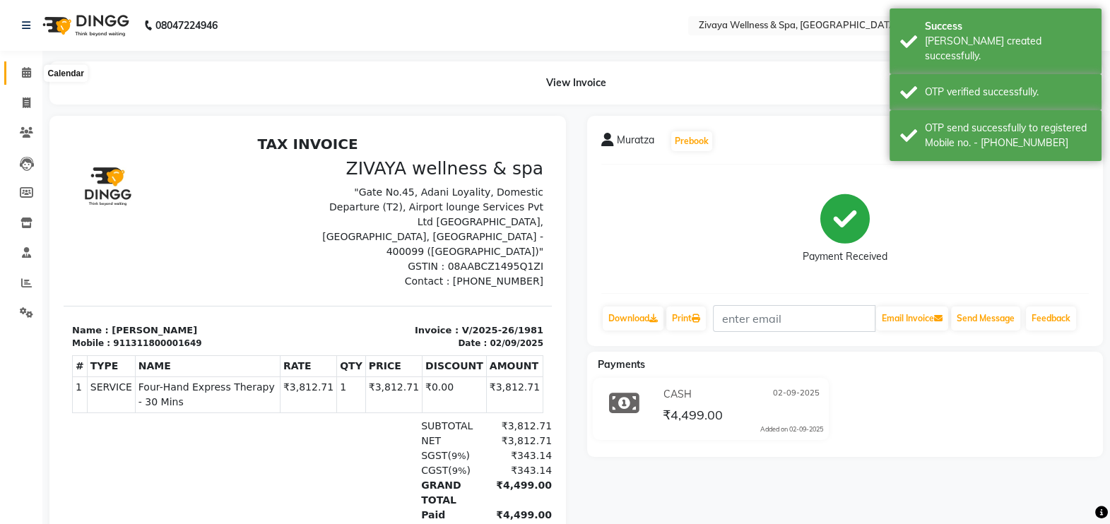
click at [25, 72] on icon at bounding box center [26, 72] width 9 height 11
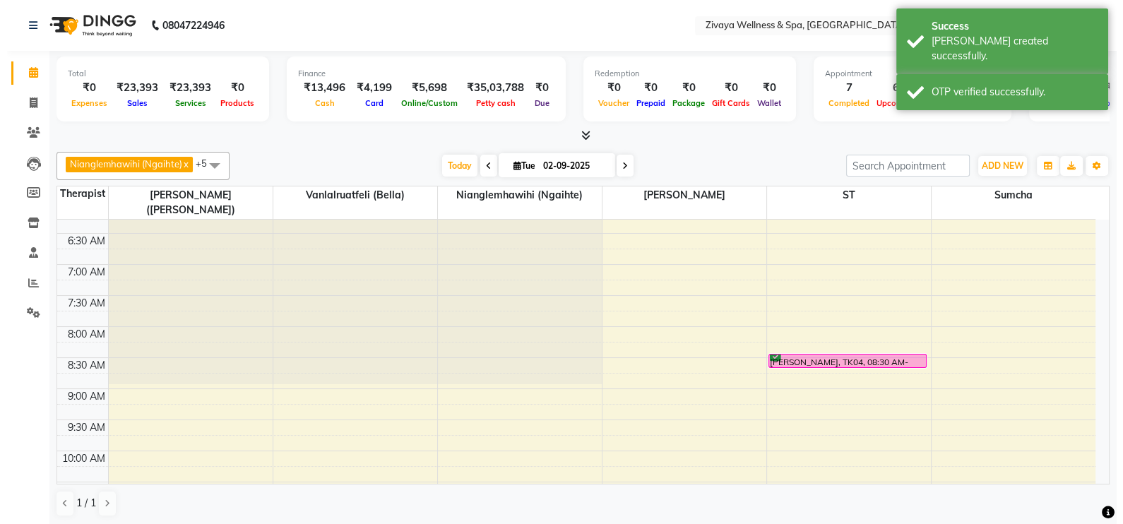
scroll to position [378, 0]
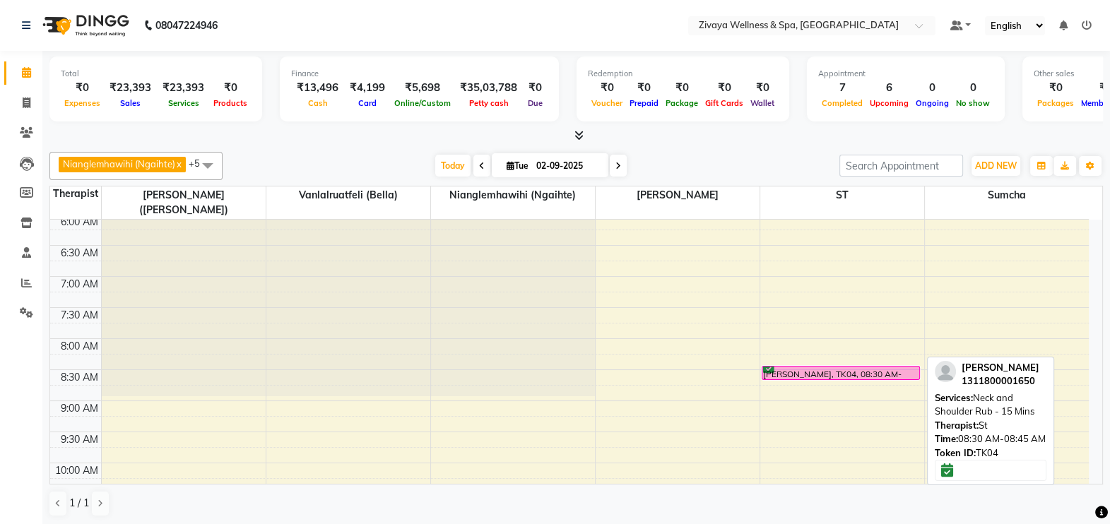
click at [844, 367] on div "[PERSON_NAME], TK04, 08:30 AM-08:45 AM, Neck and Shoulder Rub - 15 Mins" at bounding box center [840, 373] width 157 height 13
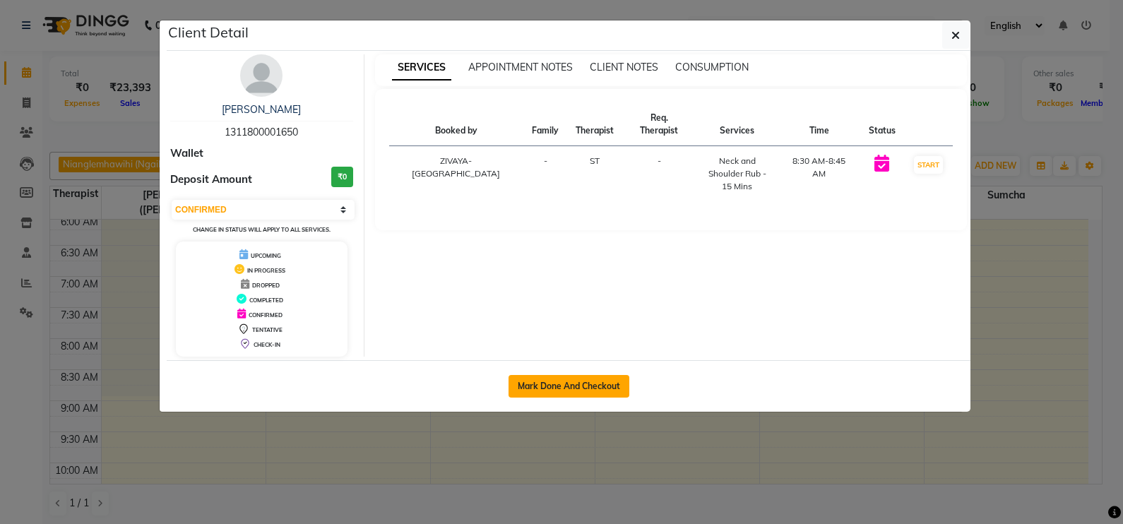
click at [618, 383] on button "Mark Done And Checkout" at bounding box center [569, 386] width 121 height 23
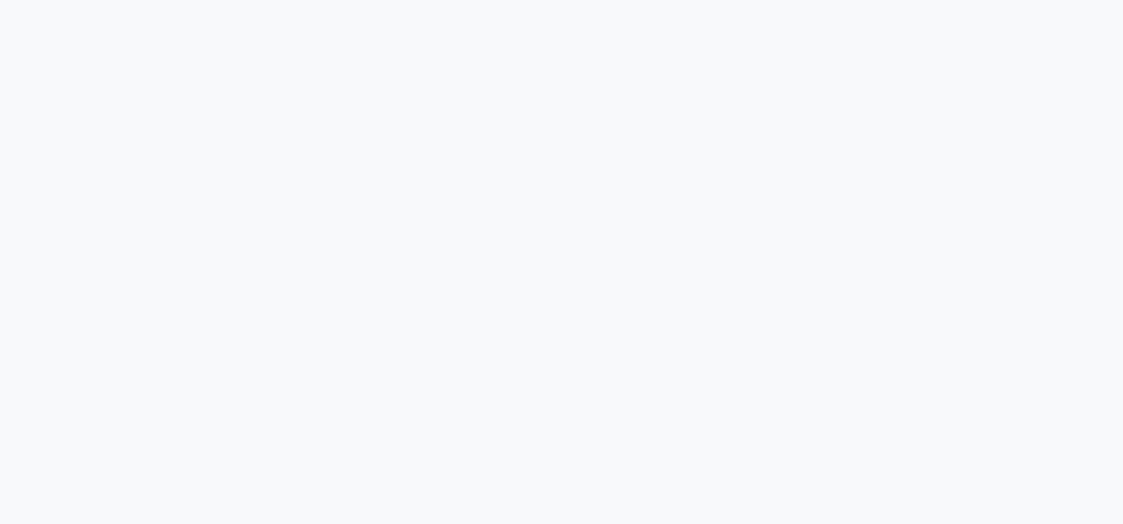
select select "service"
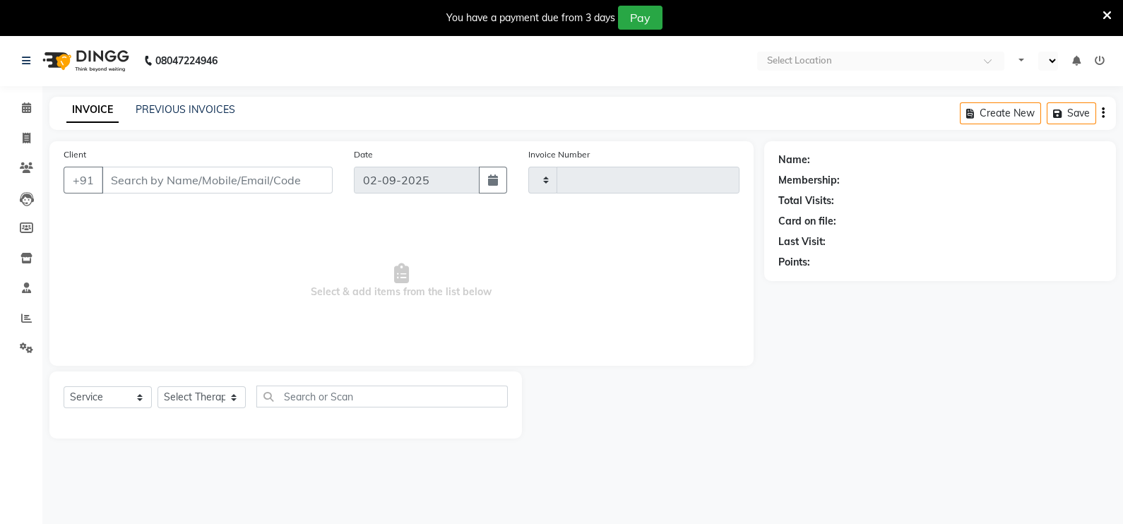
type input "1982"
select select "en"
select select "7072"
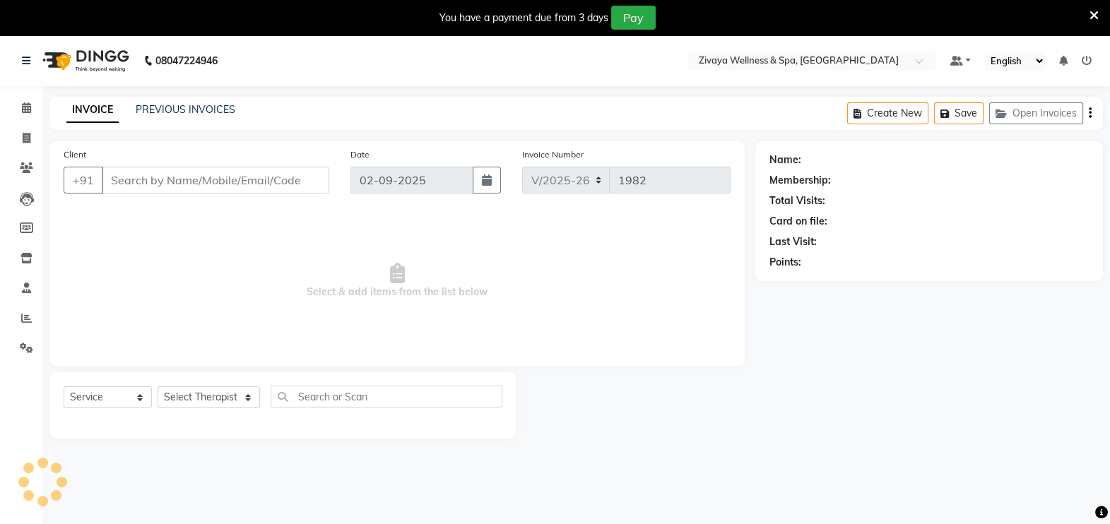
type input "1311800001650"
select select "62791"
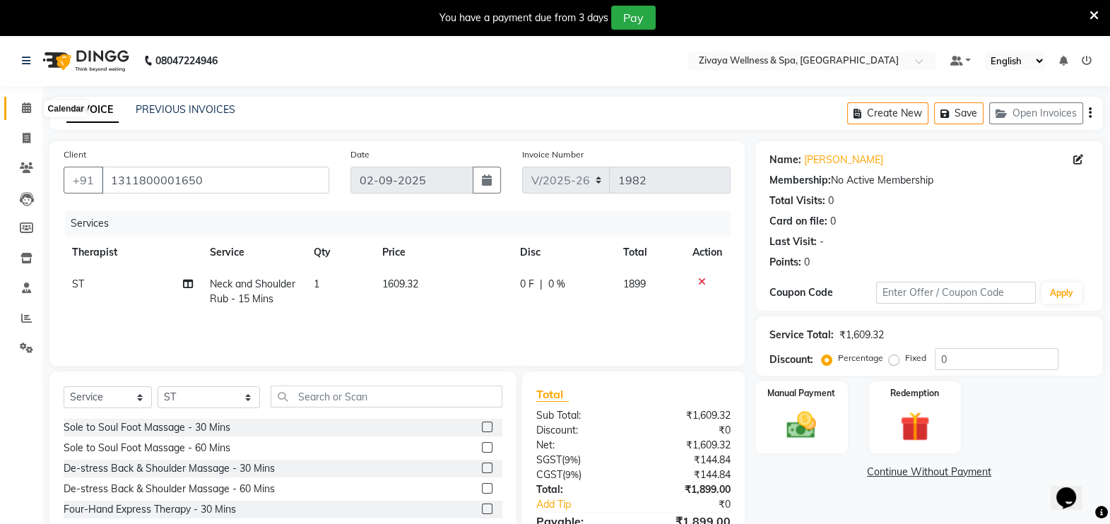
click at [27, 111] on icon at bounding box center [26, 107] width 9 height 11
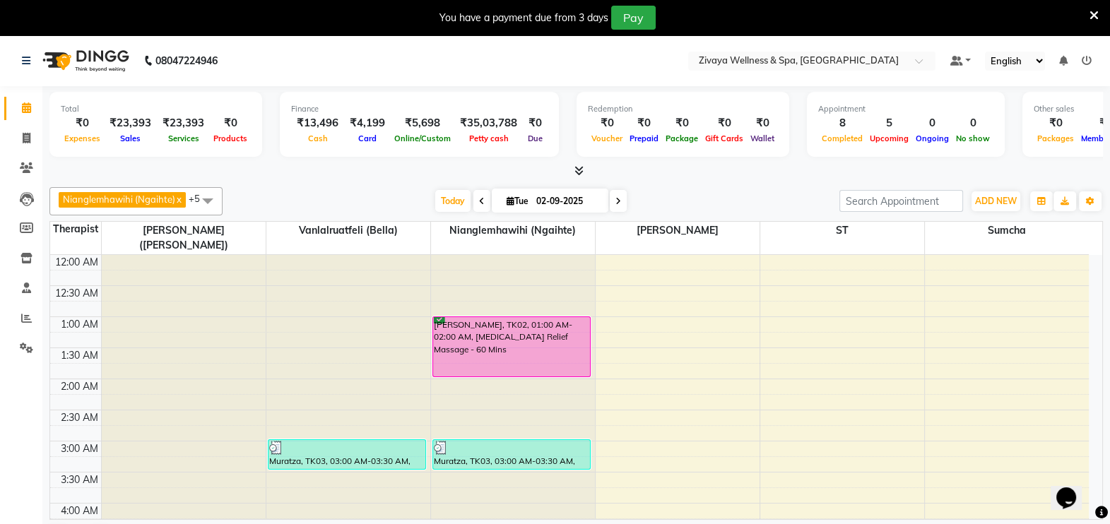
scroll to position [371, 0]
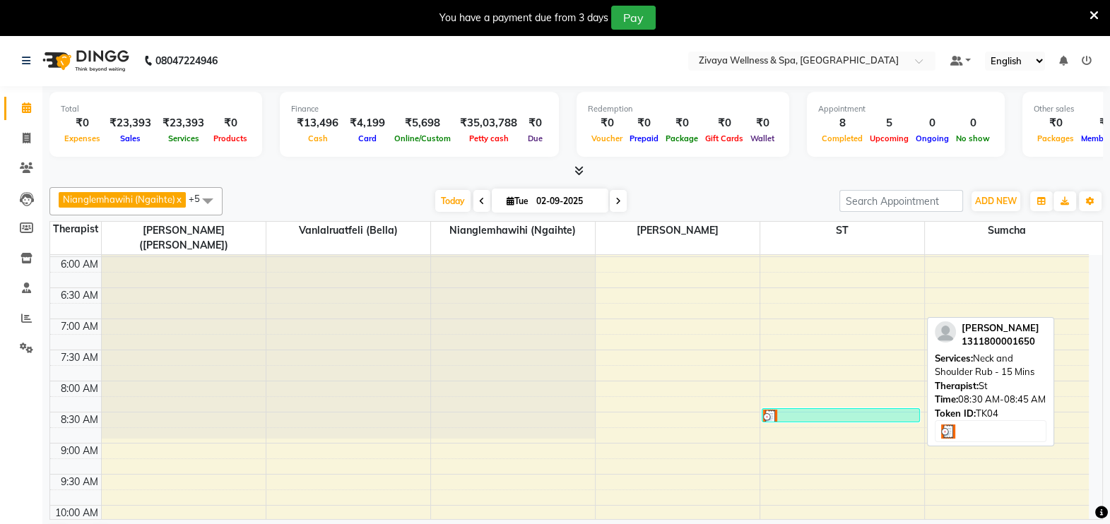
click at [808, 410] on div at bounding box center [840, 417] width 155 height 14
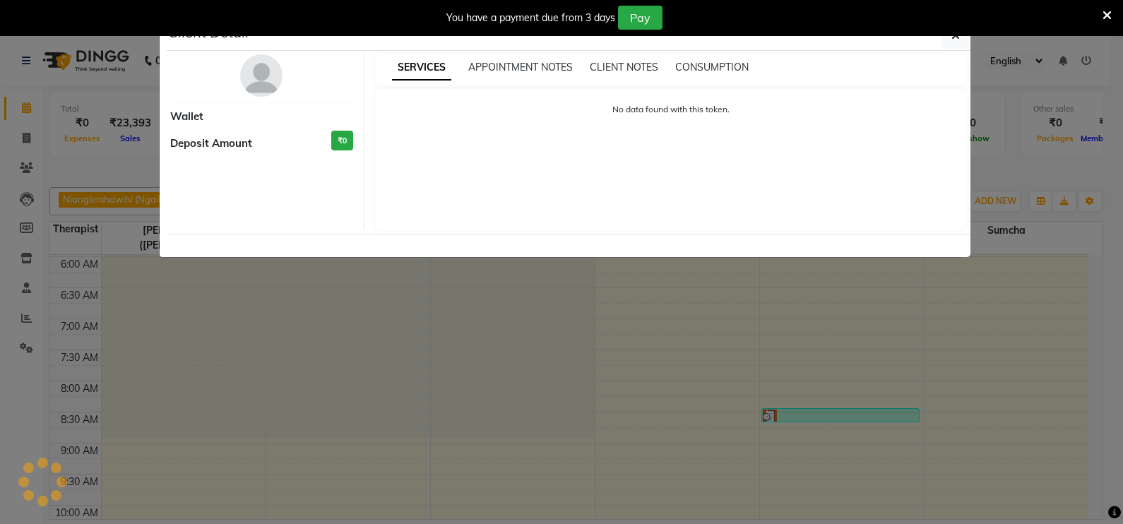
select select "3"
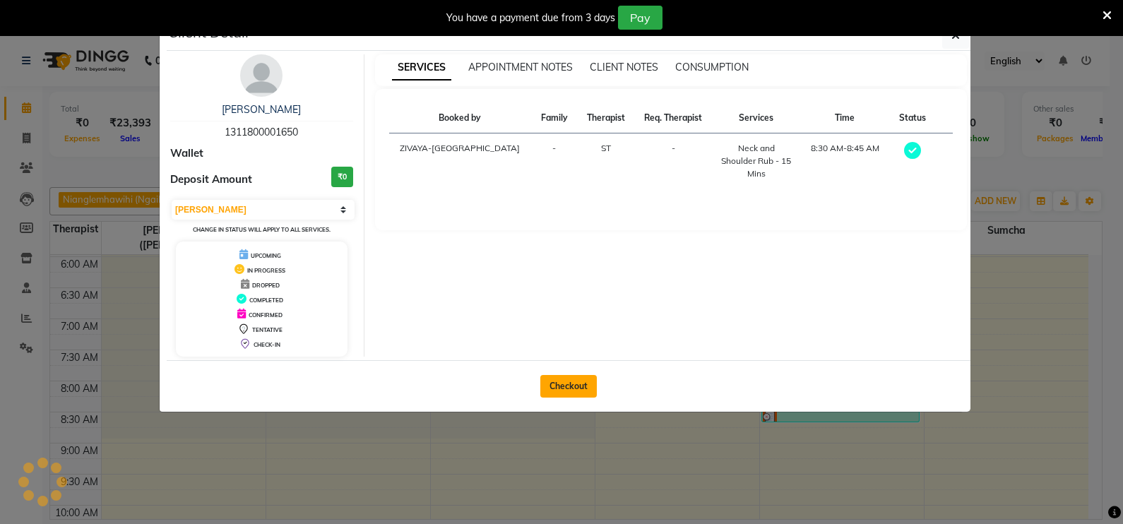
click at [576, 389] on button "Checkout" at bounding box center [569, 386] width 57 height 23
select select "7072"
select select "service"
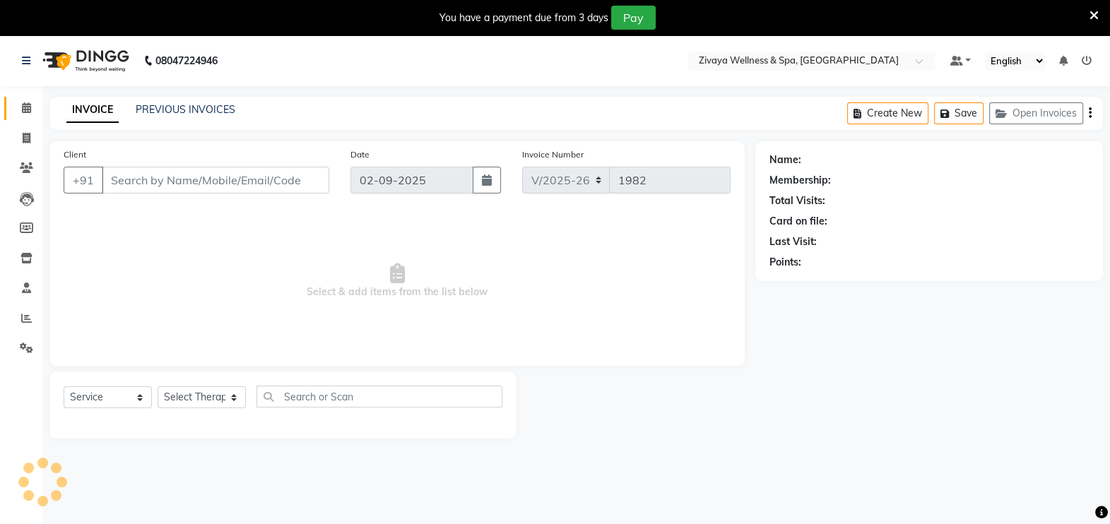
type input "1311800001650"
select select "62791"
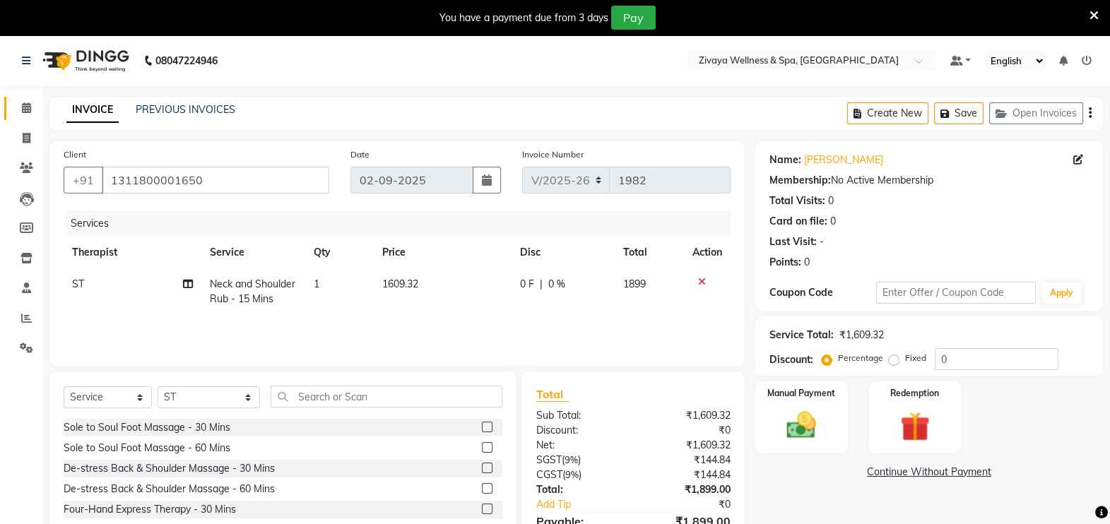
scroll to position [77, 0]
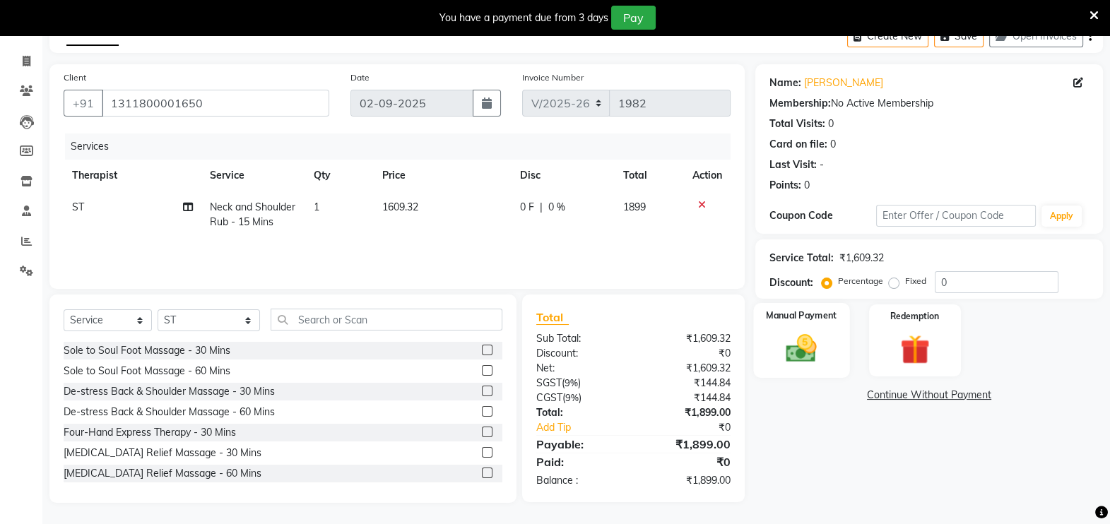
click at [802, 370] on div "Manual Payment" at bounding box center [801, 340] width 96 height 75
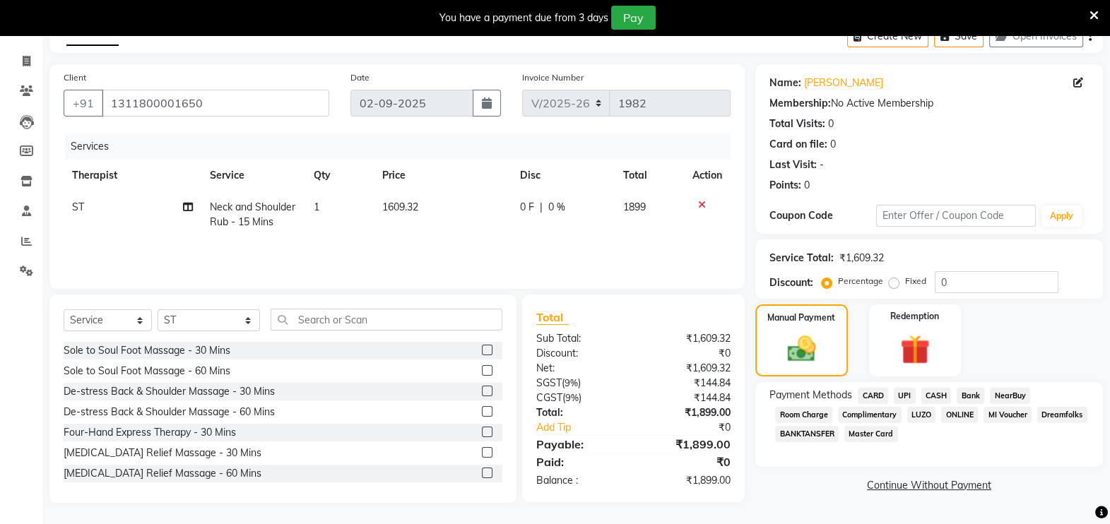
click at [875, 395] on span "CARD" at bounding box center [873, 396] width 30 height 16
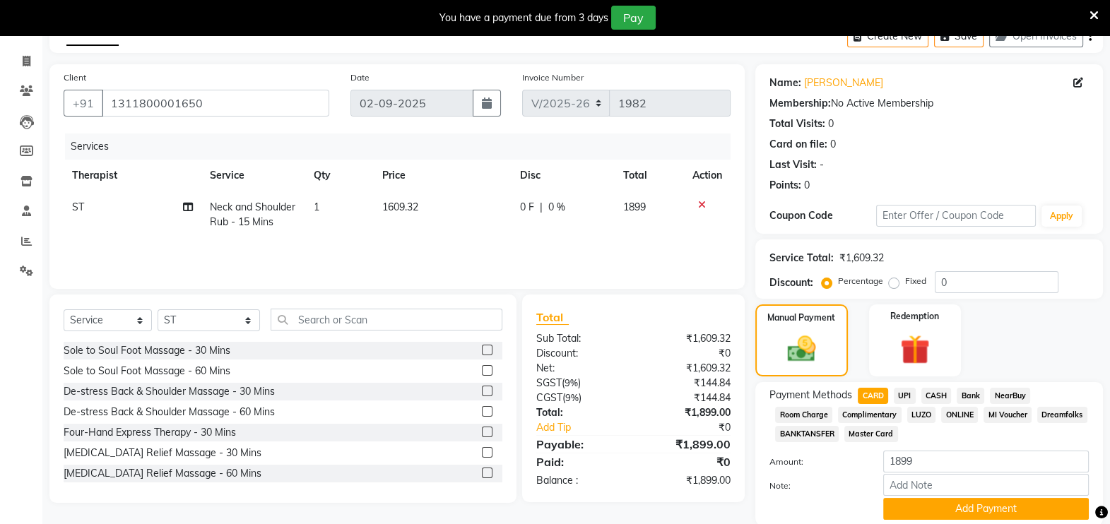
scroll to position [129, 0]
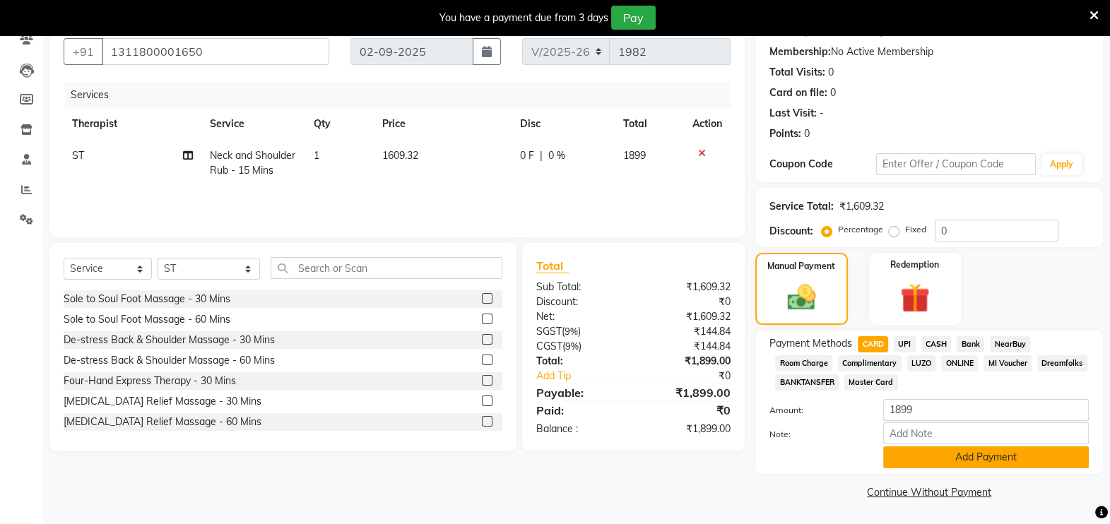
click at [921, 454] on button "Add Payment" at bounding box center [986, 458] width 206 height 22
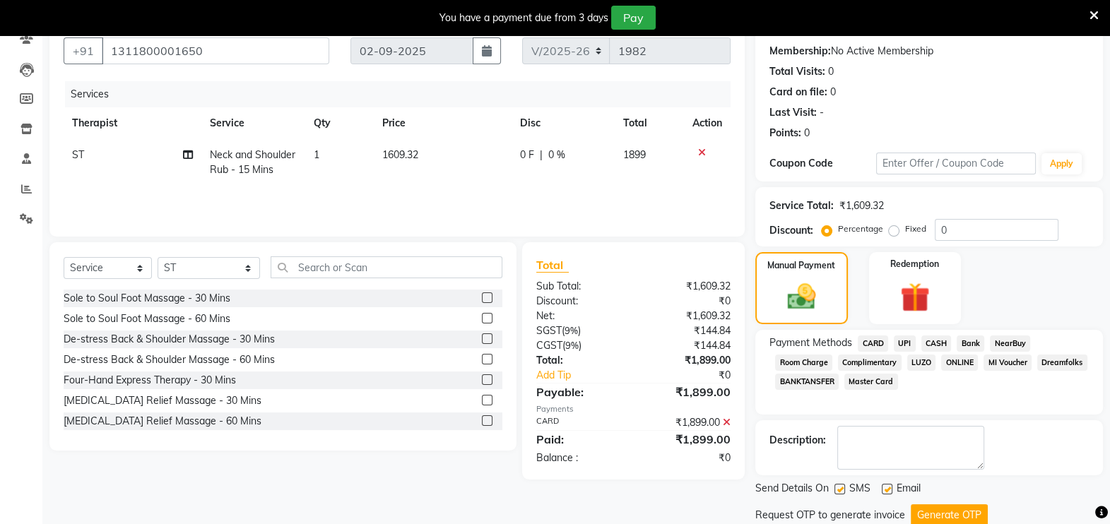
click at [887, 491] on label at bounding box center [887, 489] width 11 height 11
click at [887, 491] on input "checkbox" at bounding box center [886, 489] width 9 height 9
checkbox input "false"
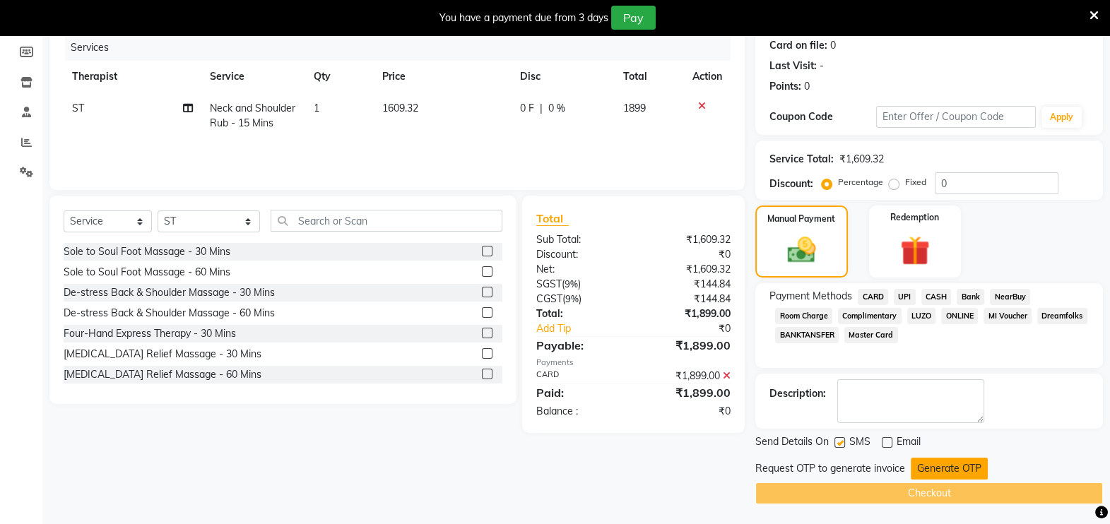
click at [922, 470] on button "Generate OTP" at bounding box center [949, 469] width 77 height 22
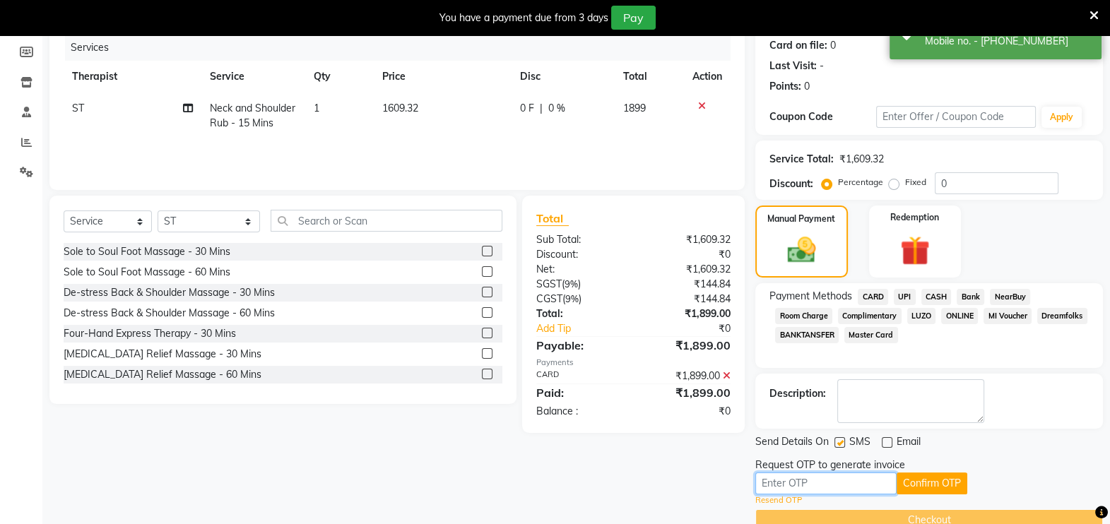
click at [856, 480] on input "text" at bounding box center [825, 484] width 141 height 22
type input "9412"
click at [908, 483] on button "Confirm OTP" at bounding box center [932, 484] width 71 height 22
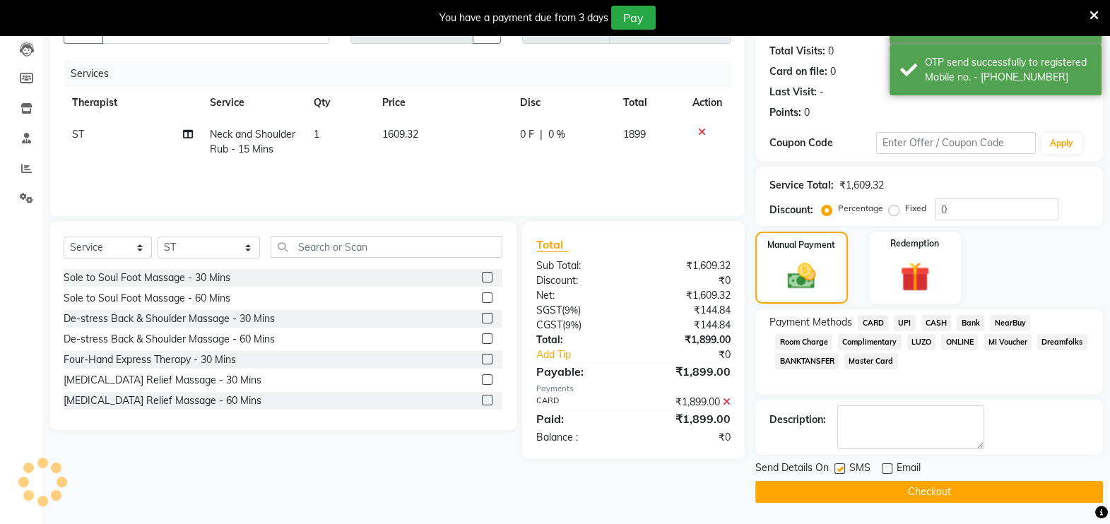
scroll to position [148, 0]
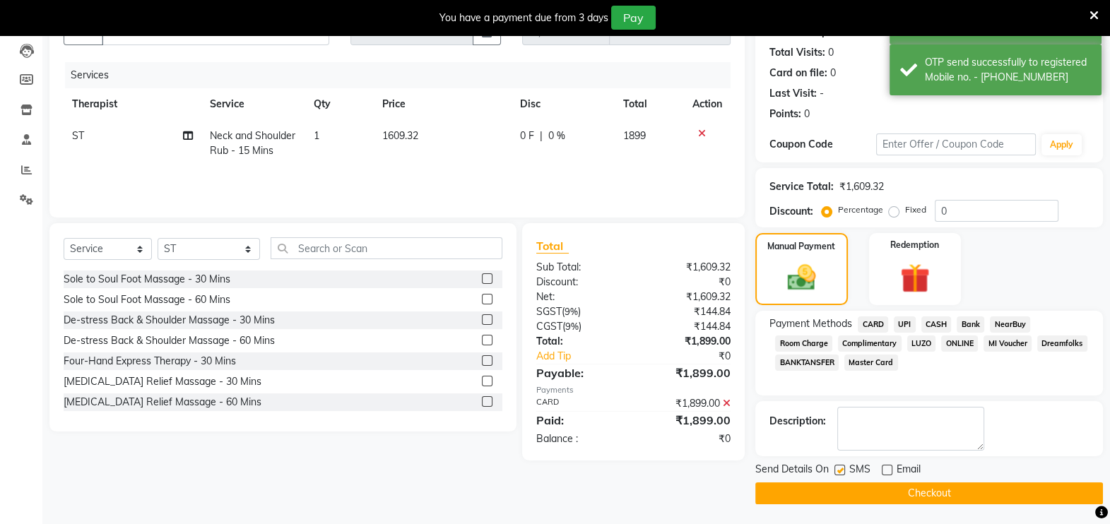
click at [909, 493] on button "Checkout" at bounding box center [929, 494] width 348 height 22
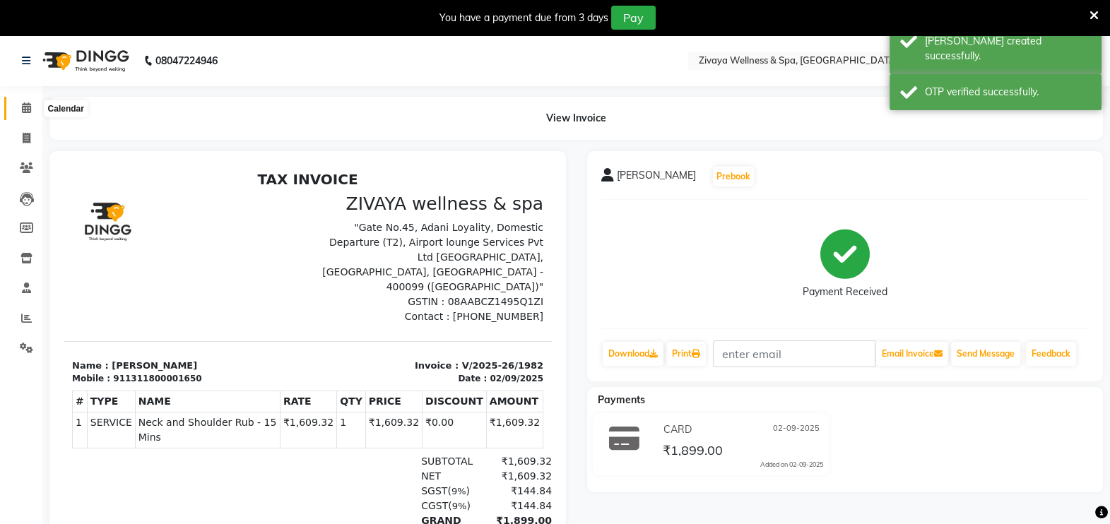
click at [23, 110] on icon at bounding box center [26, 107] width 9 height 11
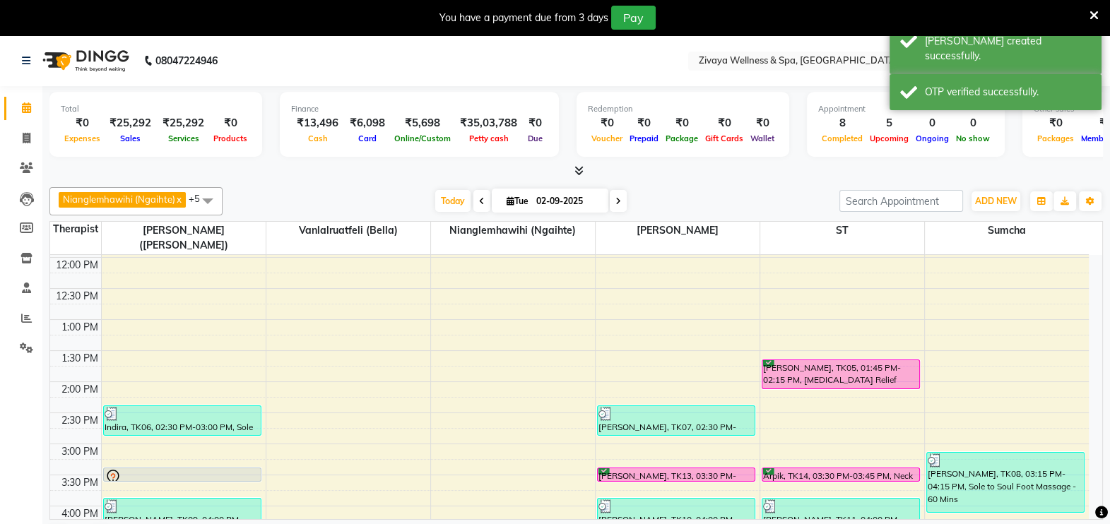
scroll to position [746, 0]
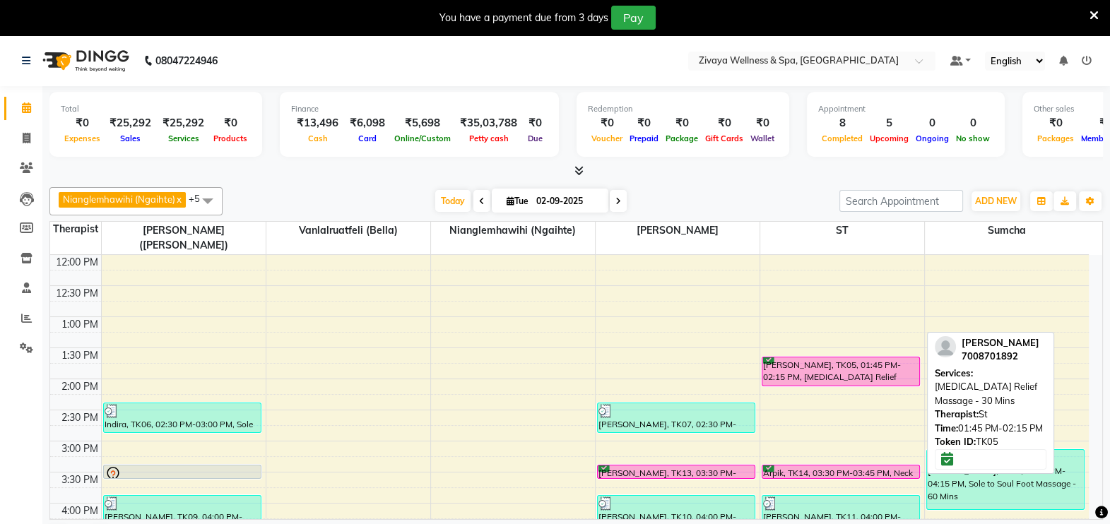
click at [827, 364] on div "[PERSON_NAME], TK05, 01:45 PM-02:15 PM, [MEDICAL_DATA] Relief Massage - 30 Mins" at bounding box center [840, 372] width 157 height 28
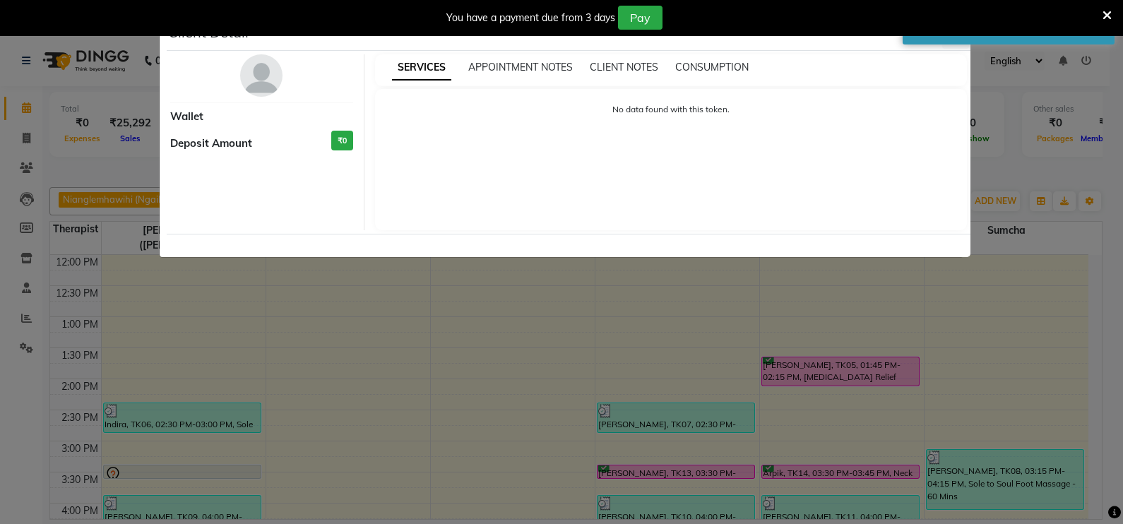
click at [815, 321] on ngb-modal-window "Client Detail Wallet Deposit Amount ₹0 SERVICES APPOINTMENT NOTES CLIENT NOTES …" at bounding box center [561, 262] width 1123 height 524
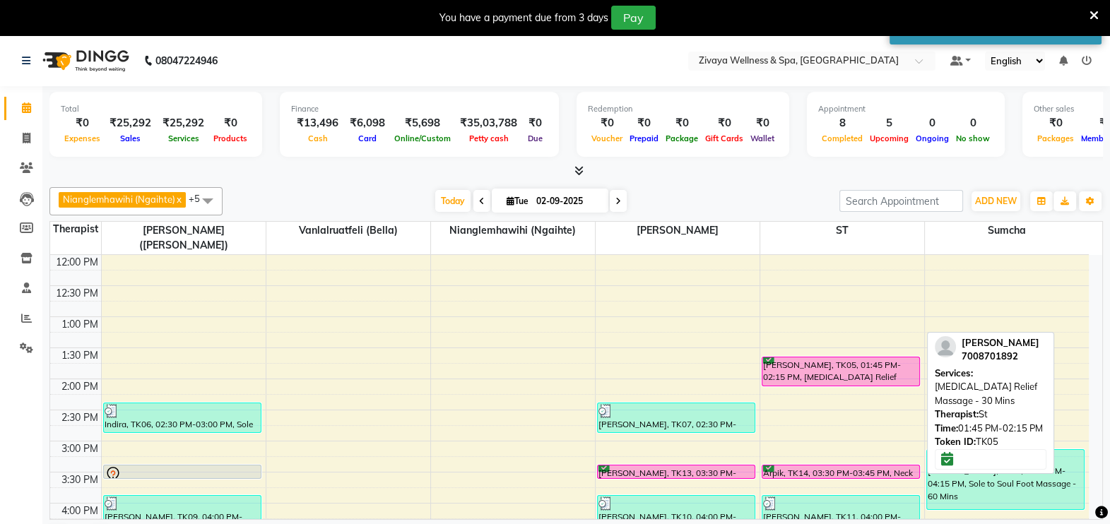
click at [806, 358] on div "[PERSON_NAME], TK05, 01:45 PM-02:15 PM, [MEDICAL_DATA] Relief Massage - 30 Mins" at bounding box center [840, 372] width 157 height 28
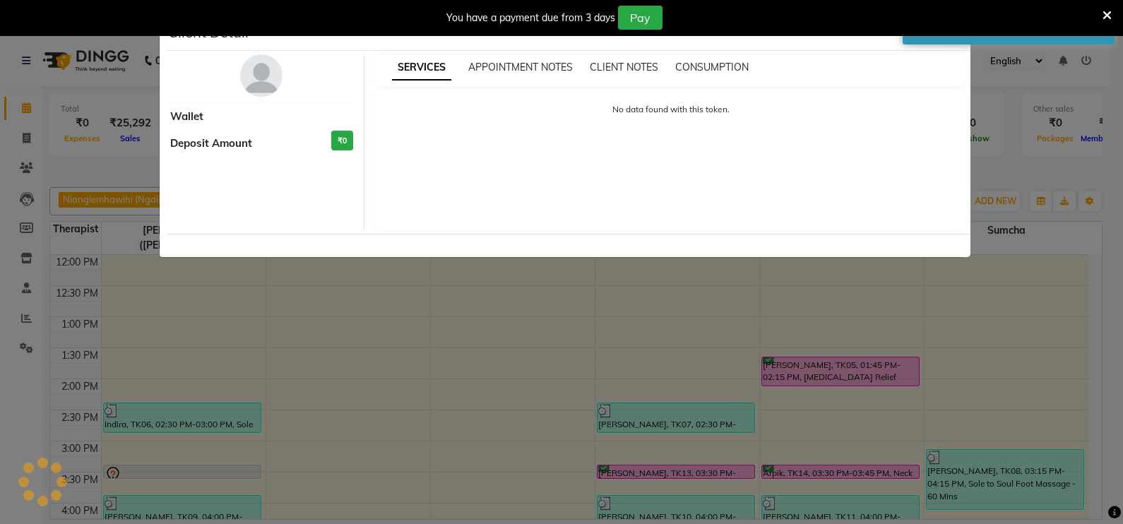
select select "6"
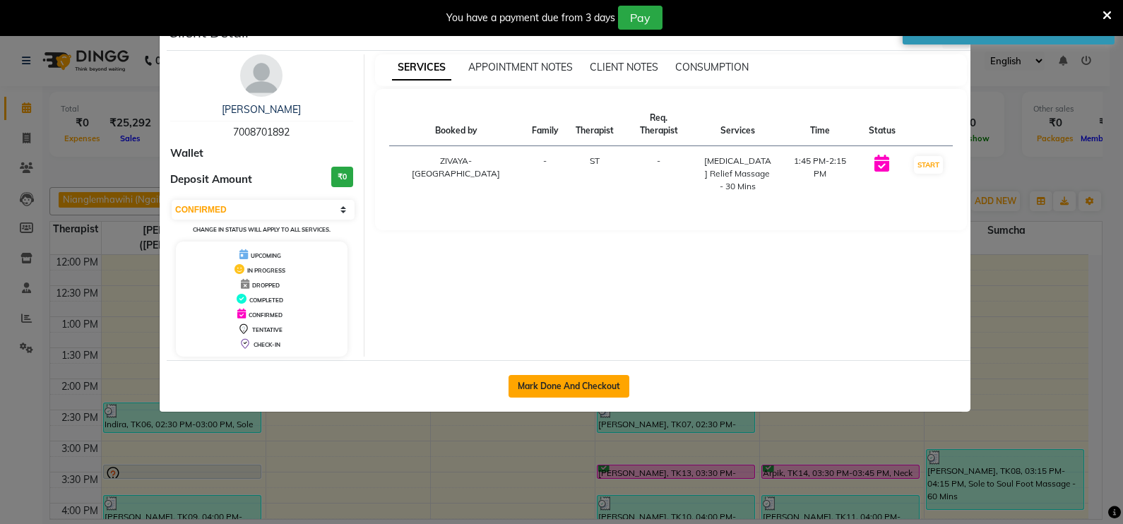
click at [560, 390] on button "Mark Done And Checkout" at bounding box center [569, 386] width 121 height 23
select select "7072"
select select "service"
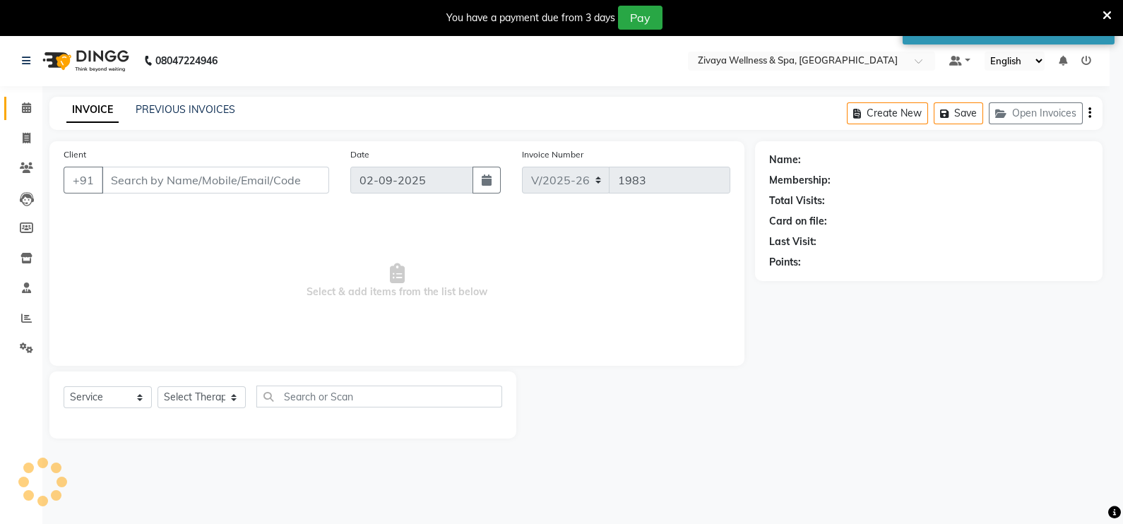
select select "3"
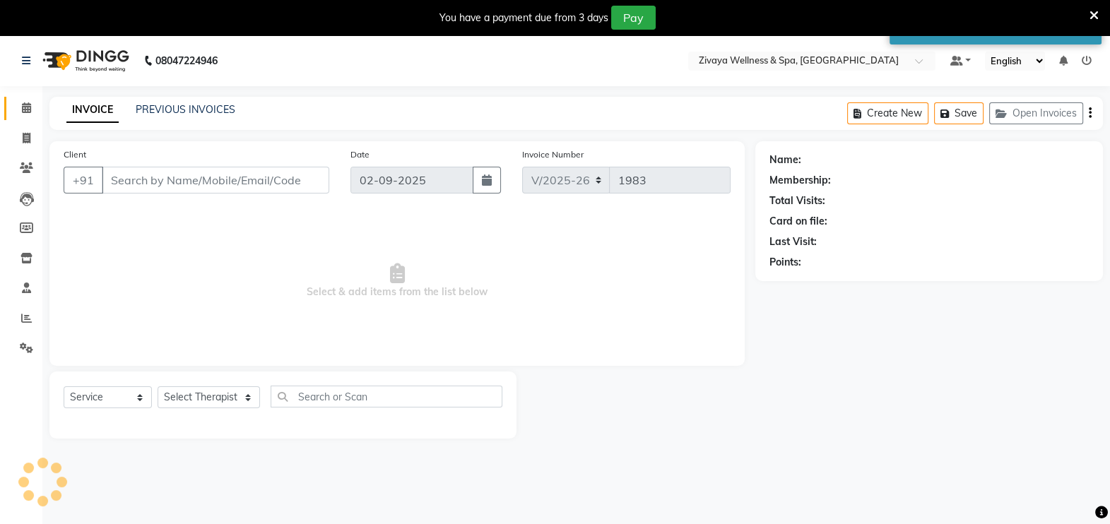
type input "7008701892"
select select "62791"
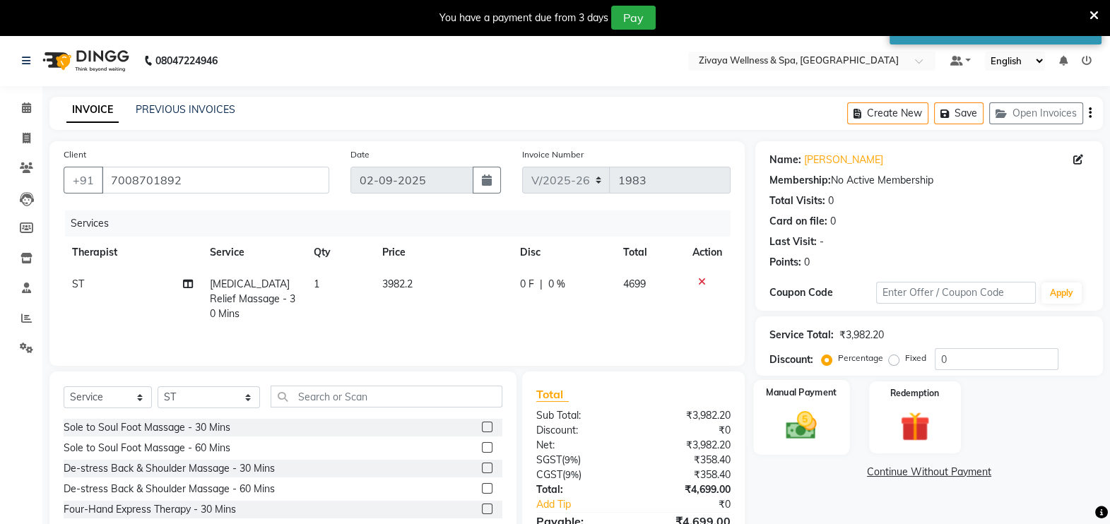
click at [770, 408] on div "Manual Payment" at bounding box center [801, 417] width 96 height 75
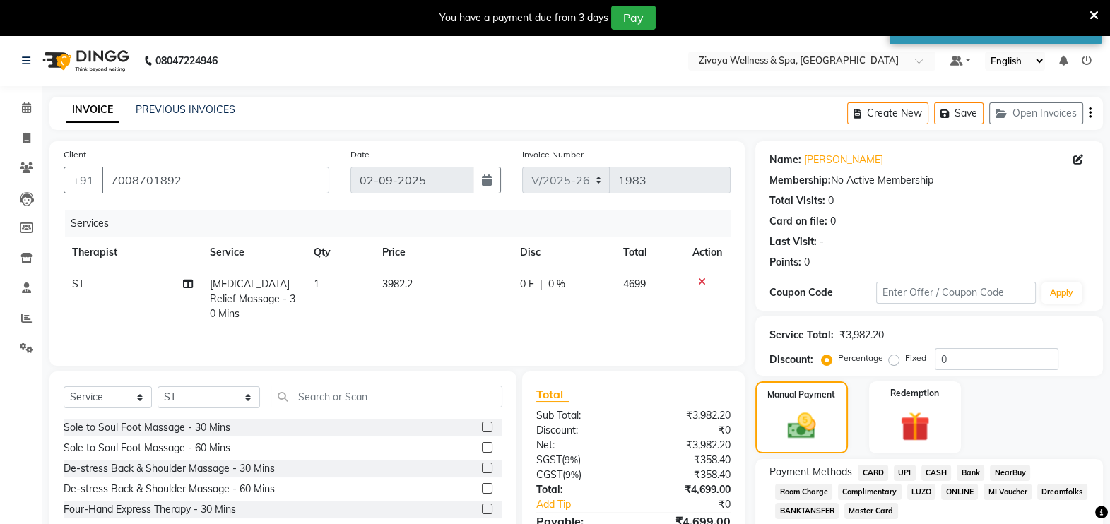
click at [873, 473] on span "CARD" at bounding box center [873, 473] width 30 height 16
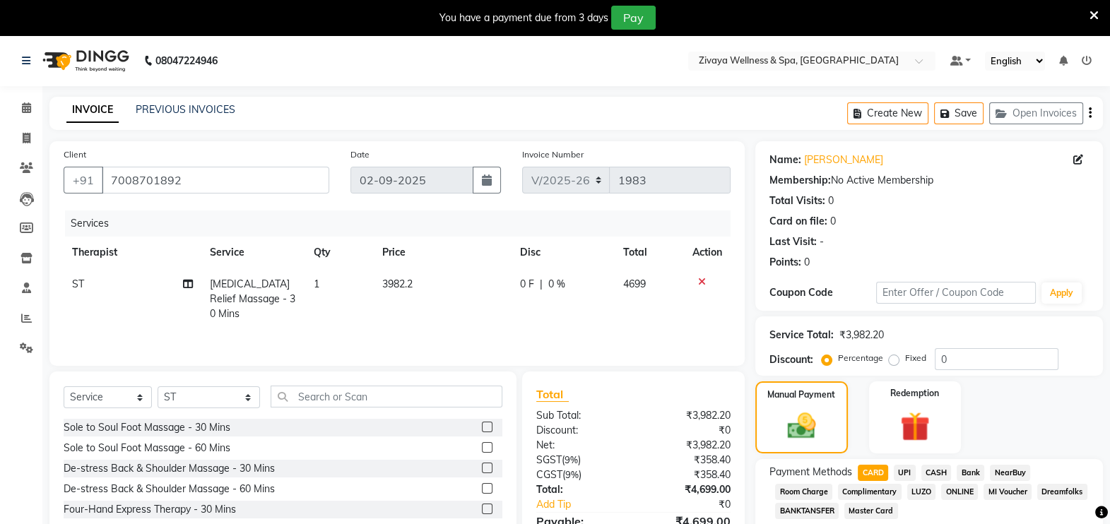
click at [873, 473] on span "CARD" at bounding box center [873, 473] width 30 height 16
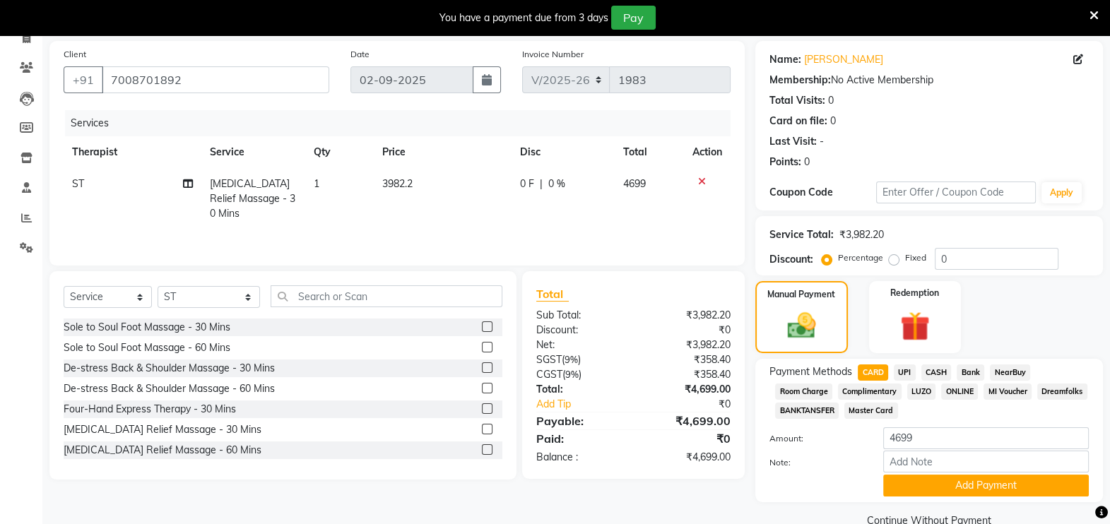
scroll to position [102, 0]
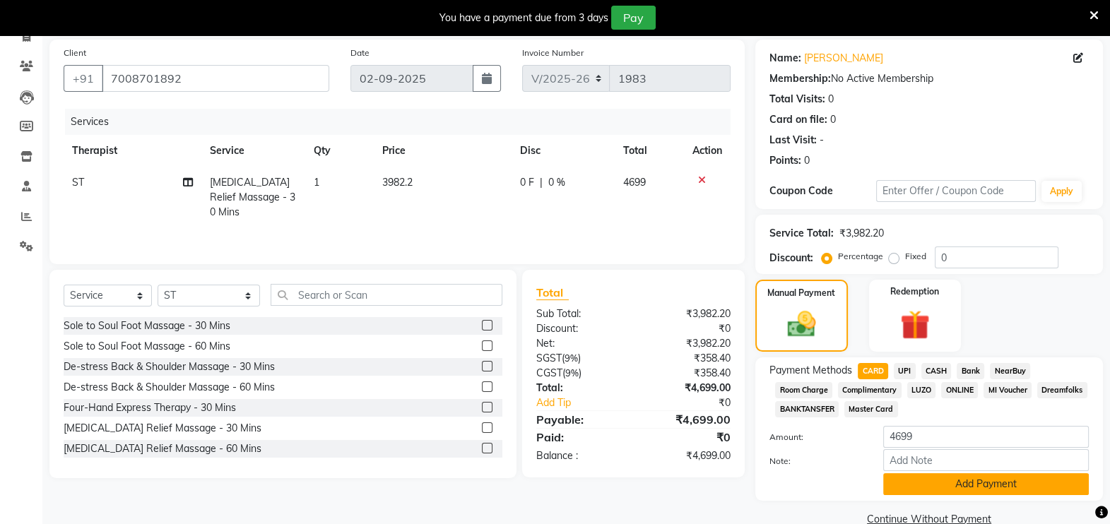
click at [899, 480] on button "Add Payment" at bounding box center [986, 484] width 206 height 22
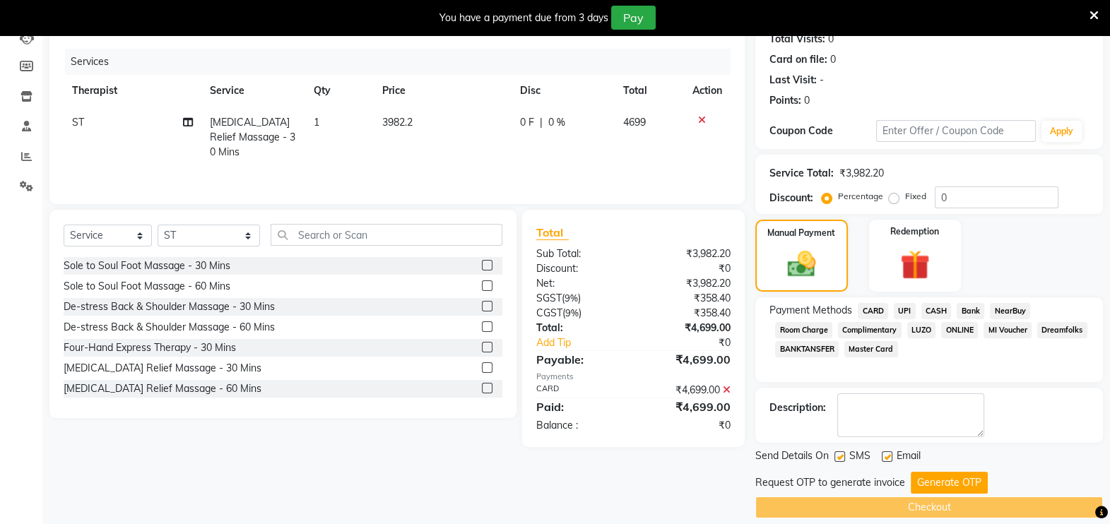
scroll to position [167, 0]
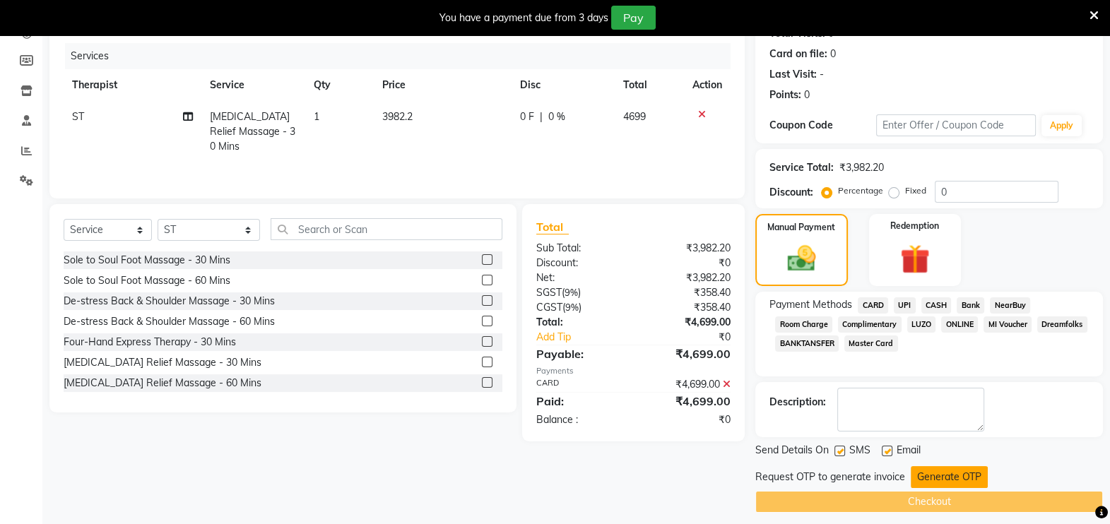
click at [926, 485] on button "Generate OTP" at bounding box center [949, 477] width 77 height 22
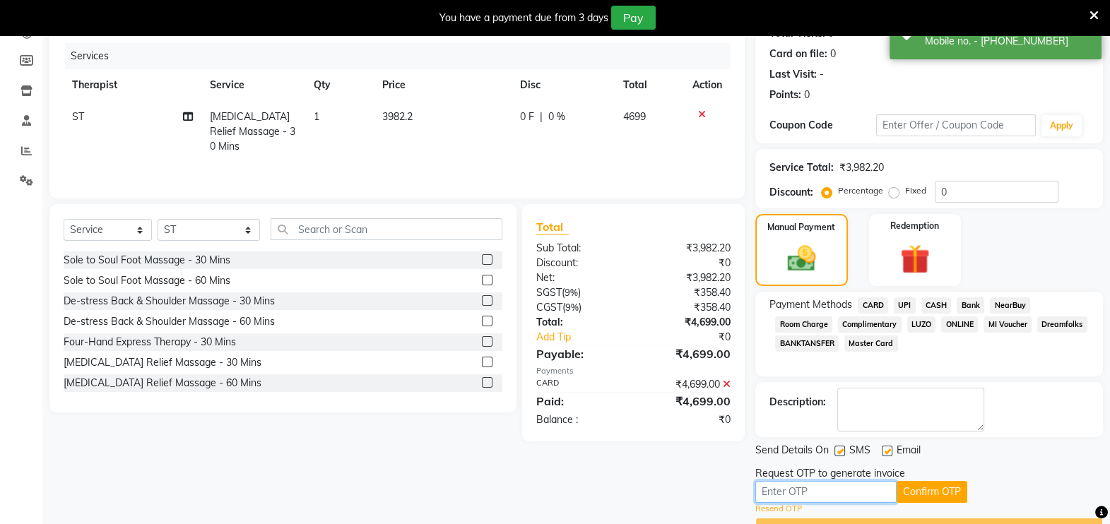
click at [866, 492] on input "text" at bounding box center [825, 492] width 141 height 22
type input "8742"
click at [926, 495] on button "Confirm OTP" at bounding box center [932, 492] width 71 height 22
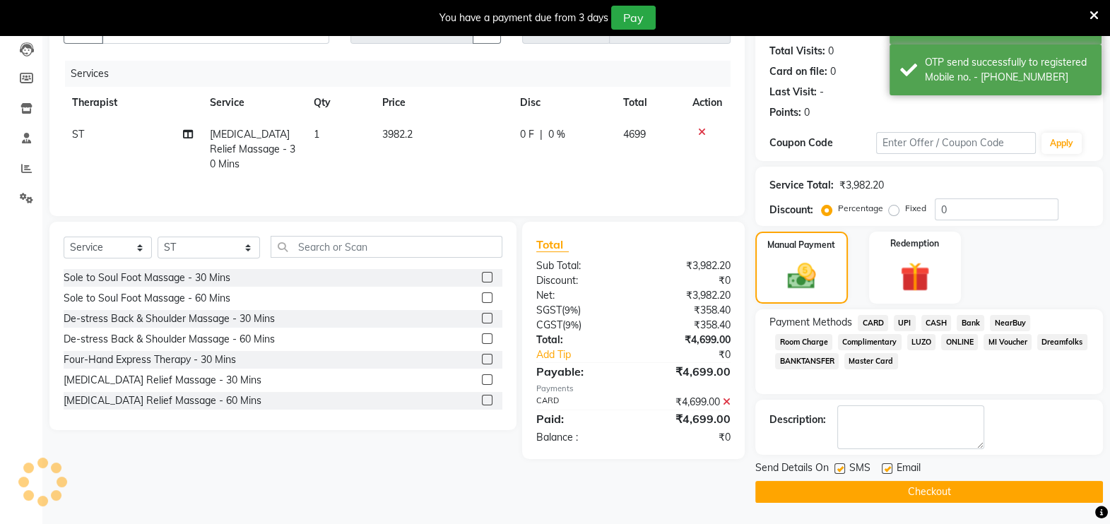
scroll to position [148, 0]
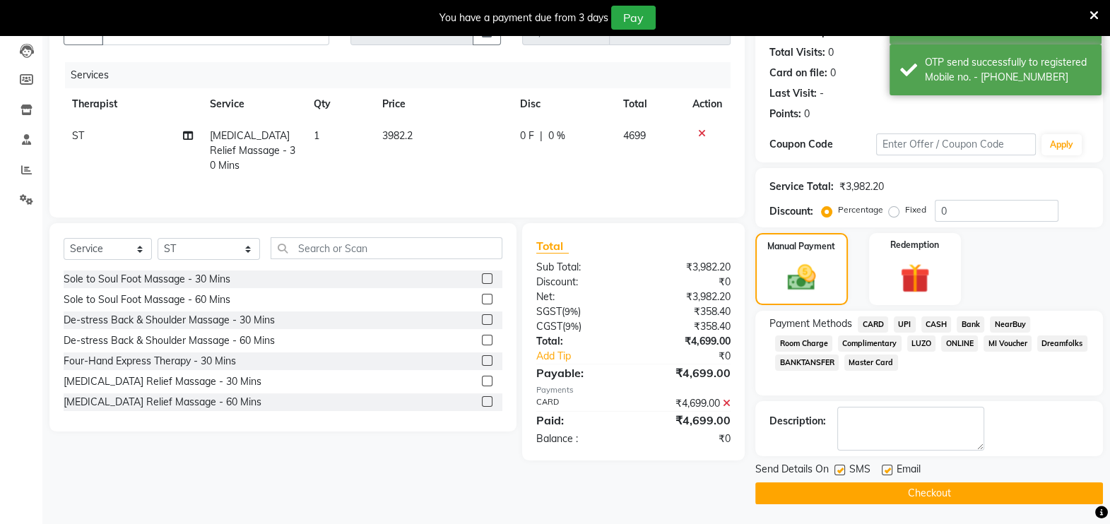
click at [926, 495] on button "Checkout" at bounding box center [929, 494] width 348 height 22
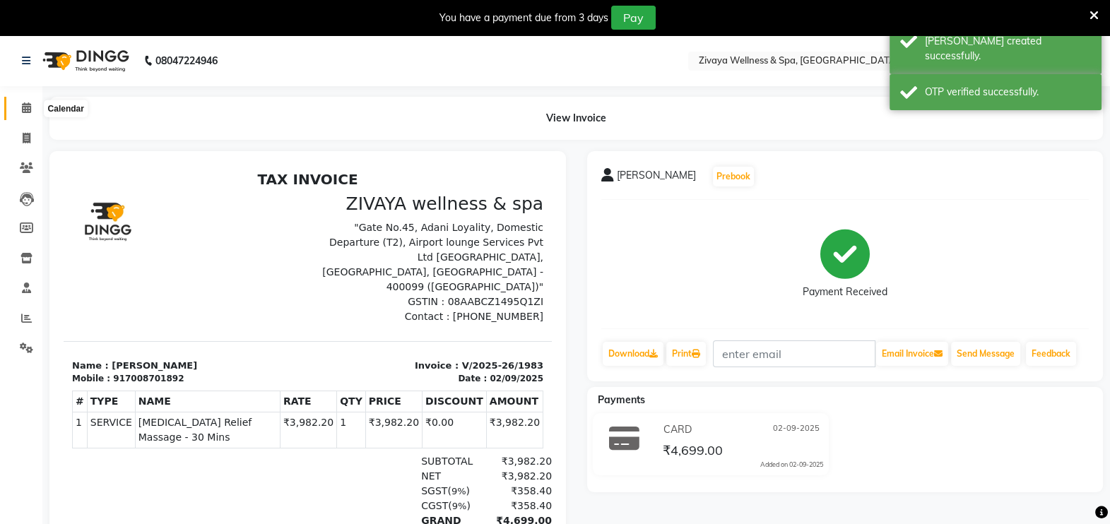
click at [19, 105] on span at bounding box center [26, 108] width 25 height 16
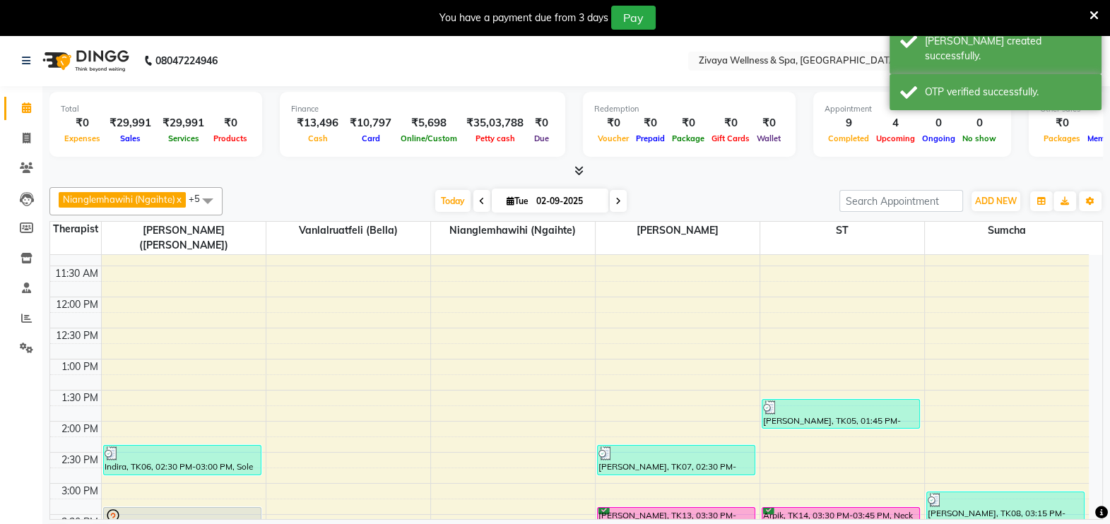
scroll to position [828, 0]
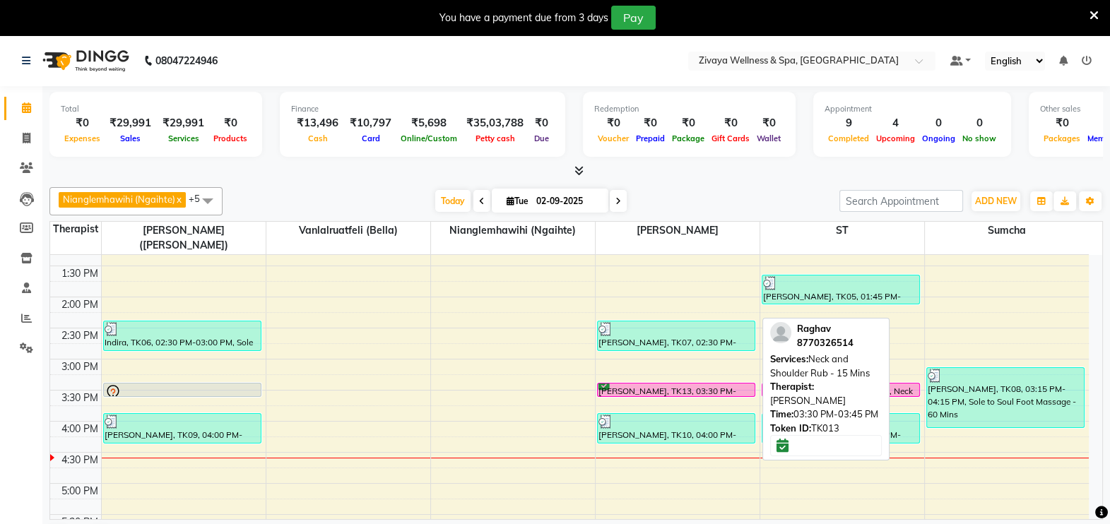
click at [650, 384] on div "[PERSON_NAME], TK13, 03:30 PM-03:45 PM, Neck and Shoulder Rub - 15 Mins" at bounding box center [676, 390] width 157 height 13
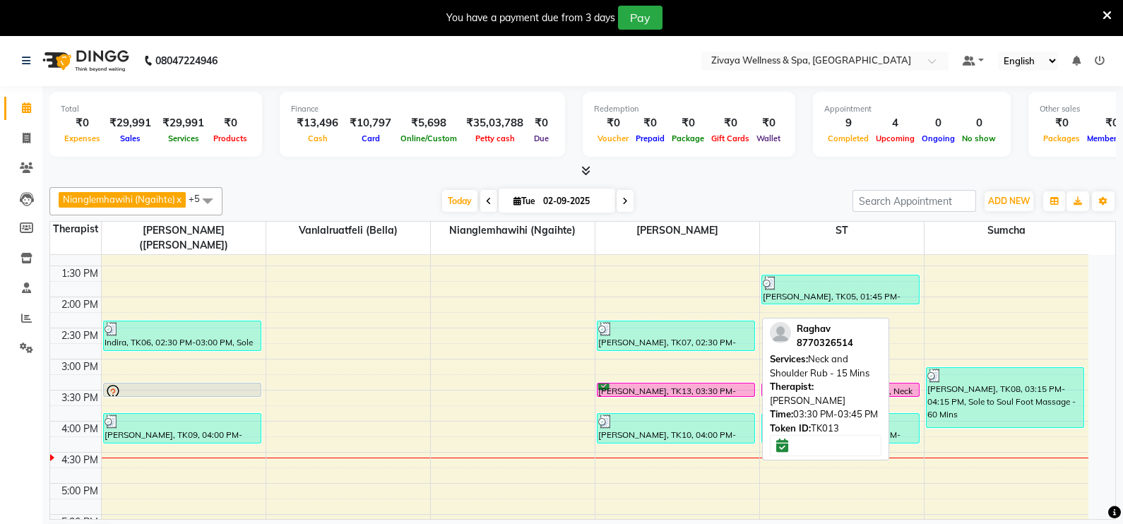
select select "6"
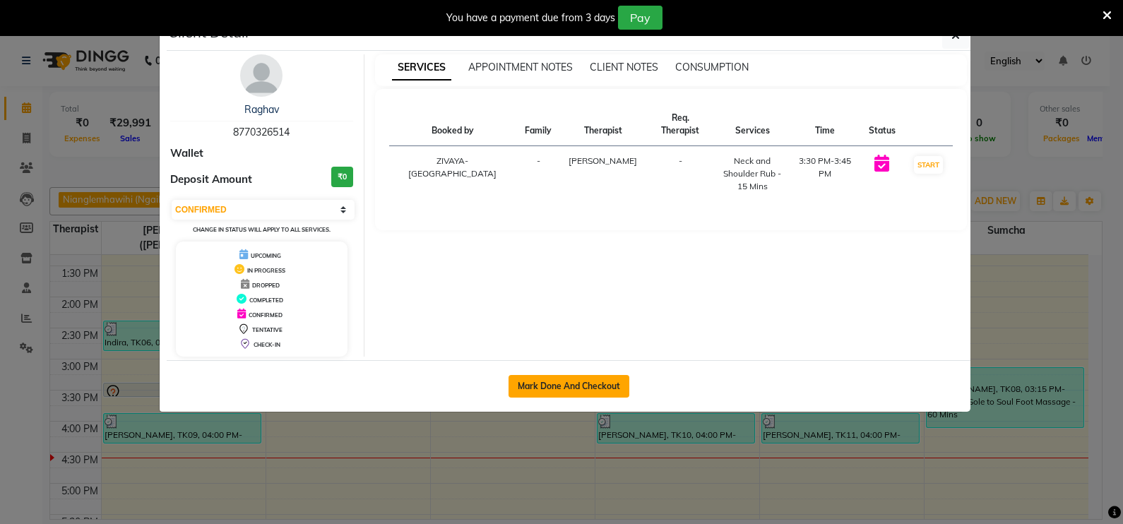
click at [590, 385] on button "Mark Done And Checkout" at bounding box center [569, 386] width 121 height 23
select select "service"
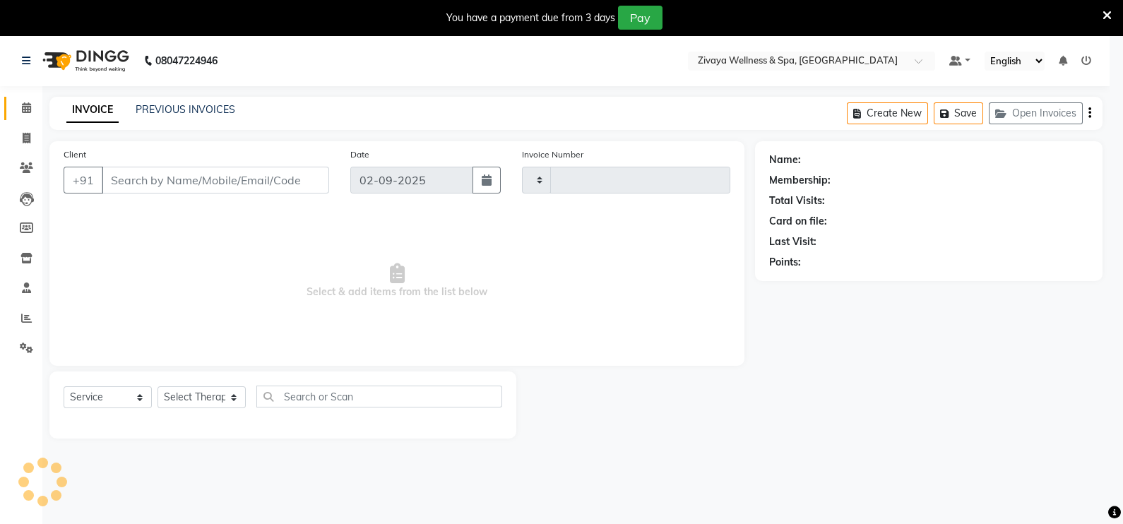
type input "1984"
select select "3"
select select "7072"
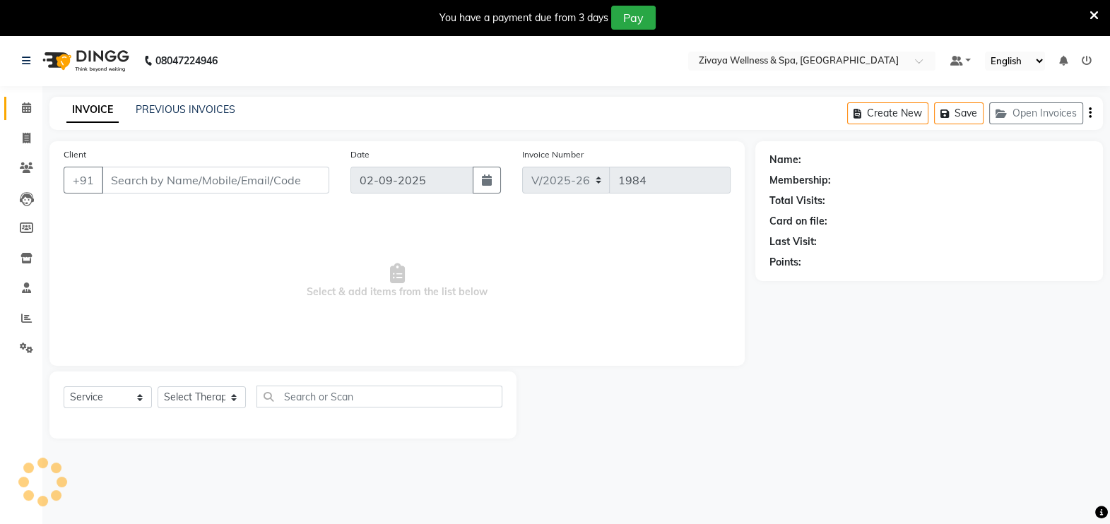
type input "8770326514"
select select "61709"
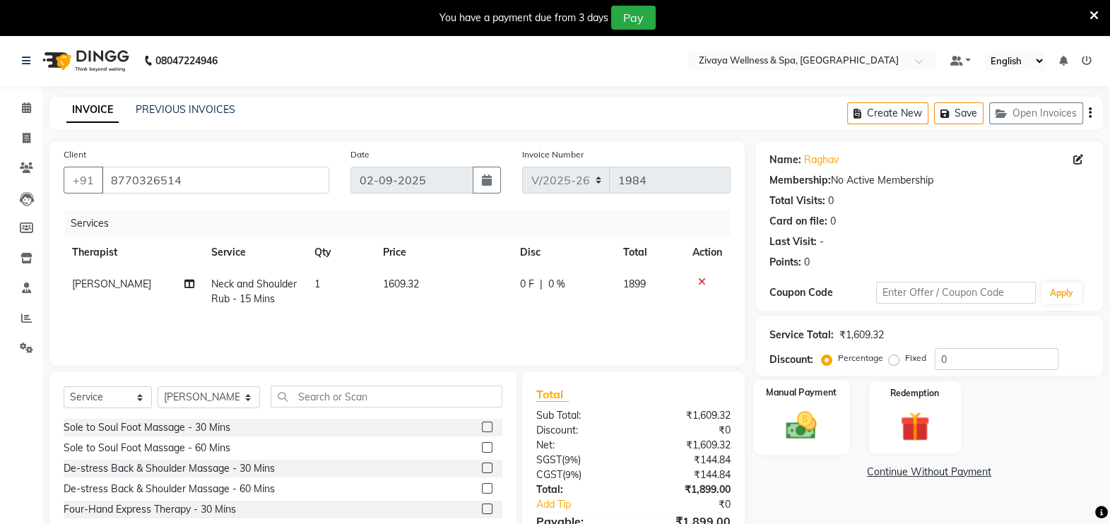
click at [777, 413] on img at bounding box center [802, 425] width 50 height 35
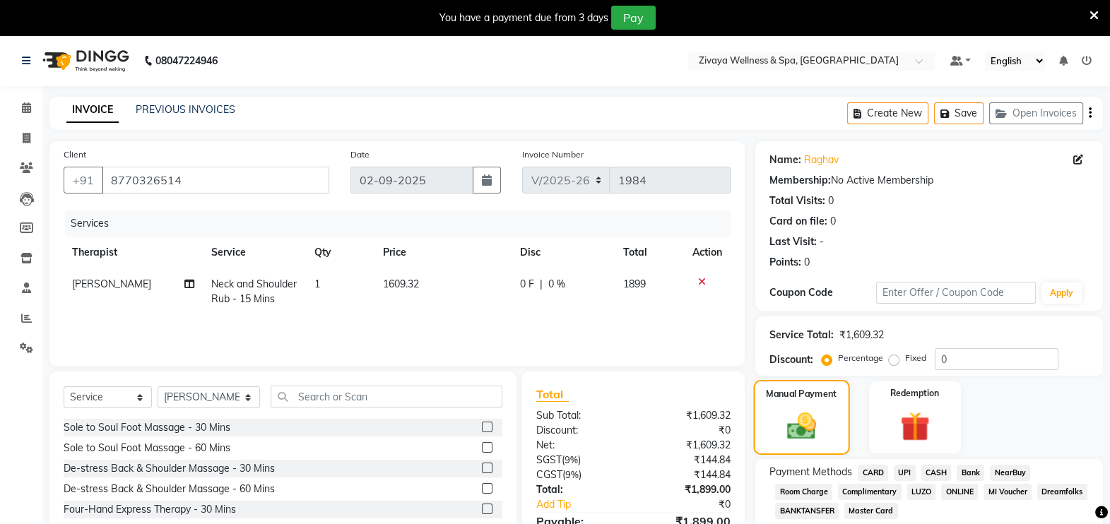
scroll to position [77, 0]
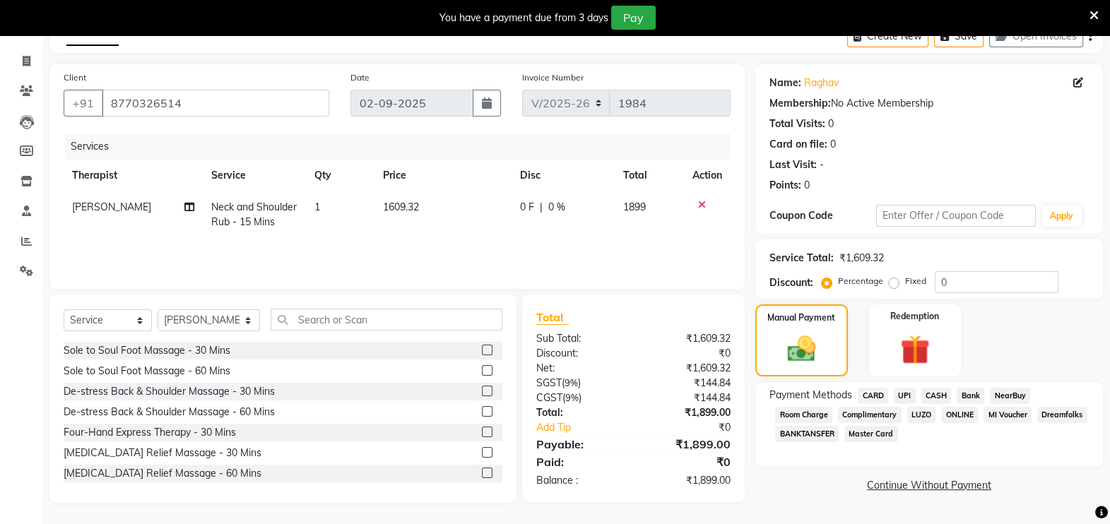
click at [929, 395] on span "CASH" at bounding box center [936, 396] width 30 height 16
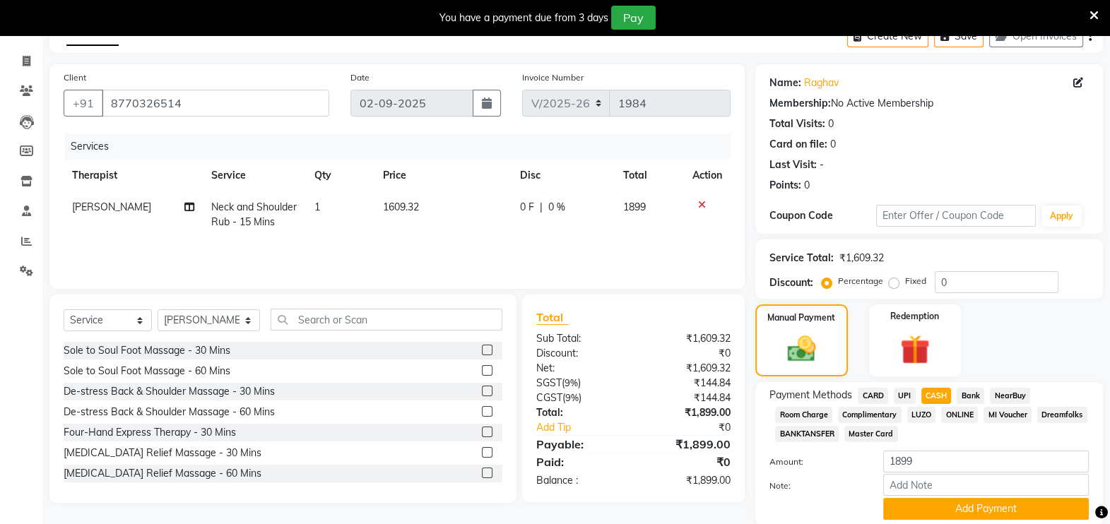
scroll to position [129, 0]
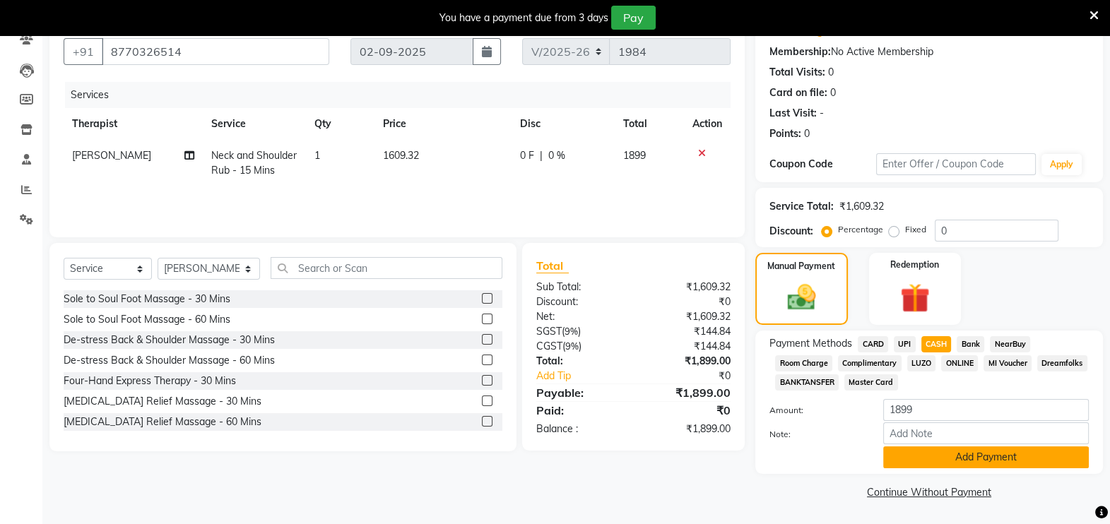
click at [945, 459] on button "Add Payment" at bounding box center [986, 458] width 206 height 22
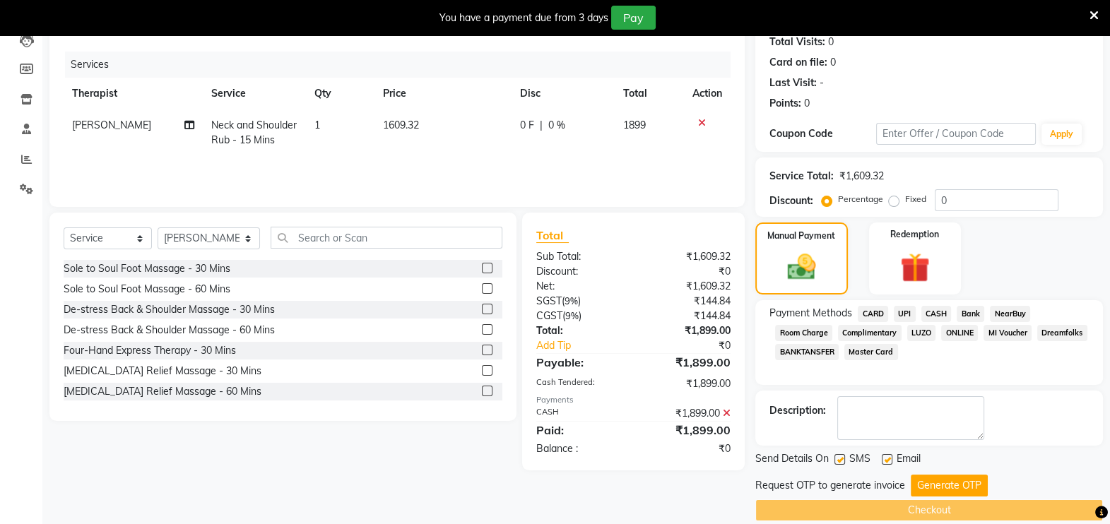
scroll to position [162, 0]
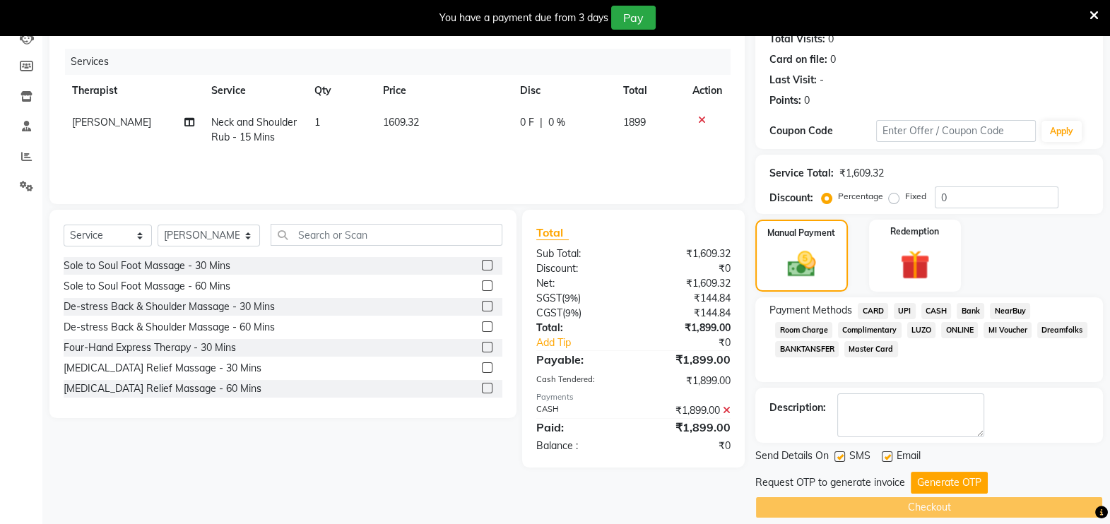
click at [890, 459] on label at bounding box center [887, 457] width 11 height 11
click at [890, 459] on input "checkbox" at bounding box center [886, 457] width 9 height 9
checkbox input "false"
click at [922, 473] on button "Generate OTP" at bounding box center [949, 483] width 77 height 22
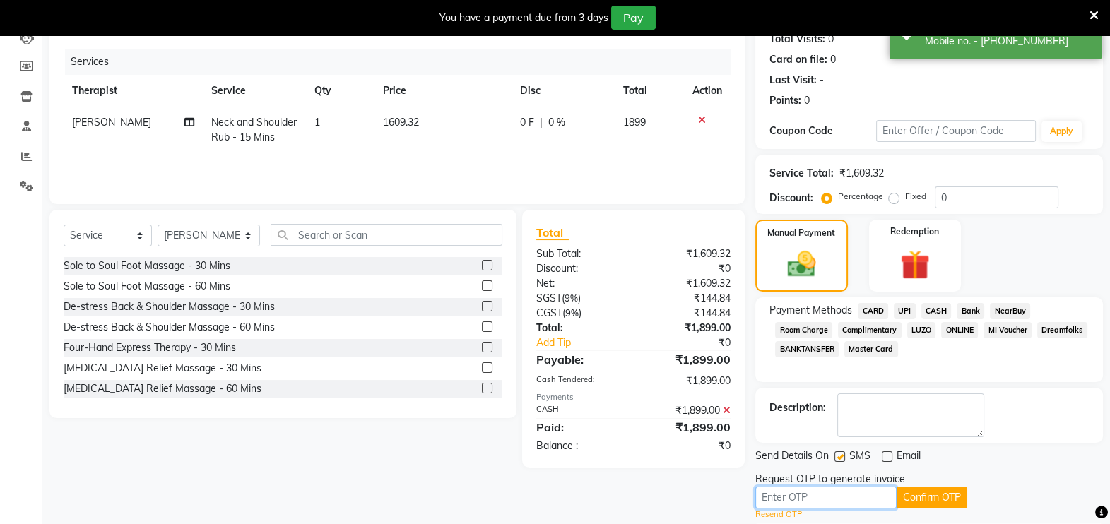
click at [877, 487] on input "text" at bounding box center [825, 498] width 141 height 22
type input "5973"
click at [930, 502] on button "Confirm OTP" at bounding box center [932, 498] width 71 height 22
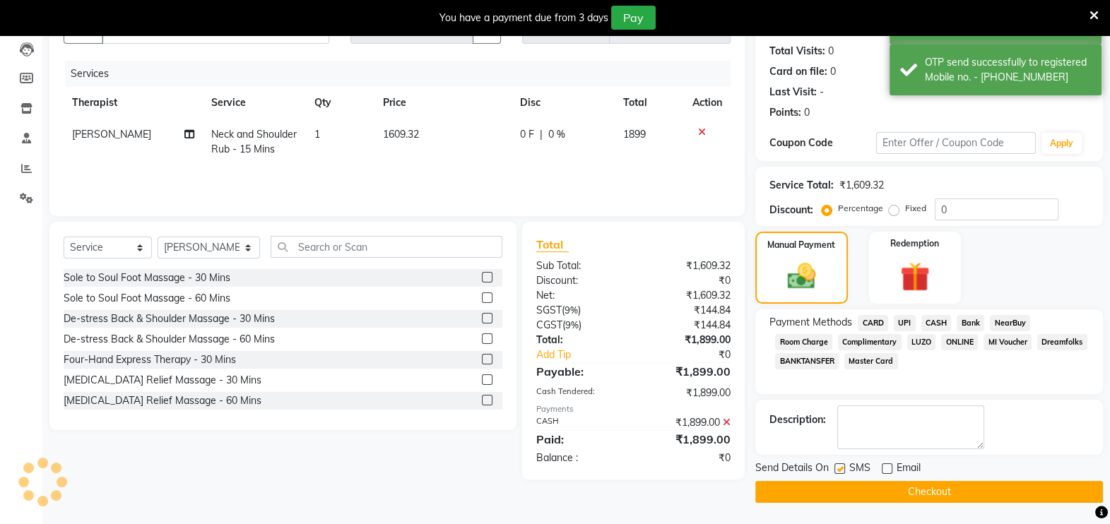
scroll to position [148, 0]
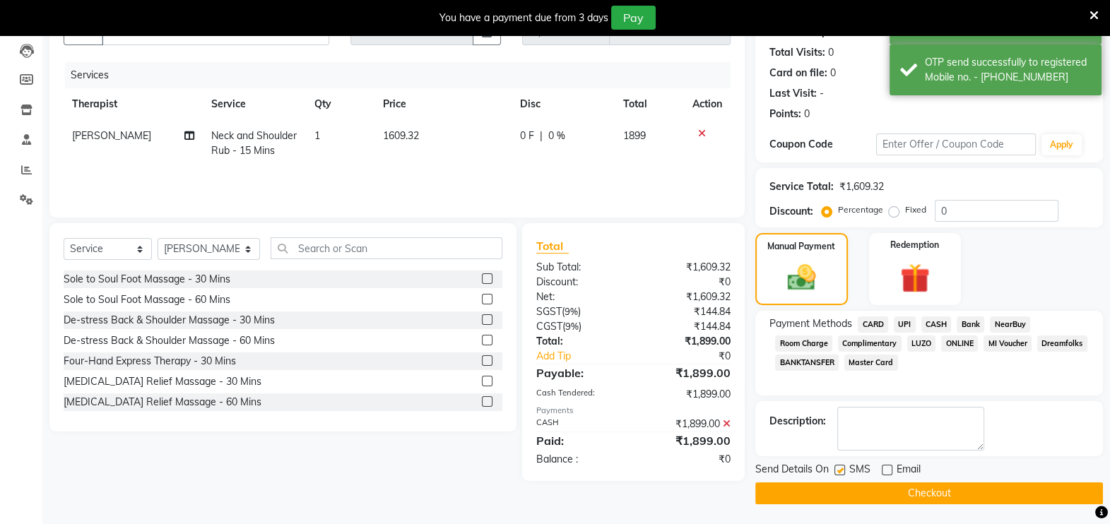
click at [930, 490] on button "Checkout" at bounding box center [929, 494] width 348 height 22
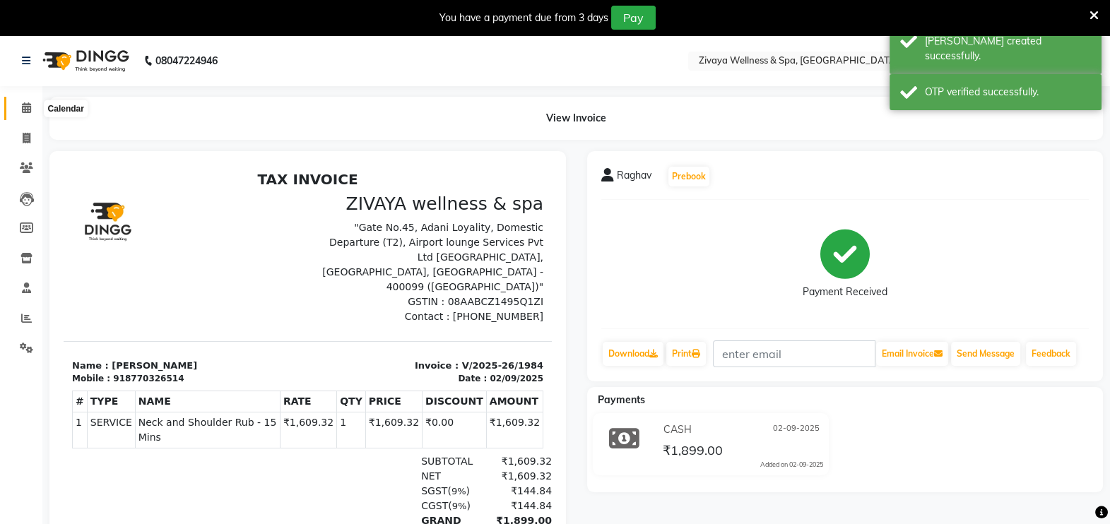
click at [26, 103] on icon at bounding box center [26, 107] width 9 height 11
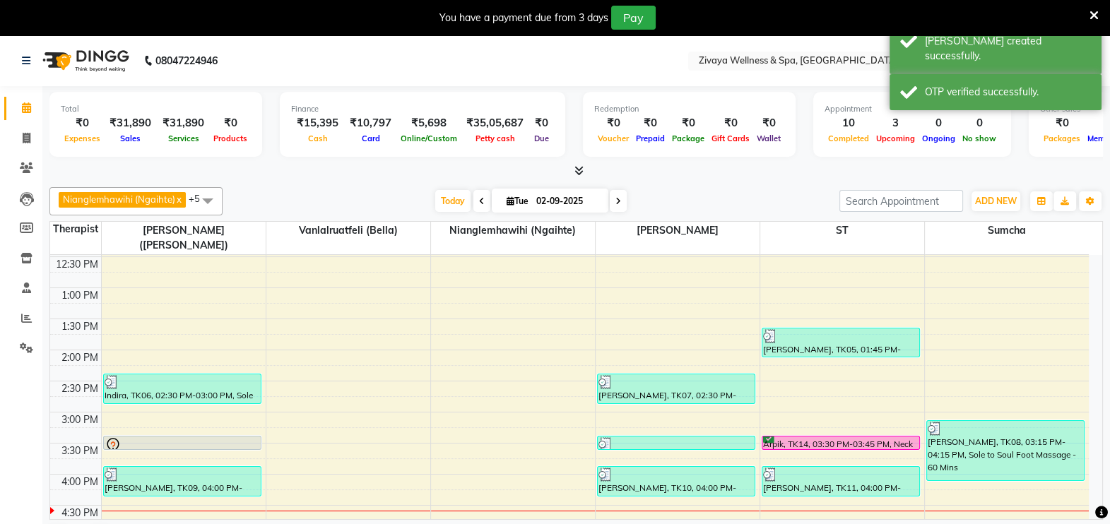
scroll to position [837, 0]
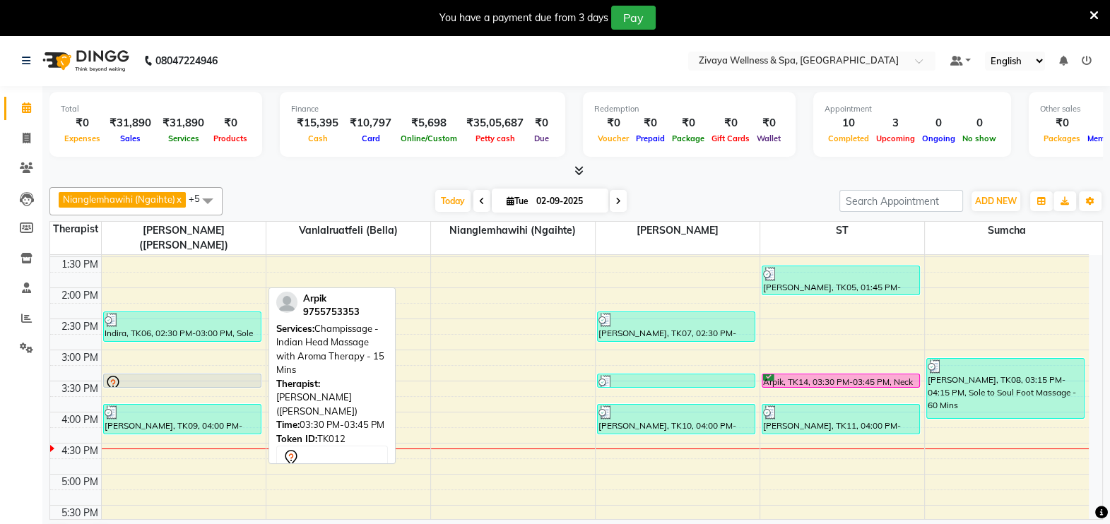
click at [234, 375] on div at bounding box center [182, 383] width 155 height 17
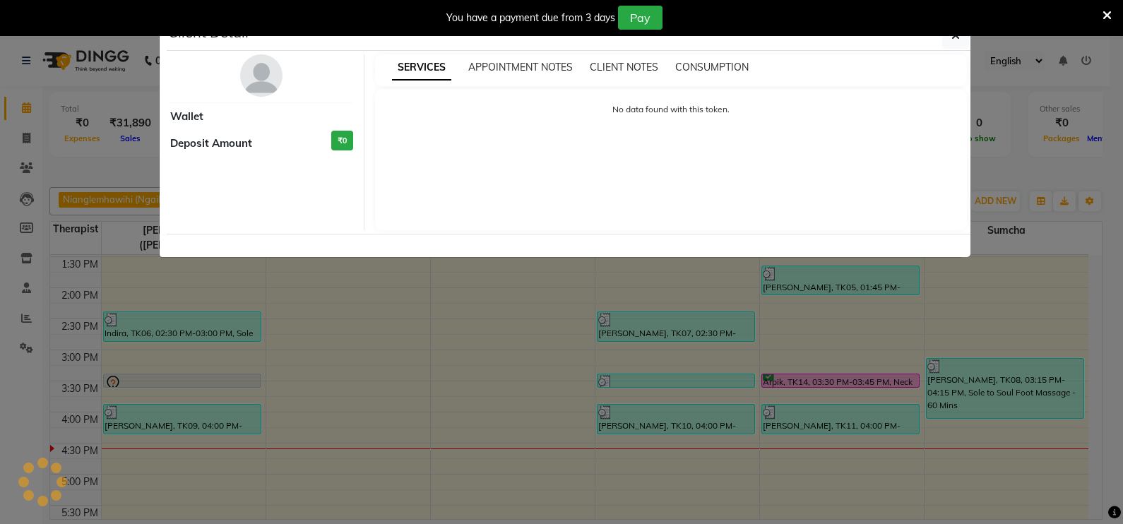
select select "7"
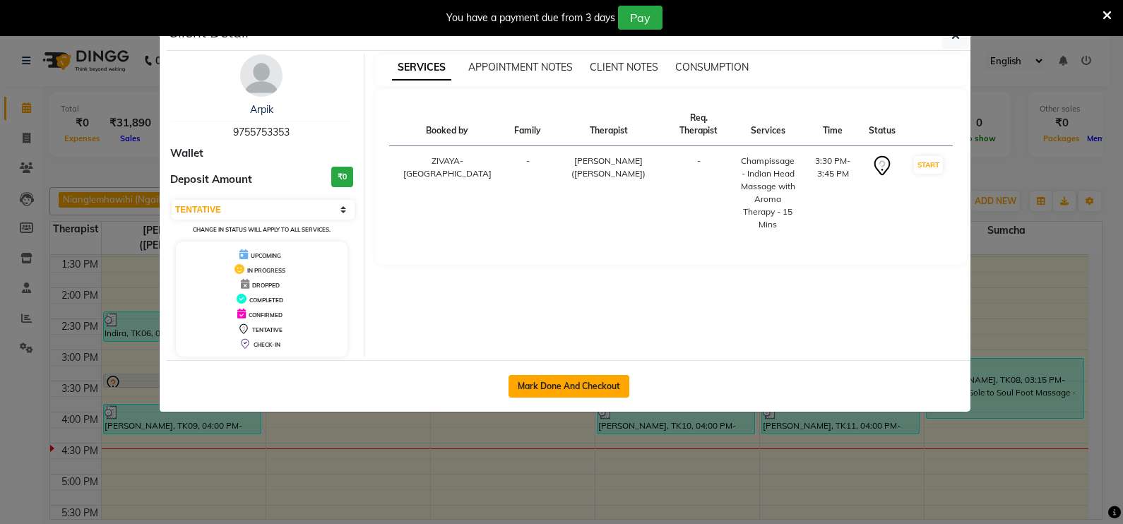
click at [555, 382] on button "Mark Done And Checkout" at bounding box center [569, 386] width 121 height 23
select select "7072"
select select "service"
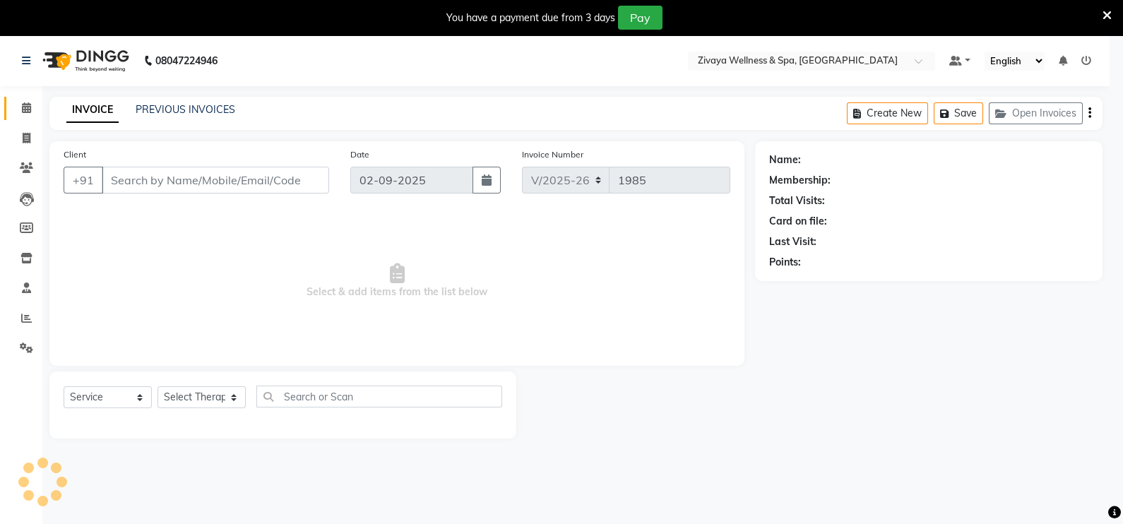
select select "3"
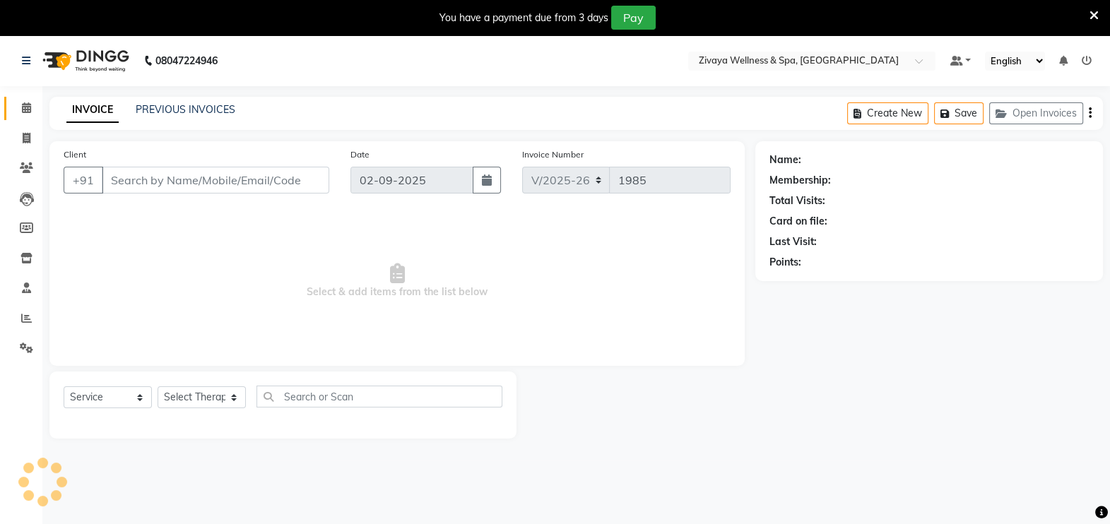
type input "9755753353"
select select "58850"
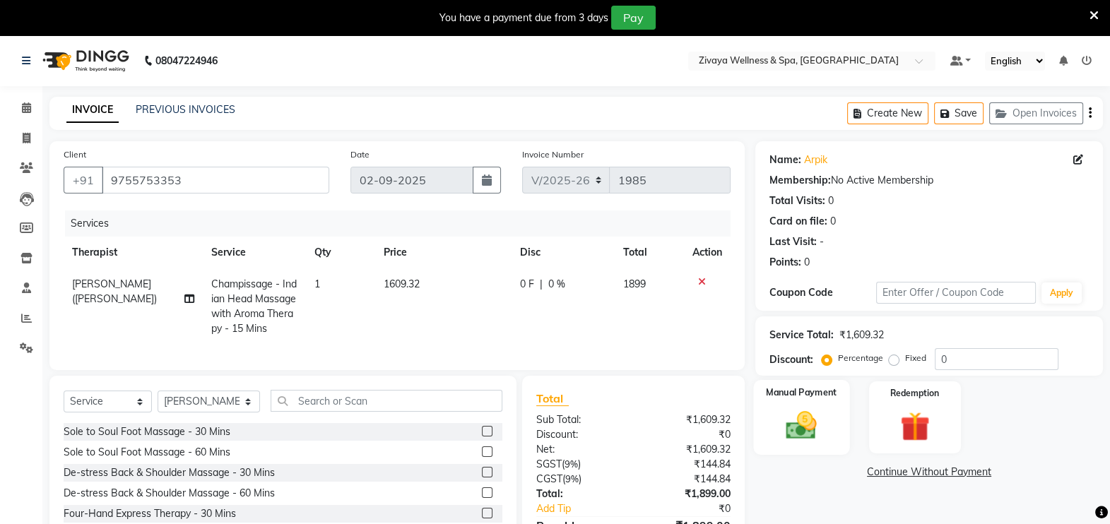
click at [813, 430] on img at bounding box center [802, 425] width 50 height 35
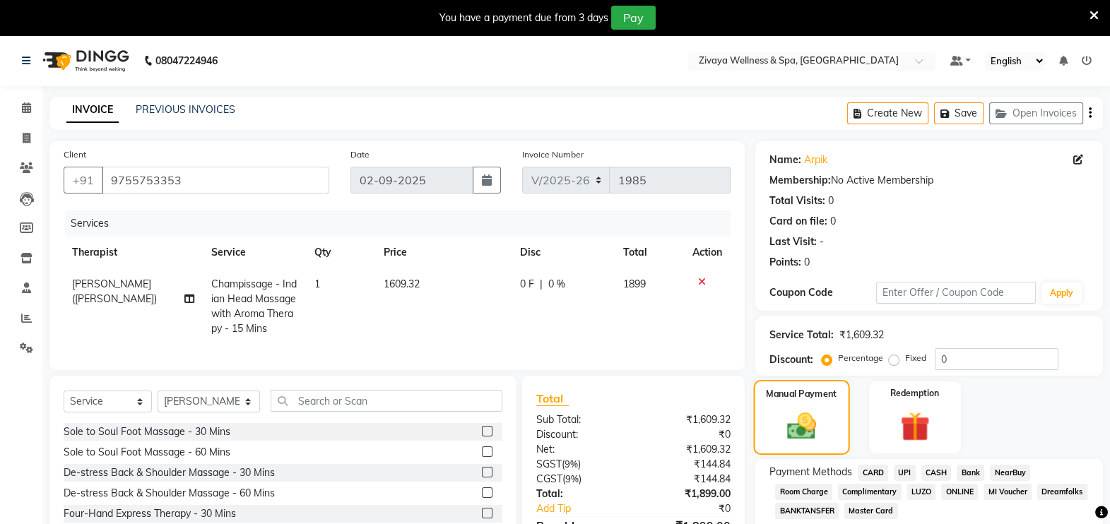
scroll to position [95, 0]
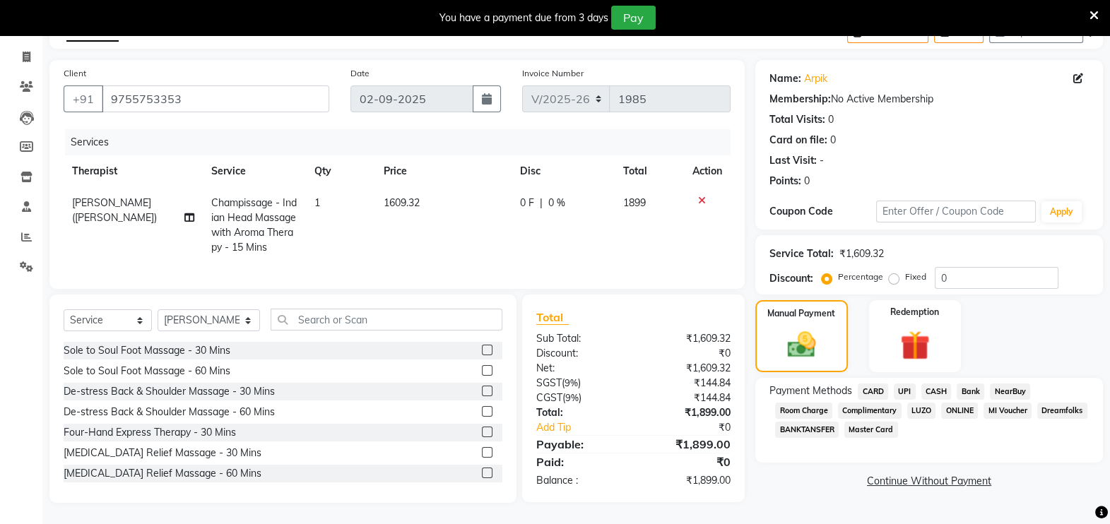
click at [871, 384] on span "CARD" at bounding box center [873, 392] width 30 height 16
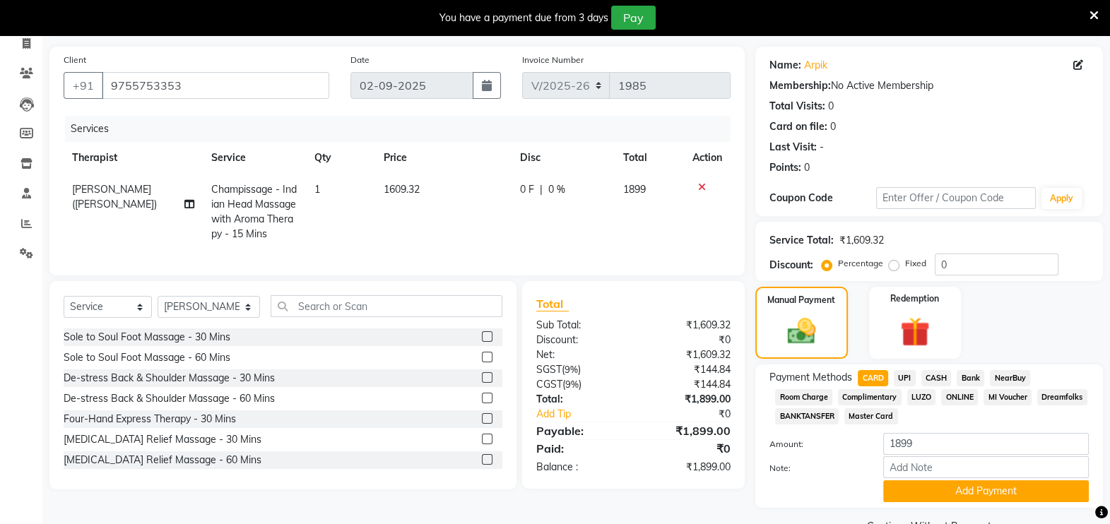
click at [933, 374] on span "CASH" at bounding box center [936, 378] width 30 height 16
click at [943, 489] on button "Add Payment" at bounding box center [986, 491] width 206 height 22
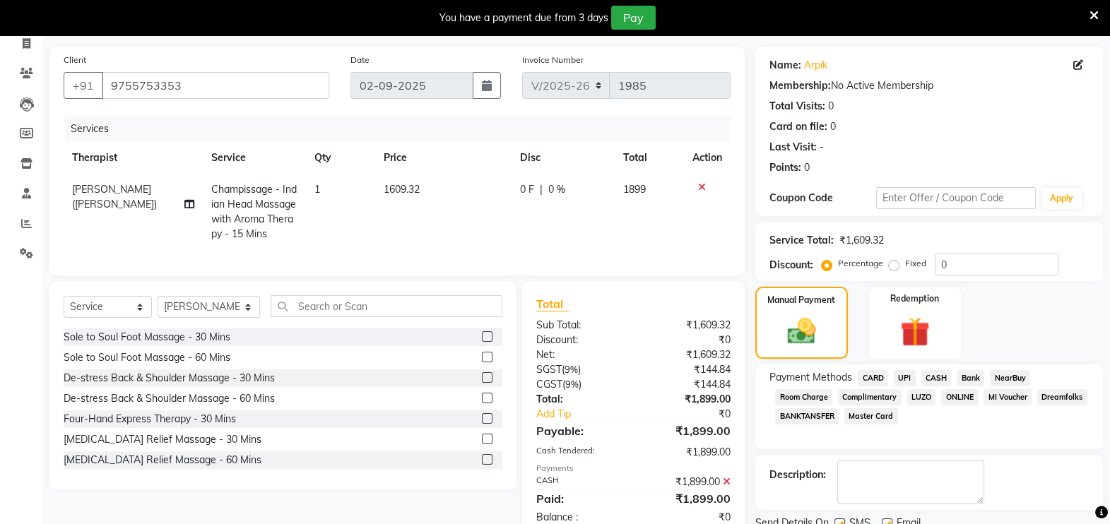
scroll to position [176, 0]
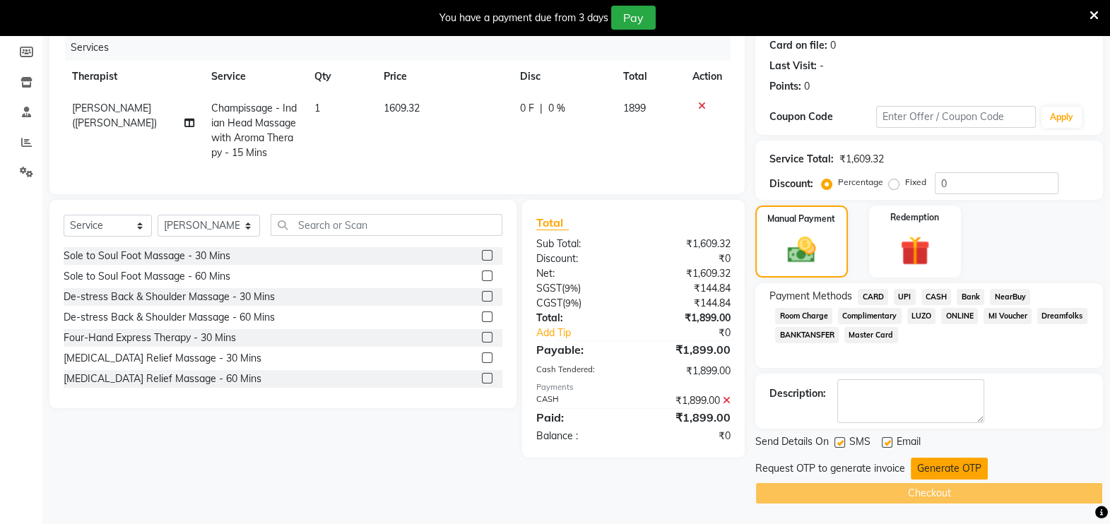
click at [933, 472] on button "Generate OTP" at bounding box center [949, 469] width 77 height 22
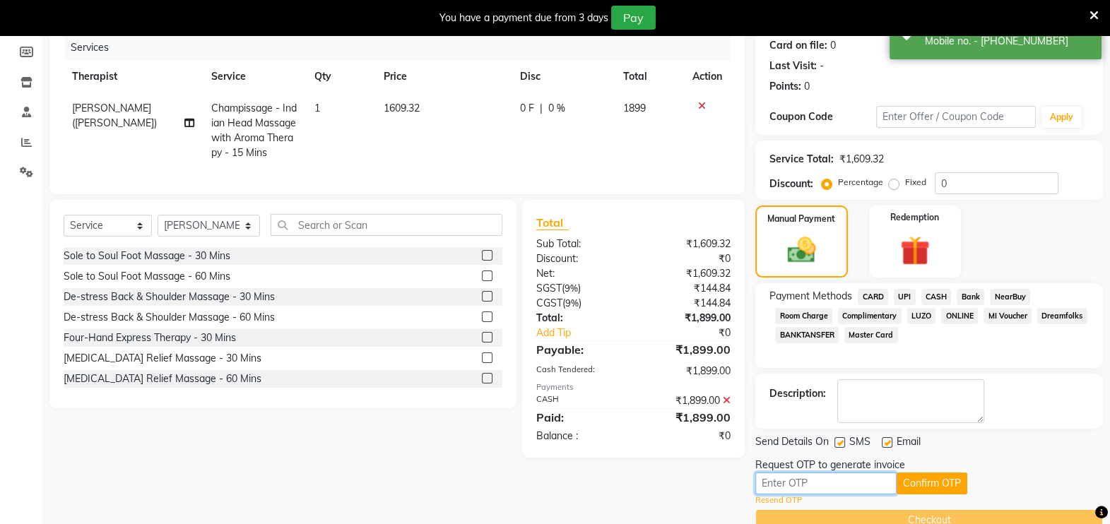
click at [840, 478] on input "text" at bounding box center [825, 484] width 141 height 22
type input "3186"
click at [926, 487] on button "Confirm OTP" at bounding box center [932, 484] width 71 height 22
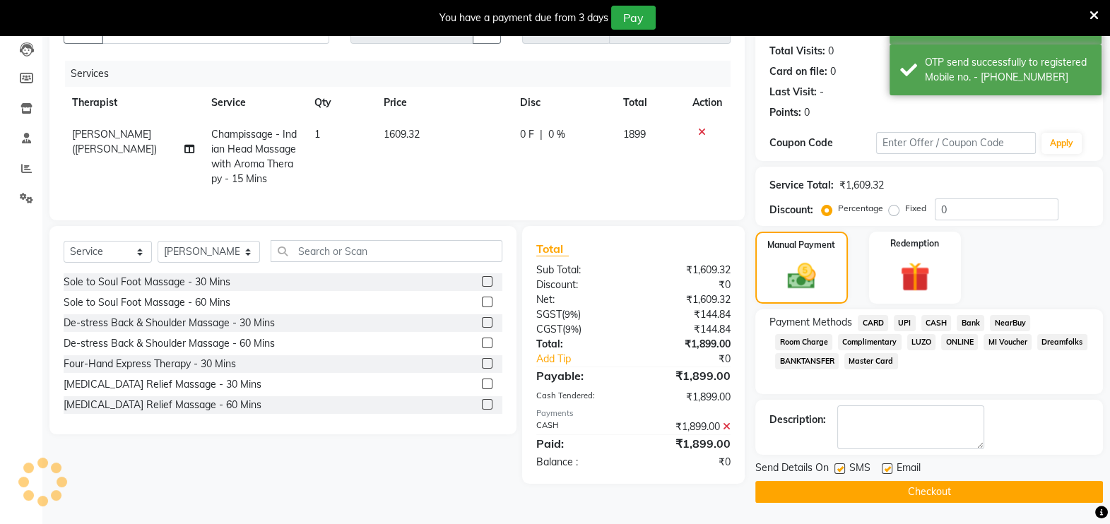
scroll to position [148, 0]
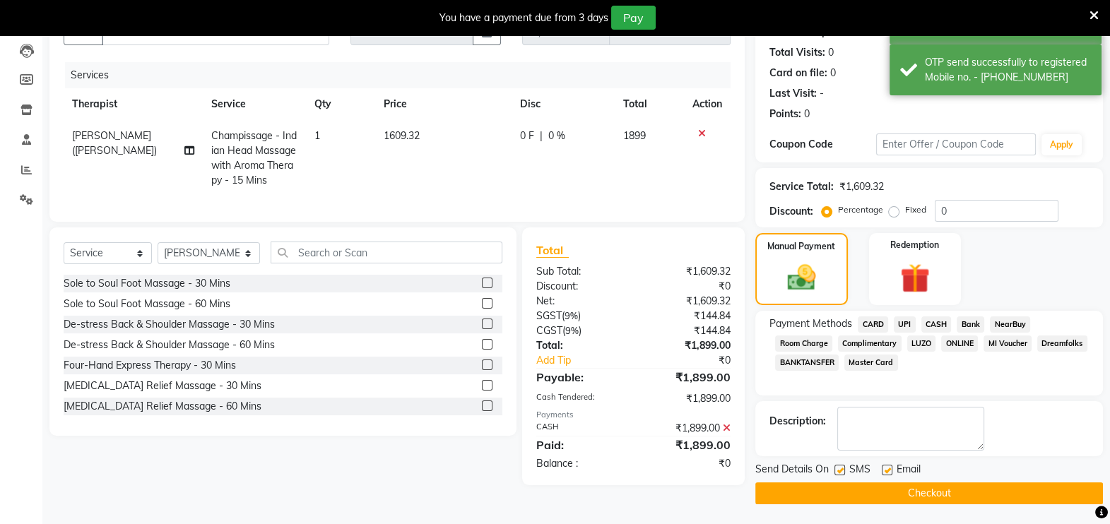
click at [926, 492] on button "Checkout" at bounding box center [929, 494] width 348 height 22
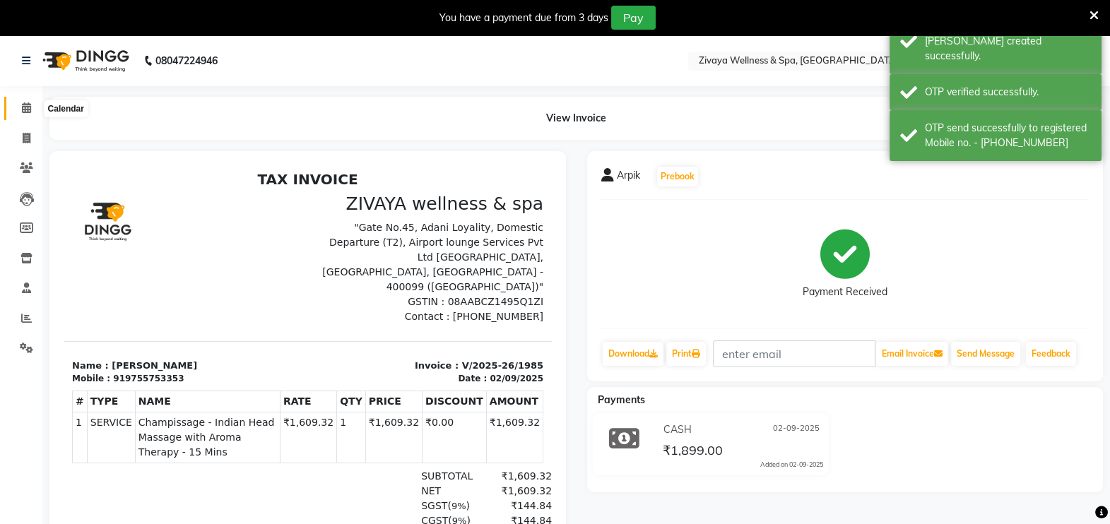
click at [28, 106] on icon at bounding box center [26, 107] width 9 height 11
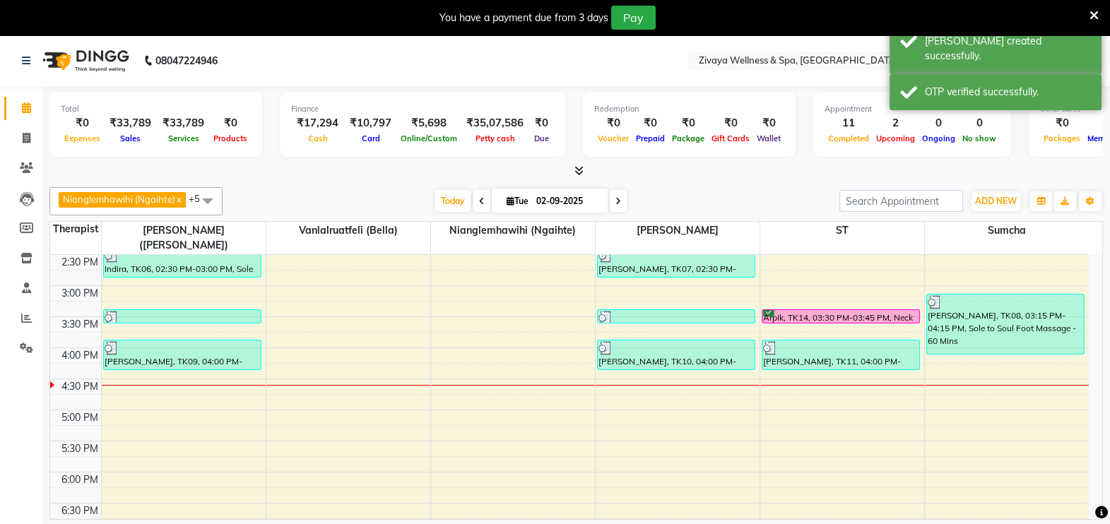
scroll to position [902, 0]
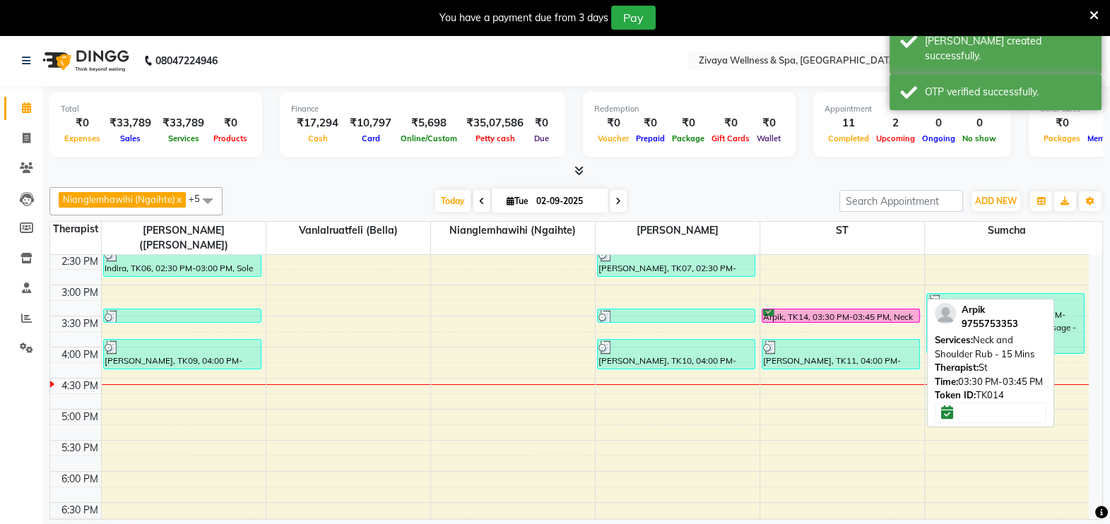
click at [785, 309] on div "Arpik, TK14, 03:30 PM-03:45 PM, Neck and Shoulder Rub - 15 Mins" at bounding box center [840, 315] width 157 height 13
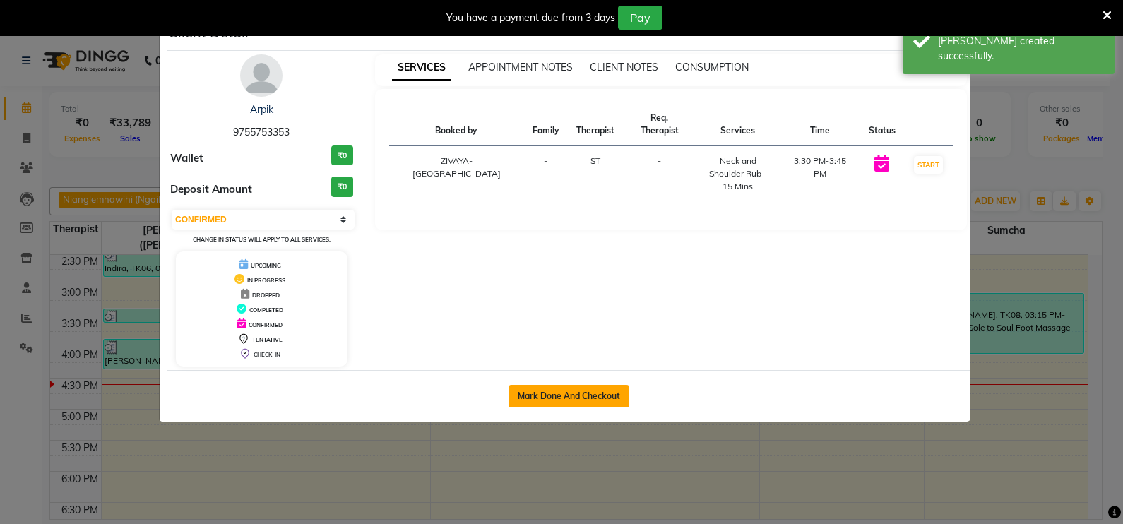
click at [591, 399] on button "Mark Done And Checkout" at bounding box center [569, 396] width 121 height 23
select select "3"
select select "7072"
select select "service"
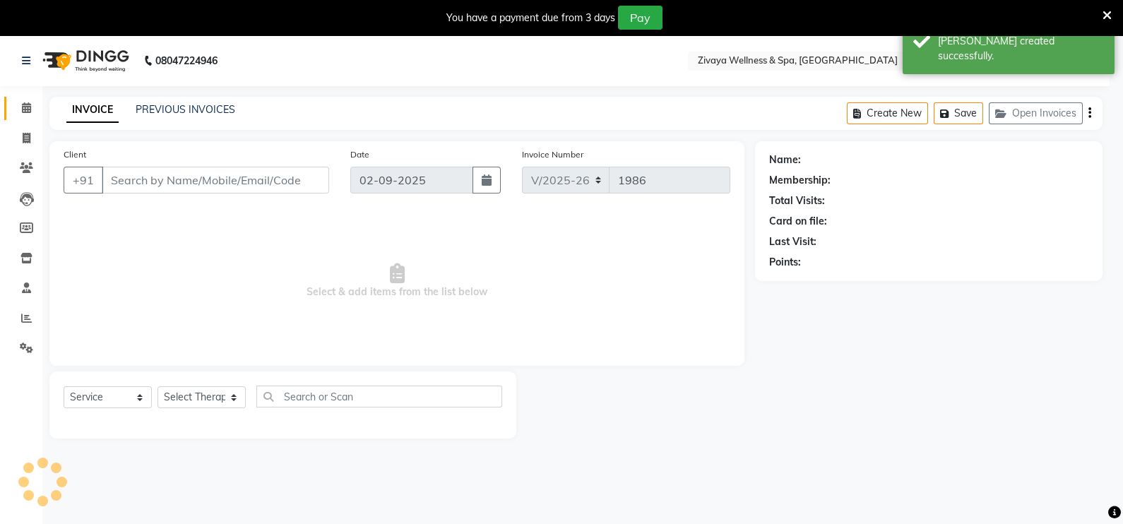
type input "9755753353"
select select "62791"
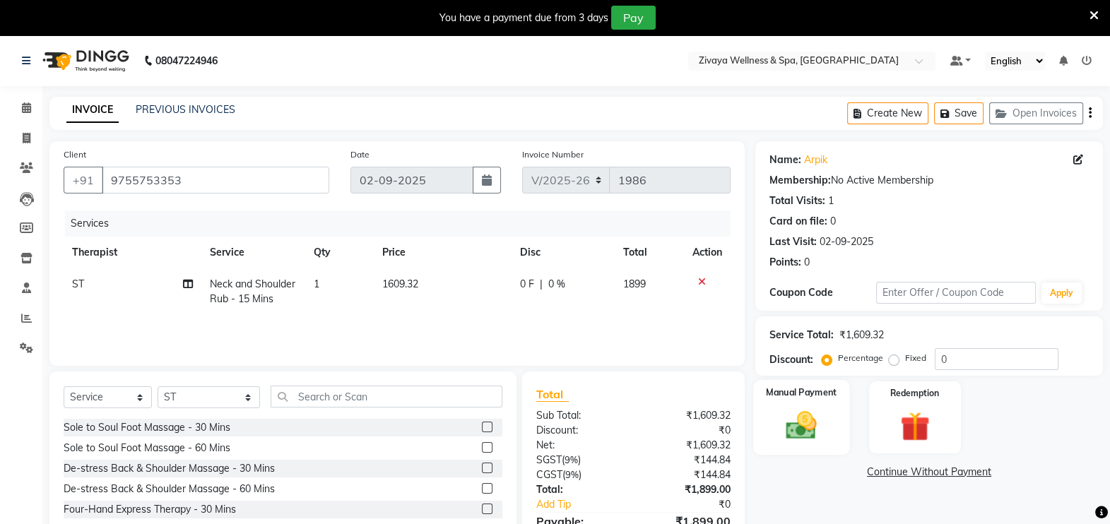
click at [789, 415] on img at bounding box center [802, 425] width 50 height 35
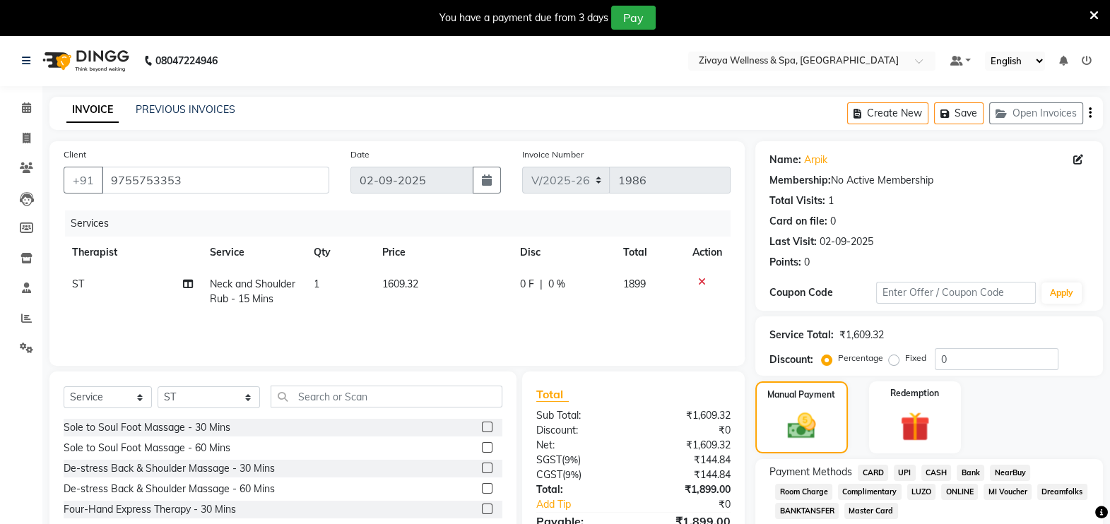
click at [878, 468] on span "CARD" at bounding box center [873, 473] width 30 height 16
click at [28, 109] on icon at bounding box center [26, 107] width 9 height 11
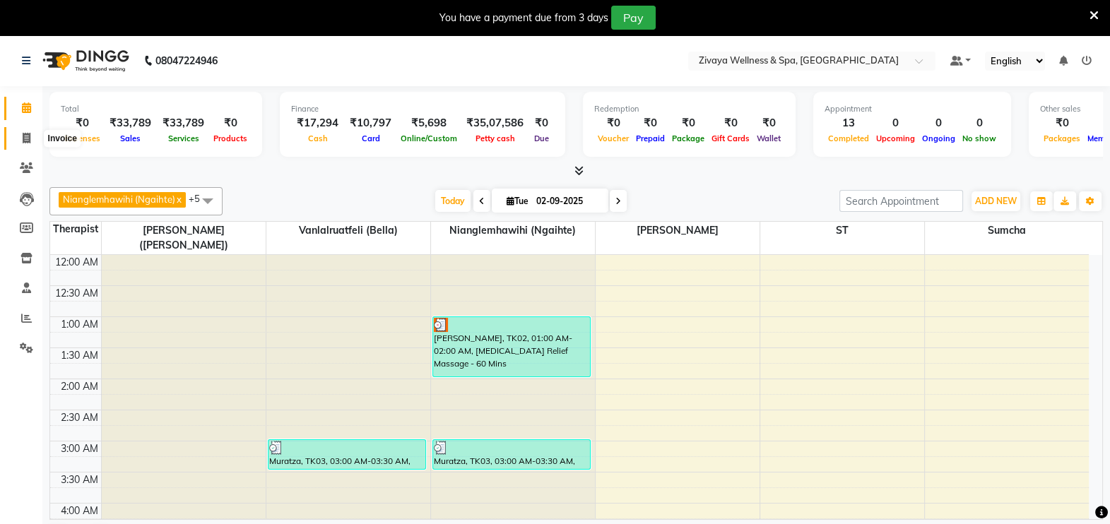
click at [25, 135] on icon at bounding box center [27, 138] width 8 height 11
select select "7072"
select select "service"
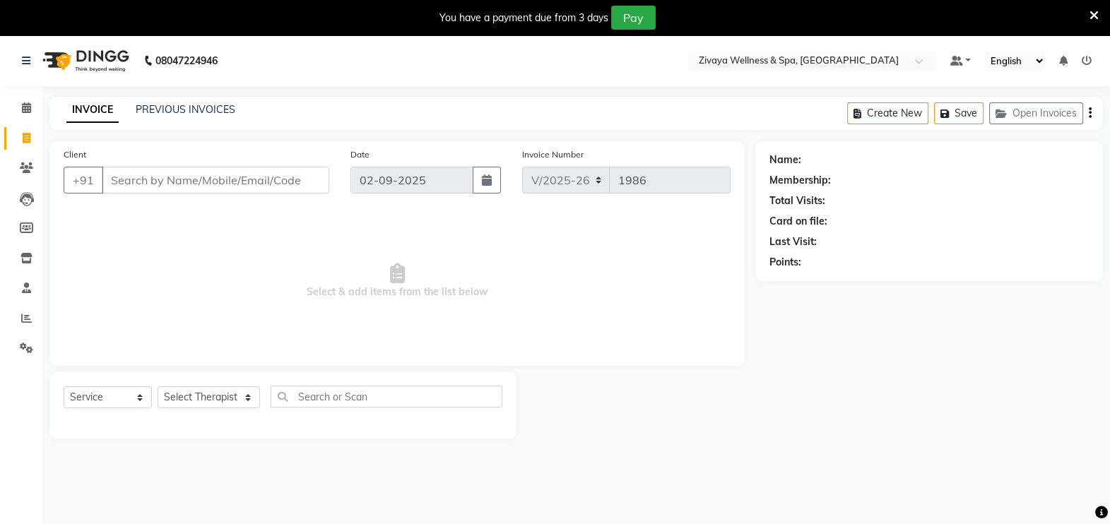
click at [218, 118] on div "INVOICE PREVIOUS INVOICES" at bounding box center [150, 110] width 203 height 16
click at [218, 113] on link "PREVIOUS INVOICES" at bounding box center [186, 109] width 100 height 13
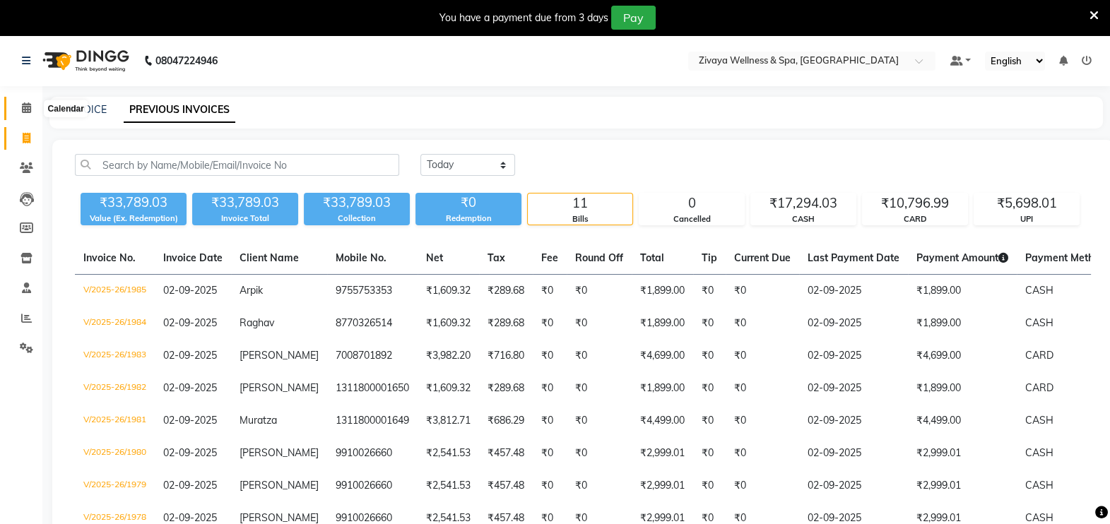
click at [30, 110] on icon at bounding box center [26, 107] width 9 height 11
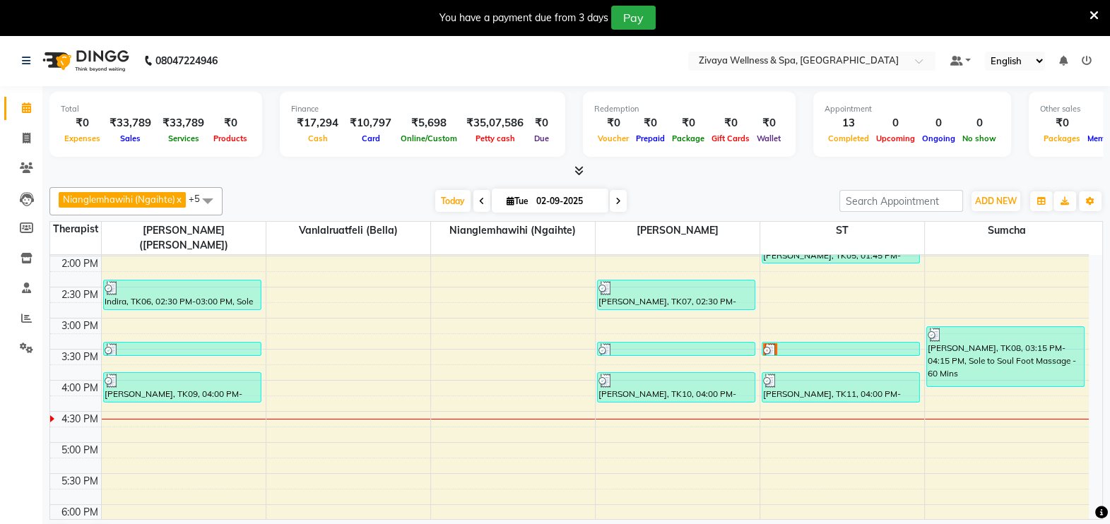
scroll to position [897, 0]
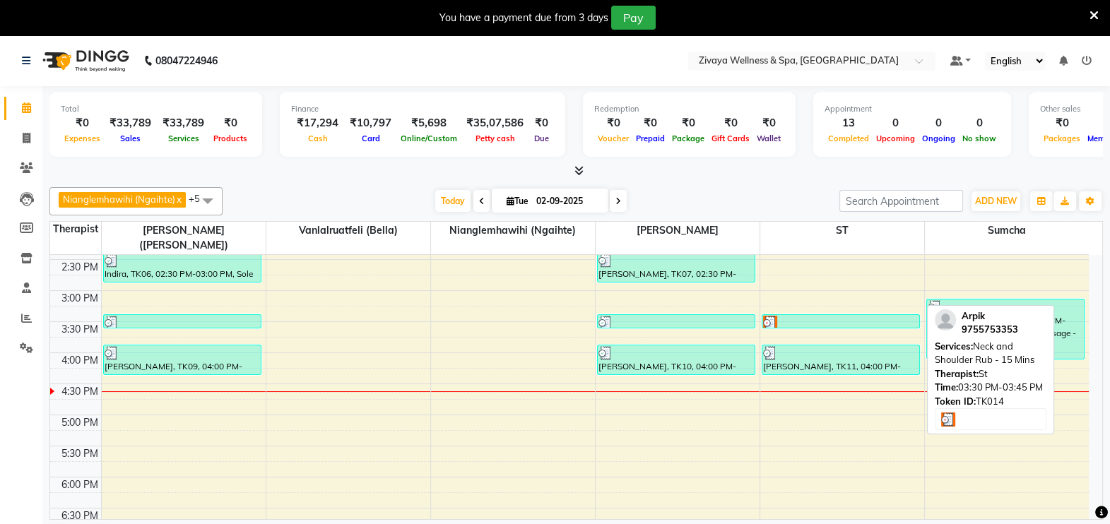
click at [786, 316] on div at bounding box center [840, 323] width 155 height 14
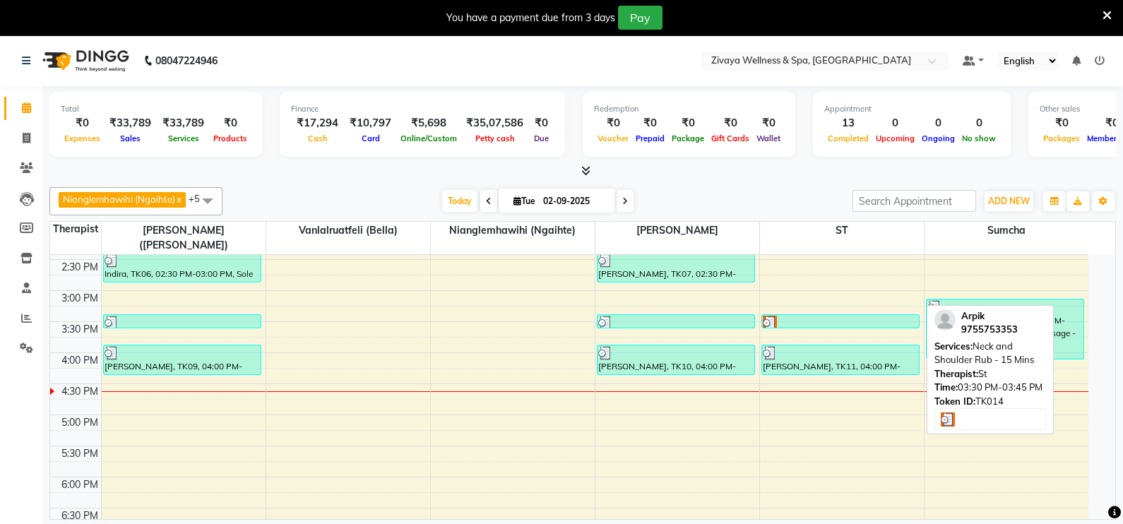
select select "3"
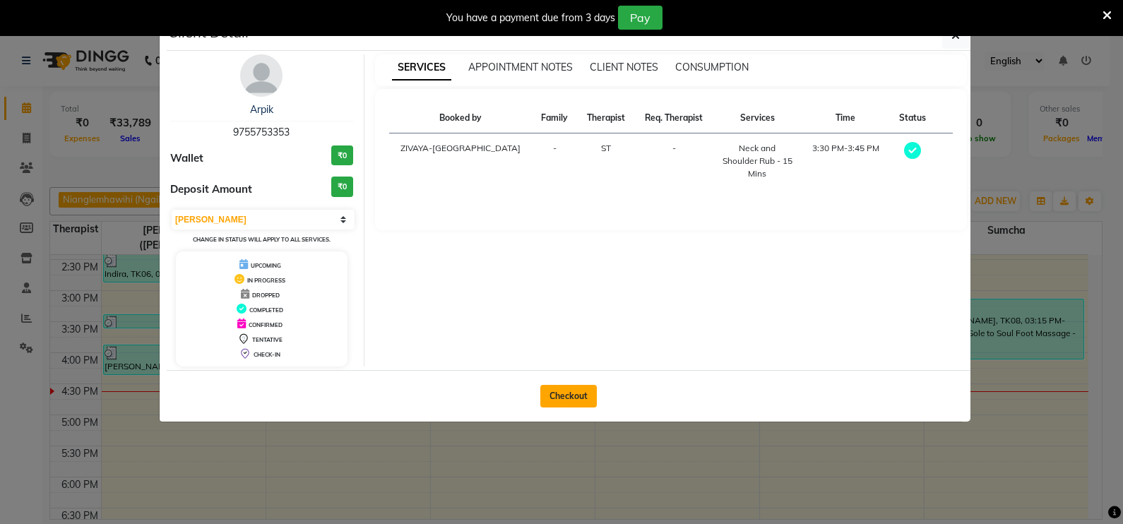
click at [579, 399] on button "Checkout" at bounding box center [569, 396] width 57 height 23
select select "service"
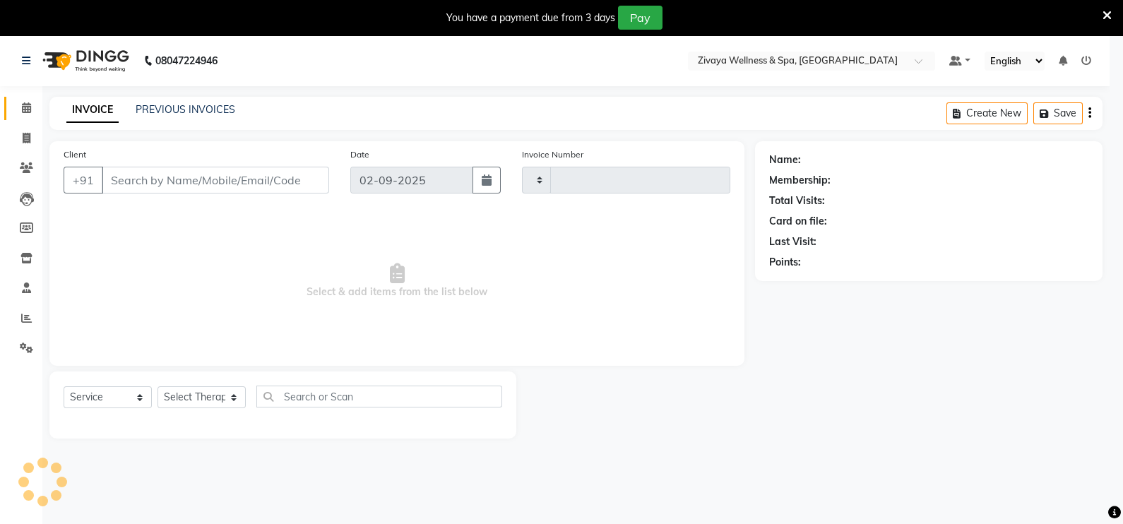
type input "1986"
select select "7072"
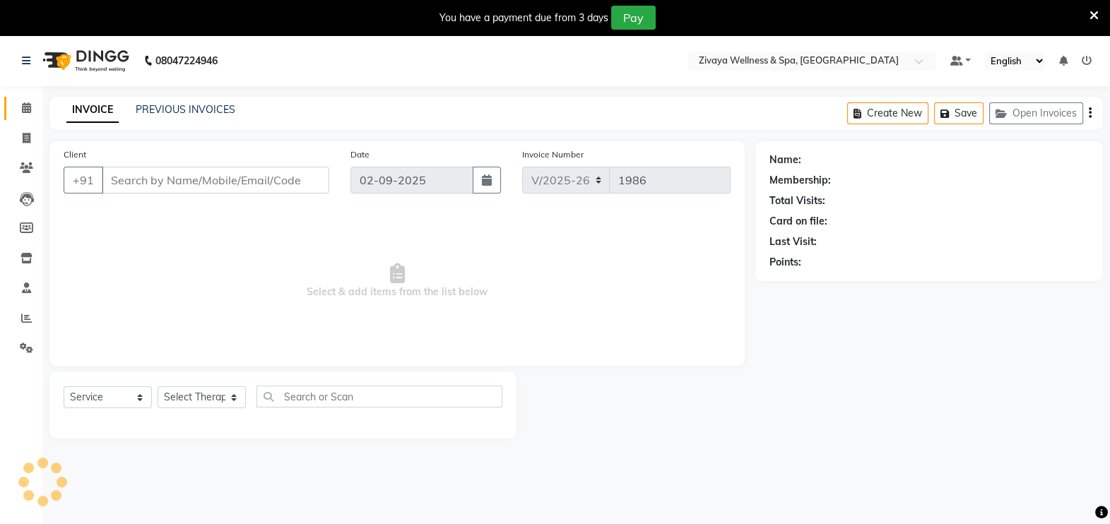
type input "9755753353"
select select "62791"
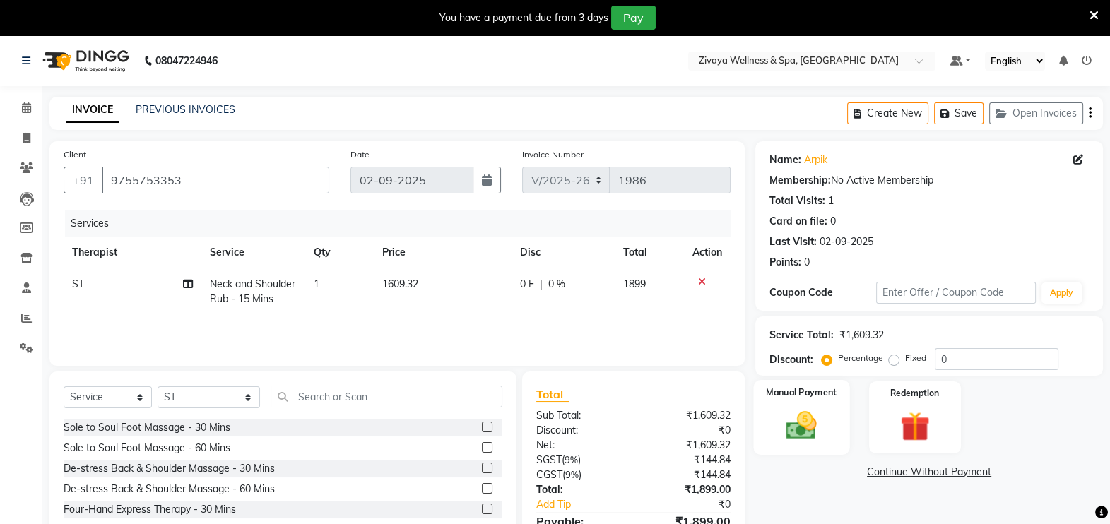
click at [787, 410] on img at bounding box center [802, 425] width 50 height 35
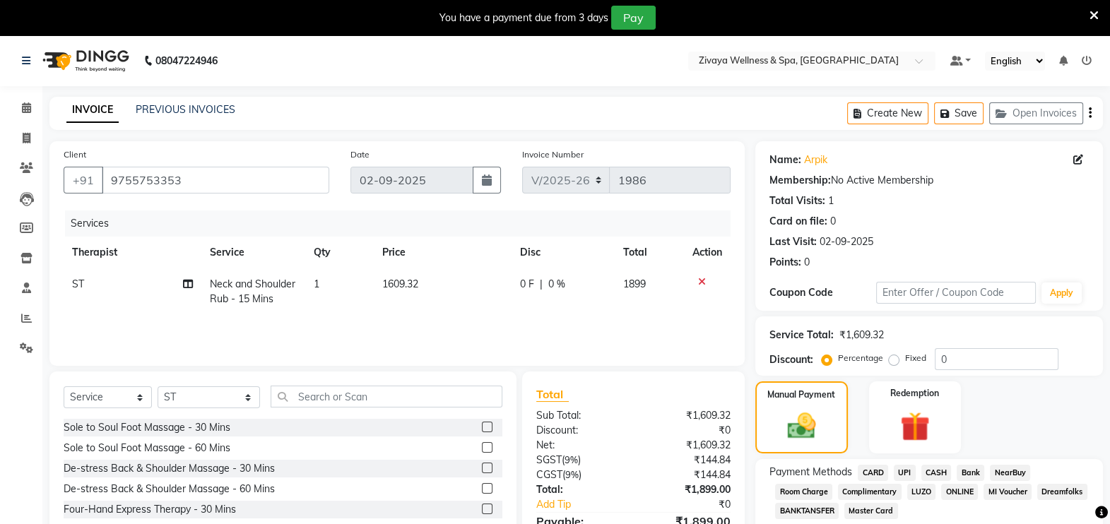
click at [875, 473] on span "CARD" at bounding box center [873, 473] width 30 height 16
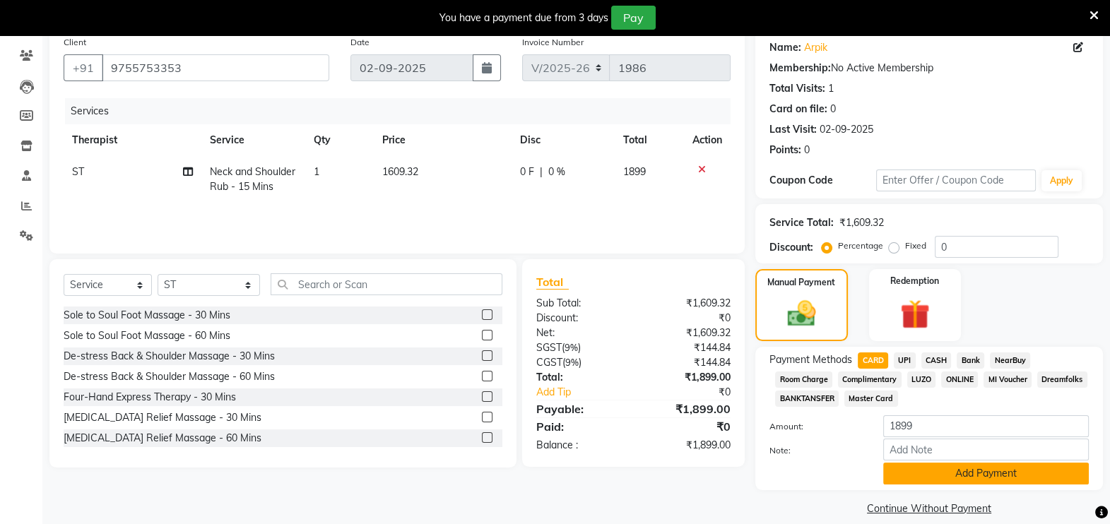
scroll to position [113, 0]
click at [908, 479] on button "Add Payment" at bounding box center [986, 473] width 206 height 22
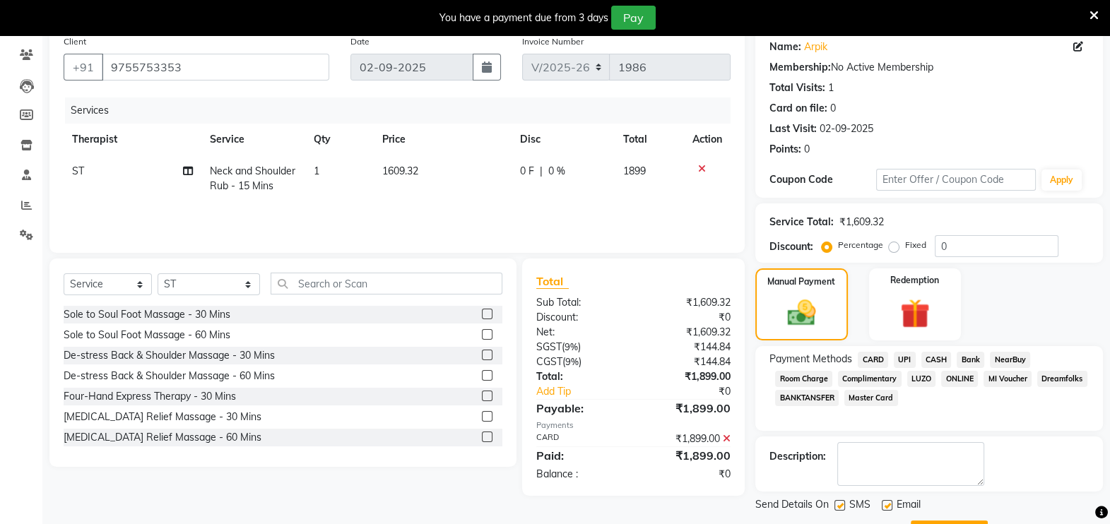
scroll to position [176, 0]
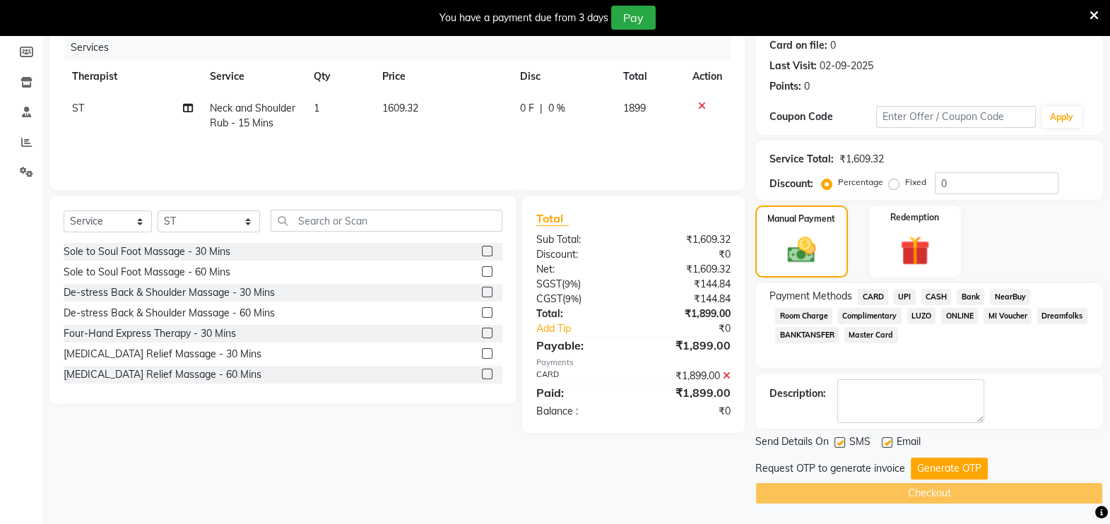
drag, startPoint x: 920, startPoint y: 472, endPoint x: 943, endPoint y: 456, distance: 28.4
click at [943, 456] on div "Send Details On SMS Email Request OTP to generate invoice Generate OTP Checkout" at bounding box center [929, 470] width 348 height 70
click at [943, 466] on button "Generate OTP" at bounding box center [949, 469] width 77 height 22
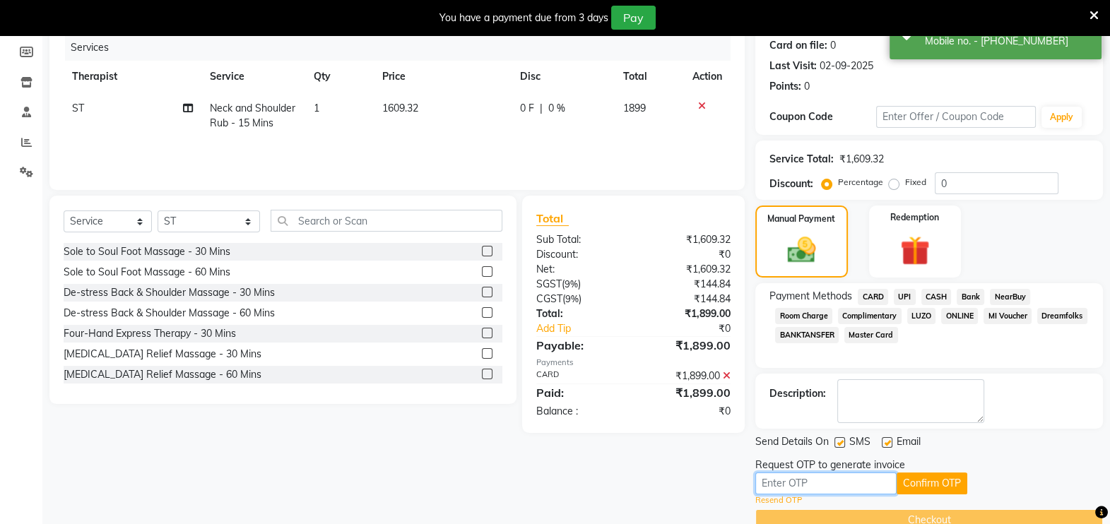
click at [859, 488] on input "text" at bounding box center [825, 484] width 141 height 22
click at [931, 491] on button "Confirm OTP" at bounding box center [932, 484] width 71 height 22
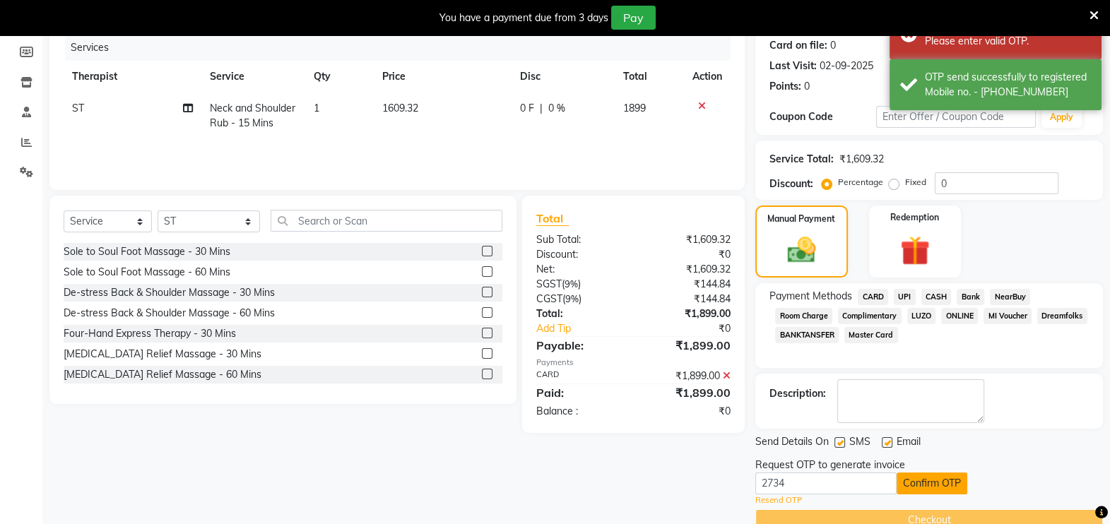
click at [931, 483] on button "Confirm OTP" at bounding box center [932, 484] width 71 height 22
click at [872, 485] on input "2734" at bounding box center [825, 484] width 141 height 22
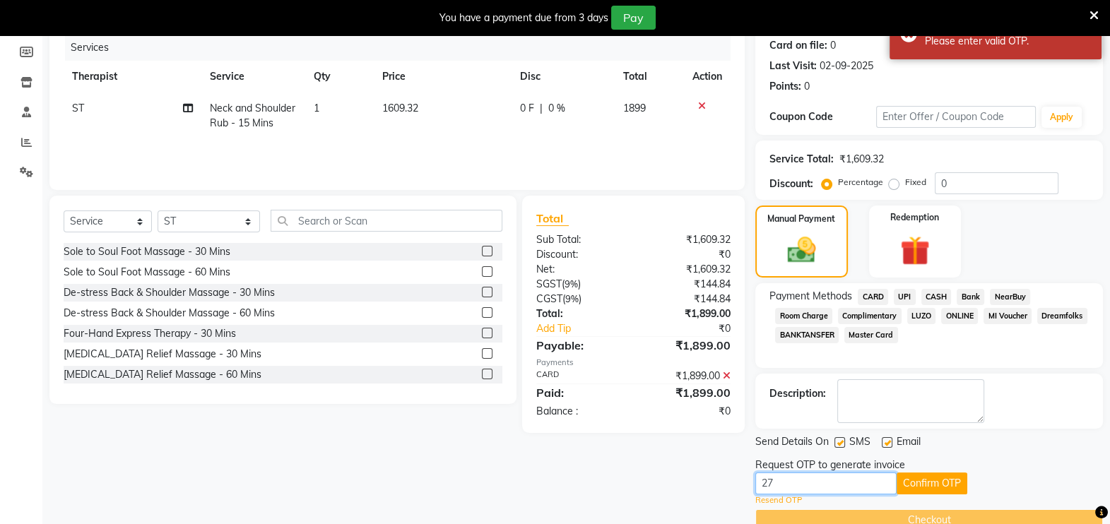
type input "2"
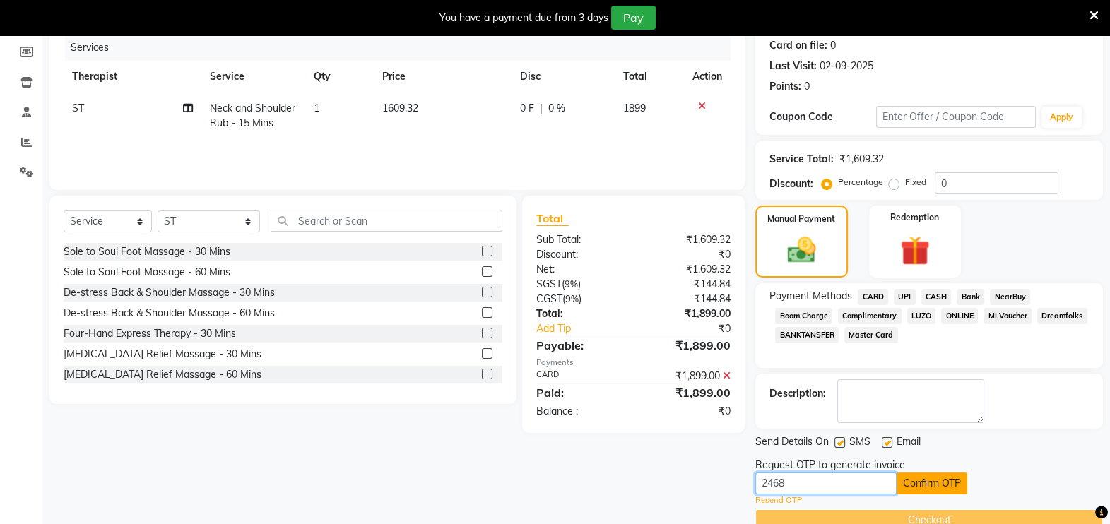
type input "2468"
click at [912, 485] on button "Confirm OTP" at bounding box center [932, 484] width 71 height 22
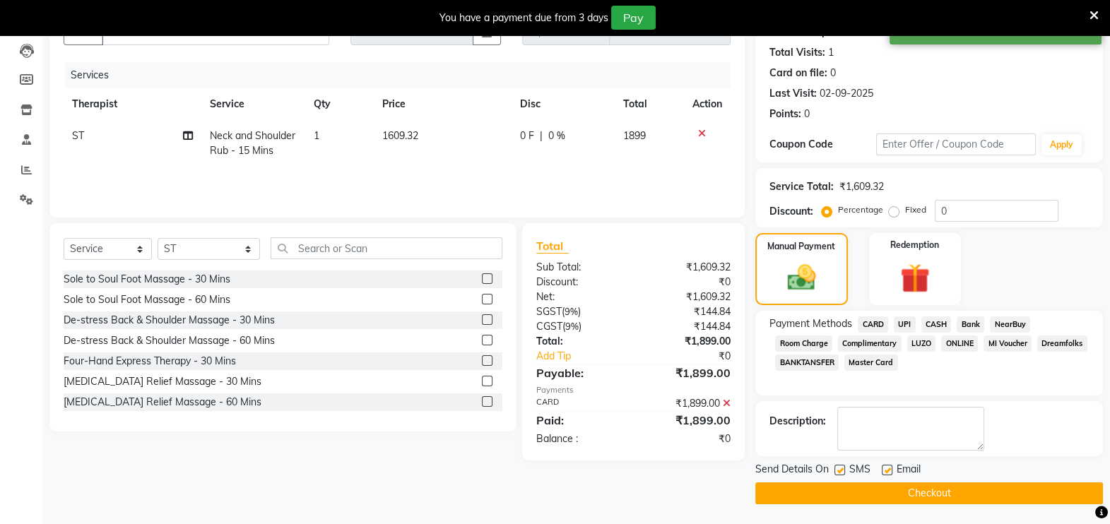
click at [912, 490] on button "Checkout" at bounding box center [929, 494] width 348 height 22
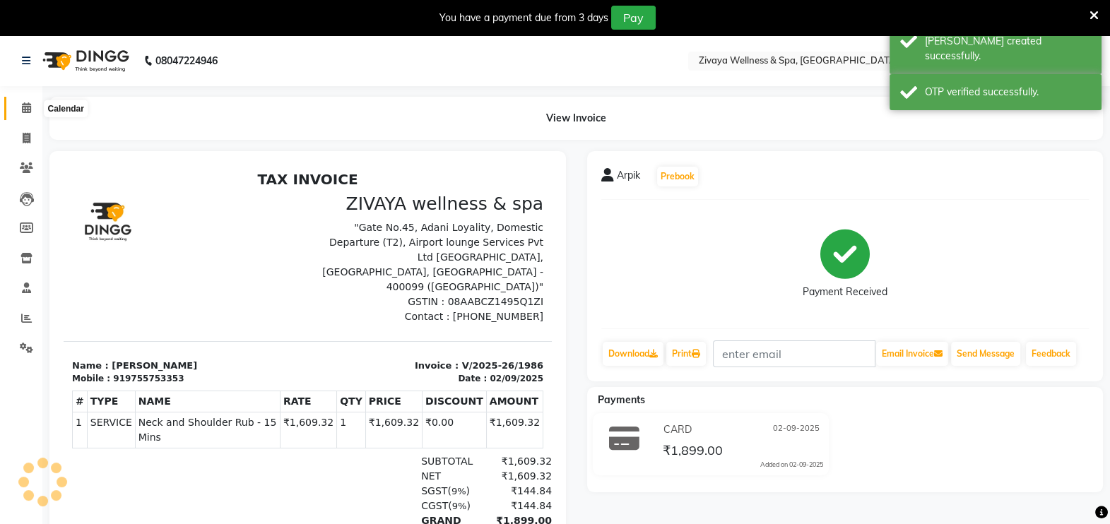
click at [20, 110] on span at bounding box center [26, 108] width 25 height 16
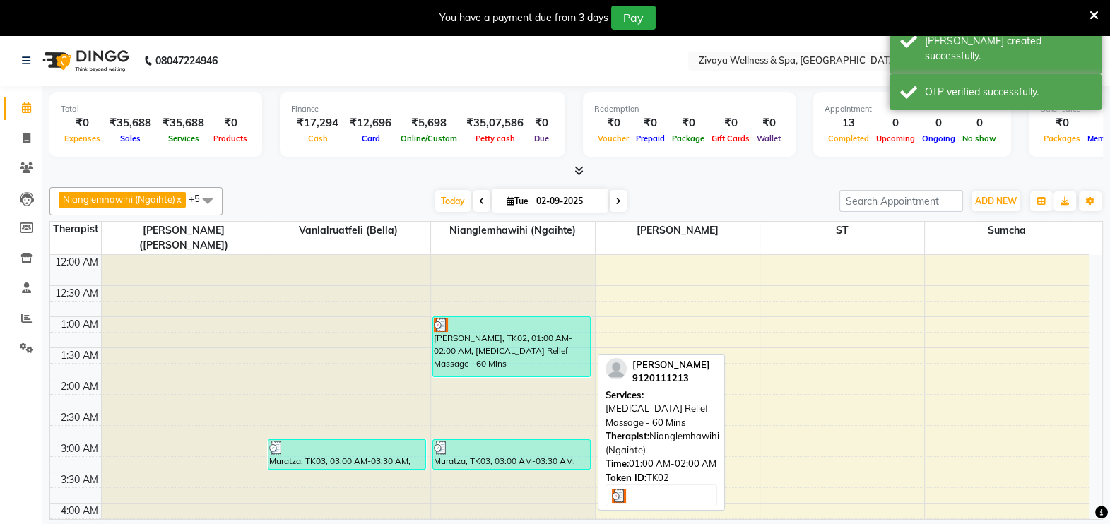
click at [529, 338] on div "[PERSON_NAME], TK02, 01:00 AM-02:00 AM, [MEDICAL_DATA] Relief Massage - 60 Mins" at bounding box center [511, 346] width 157 height 59
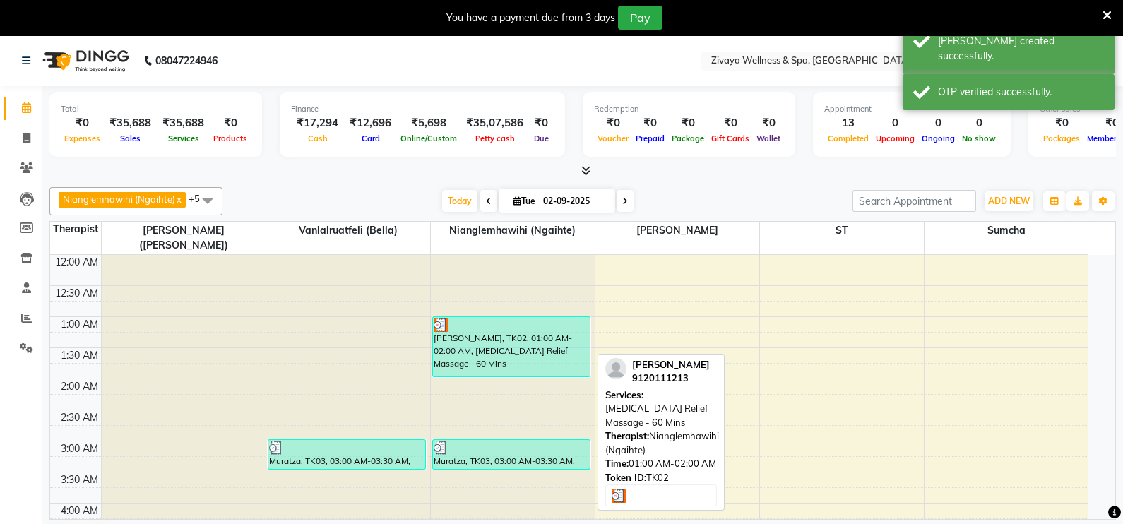
select select "3"
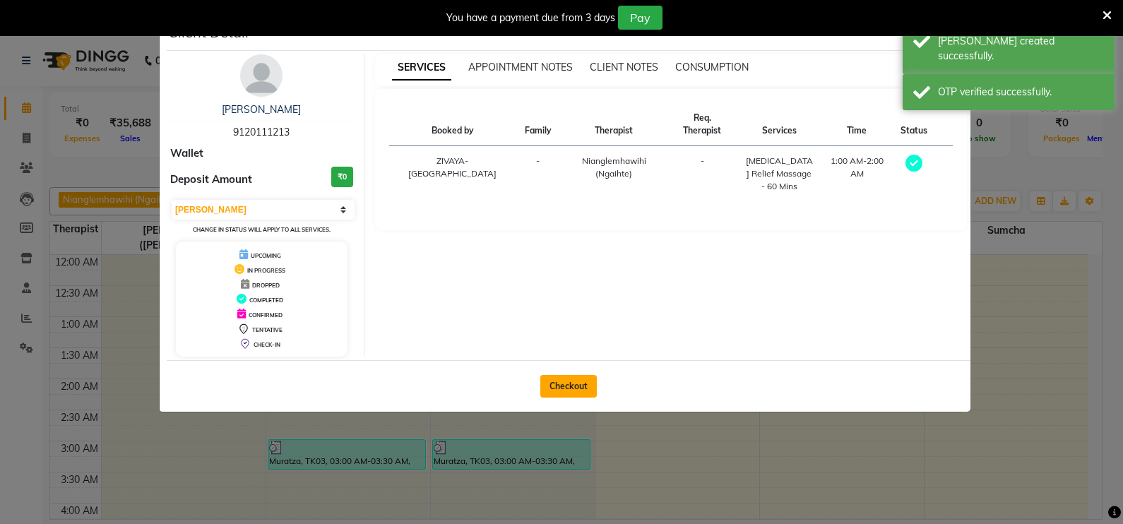
click at [570, 376] on button "Checkout" at bounding box center [569, 386] width 57 height 23
select select "7072"
select select "service"
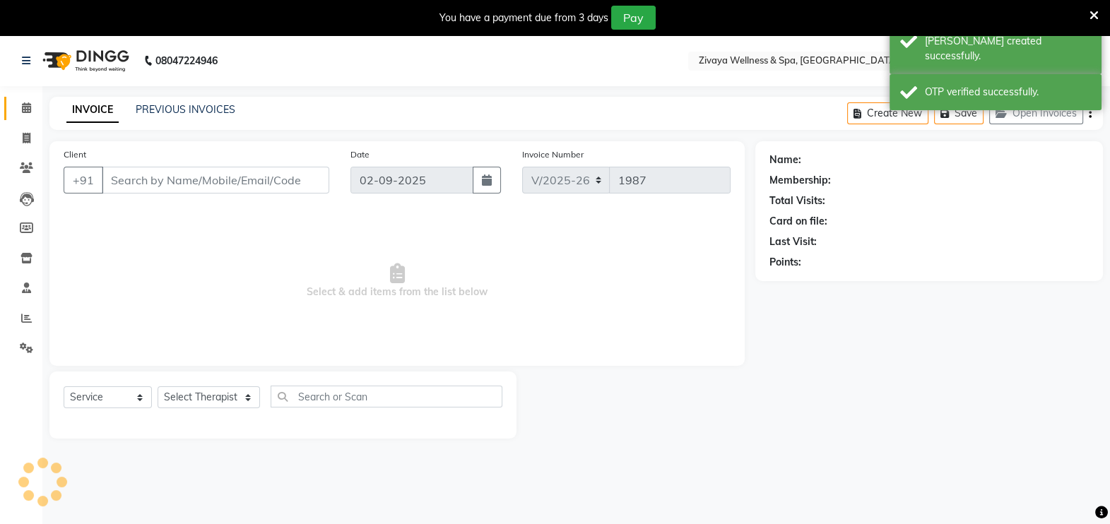
type input "9120111213"
select select "58858"
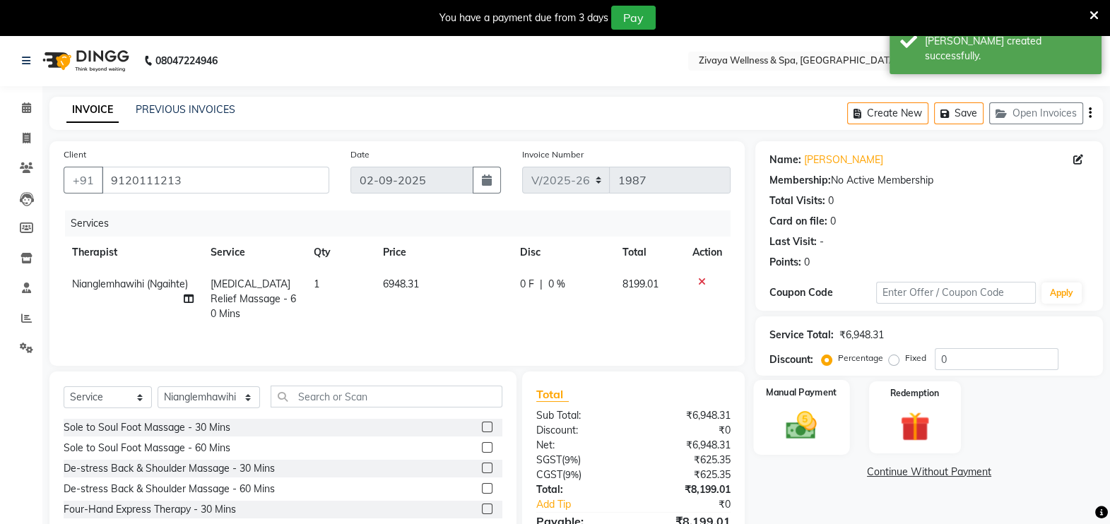
click at [777, 420] on img at bounding box center [802, 425] width 50 height 35
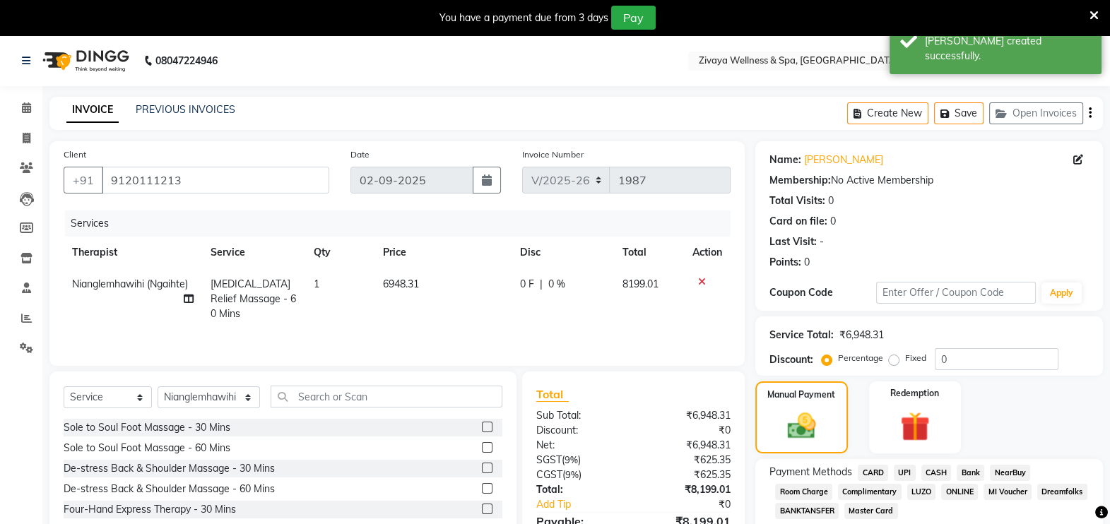
click at [939, 471] on span "CASH" at bounding box center [936, 473] width 30 height 16
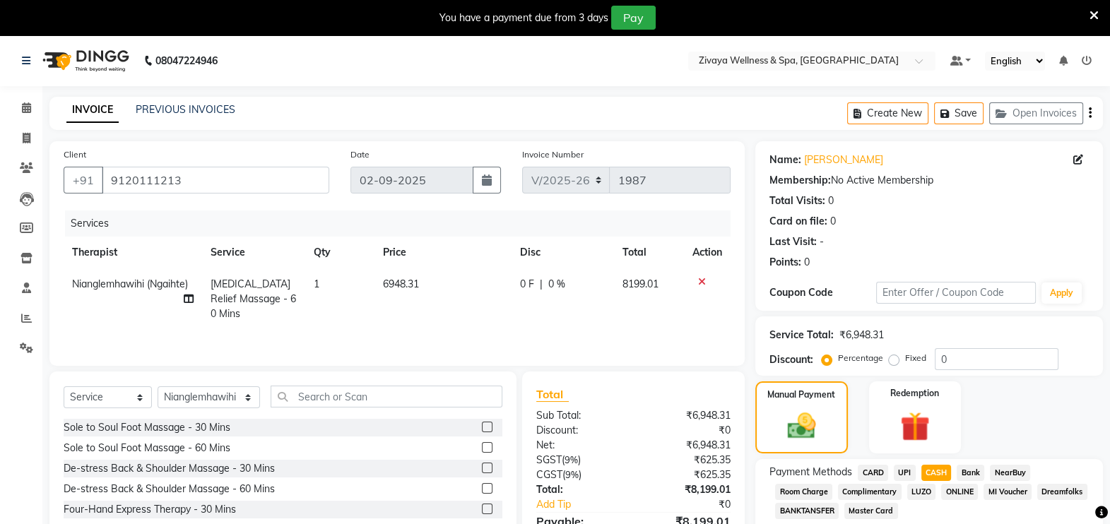
scroll to position [129, 0]
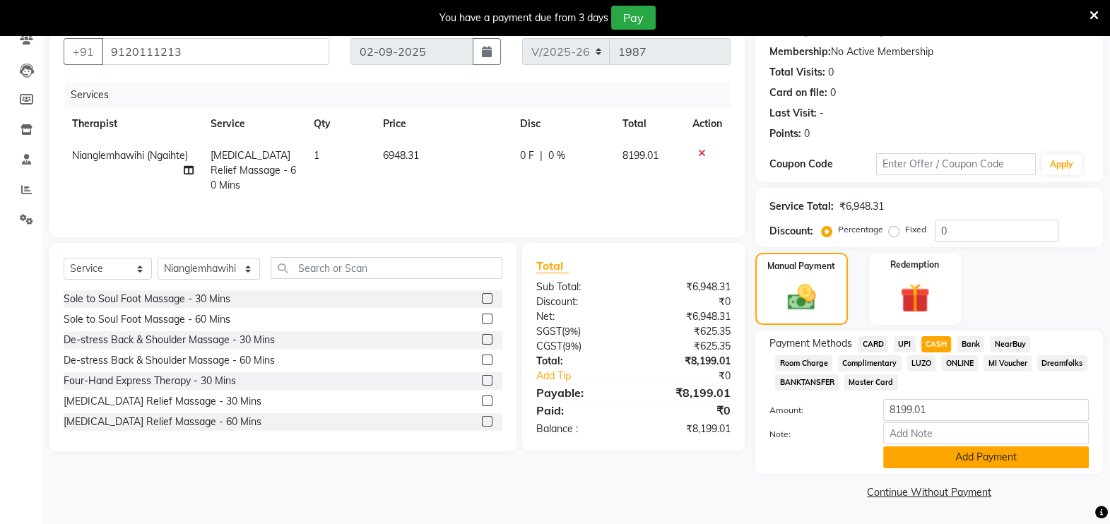
click at [945, 459] on button "Add Payment" at bounding box center [986, 458] width 206 height 22
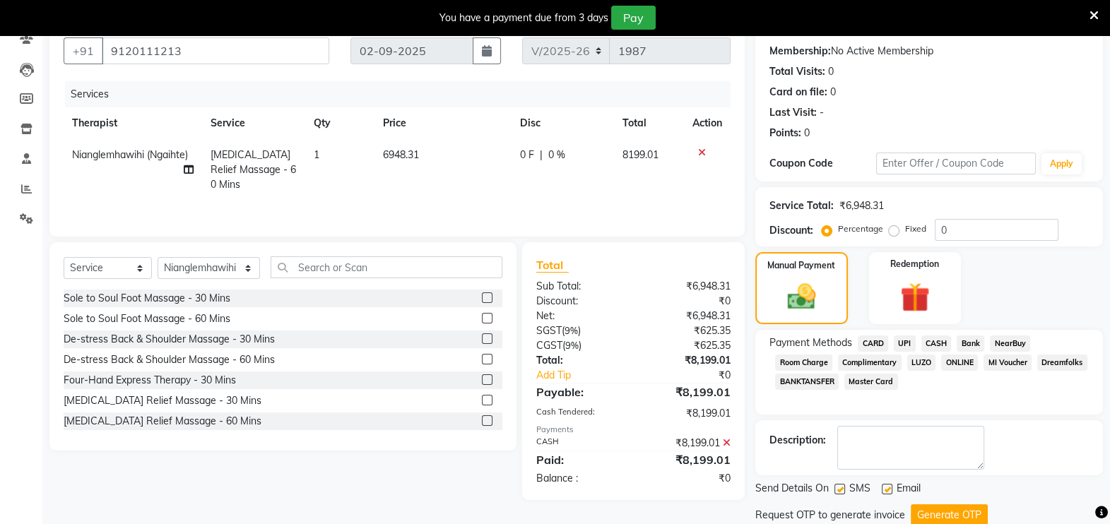
click at [890, 489] on label at bounding box center [887, 489] width 11 height 11
click at [890, 489] on input "checkbox" at bounding box center [886, 489] width 9 height 9
checkbox input "false"
click at [932, 512] on button "Generate OTP" at bounding box center [949, 516] width 77 height 22
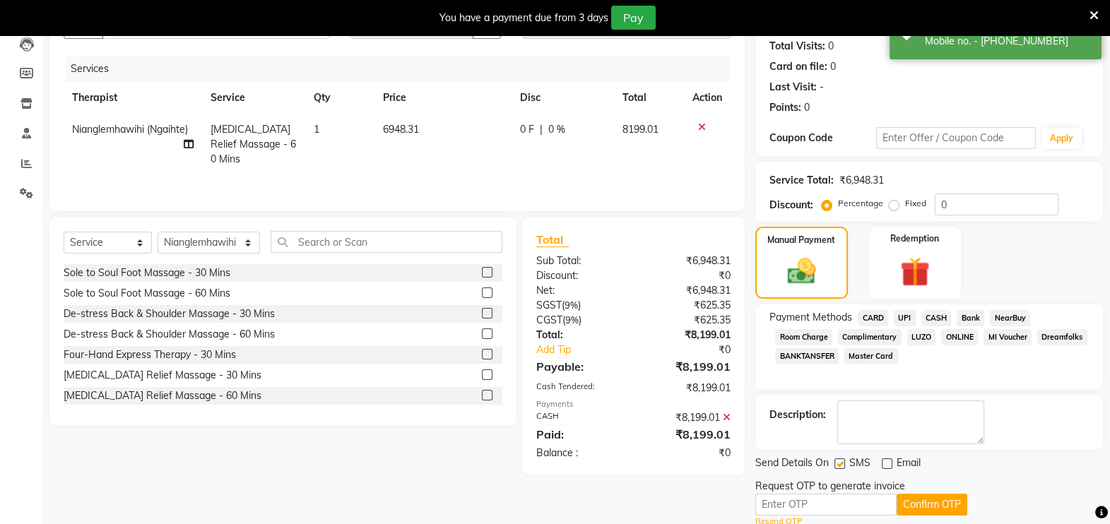
scroll to position [175, 0]
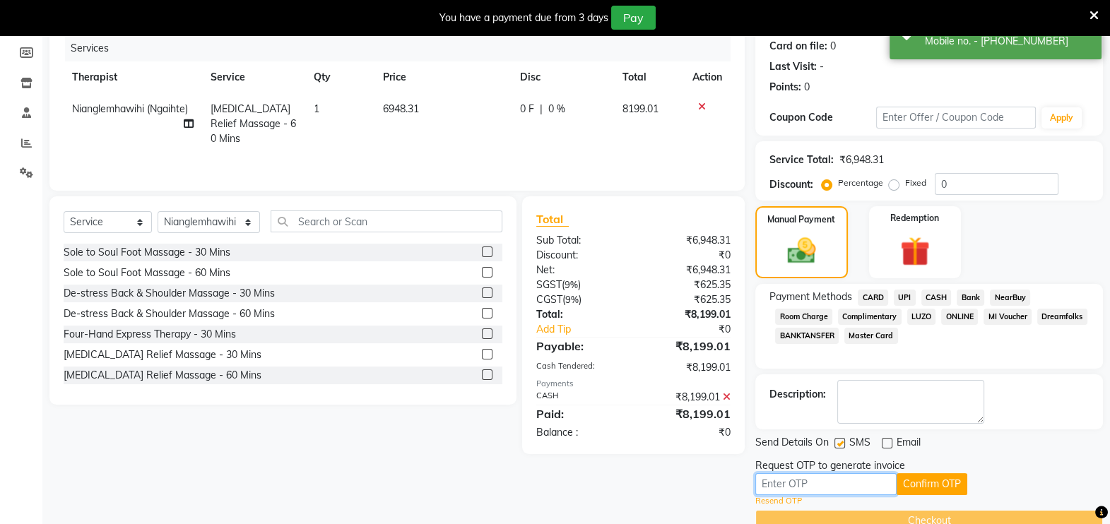
click at [858, 480] on input "text" at bounding box center [825, 484] width 141 height 22
type input "4985"
click at [921, 484] on button "Confirm OTP" at bounding box center [932, 484] width 71 height 22
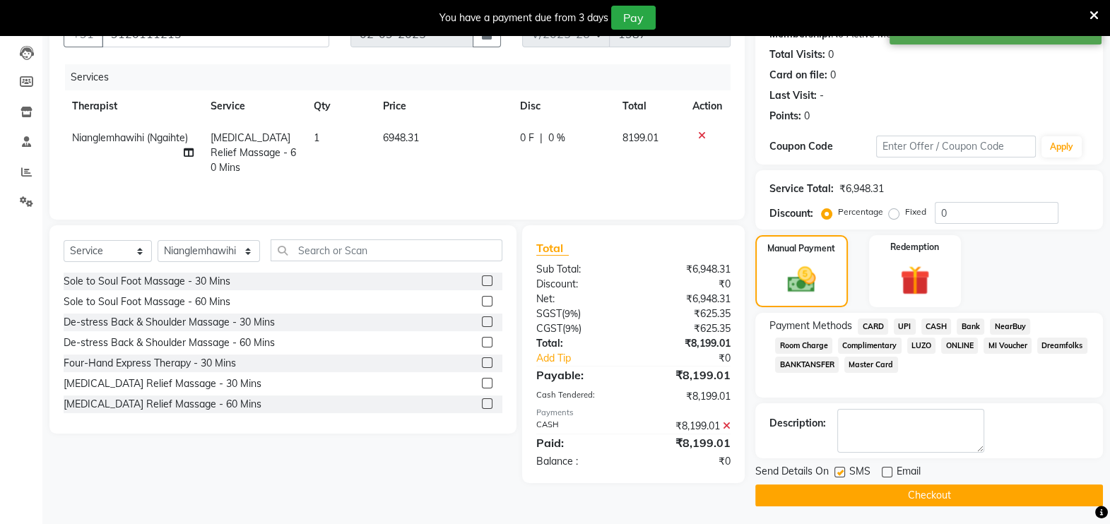
scroll to position [145, 0]
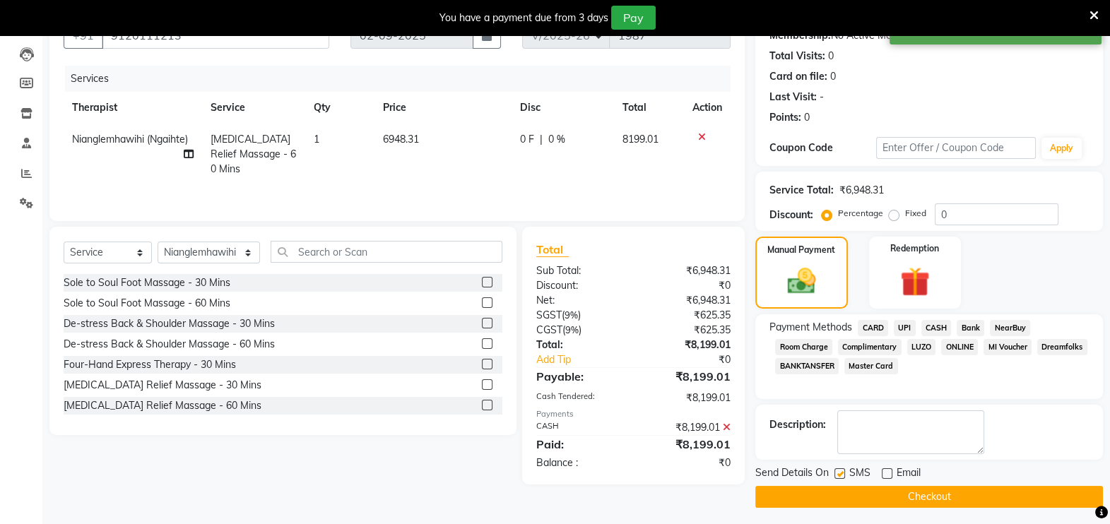
click at [921, 484] on div "Send Details On SMS Email Checkout" at bounding box center [929, 487] width 348 height 42
click at [921, 490] on button "Checkout" at bounding box center [929, 497] width 348 height 22
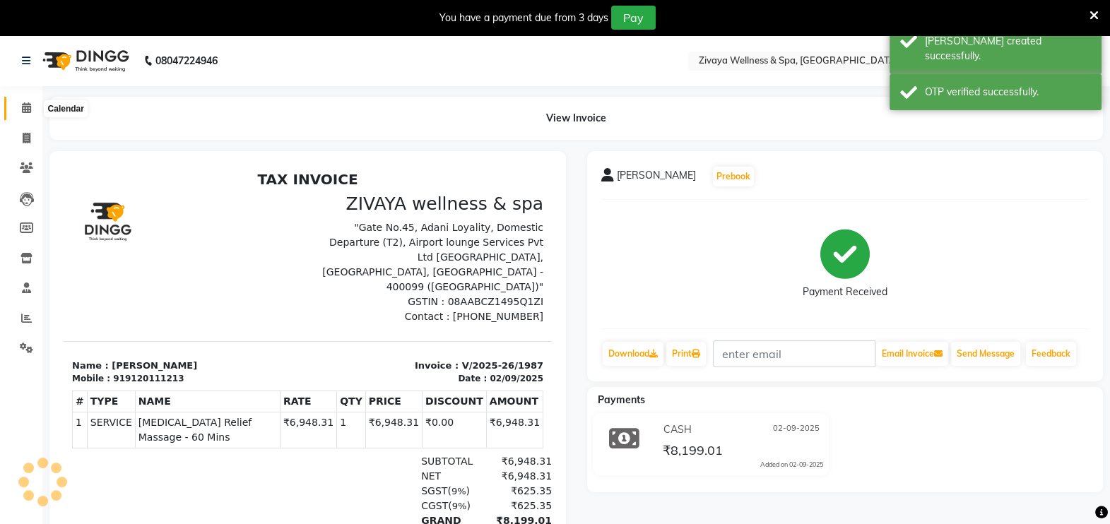
click at [25, 113] on icon at bounding box center [26, 107] width 9 height 11
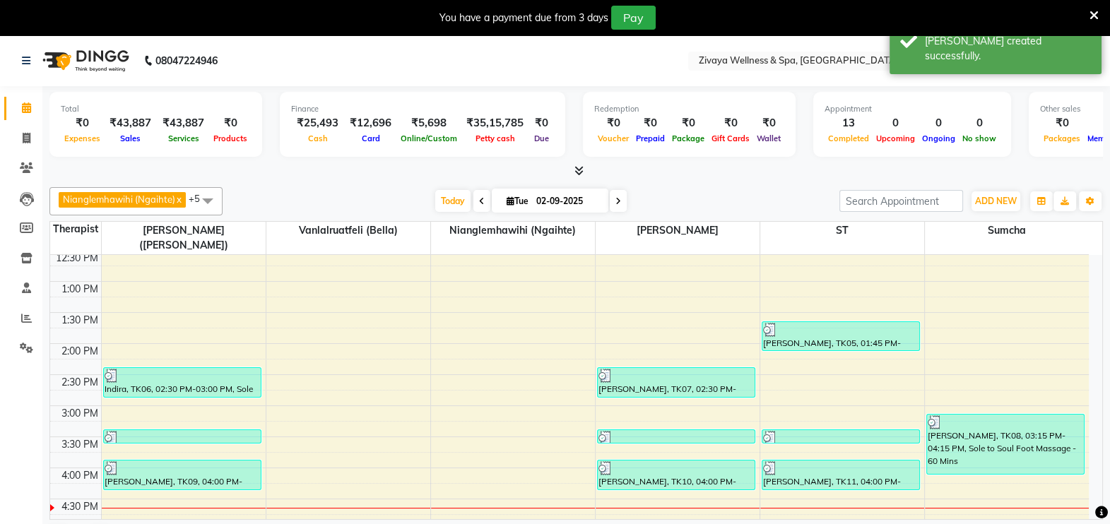
scroll to position [840, 0]
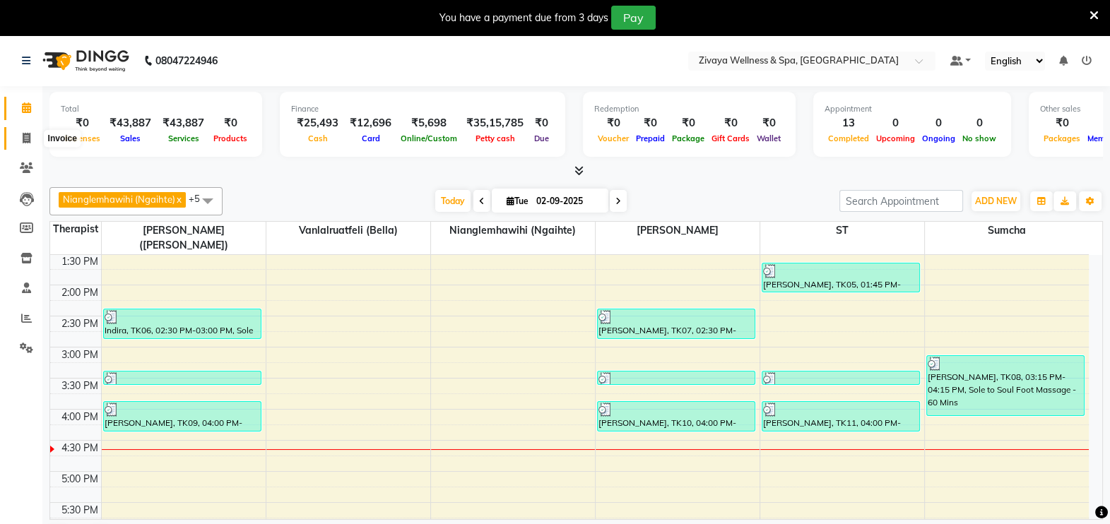
click at [30, 137] on span at bounding box center [26, 139] width 25 height 16
select select "service"
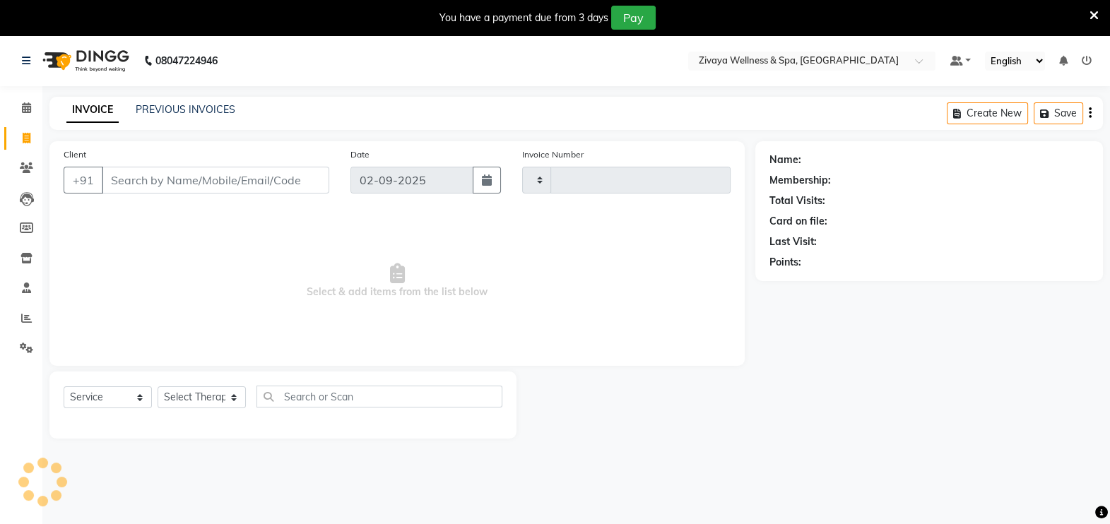
type input "1988"
select select "7072"
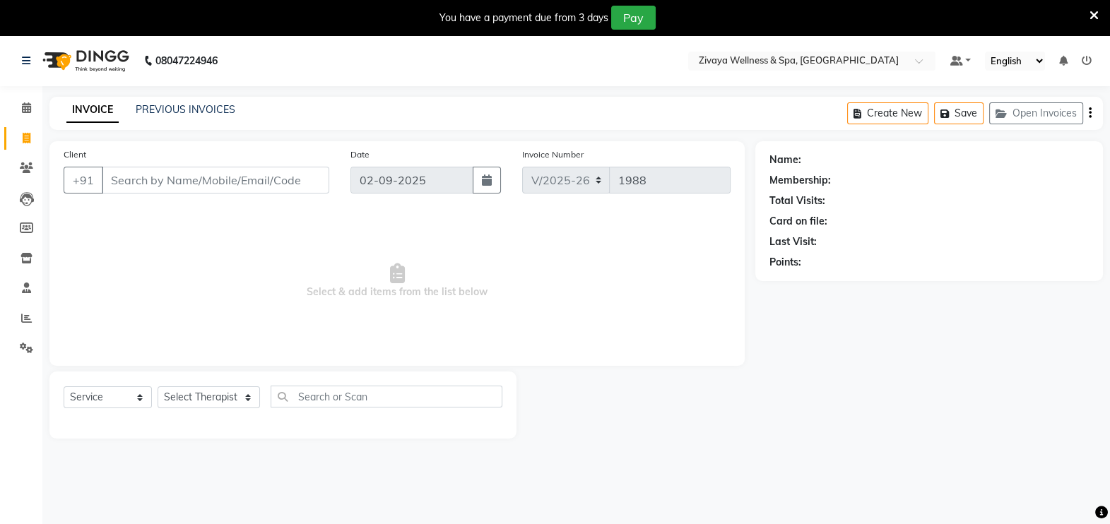
click at [199, 101] on div "INVOICE PREVIOUS INVOICES Create New Save Open Invoices" at bounding box center [576, 113] width 1054 height 33
click at [199, 111] on link "PREVIOUS INVOICES" at bounding box center [186, 109] width 100 height 13
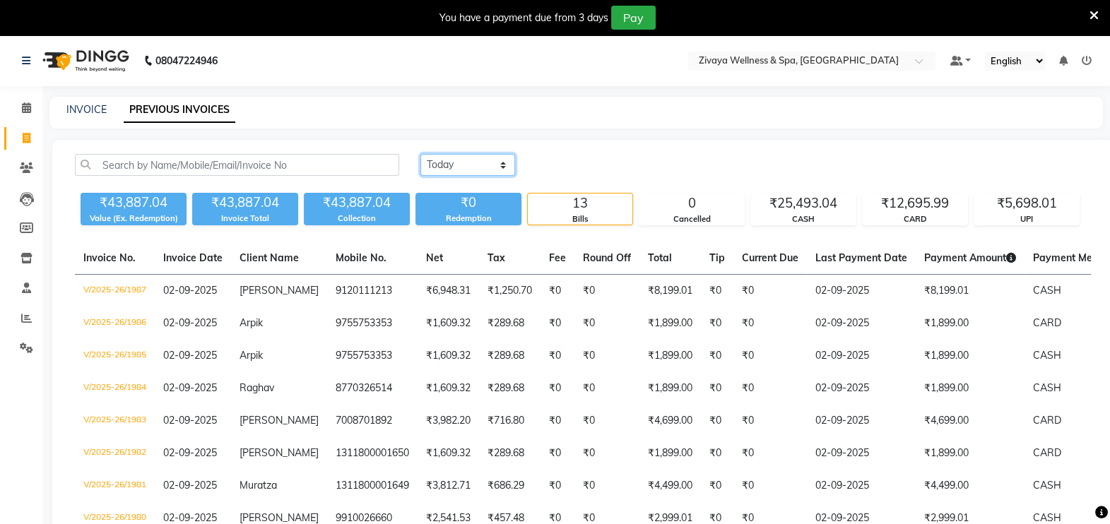
click at [464, 165] on select "Today Yesterday Custom Range" at bounding box center [467, 165] width 95 height 22
select select "yesterday"
click at [420, 154] on select "Today Yesterday Custom Range" at bounding box center [467, 165] width 95 height 22
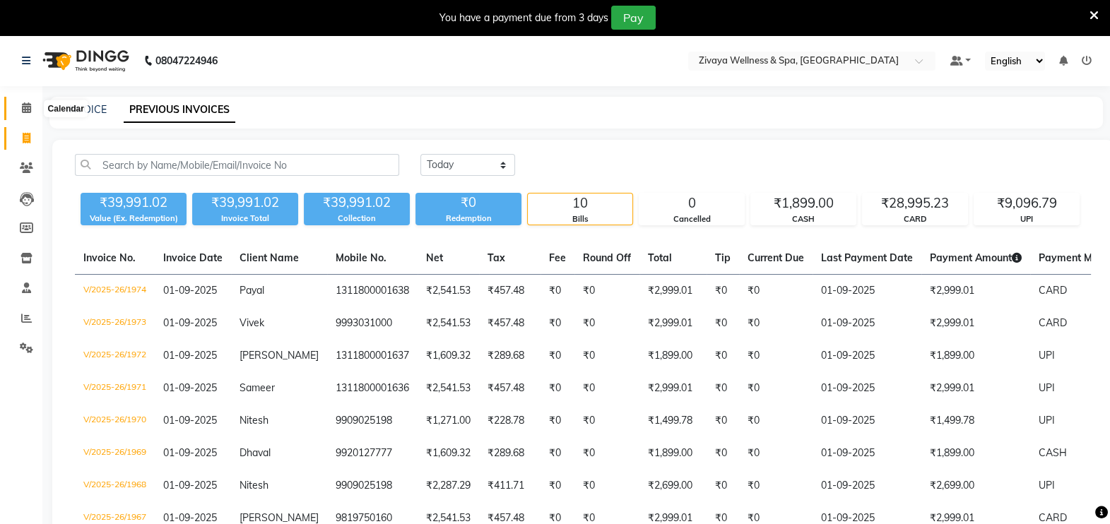
click at [28, 106] on icon at bounding box center [26, 107] width 9 height 11
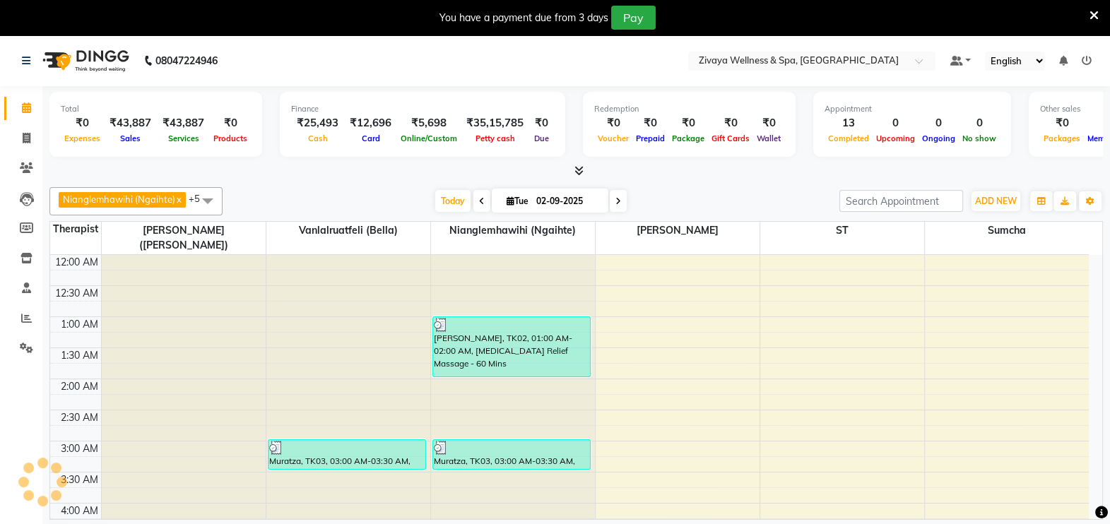
scroll to position [371, 0]
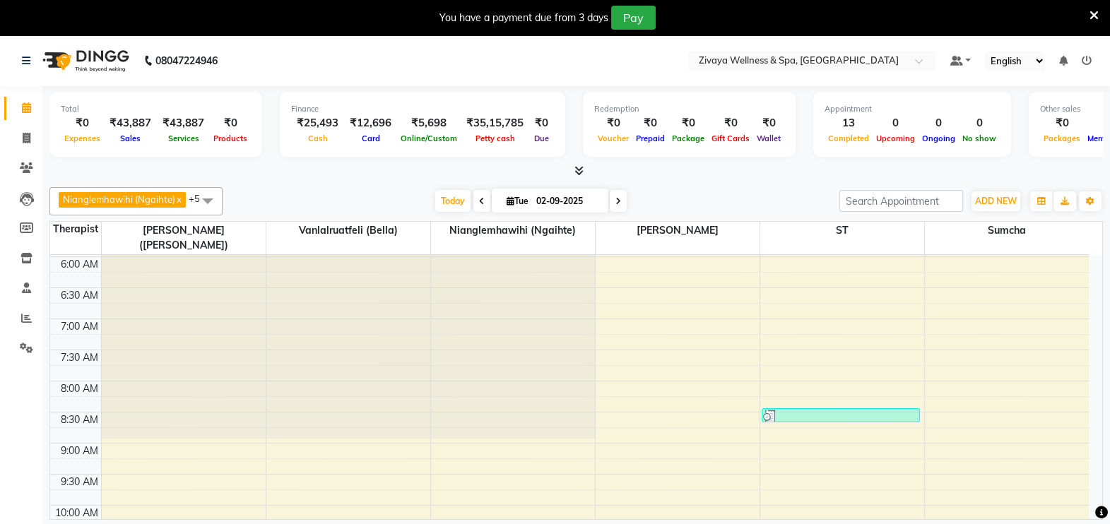
click at [480, 204] on span at bounding box center [481, 201] width 17 height 22
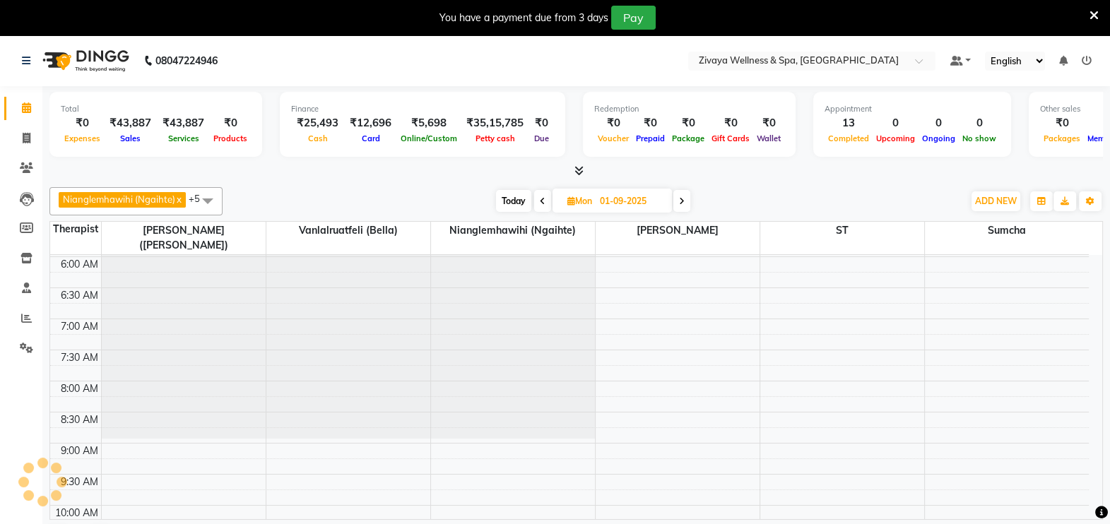
scroll to position [988, 0]
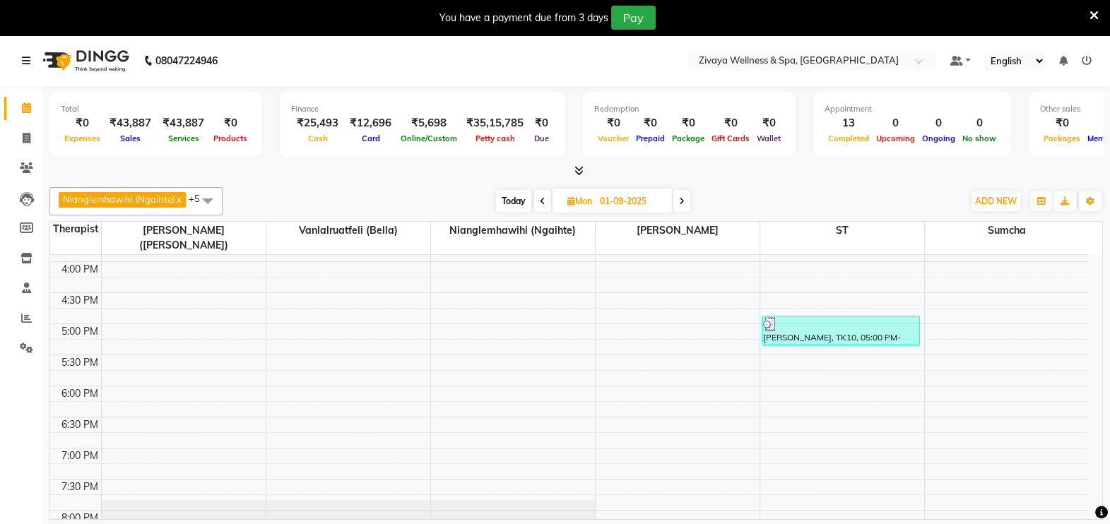
click at [480, 204] on div "Today Mon 01-09-2025" at bounding box center [593, 201] width 726 height 21
click at [548, 198] on span at bounding box center [542, 201] width 17 height 22
type input "31-08-2025"
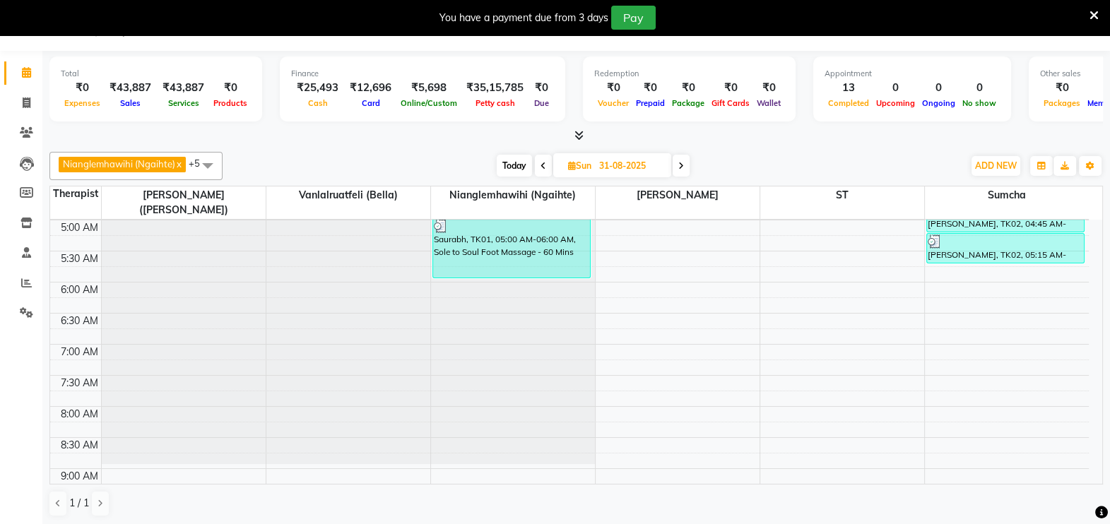
scroll to position [353, 0]
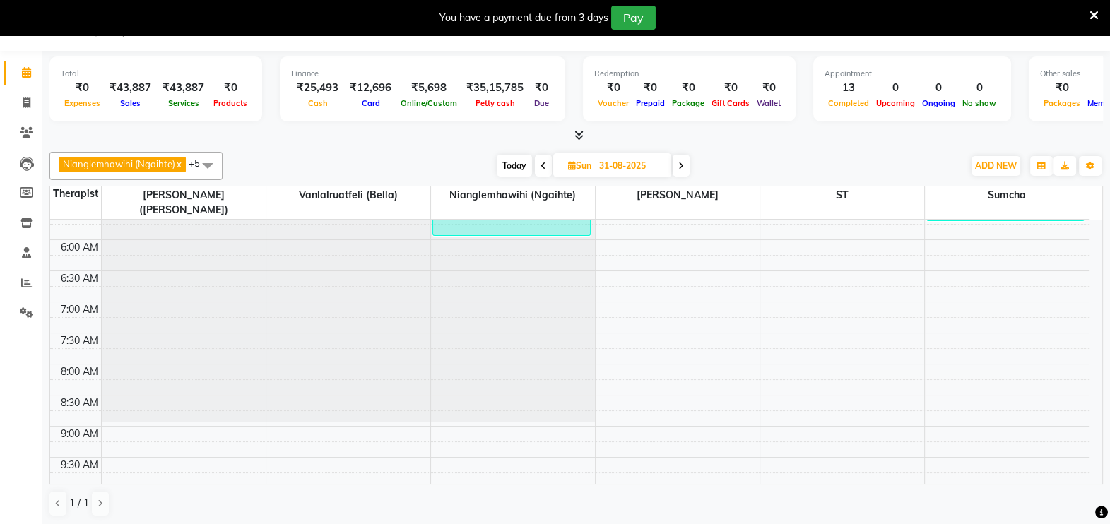
click at [211, 164] on span at bounding box center [208, 165] width 28 height 27
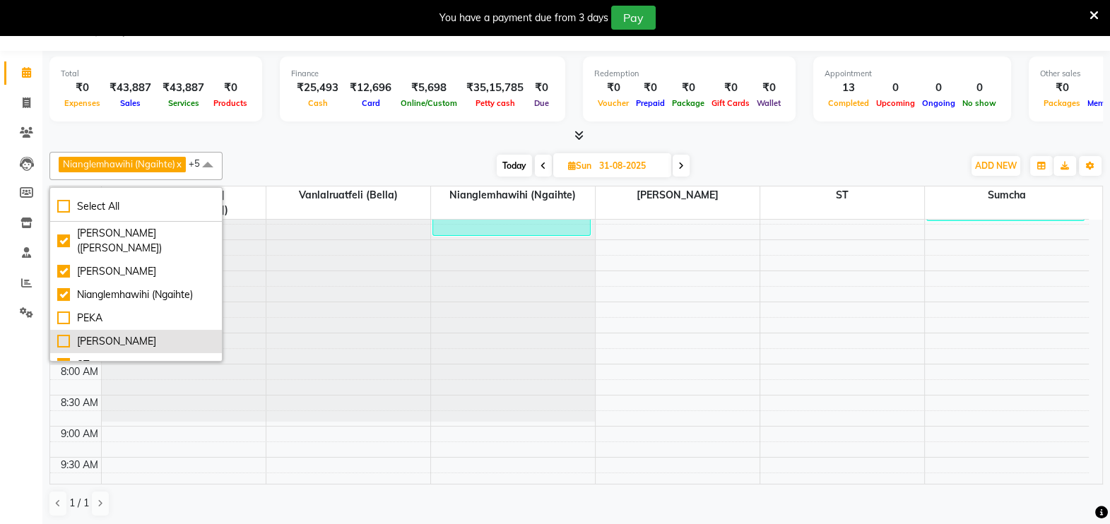
click at [157, 338] on div "[PERSON_NAME]" at bounding box center [136, 341] width 158 height 15
checkbox input "true"
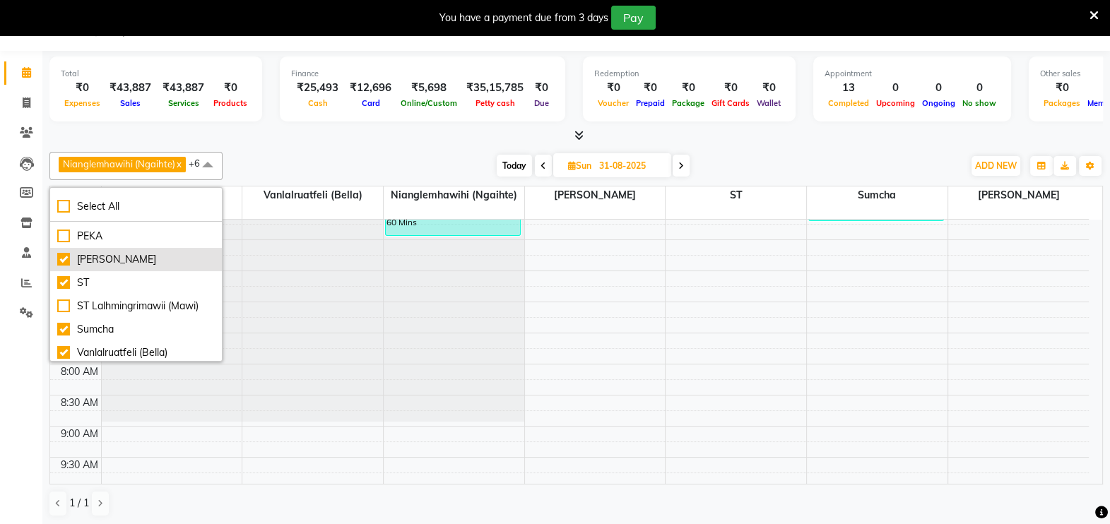
scroll to position [85, 0]
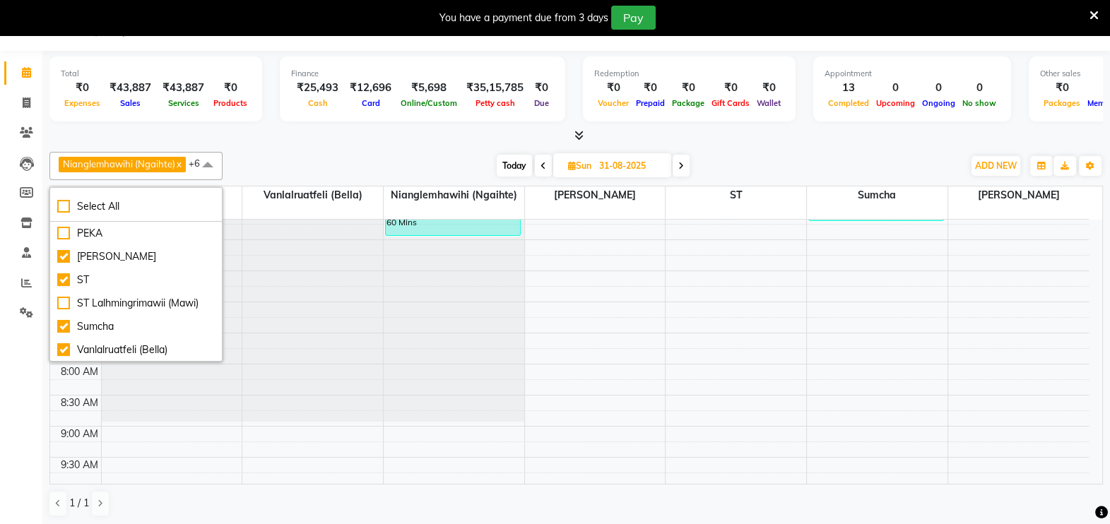
click at [218, 158] on span at bounding box center [208, 165] width 28 height 27
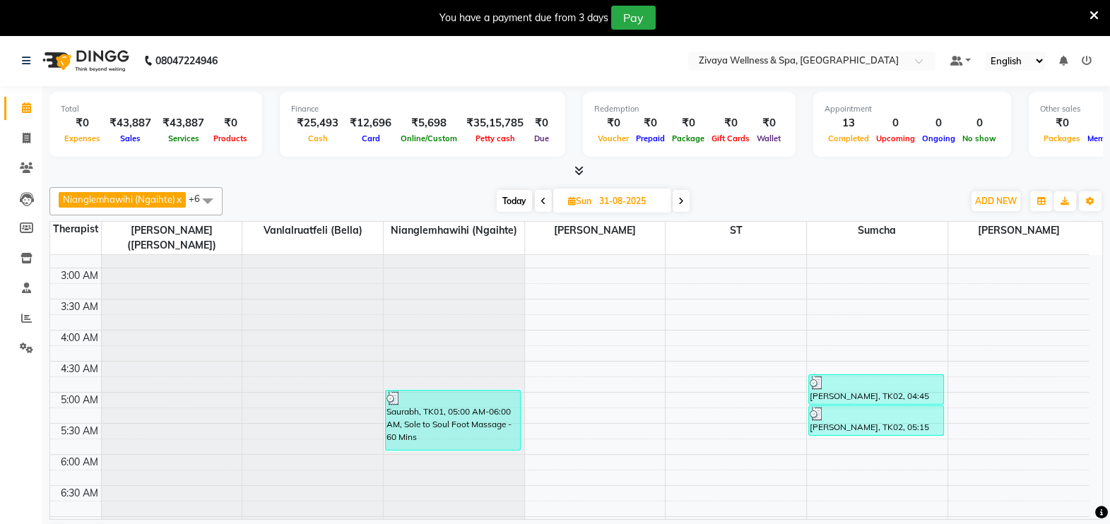
scroll to position [0, 0]
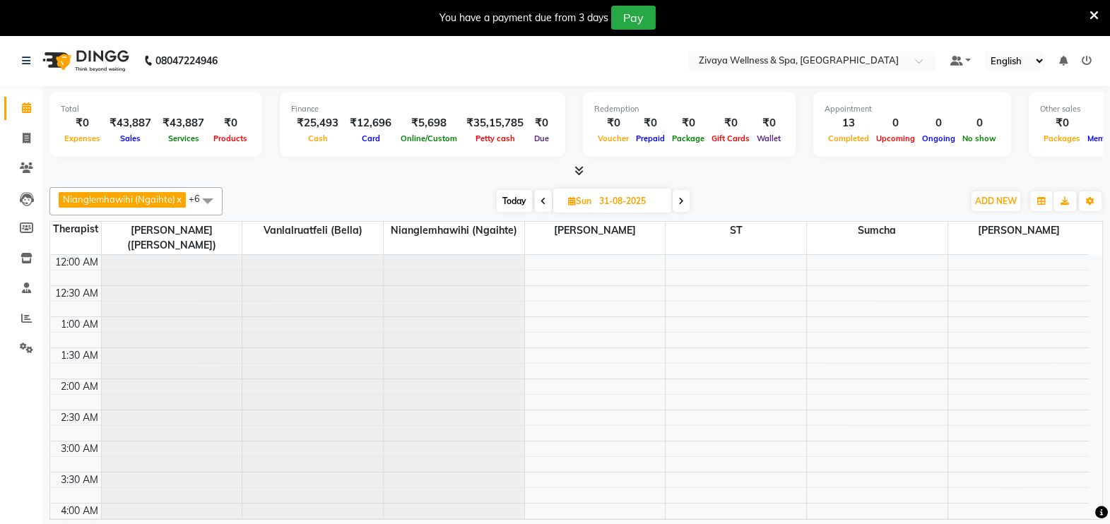
click at [1097, 16] on icon at bounding box center [1094, 15] width 9 height 13
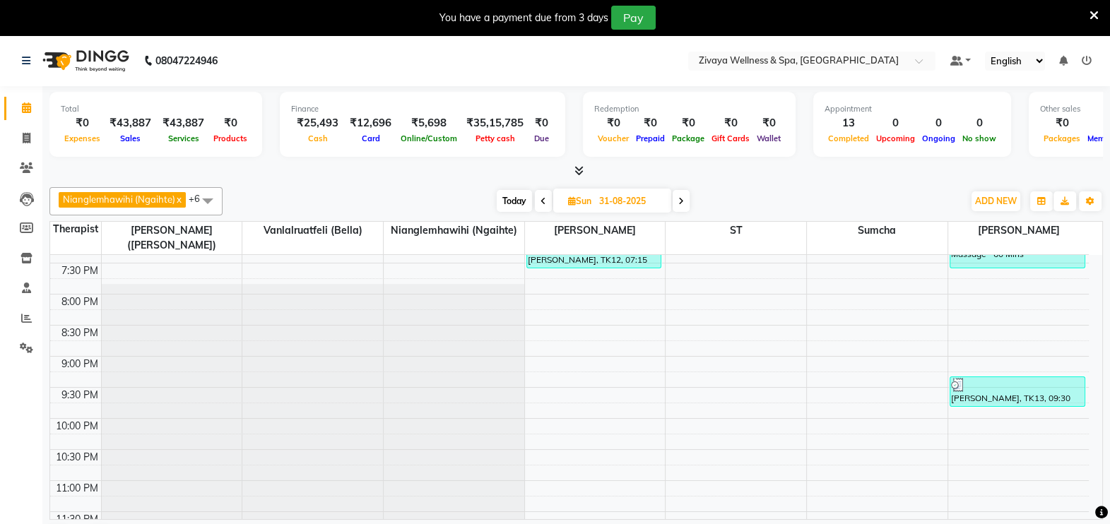
scroll to position [1225, 0]
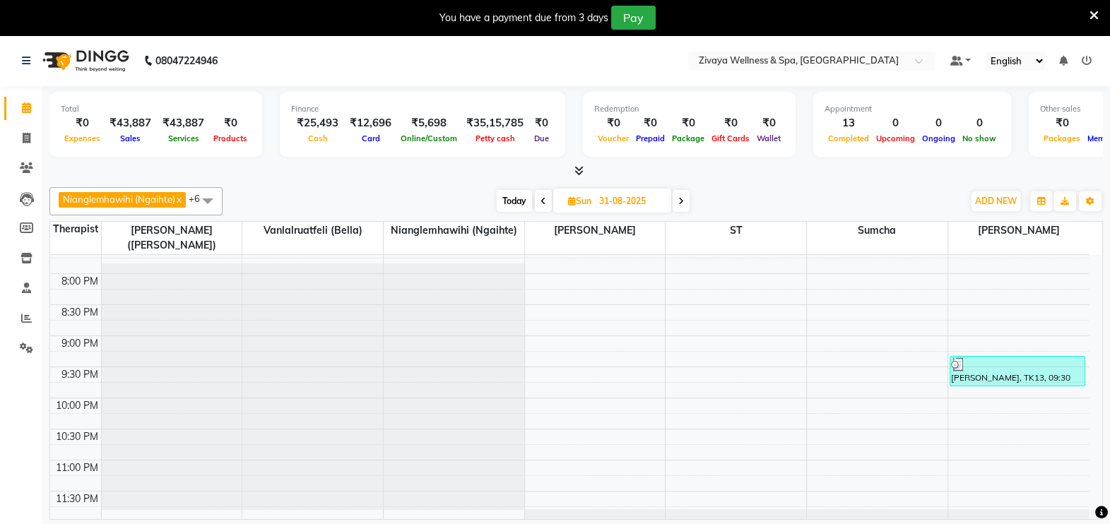
click at [541, 197] on icon at bounding box center [544, 201] width 6 height 8
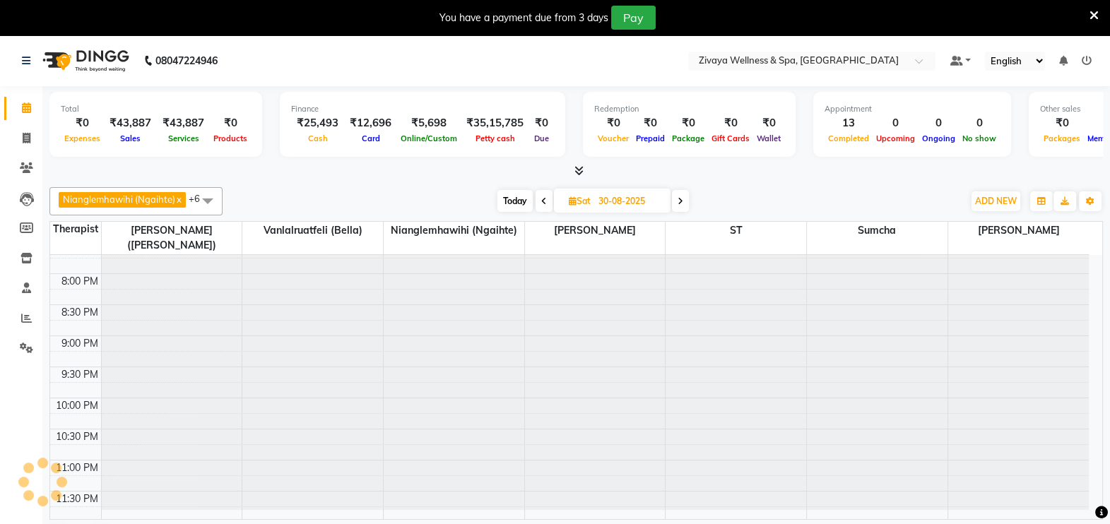
scroll to position [988, 0]
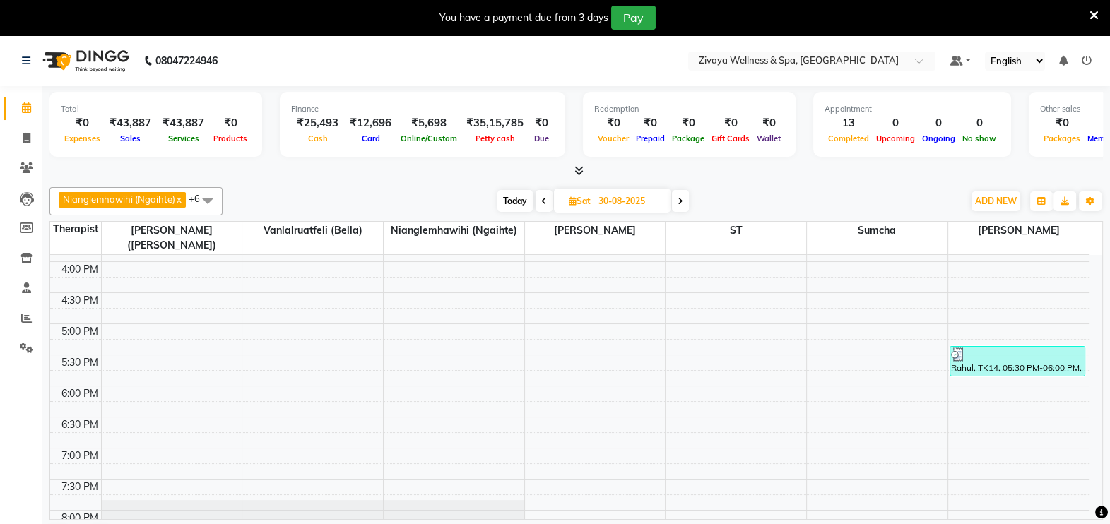
click at [680, 202] on icon at bounding box center [681, 201] width 6 height 8
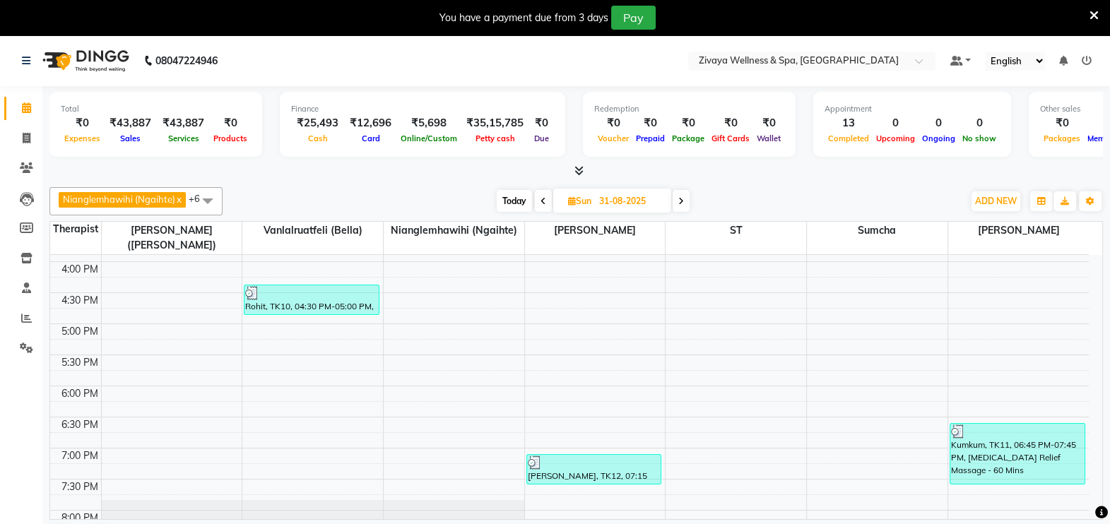
click at [680, 202] on icon at bounding box center [681, 201] width 6 height 8
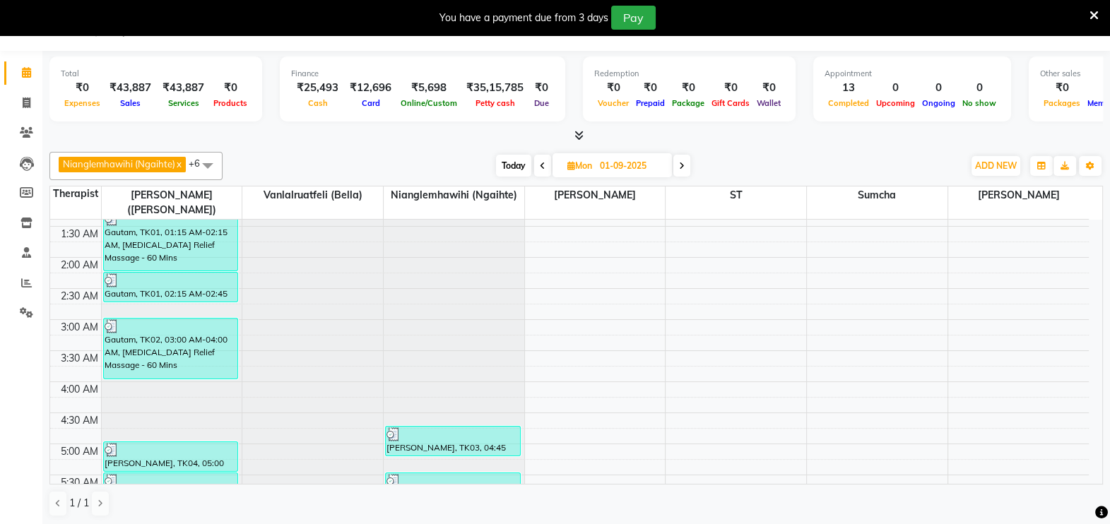
scroll to position [0, 0]
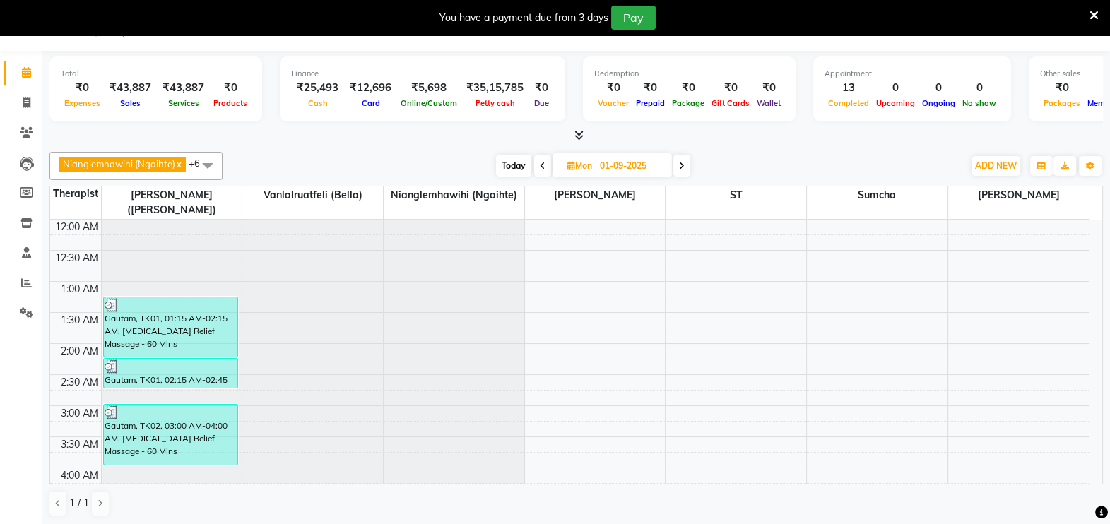
click at [1092, 13] on icon at bounding box center [1094, 15] width 9 height 13
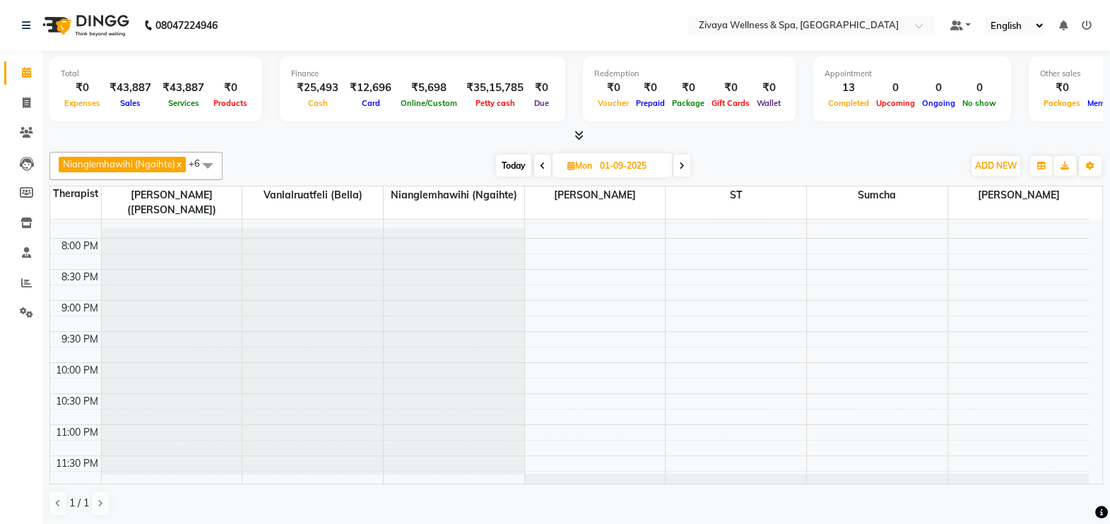
click at [512, 163] on span "Today" at bounding box center [513, 166] width 35 height 22
type input "02-09-2025"
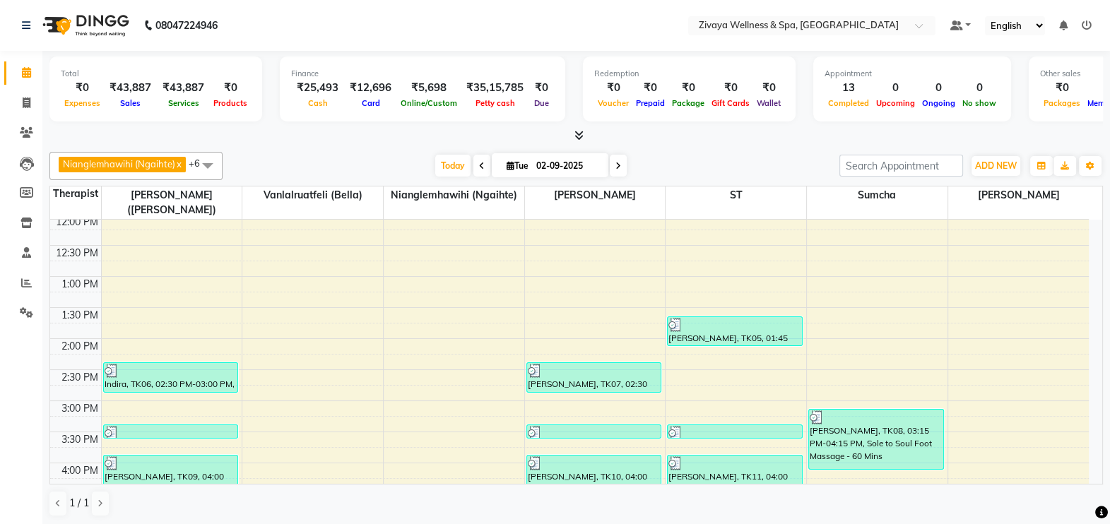
scroll to position [762, 0]
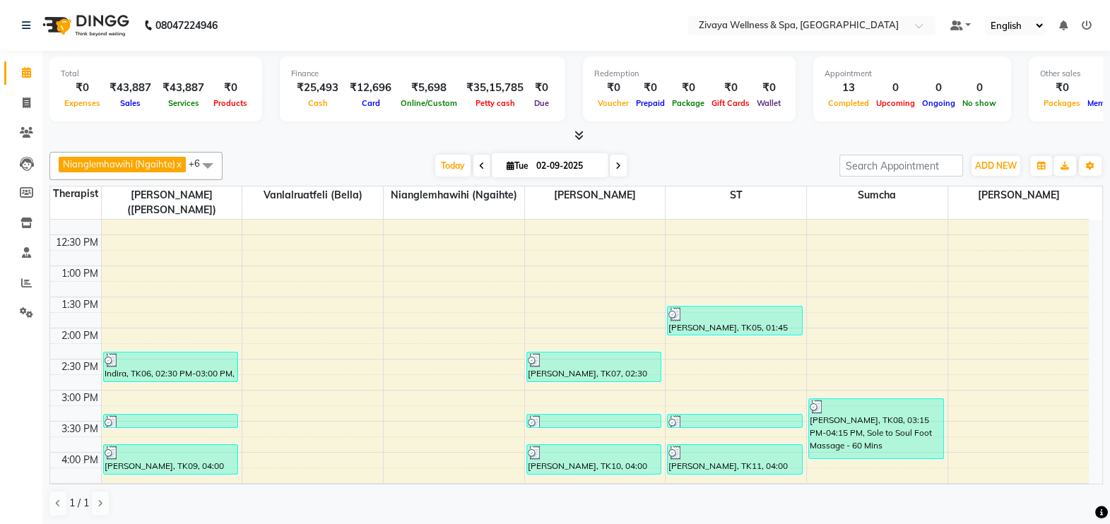
click at [208, 165] on span at bounding box center [208, 165] width 28 height 27
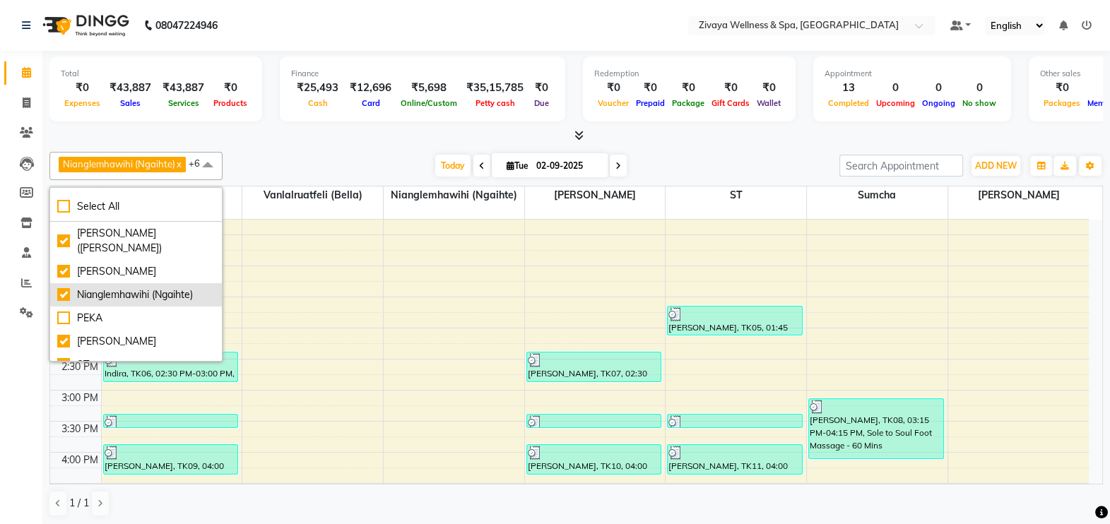
click at [152, 294] on div "Nianglemhawihi (Ngaihte)" at bounding box center [136, 295] width 158 height 15
checkbox input "false"
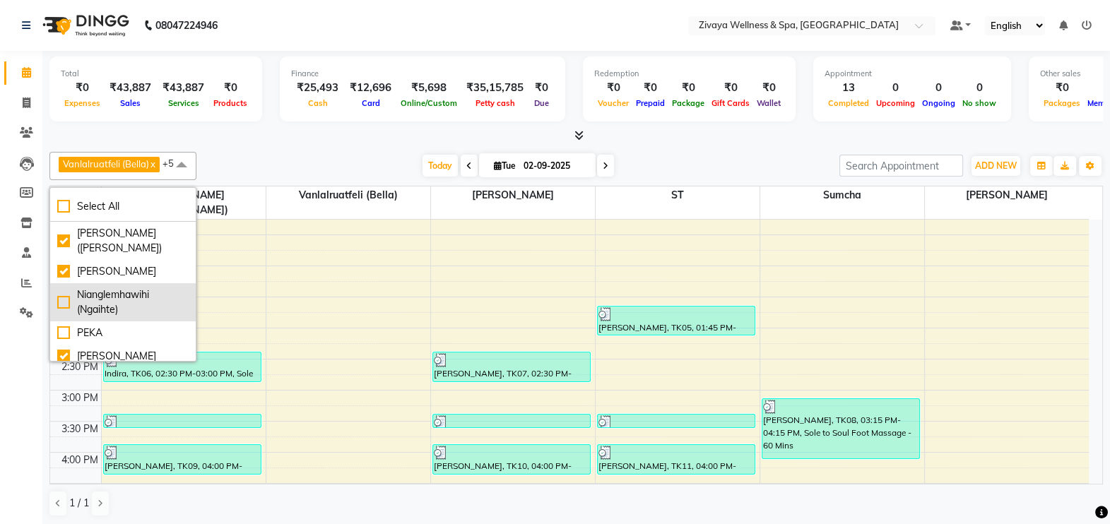
scroll to position [31, 0]
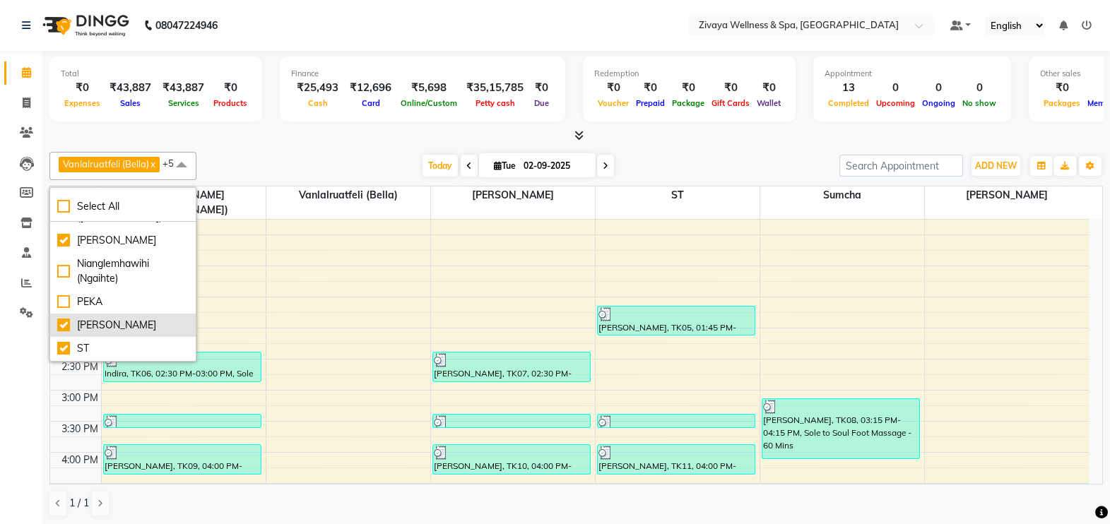
click at [141, 333] on div "[PERSON_NAME]" at bounding box center [122, 325] width 131 height 15
checkbox input "false"
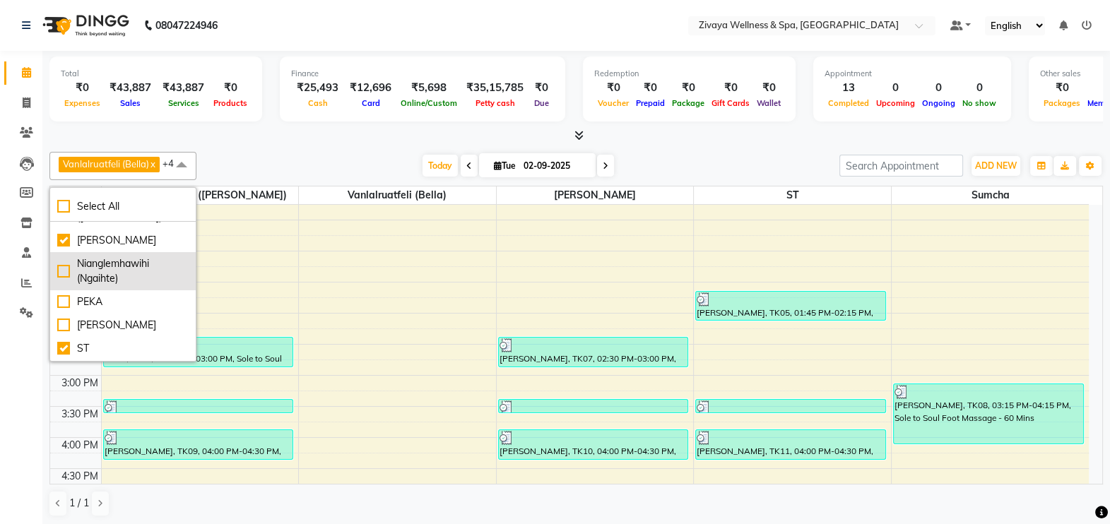
scroll to position [129, 0]
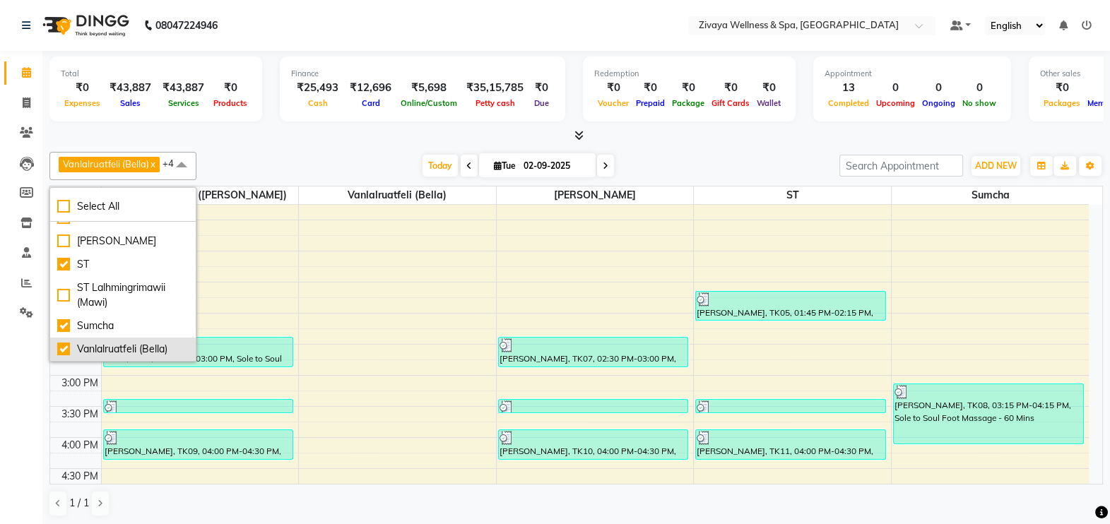
click at [137, 342] on div "Vanlalruatfeli (Bella)" at bounding box center [122, 349] width 131 height 15
checkbox input "false"
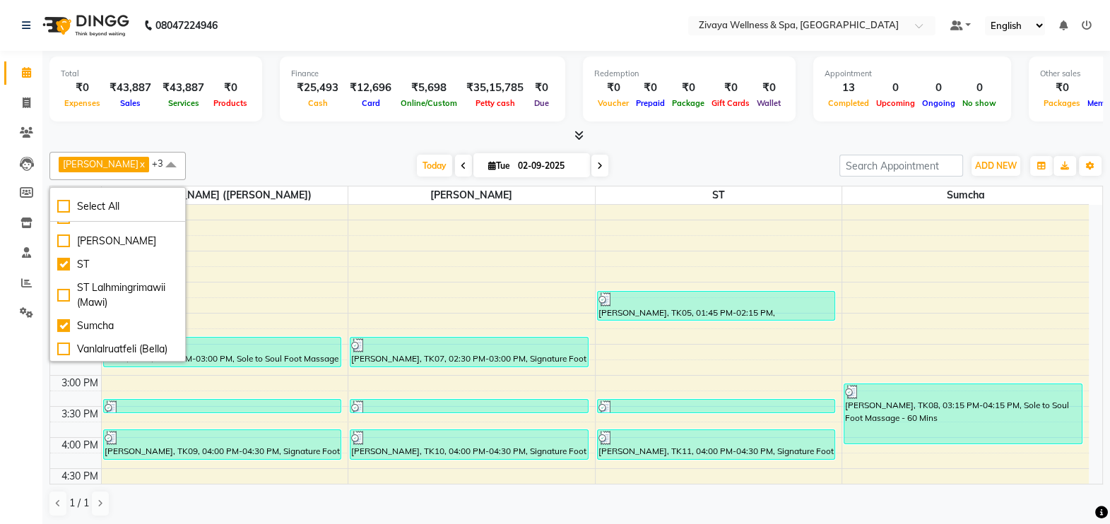
click at [168, 161] on span at bounding box center [171, 165] width 28 height 27
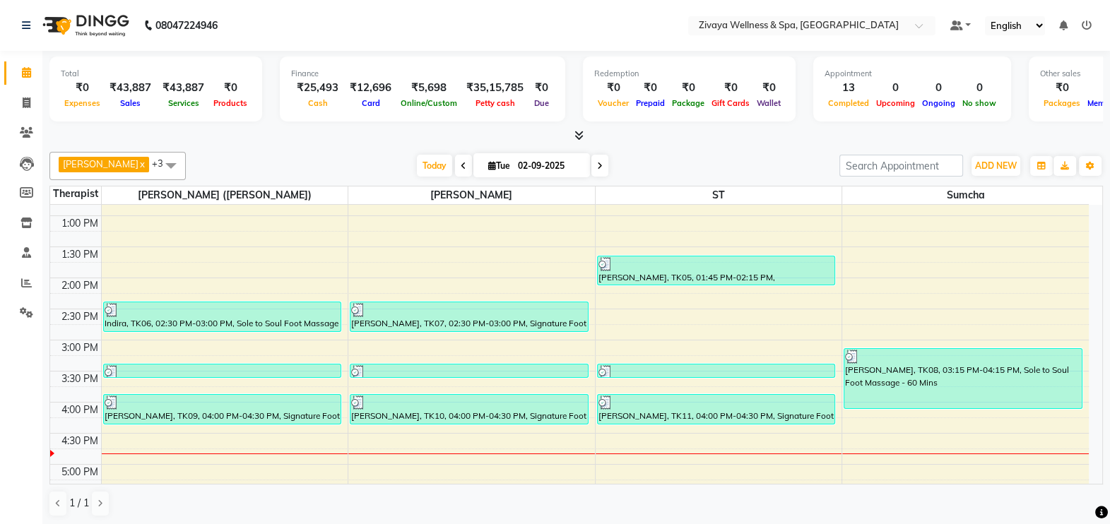
scroll to position [790, 0]
